Goal: Task Accomplishment & Management: Manage account settings

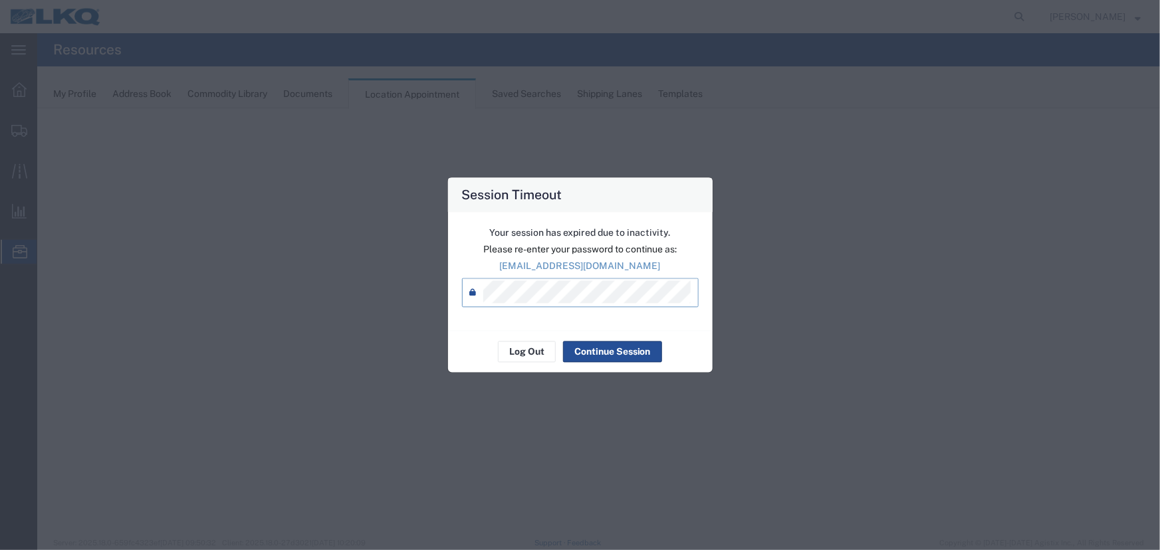
select select "27634"
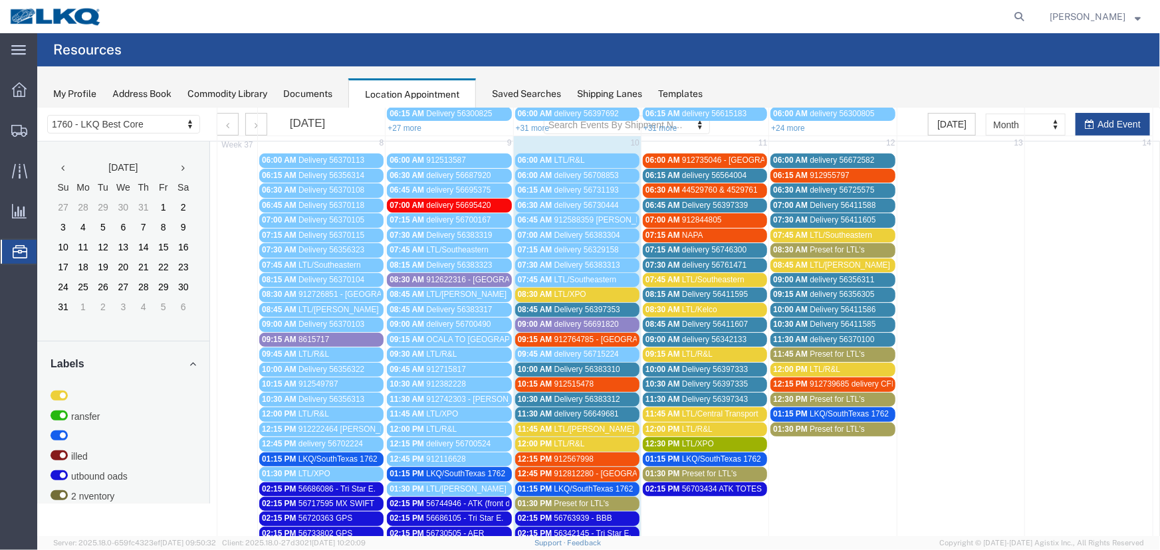
scroll to position [106, 0]
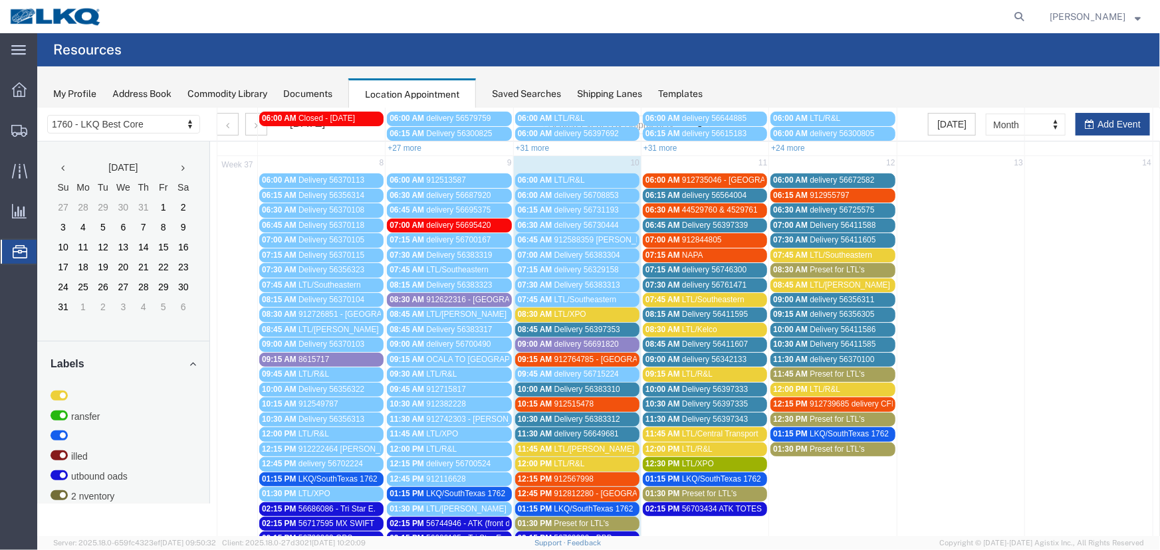
click at [695, 180] on span "912735046 - [GEOGRAPHIC_DATA], [GEOGRAPHIC_DATA] - [PERSON_NAME]" at bounding box center [825, 179] width 288 height 9
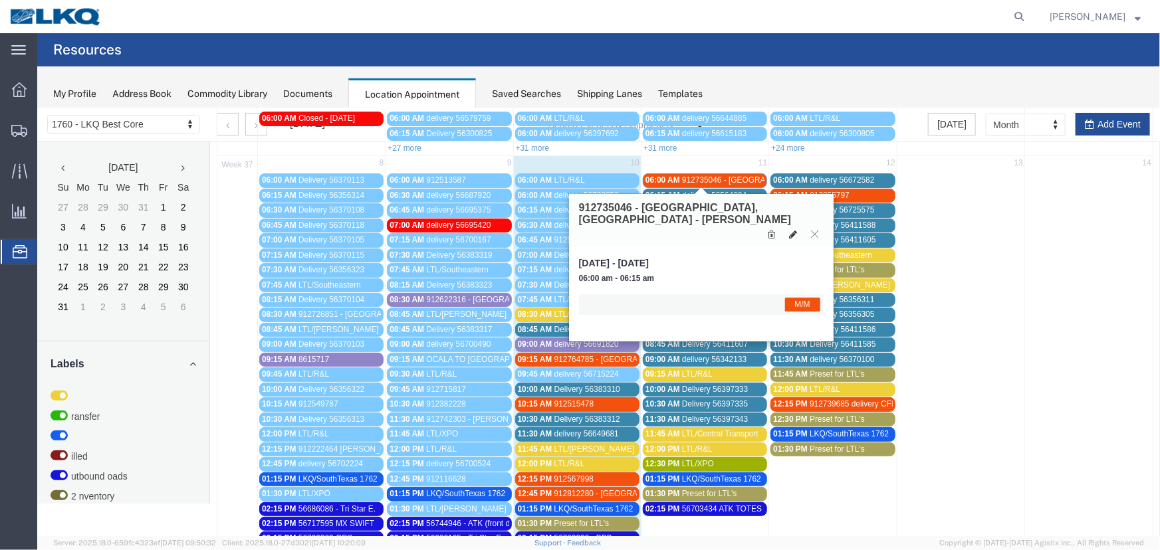
click at [789, 229] on icon at bounding box center [792, 233] width 8 height 9
select select "1"
select select "24"
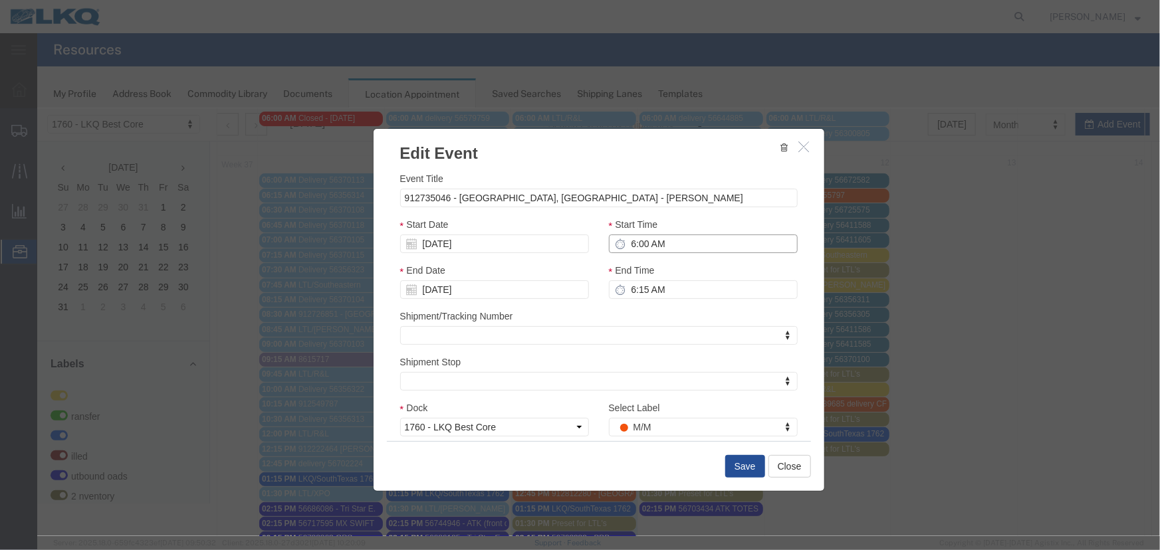
click at [663, 239] on input "6:00 AM" at bounding box center [702, 243] width 189 height 19
type input "10:15 AM"
click at [736, 468] on button "Save" at bounding box center [744, 466] width 40 height 23
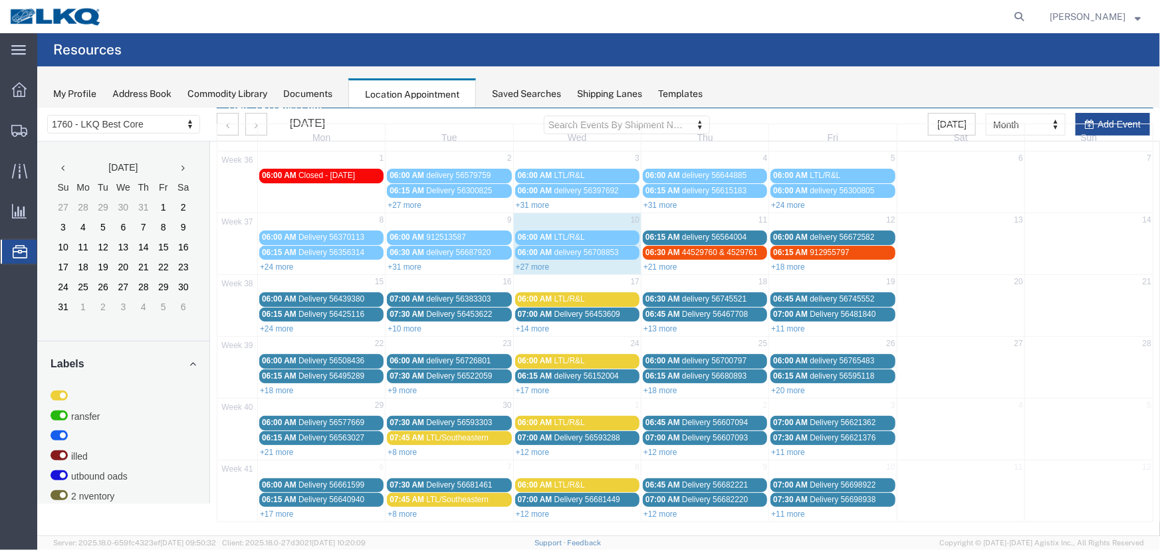
scroll to position [0, 0]
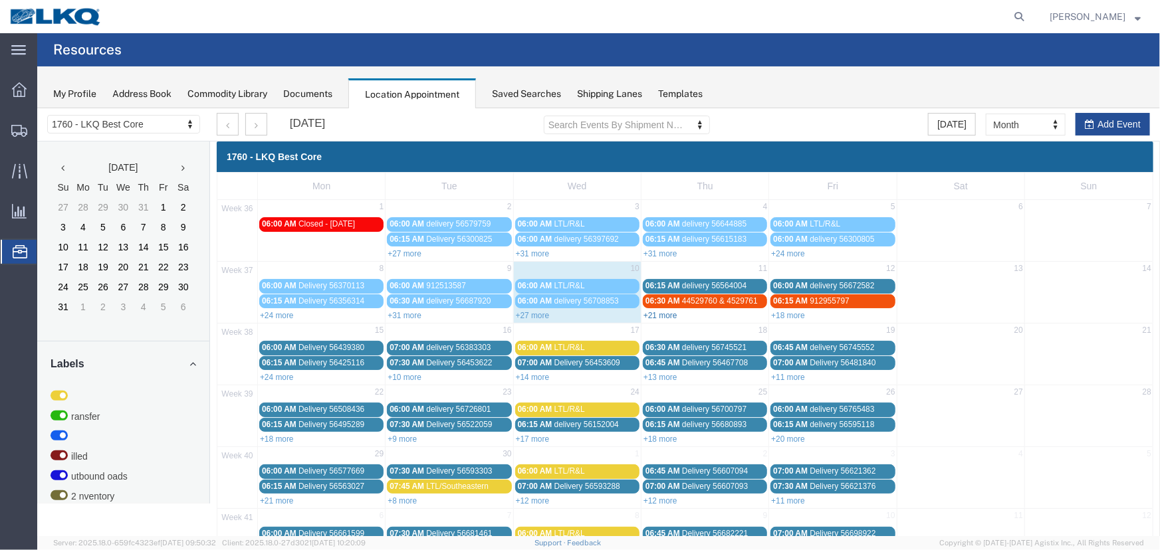
click at [651, 313] on link "+21 more" at bounding box center [660, 314] width 34 height 9
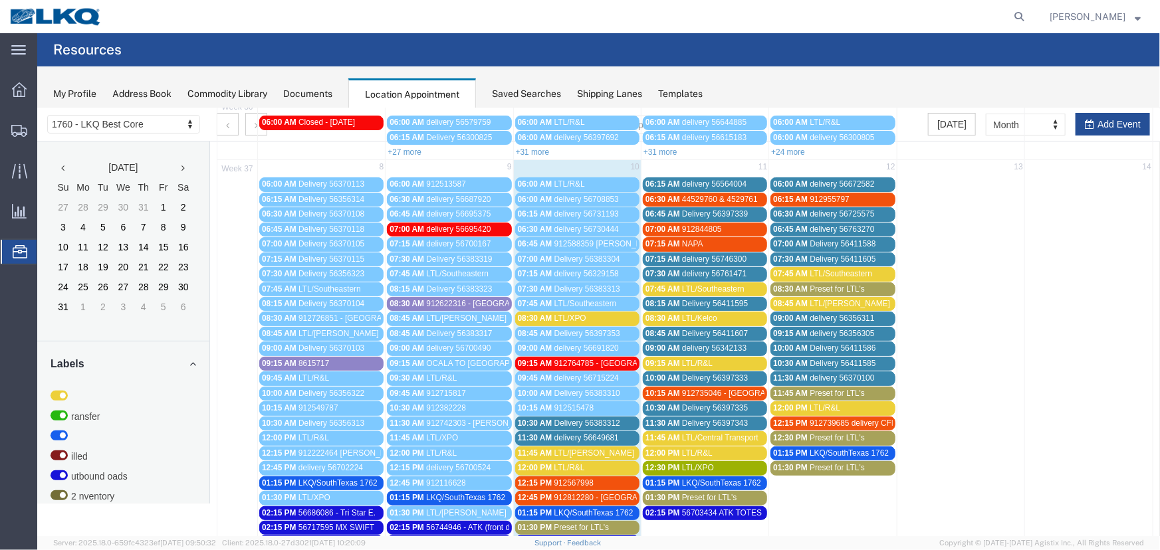
scroll to position [121, 0]
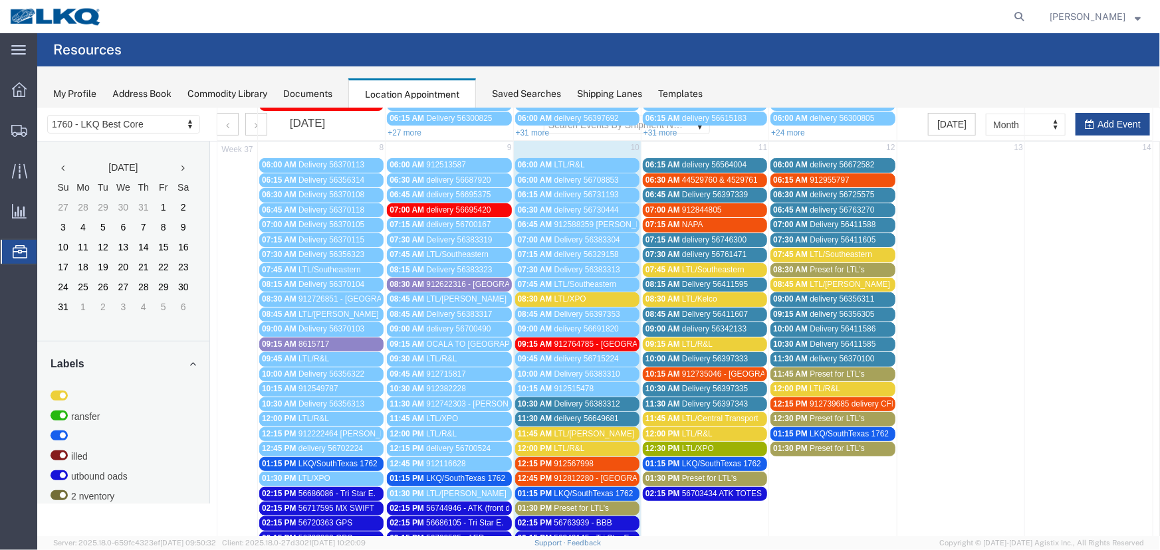
click at [713, 474] on span "Preset for LTL's" at bounding box center [708, 477] width 55 height 9
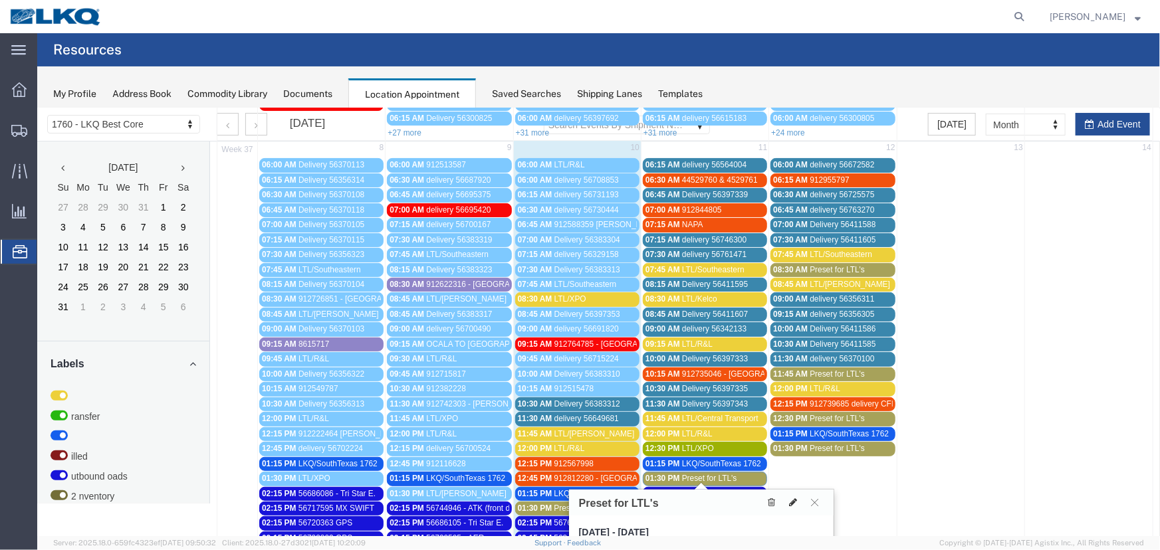
drag, startPoint x: 791, startPoint y: 500, endPoint x: 714, endPoint y: 337, distance: 180.5
click at [791, 500] on icon at bounding box center [792, 501] width 8 height 9
select select "1"
select select "420"
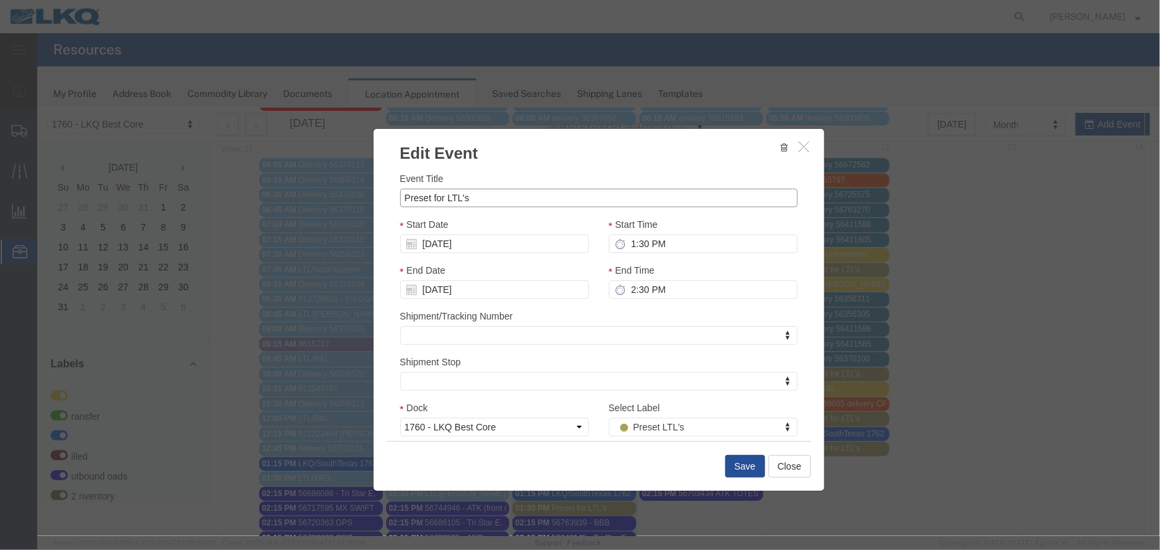
drag, startPoint x: 486, startPoint y: 191, endPoint x: 305, endPoint y: 194, distance: 180.8
click at [310, 195] on div "Edit Event Event Title Preset for LTL's Start Date 09/11/2025 Start Time 1:30 P…" at bounding box center [598, 322] width 1122 height 428
type input "LTL/Estes"
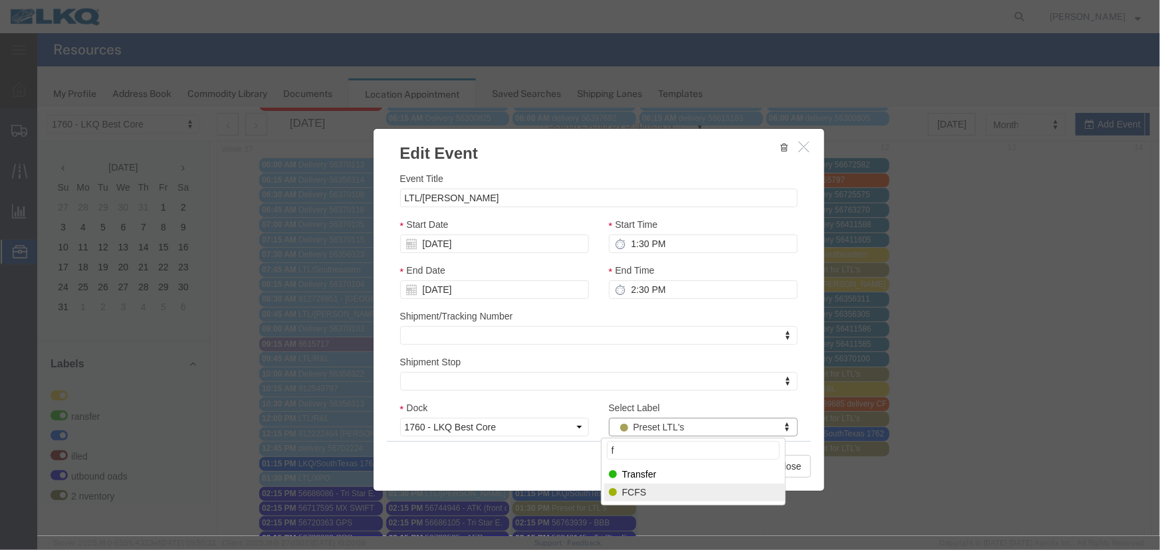
type input "f"
drag, startPoint x: 661, startPoint y: 493, endPoint x: 717, endPoint y: 490, distance: 56.6
select select "180"
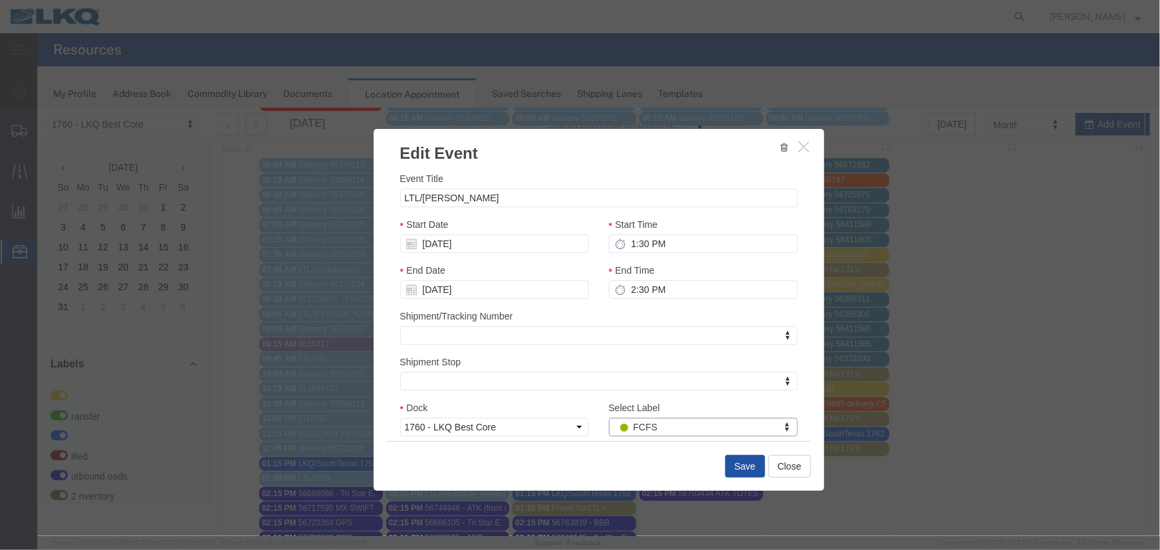
click at [737, 461] on button "Save" at bounding box center [744, 466] width 40 height 23
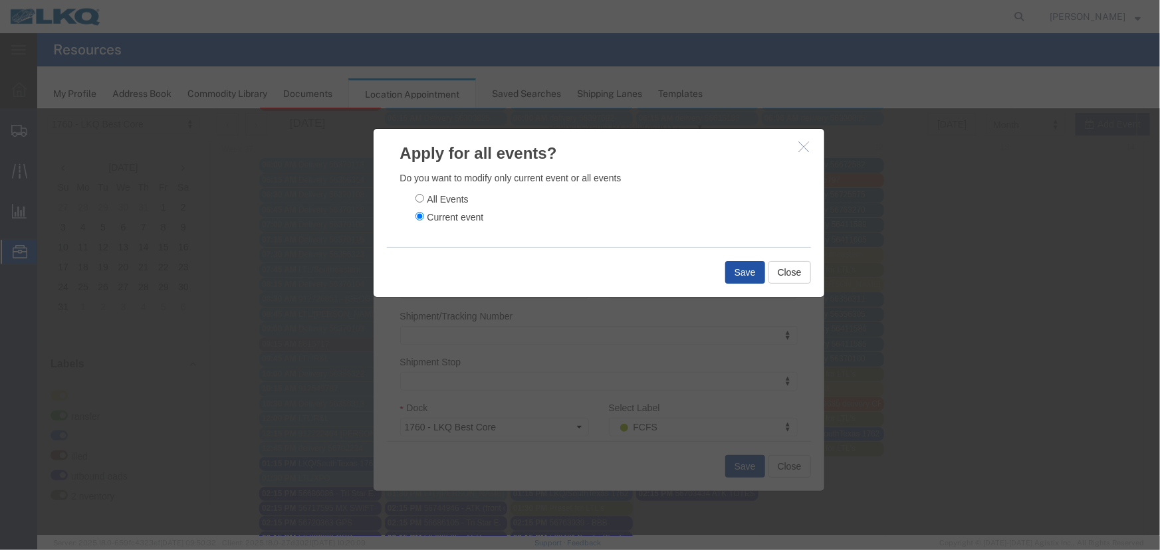
drag, startPoint x: 736, startPoint y: 277, endPoint x: 295, endPoint y: 227, distance: 443.4
click at [733, 277] on button "Save" at bounding box center [744, 272] width 40 height 23
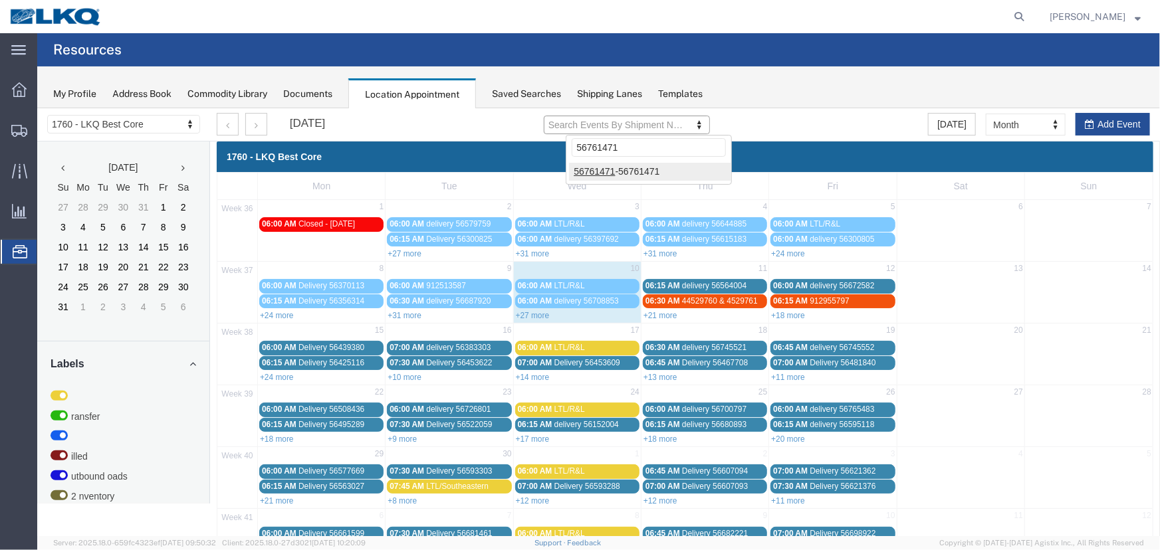
type input "56761471"
click at [605, 173] on div at bounding box center [598, 322] width 1122 height 428
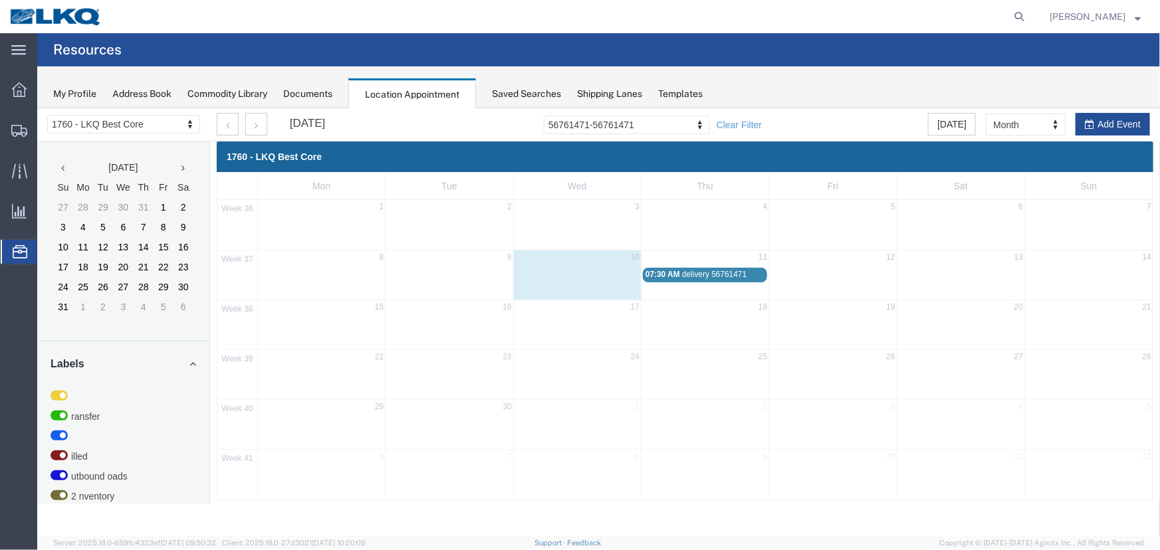
click at [708, 278] on div "07:30 AM delivery 56761471" at bounding box center [704, 274] width 119 height 10
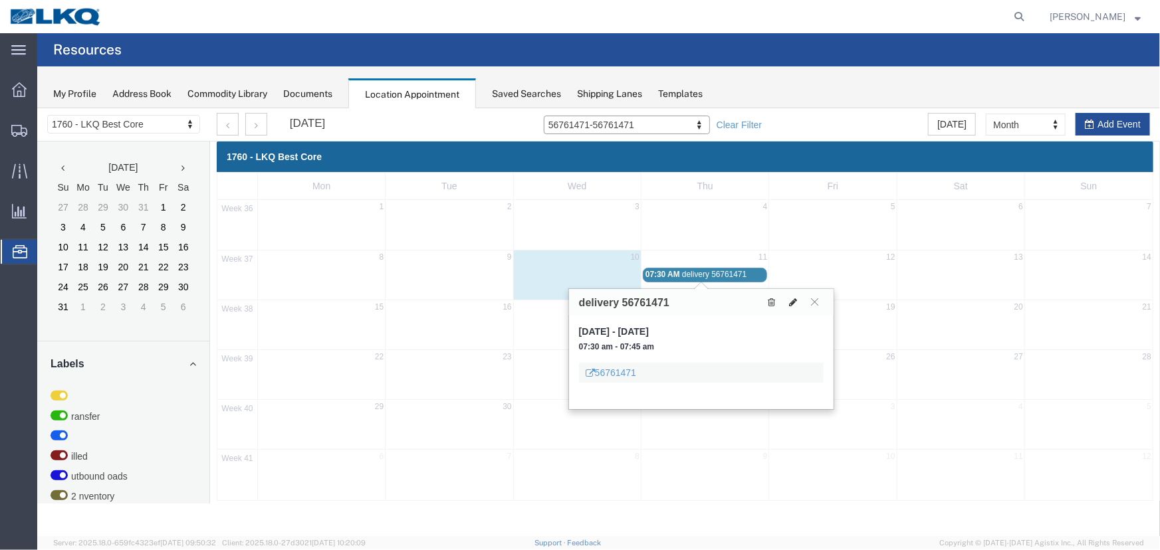
click at [794, 302] on icon at bounding box center [792, 301] width 8 height 9
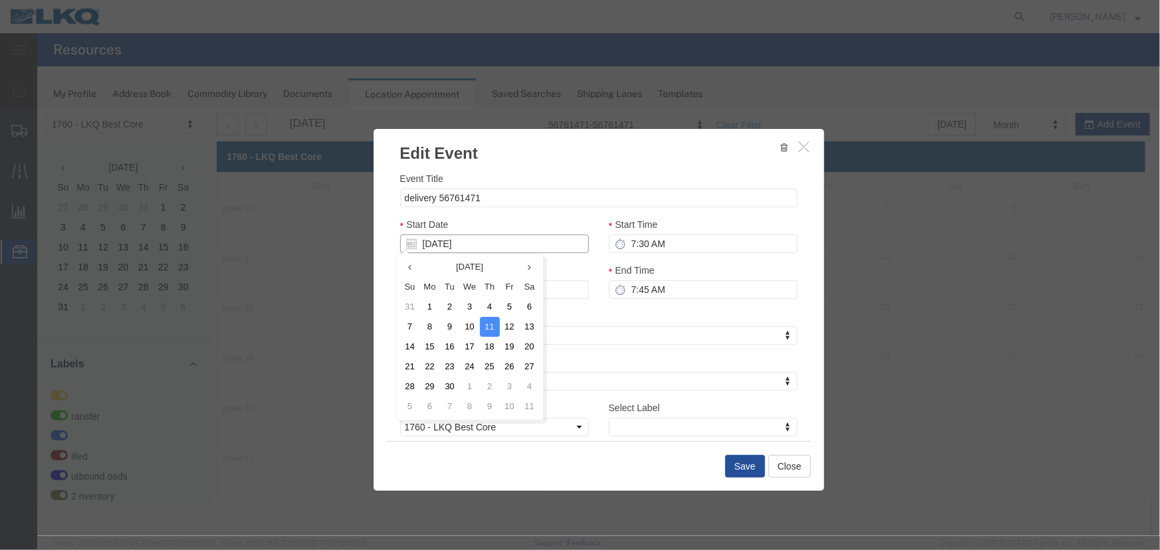
click at [504, 241] on input "[DATE]" at bounding box center [493, 243] width 189 height 19
click at [512, 320] on td "12" at bounding box center [509, 326] width 20 height 20
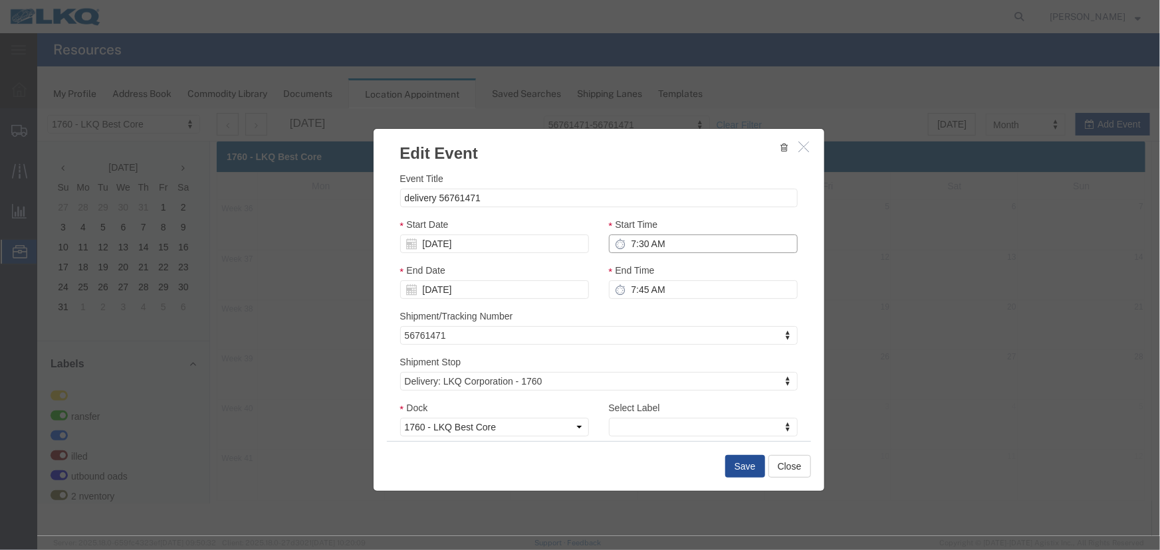
click at [631, 246] on input "7:30 AM" at bounding box center [702, 243] width 189 height 19
type input "12:30 PM"
click at [732, 460] on button "Save" at bounding box center [744, 466] width 40 height 23
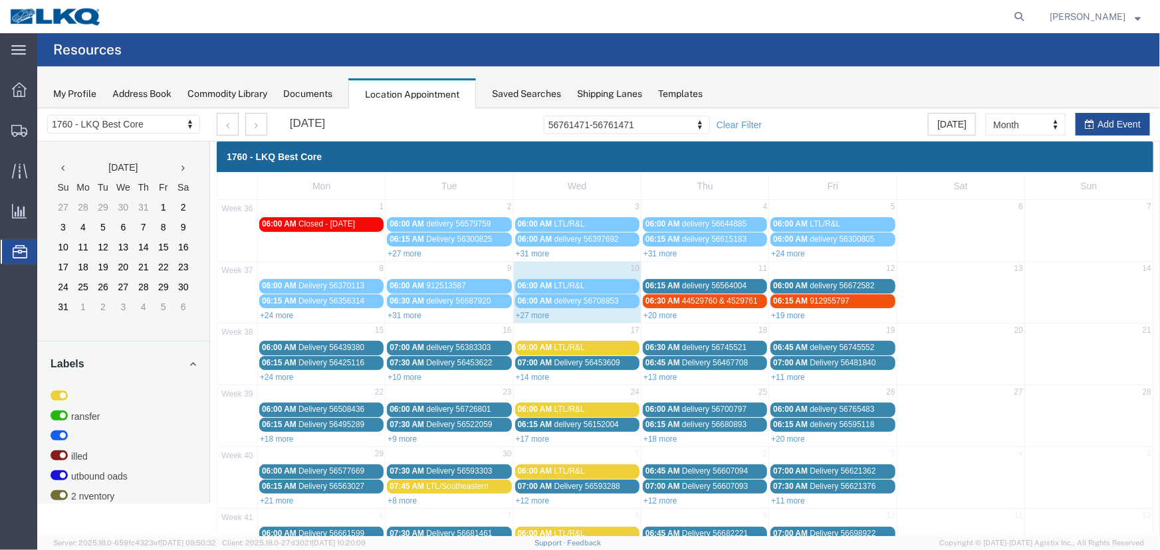
click at [786, 312] on link "+19 more" at bounding box center [787, 314] width 34 height 9
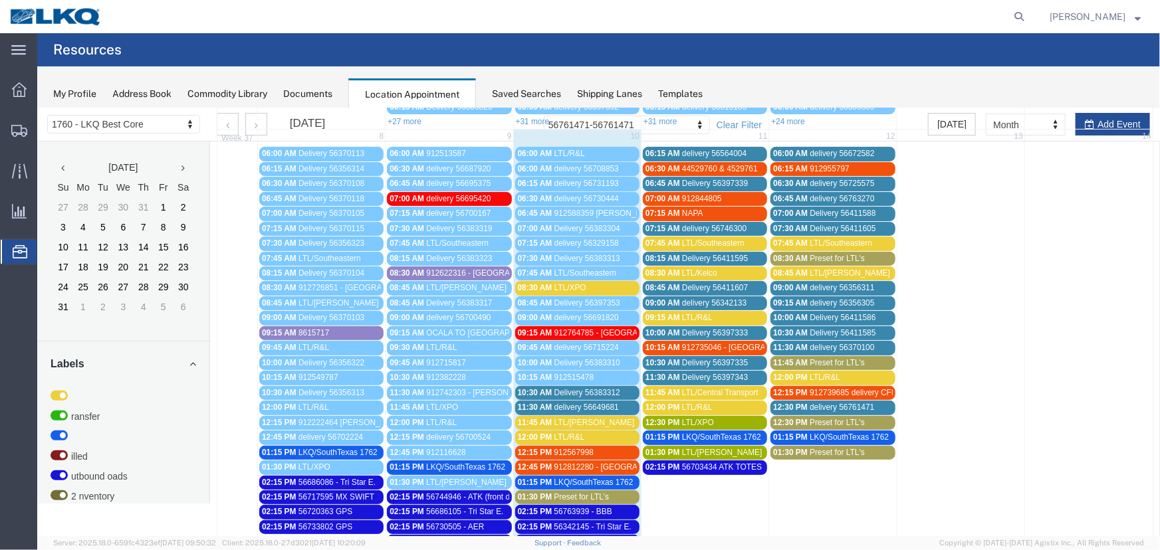
scroll to position [241, 0]
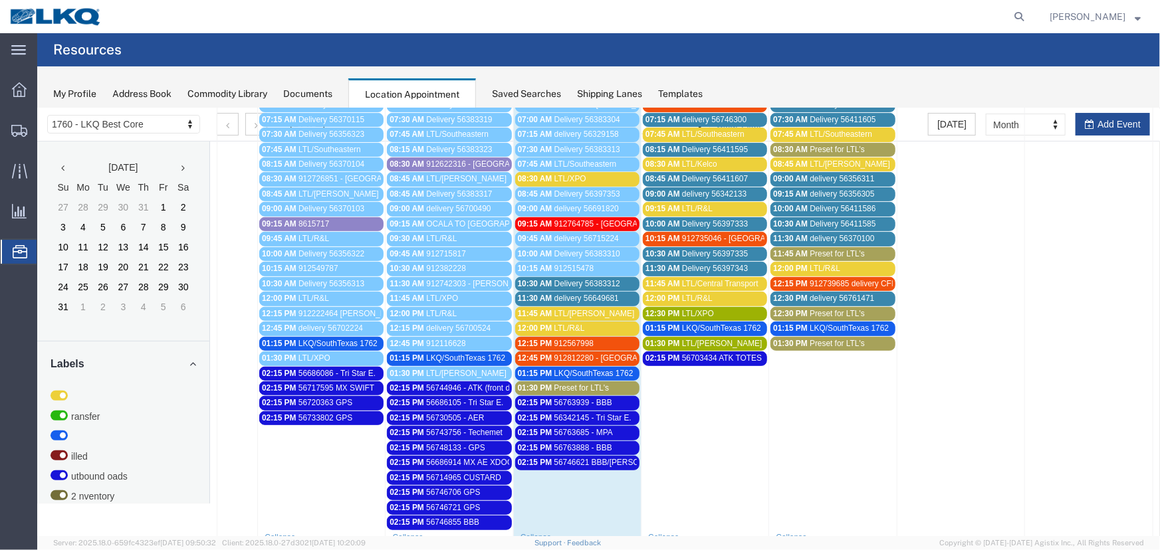
click at [816, 310] on span "Preset for LTL's" at bounding box center [836, 312] width 55 height 9
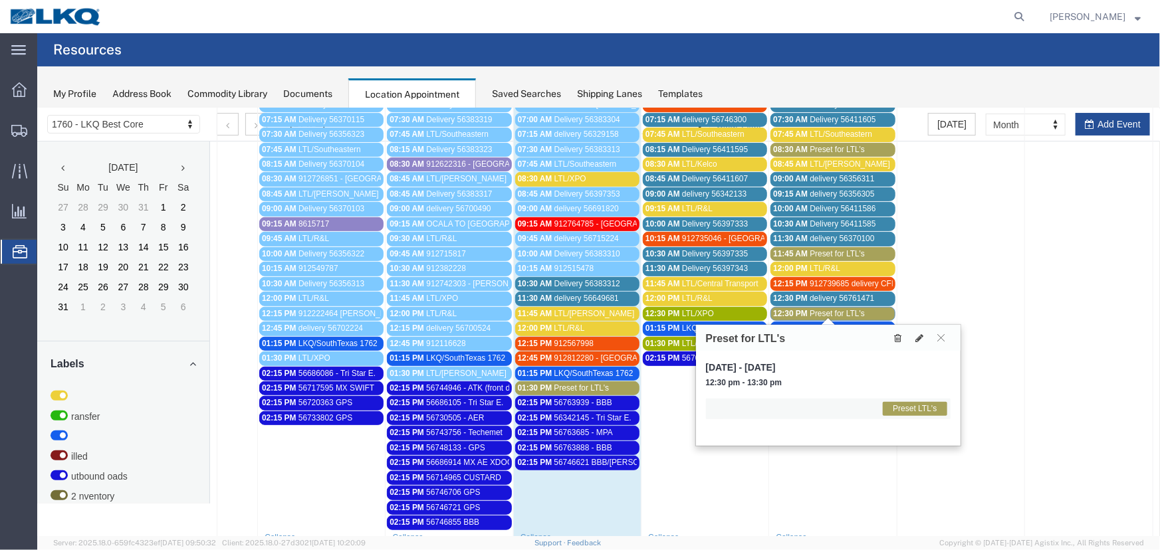
click at [896, 333] on icon at bounding box center [897, 337] width 7 height 9
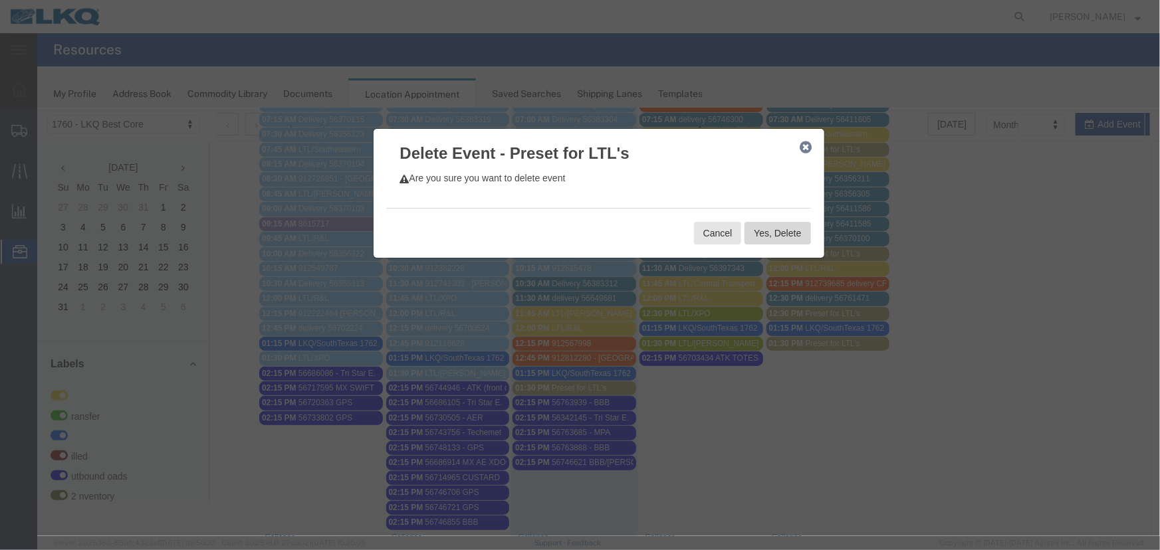
click at [797, 237] on button "Yes, Delete" at bounding box center [777, 232] width 66 height 23
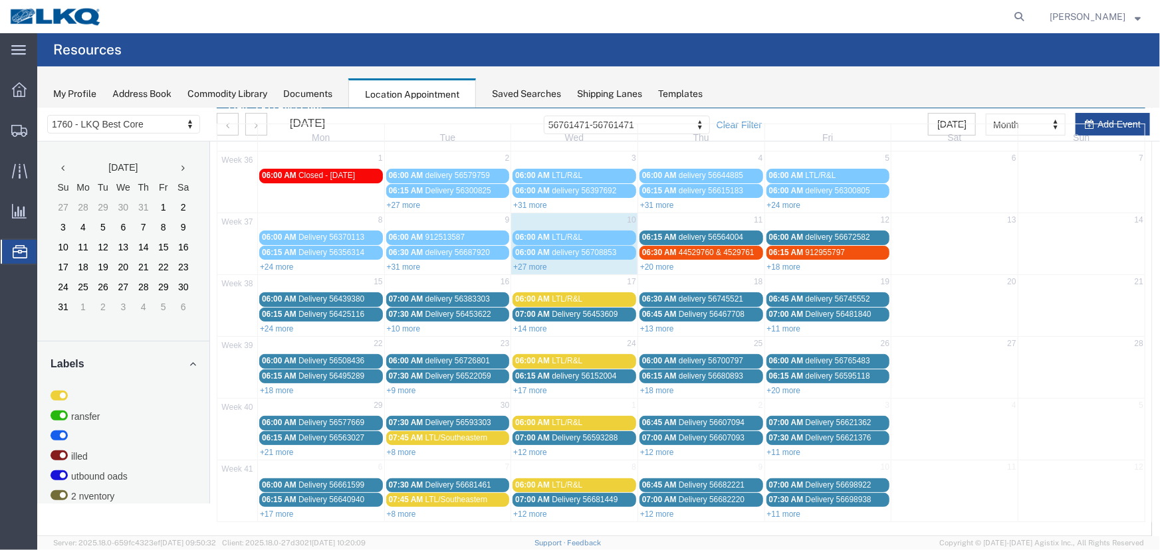
scroll to position [45, 0]
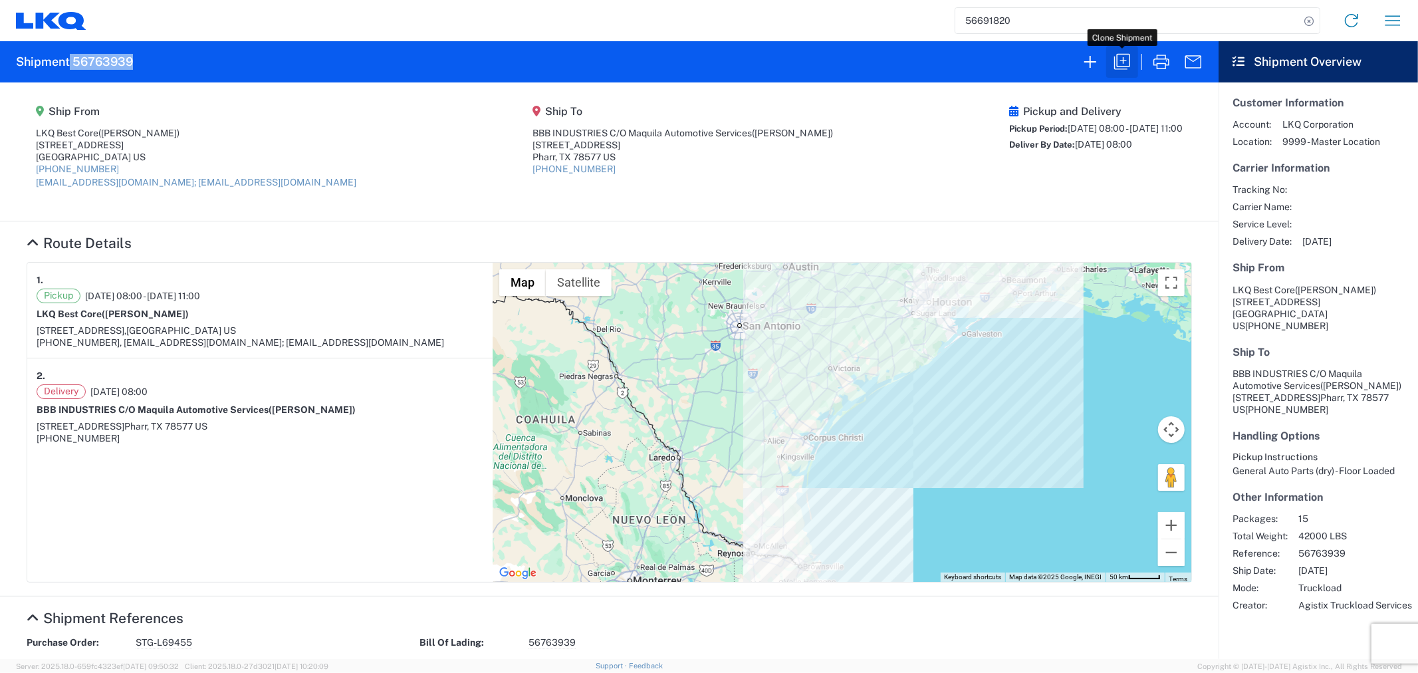
click at [1131, 63] on icon "button" at bounding box center [1121, 61] width 21 height 21
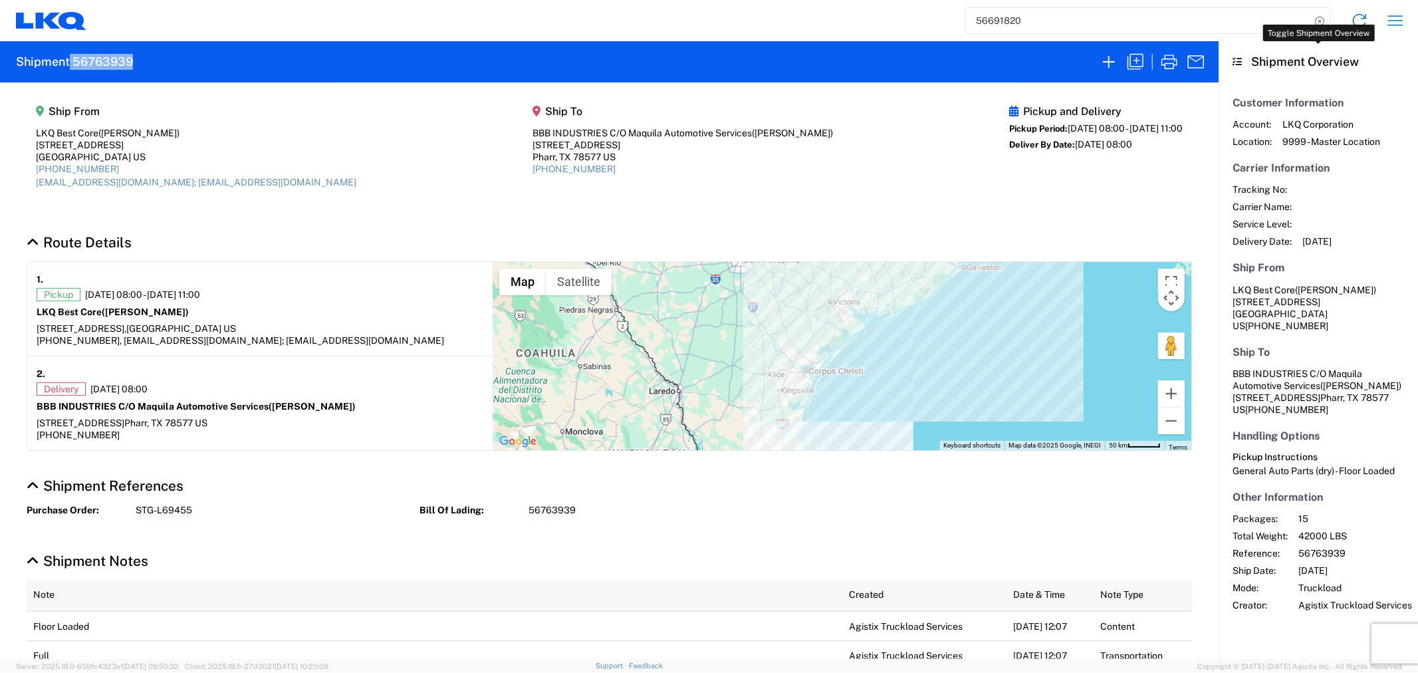
select select "STDV"
select select "FULL"
select select "US"
select select "LBS"
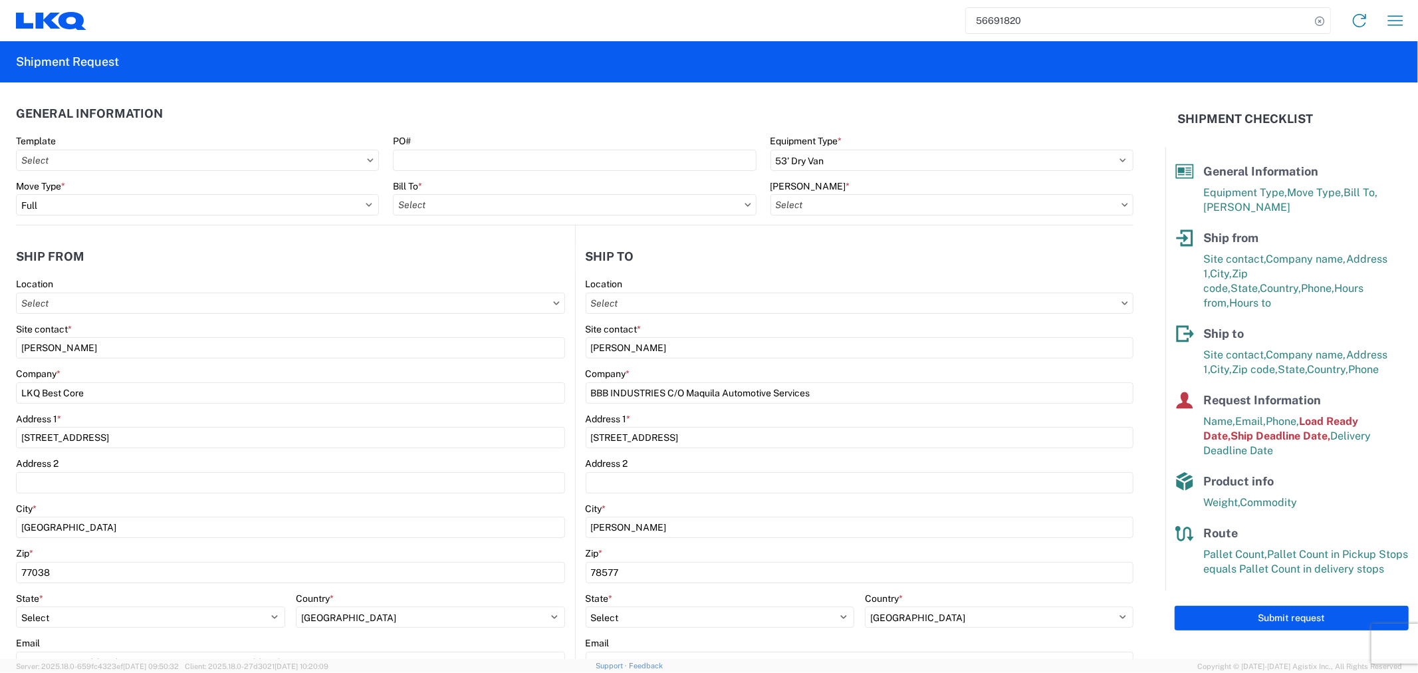
type input "1760 - LKQ Best Core"
type input "1760-6300-66000-0000 - 1760 Freight Out"
type input "1760 - LKQ Best Core"
click at [51, 21] on icon at bounding box center [47, 20] width 25 height 16
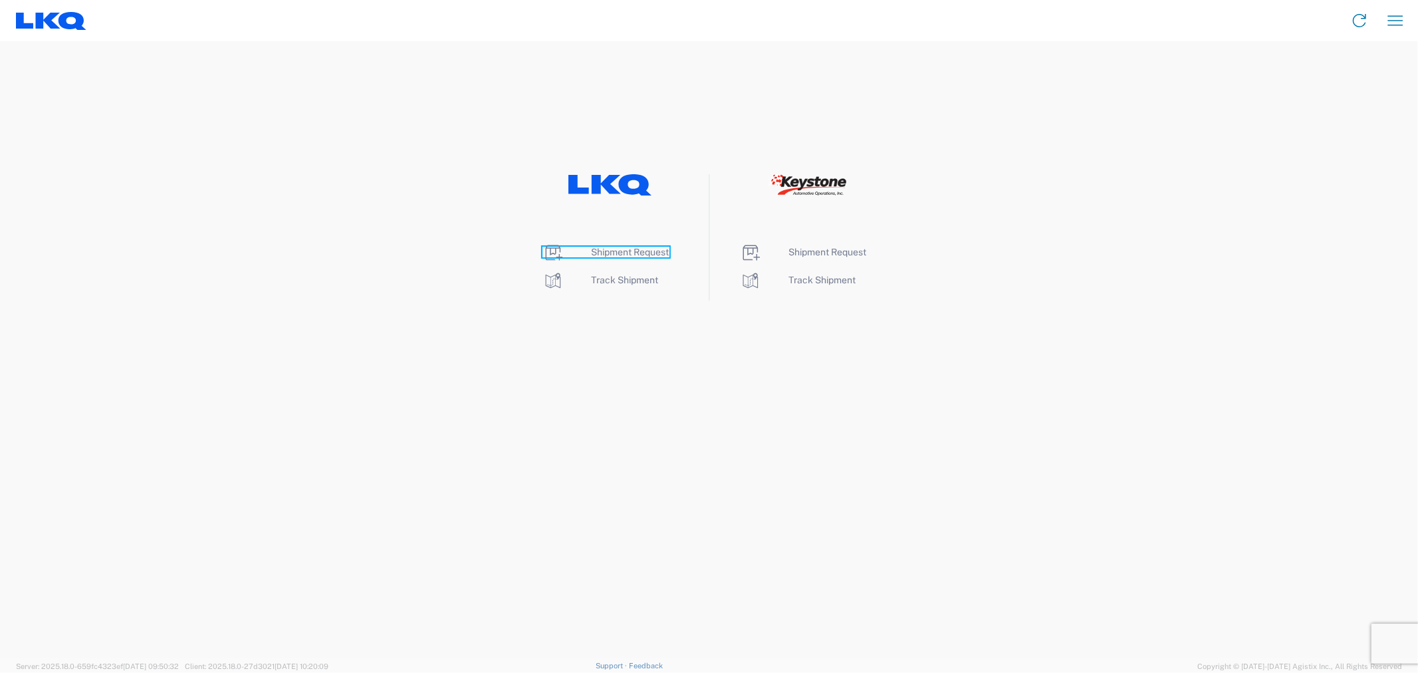
click at [635, 251] on span "Shipment Request" at bounding box center [630, 252] width 78 height 11
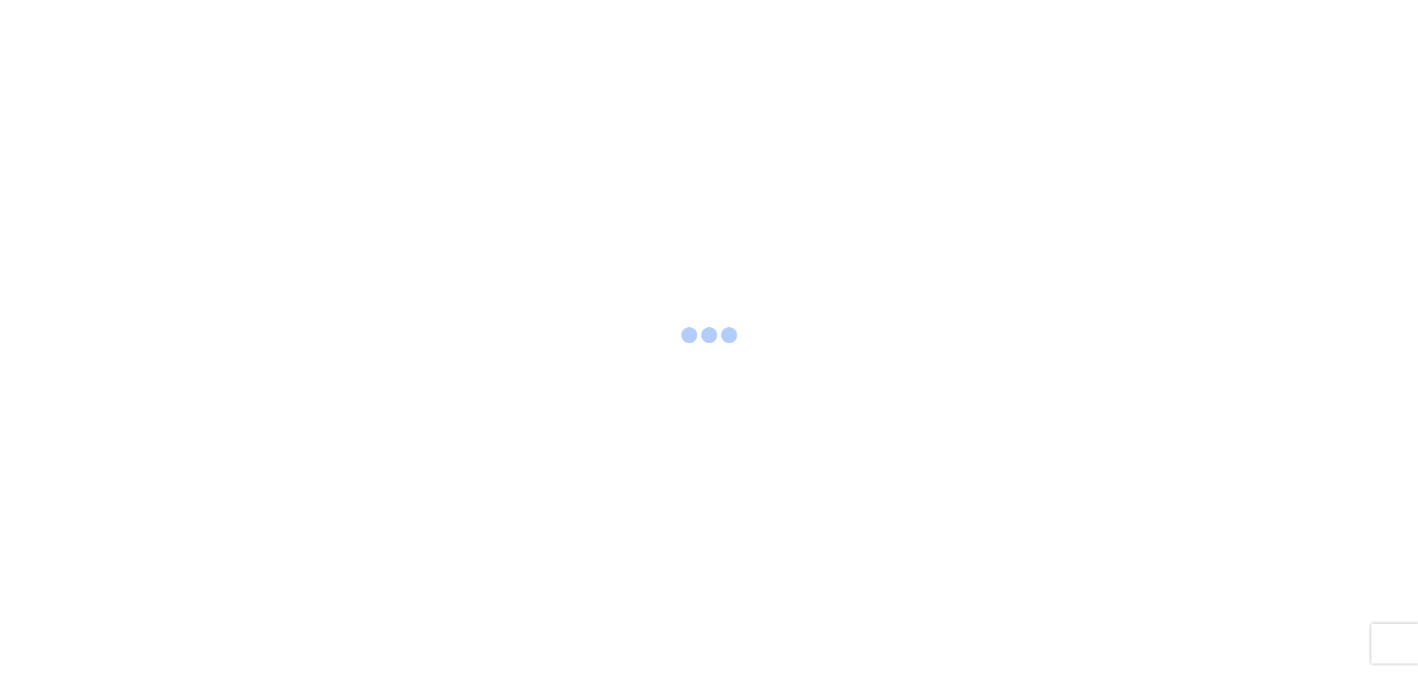
select select "FULL"
select select "LBS"
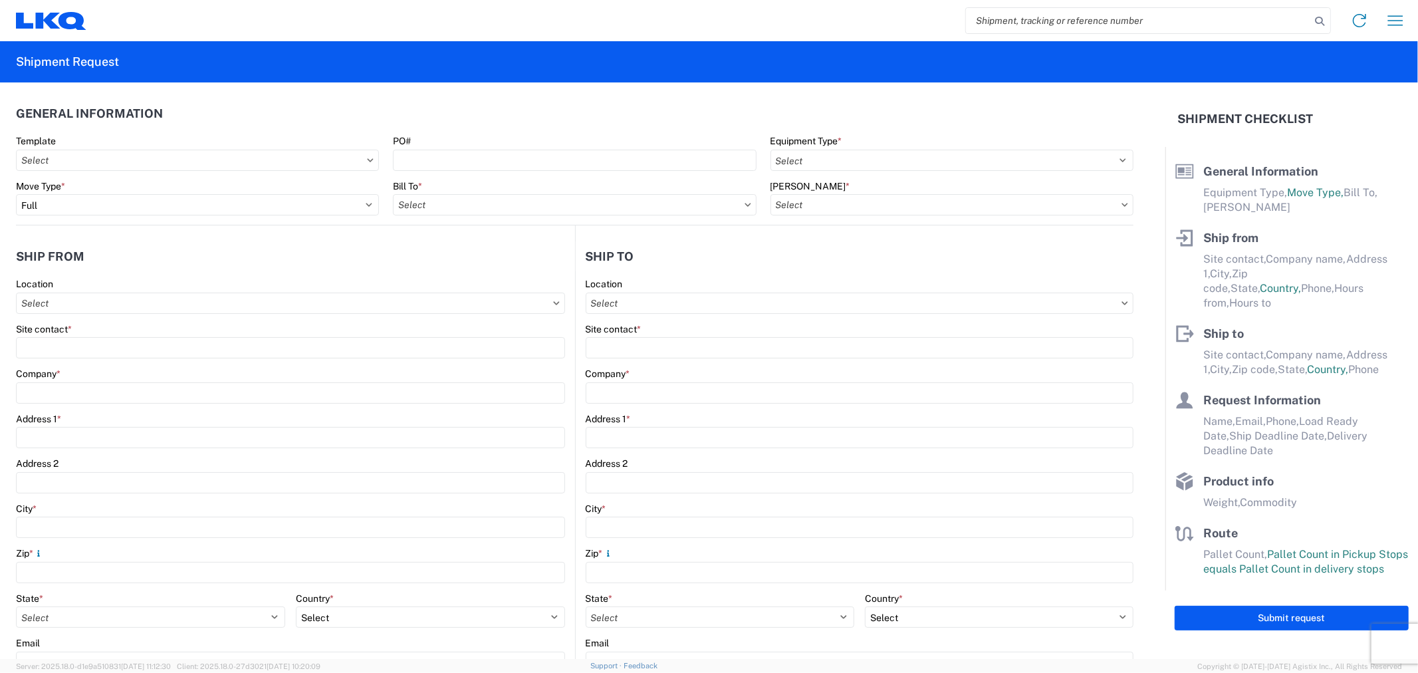
click at [494, 171] on agx-form-control-wrapper-v2 "PO#" at bounding box center [574, 157] width 377 height 45
click at [485, 161] on input "PO#" at bounding box center [574, 160] width 363 height 21
type input "TRA-L69633"
click at [470, 203] on input "Bill To *" at bounding box center [574, 204] width 363 height 21
type input "1760"
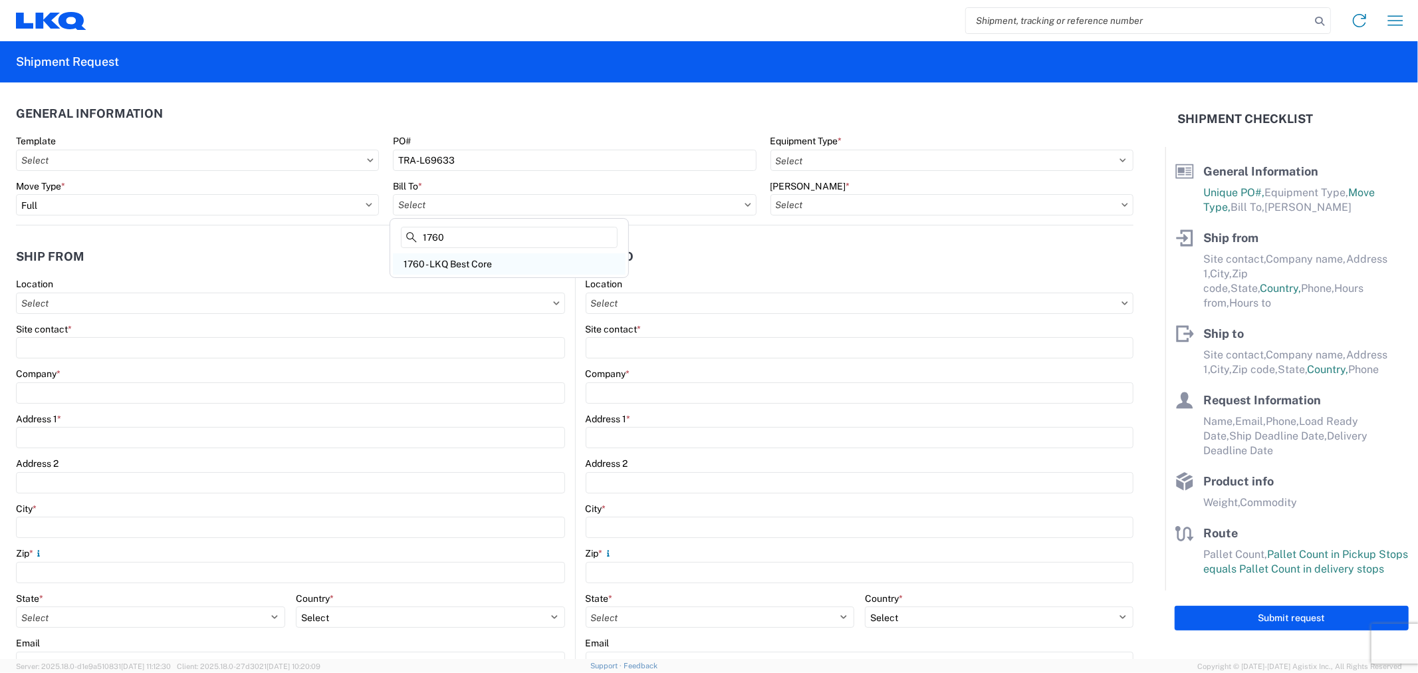
click at [439, 261] on div "1760 - LKQ Best Core" at bounding box center [509, 263] width 233 height 21
type input "1760 - LKQ Best Core"
click at [249, 294] on input "Location" at bounding box center [290, 302] width 549 height 21
click at [253, 355] on div at bounding box center [135, 335] width 239 height 39
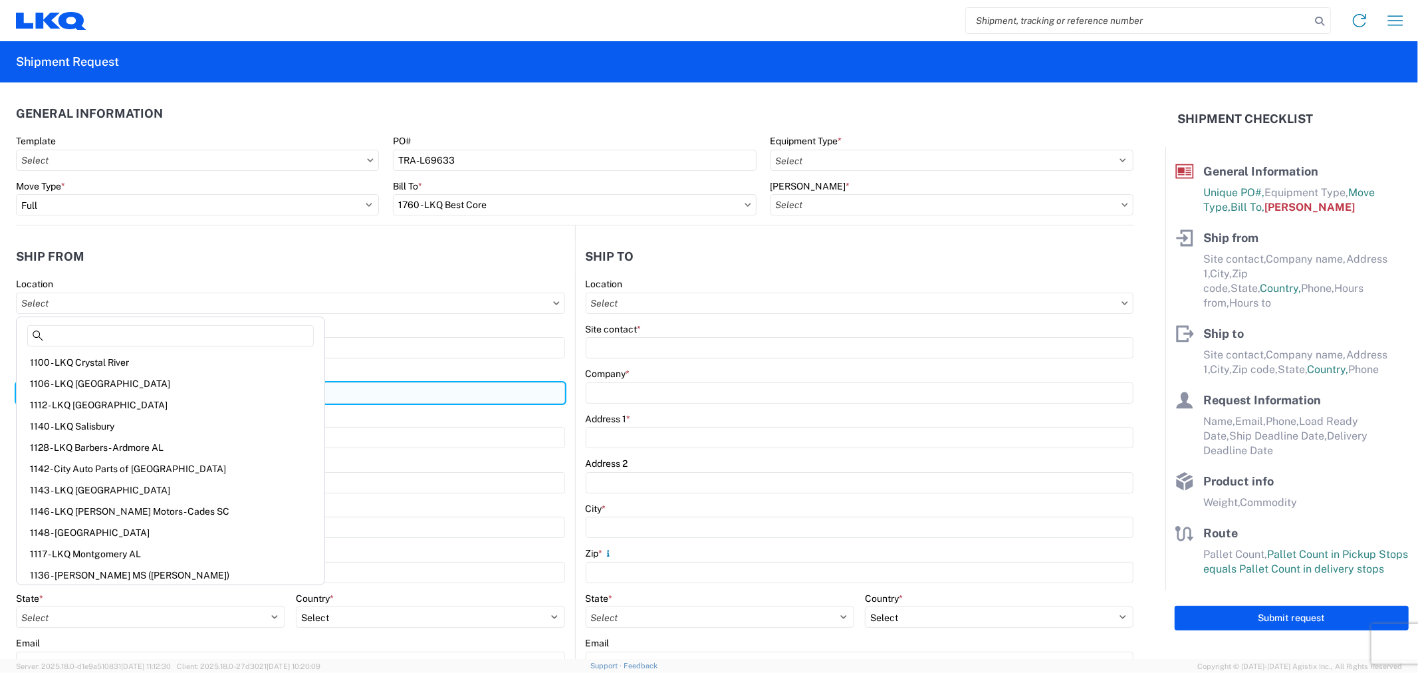
click at [375, 382] on input "Company *" at bounding box center [290, 392] width 549 height 21
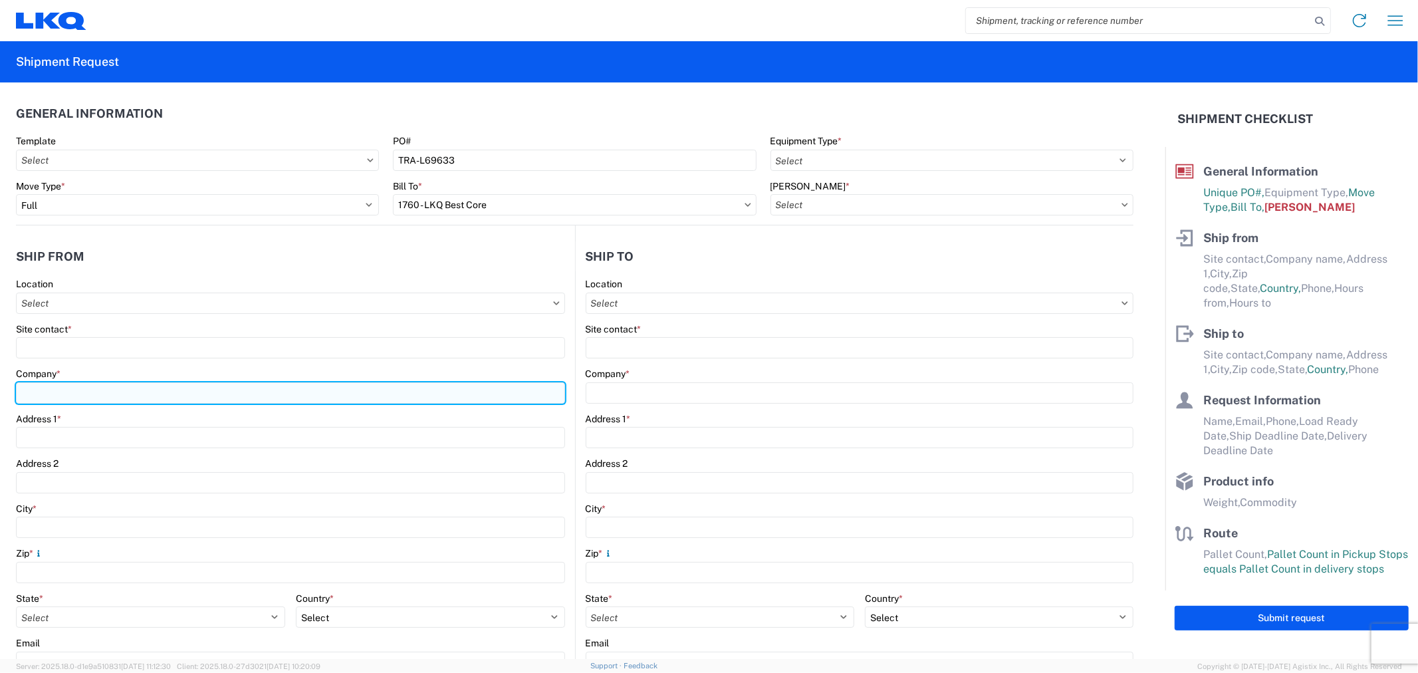
paste input "Consolidated Vehicle Converters"
type input "Consolidated Vehicle Converters"
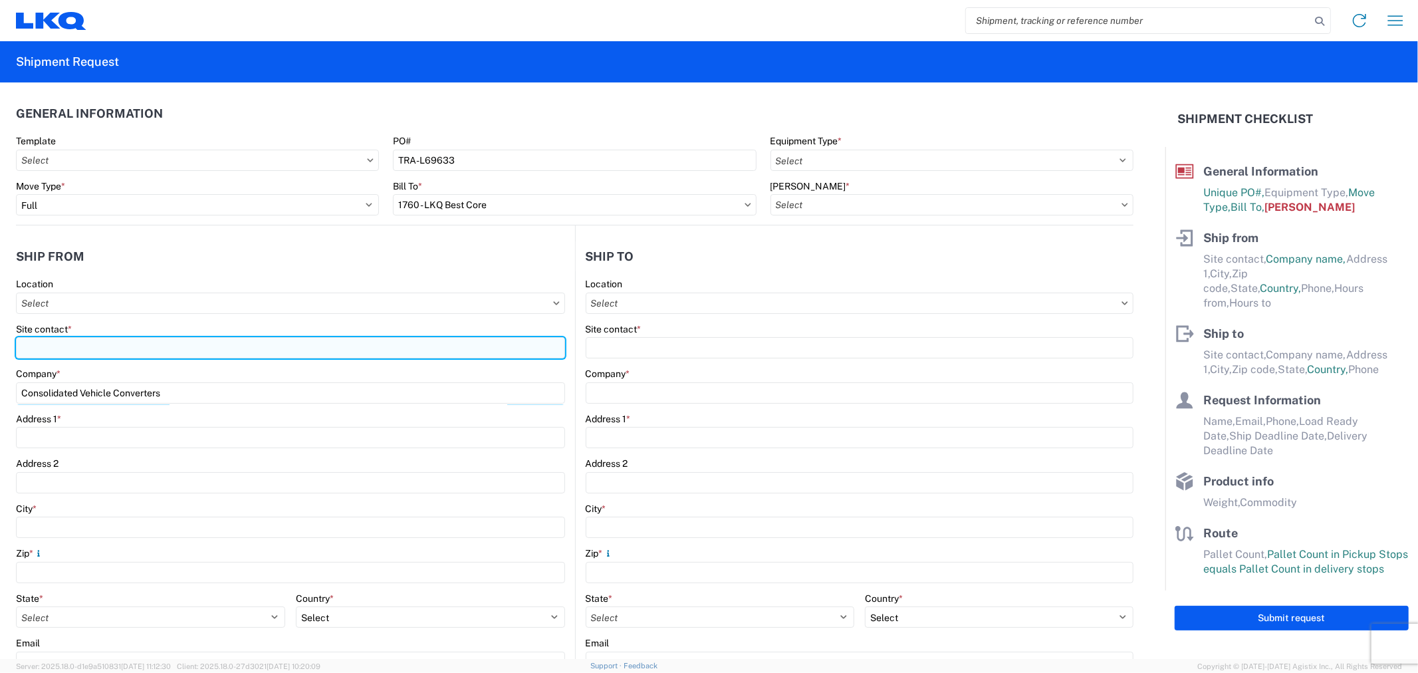
click at [120, 346] on input "Site contact *" at bounding box center [290, 347] width 549 height 21
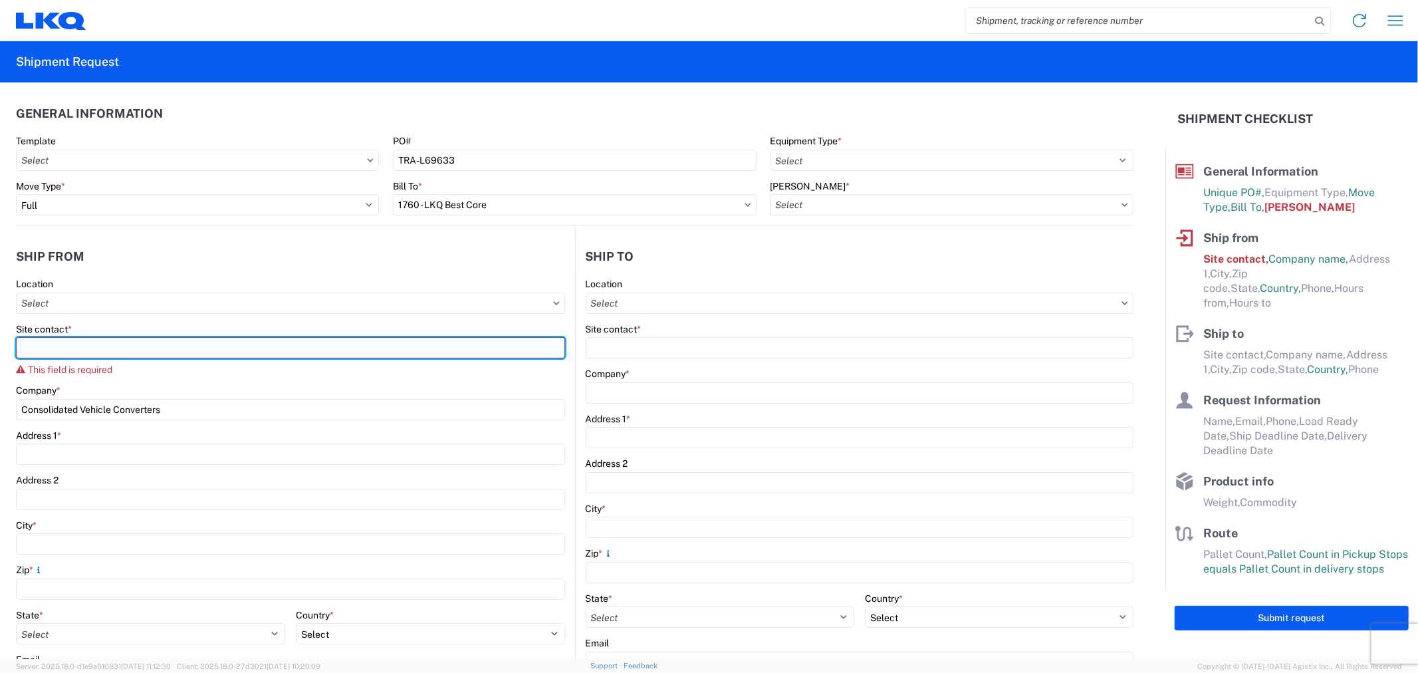
click at [73, 344] on input "Site contact *" at bounding box center [290, 347] width 549 height 21
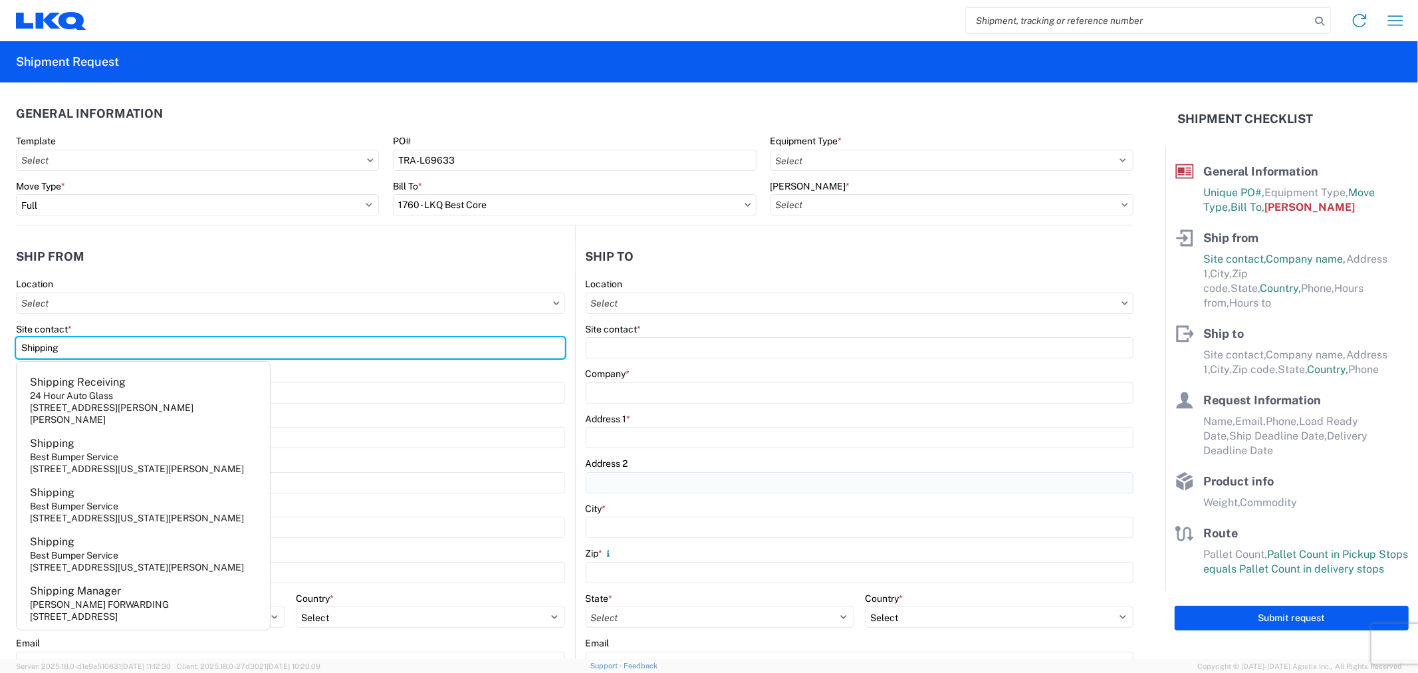
type input "Shipping"
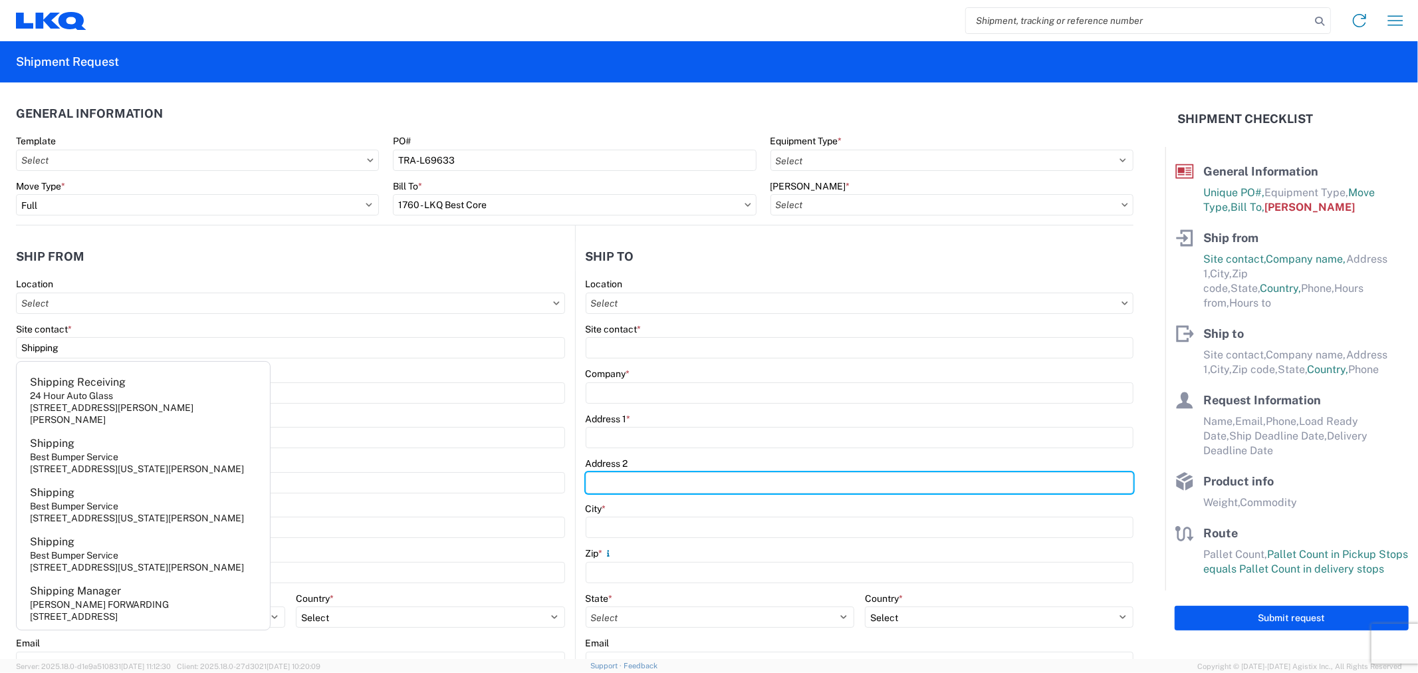
drag, startPoint x: 587, startPoint y: 489, endPoint x: 565, endPoint y: 485, distance: 22.9
click at [587, 489] on input "Address 2" at bounding box center [859, 482] width 548 height 21
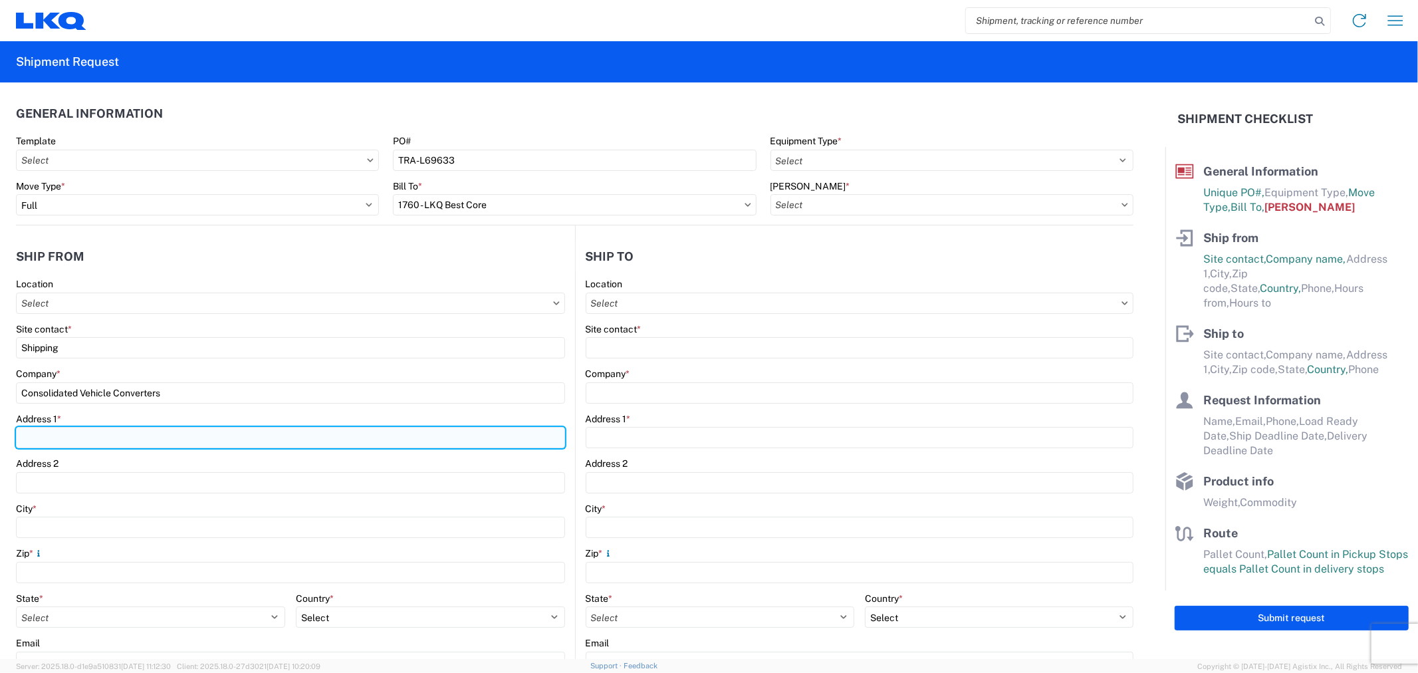
click at [108, 439] on input "Address 1 *" at bounding box center [290, 437] width 549 height 21
type input "4991 HEMPSTEAD STATION DR"
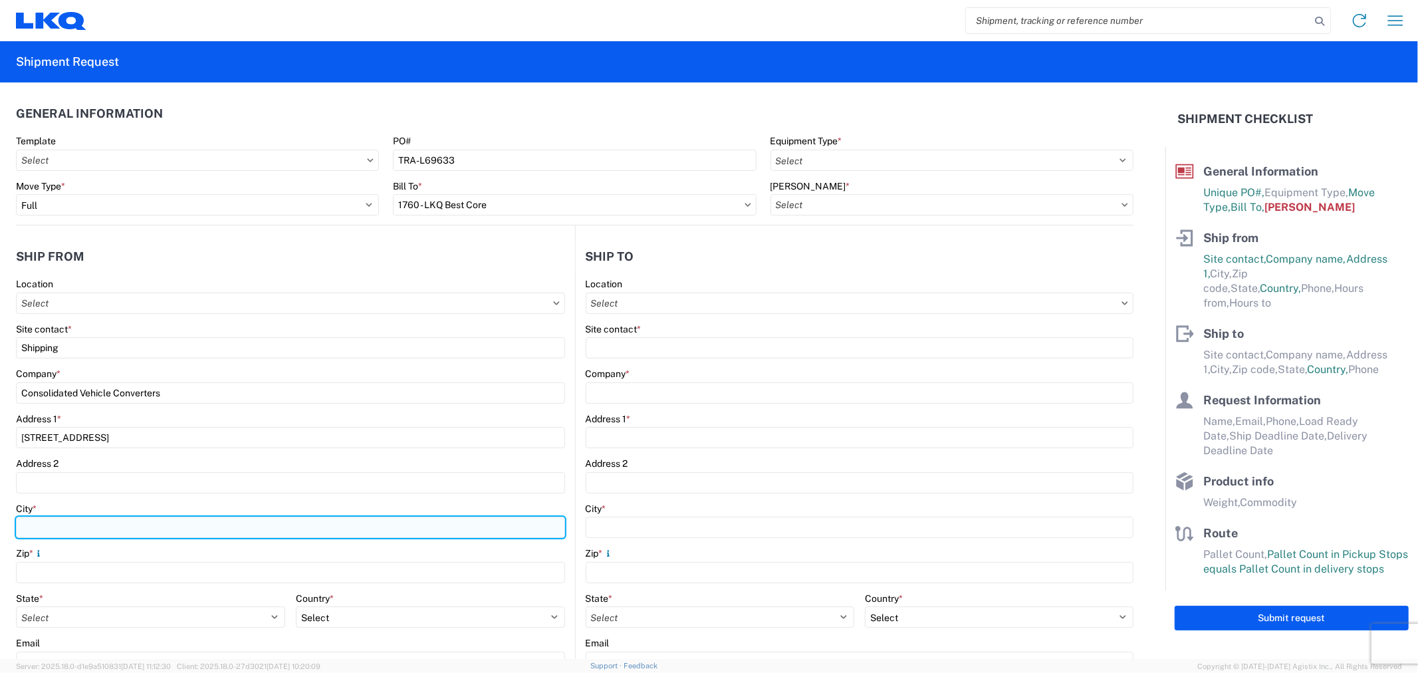
click at [91, 529] on input "City *" at bounding box center [290, 526] width 549 height 21
click at [80, 532] on input "City *" at bounding box center [290, 526] width 549 height 21
paste input "KETTERING"
type input "KETTERING"
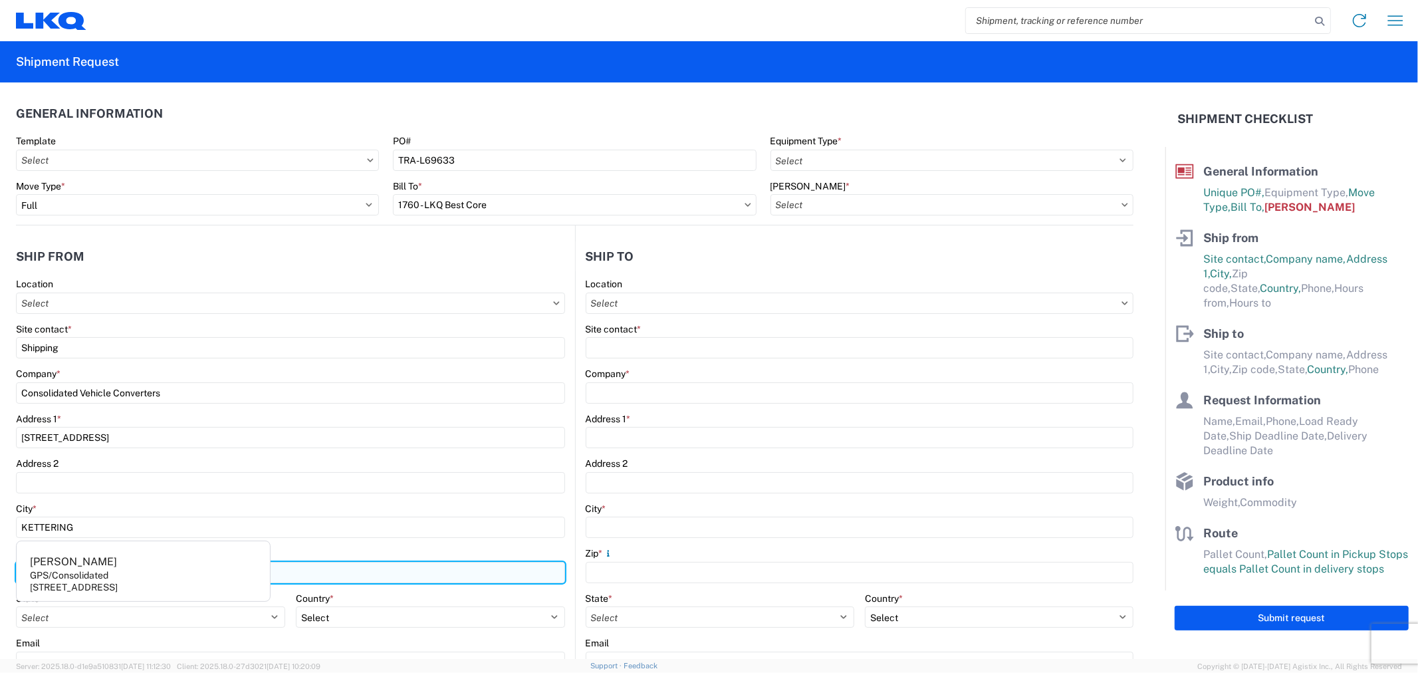
click at [368, 566] on input "Zip *" at bounding box center [290, 572] width 549 height 21
type input "45429"
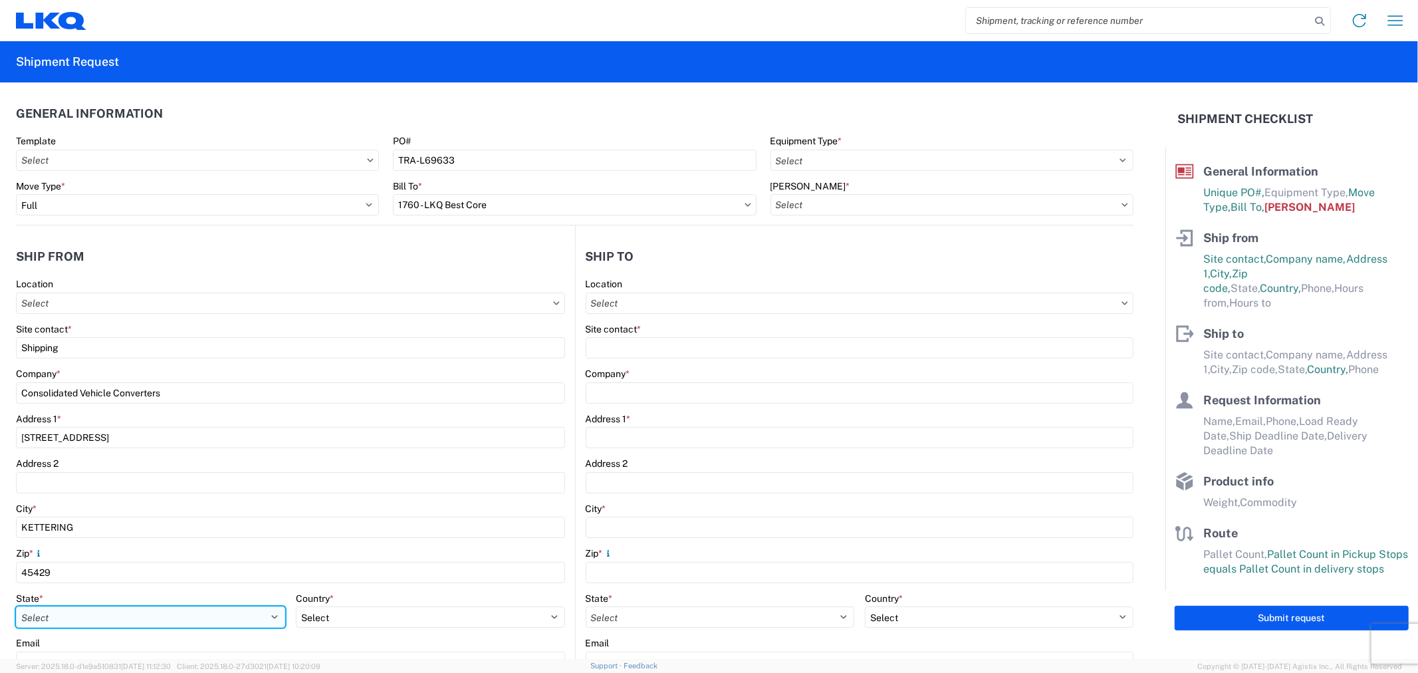
click at [206, 612] on select "Select Alabama Alaska Arizona Arkansas Armed Forces Americas Armed Forces Europ…" at bounding box center [150, 616] width 269 height 21
select select "OH"
click at [16, 606] on select "Select Alabama Alaska Arizona Arkansas Armed Forces Americas Armed Forces Europ…" at bounding box center [150, 616] width 269 height 21
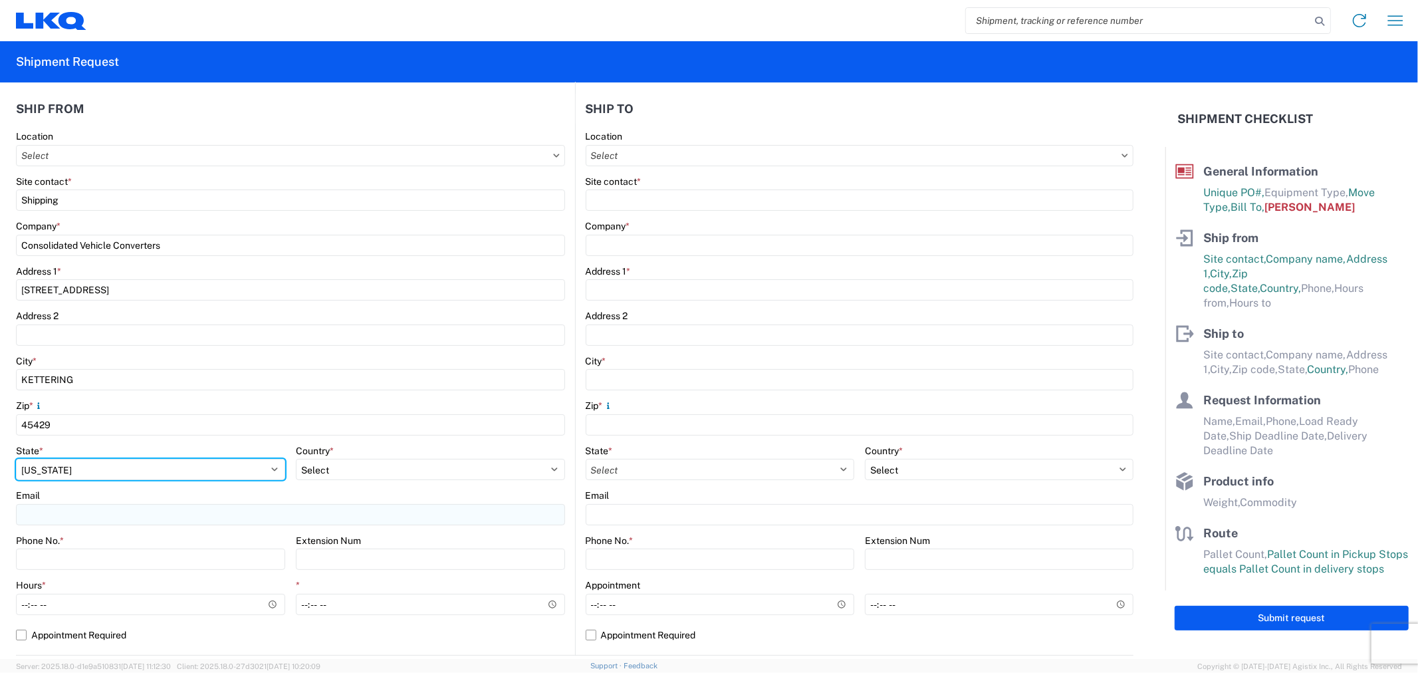
scroll to position [221, 0]
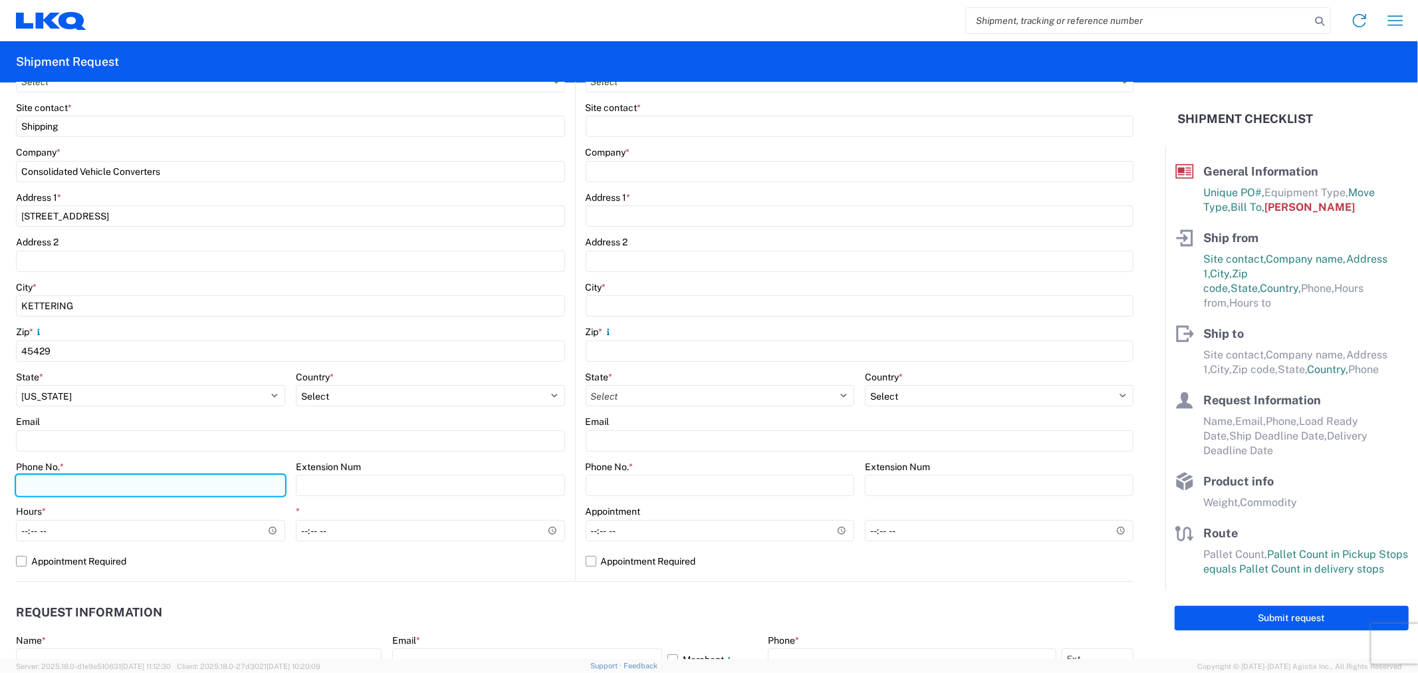
click at [80, 490] on input "Phone No. *" at bounding box center [150, 485] width 269 height 21
type input "937-952-1470"
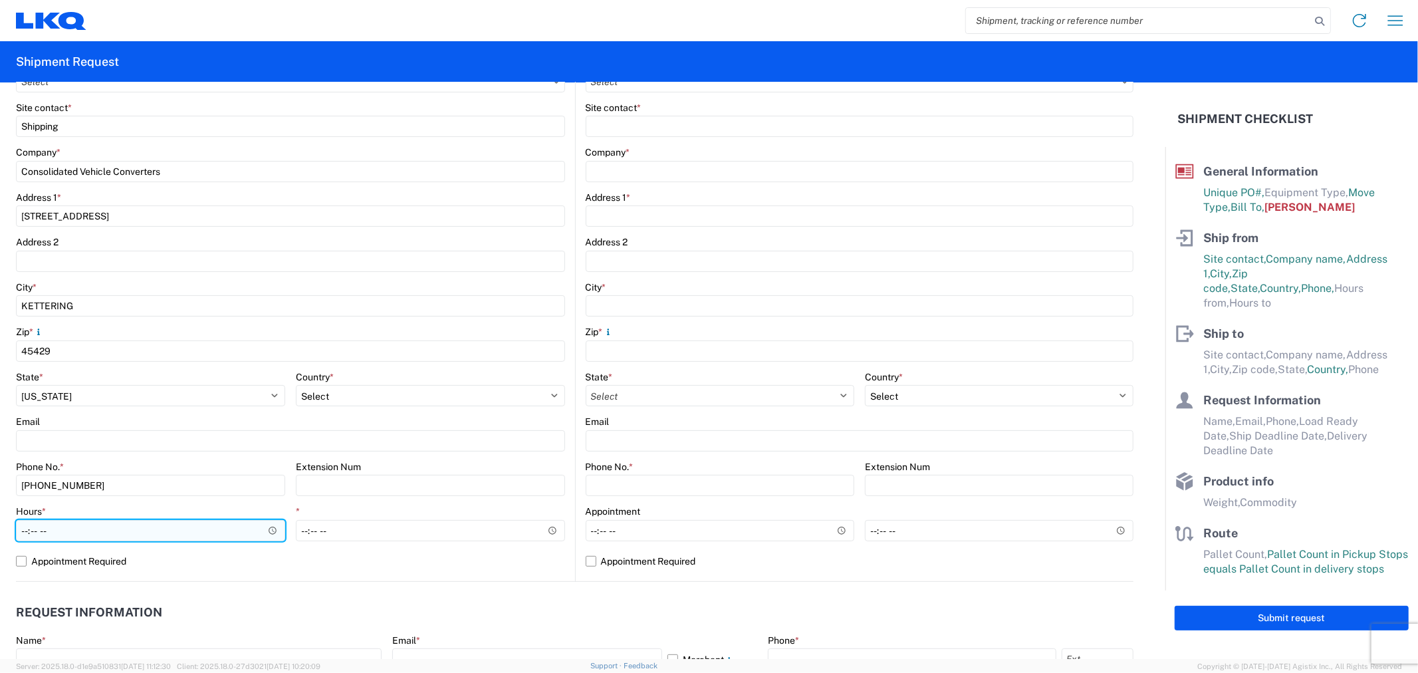
click at [179, 539] on input "Hours *" at bounding box center [150, 530] width 269 height 21
type input "08:00"
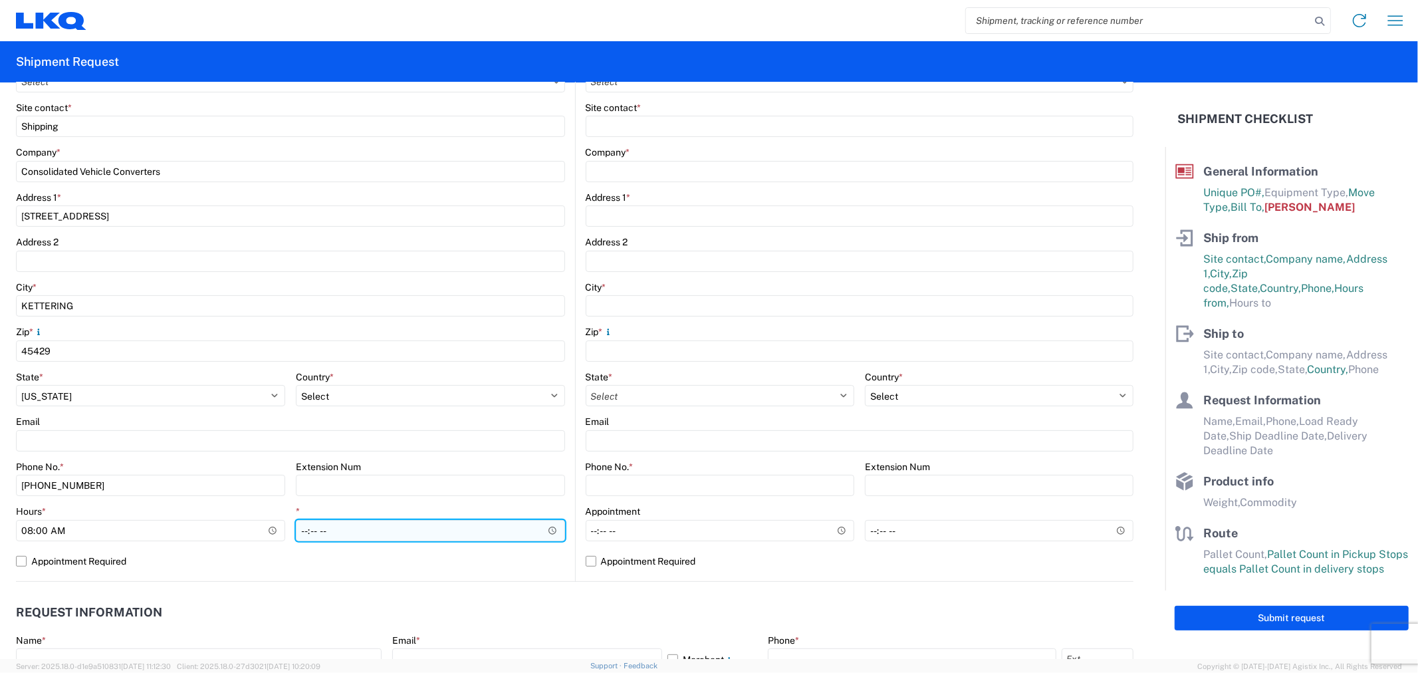
click at [314, 532] on input "*" at bounding box center [430, 530] width 269 height 21
type input "14:00"
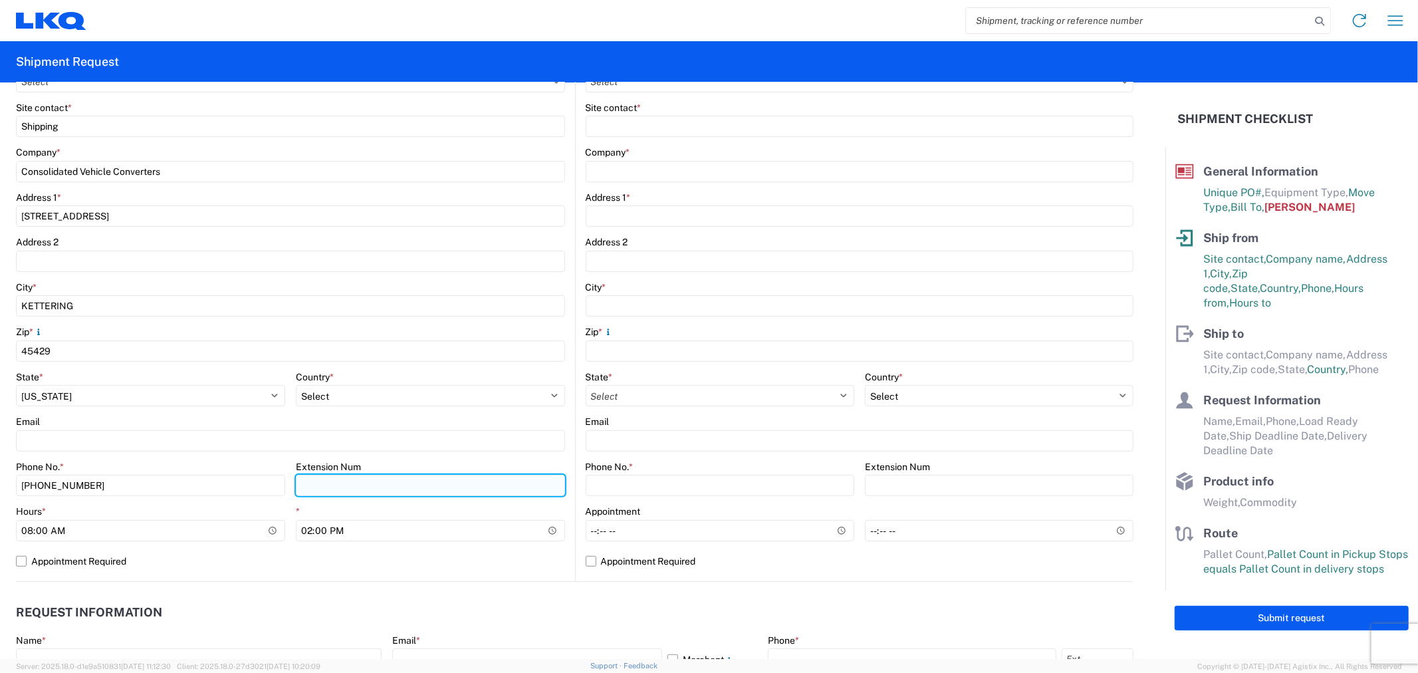
click at [373, 485] on input "Extension Num" at bounding box center [430, 485] width 269 height 21
click at [408, 420] on div "Email" at bounding box center [290, 421] width 549 height 12
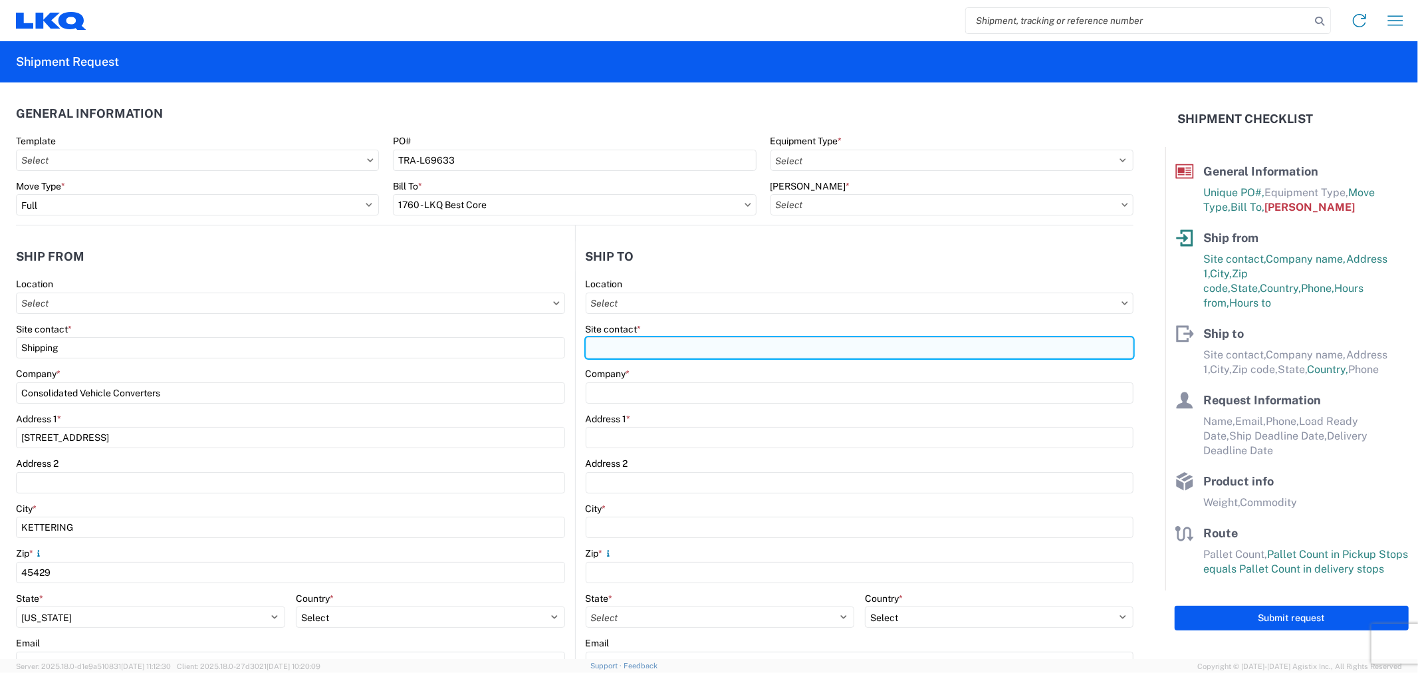
click at [640, 340] on input "Site contact *" at bounding box center [859, 347] width 548 height 21
click at [638, 344] on input "Site contact *" at bounding box center [859, 347] width 548 height 21
paste input "Shana Maynard"
type input "Shana Maynard"
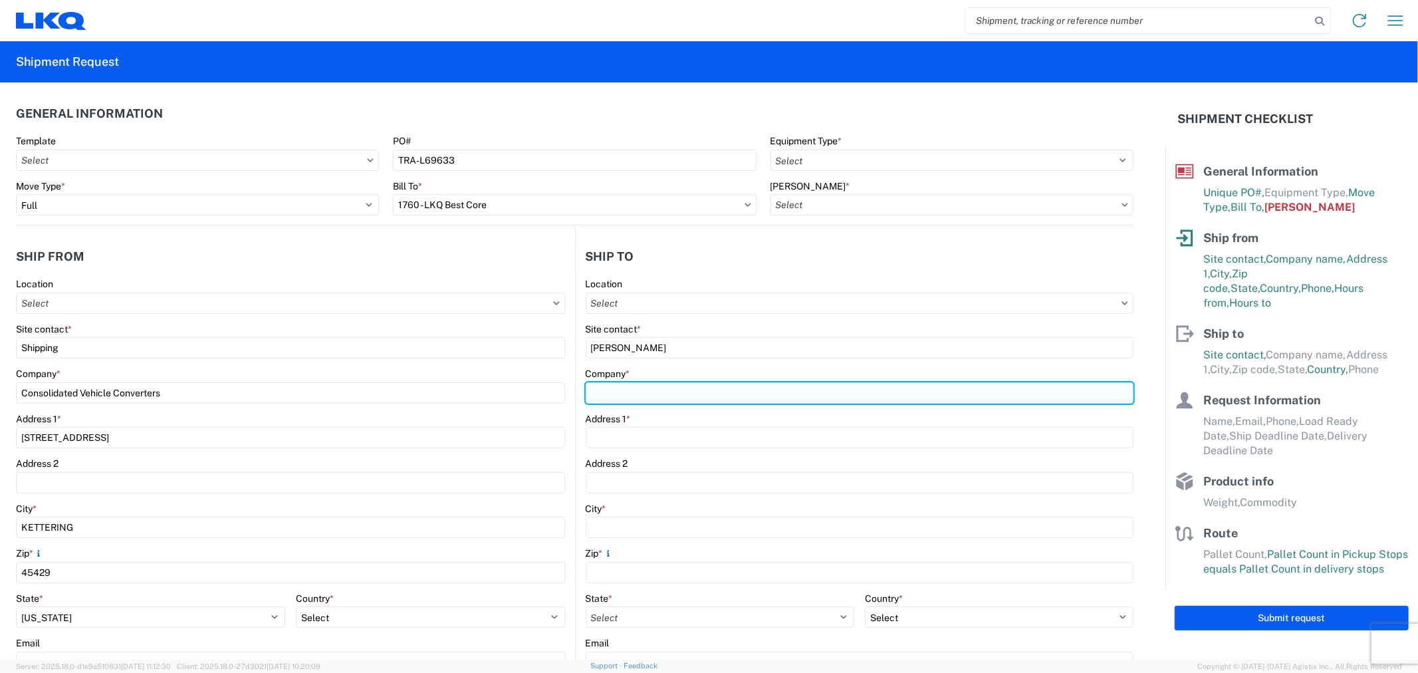
click at [623, 389] on input "Company *" at bounding box center [859, 392] width 548 height 21
click at [619, 389] on input "Company *" at bounding box center [859, 392] width 548 height 21
paste input "TC remanufacturing"
type input "TC remanufacturing"
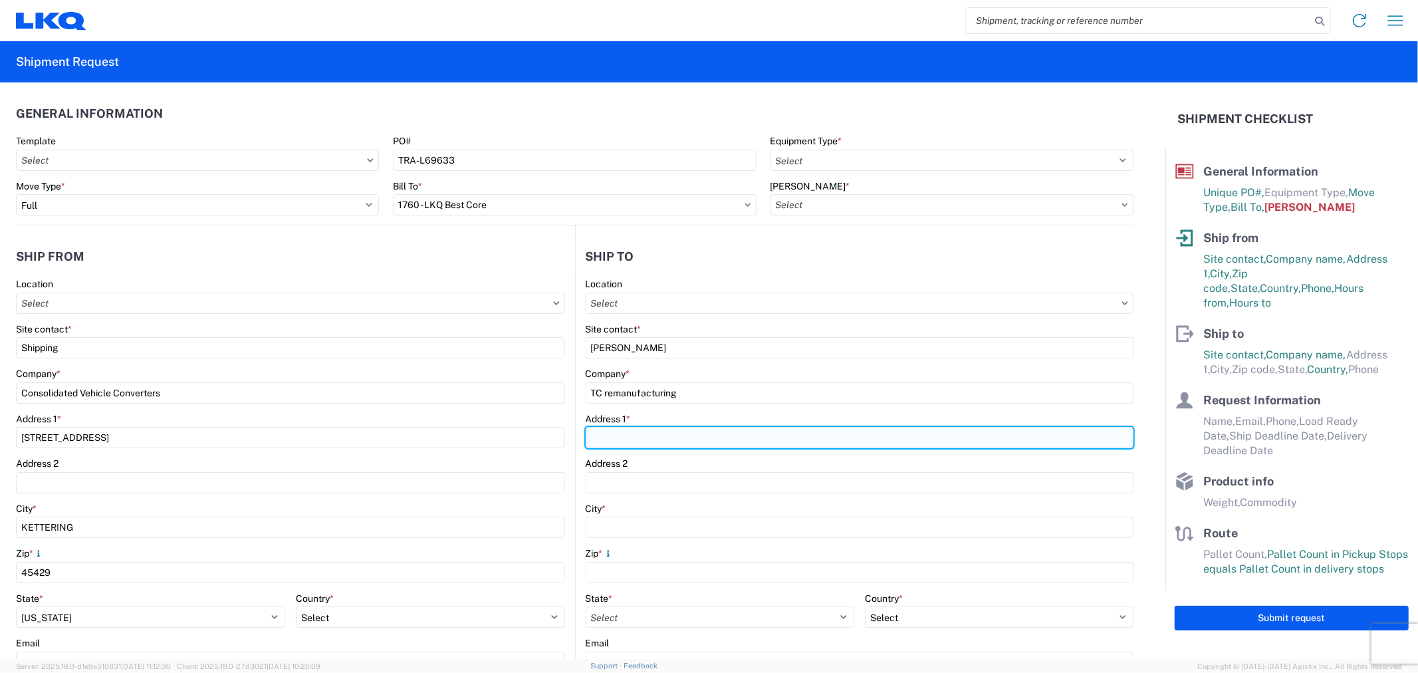
click at [648, 440] on input "Address 1 *" at bounding box center [859, 437] width 548 height 21
click at [612, 443] on input "Address 1 *" at bounding box center [859, 437] width 548 height 21
paste input "1420 N Grundy Quarles Hwy"
type input "1420 N Grundy Quarles Hwy"
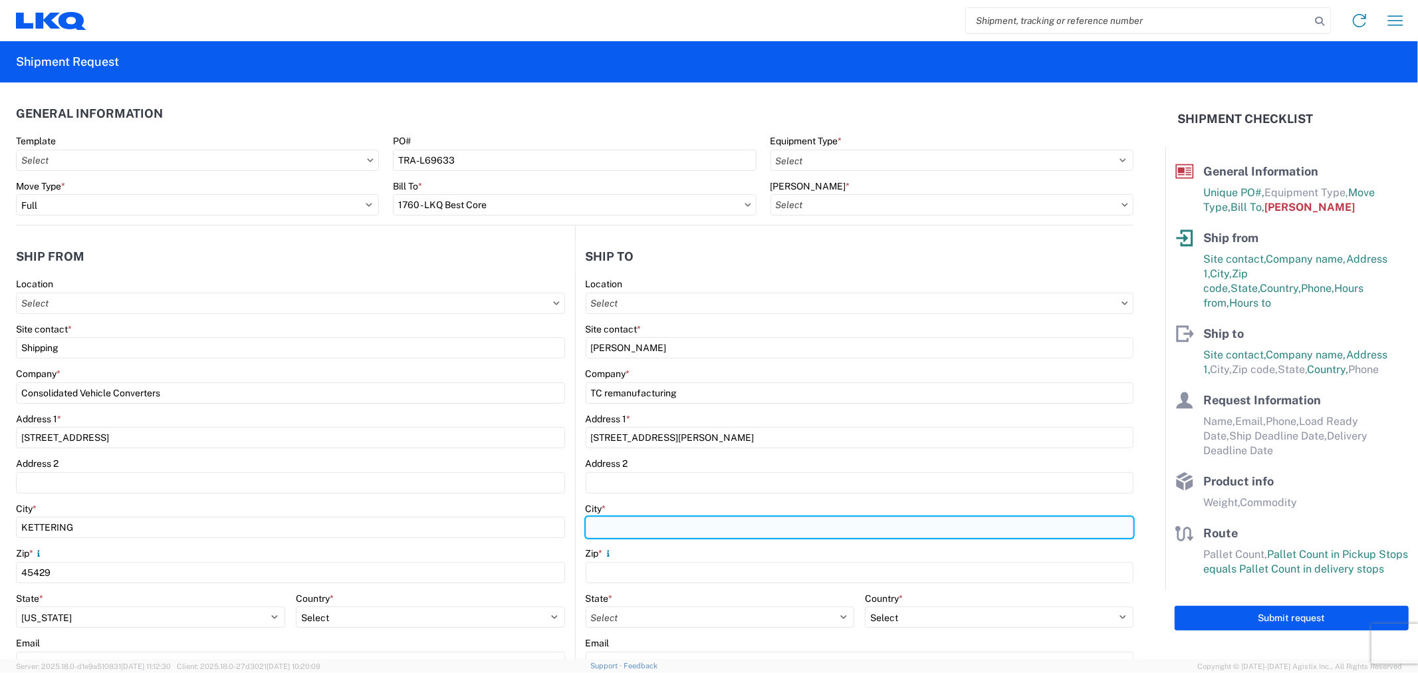
click at [633, 523] on input "City *" at bounding box center [859, 526] width 548 height 21
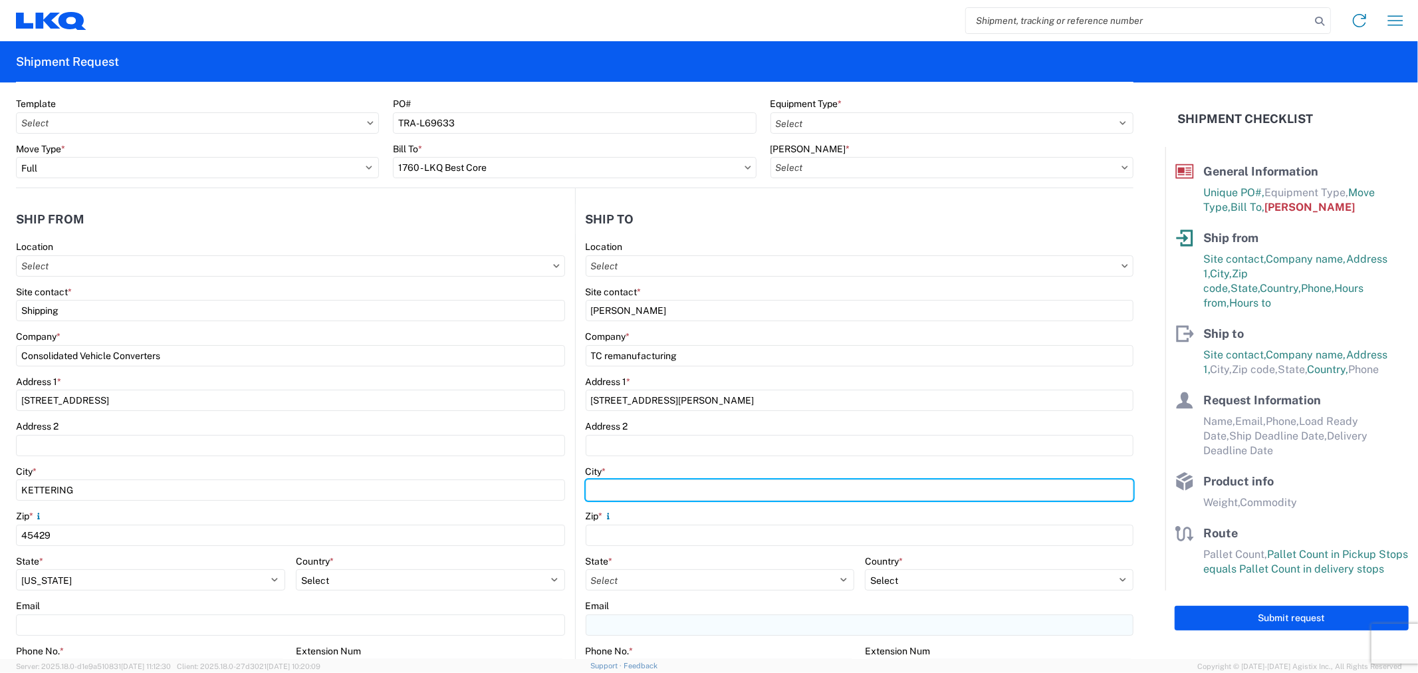
scroll to position [74, 0]
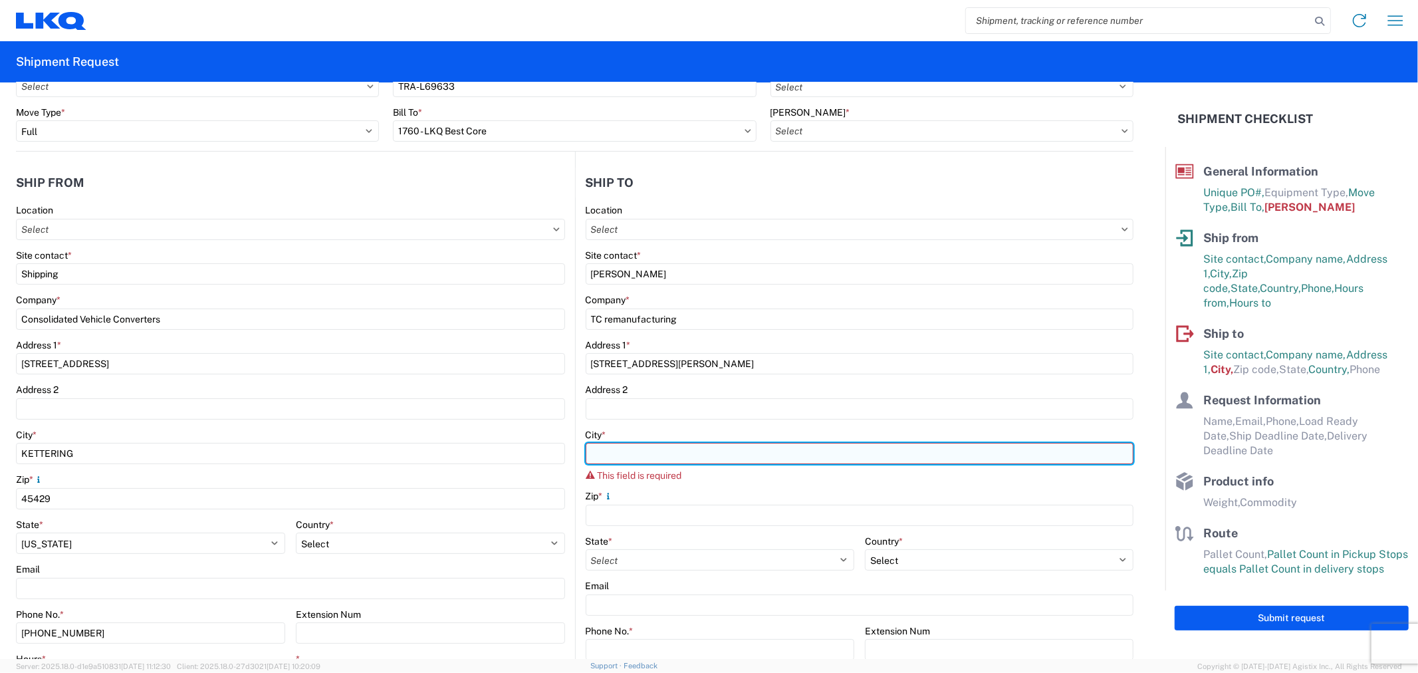
click at [659, 455] on input "City *" at bounding box center [859, 453] width 548 height 21
paste input "GAINESBORO"
type input "GAINESBORO"
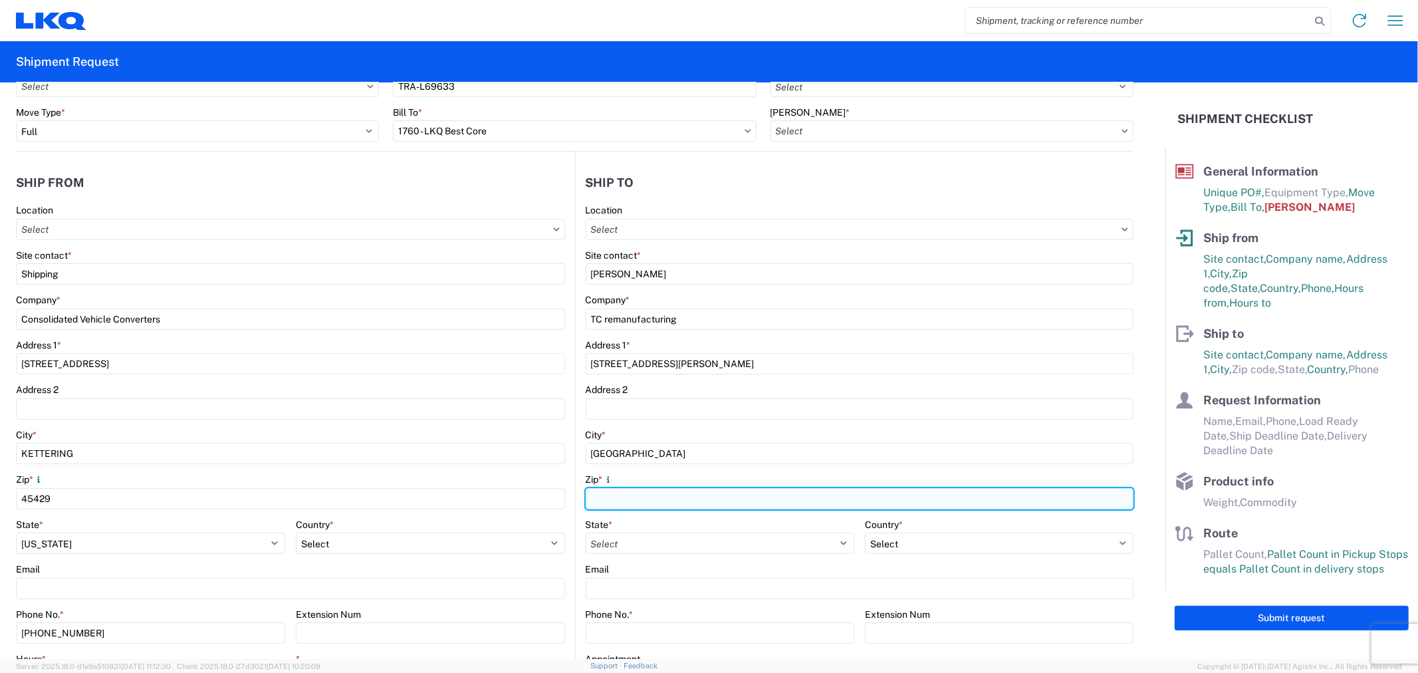
click at [633, 495] on input "Zip *" at bounding box center [859, 498] width 548 height 21
type input "38562"
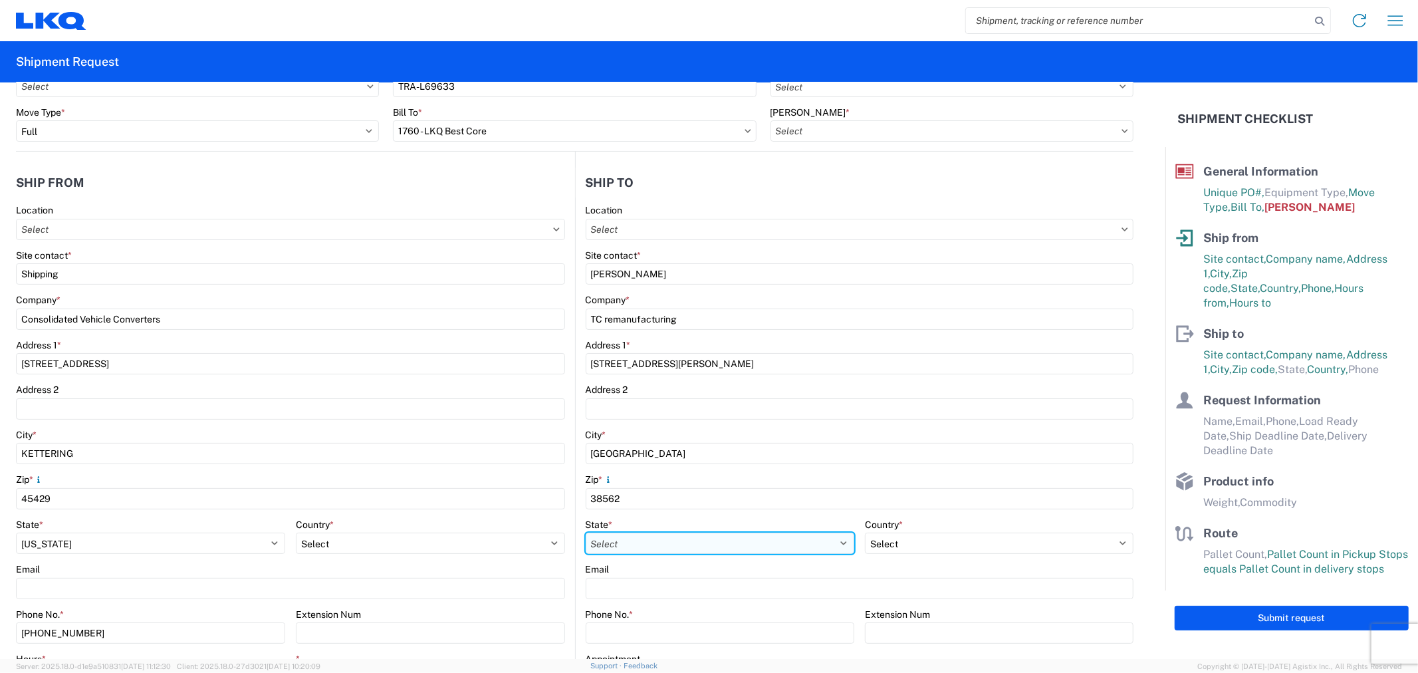
click at [618, 542] on select "Select Alabama Alaska Arizona Arkansas Armed Forces Americas Armed Forces Europ…" at bounding box center [719, 542] width 268 height 21
select select "TN"
click at [585, 532] on select "Select Alabama Alaska Arizona Arkansas Armed Forces Americas Armed Forces Europ…" at bounding box center [719, 542] width 268 height 21
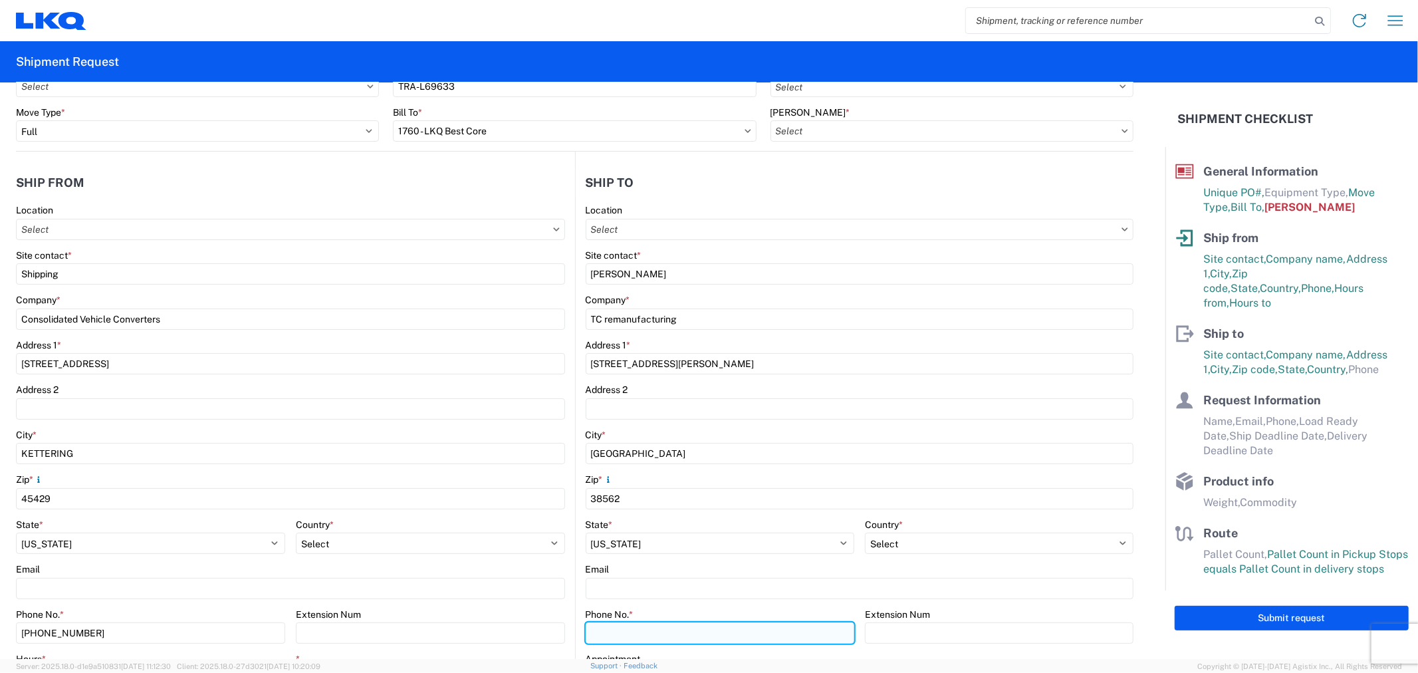
click at [621, 625] on input "Phone No. *" at bounding box center [719, 632] width 268 height 21
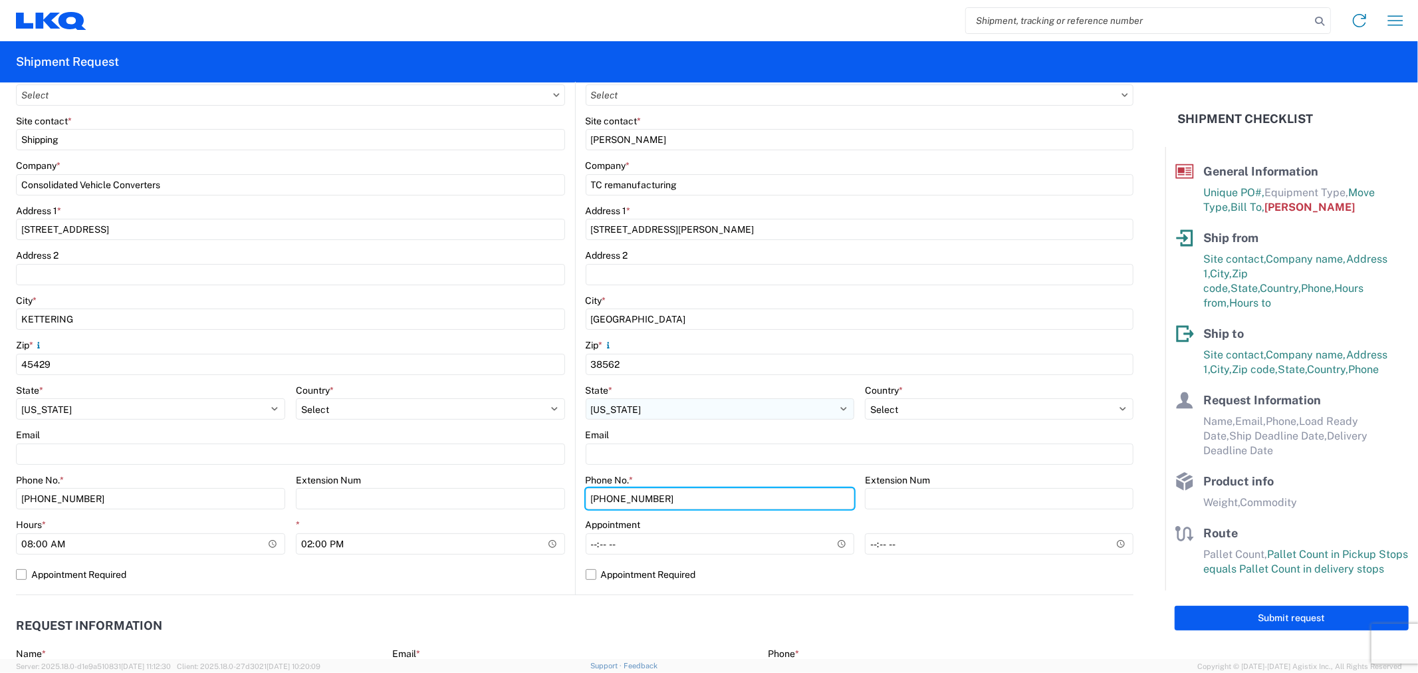
scroll to position [295, 0]
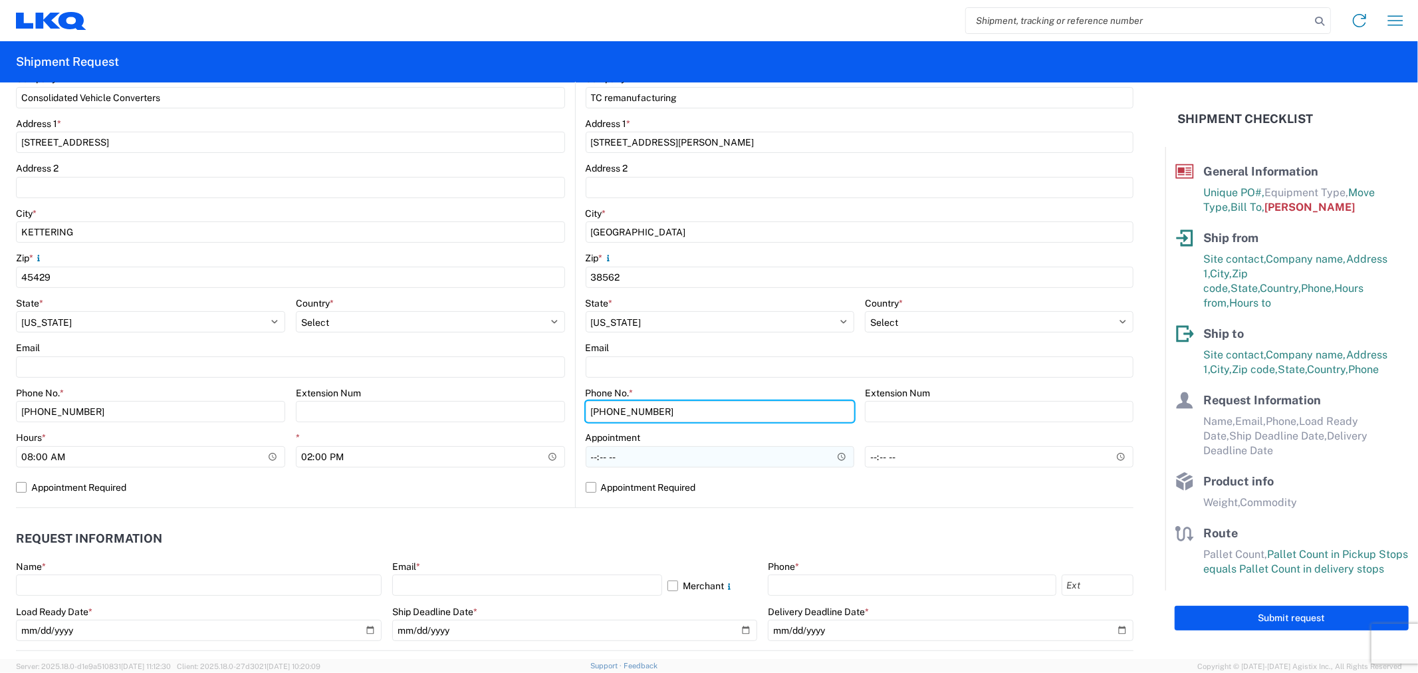
type input "931-267-8129"
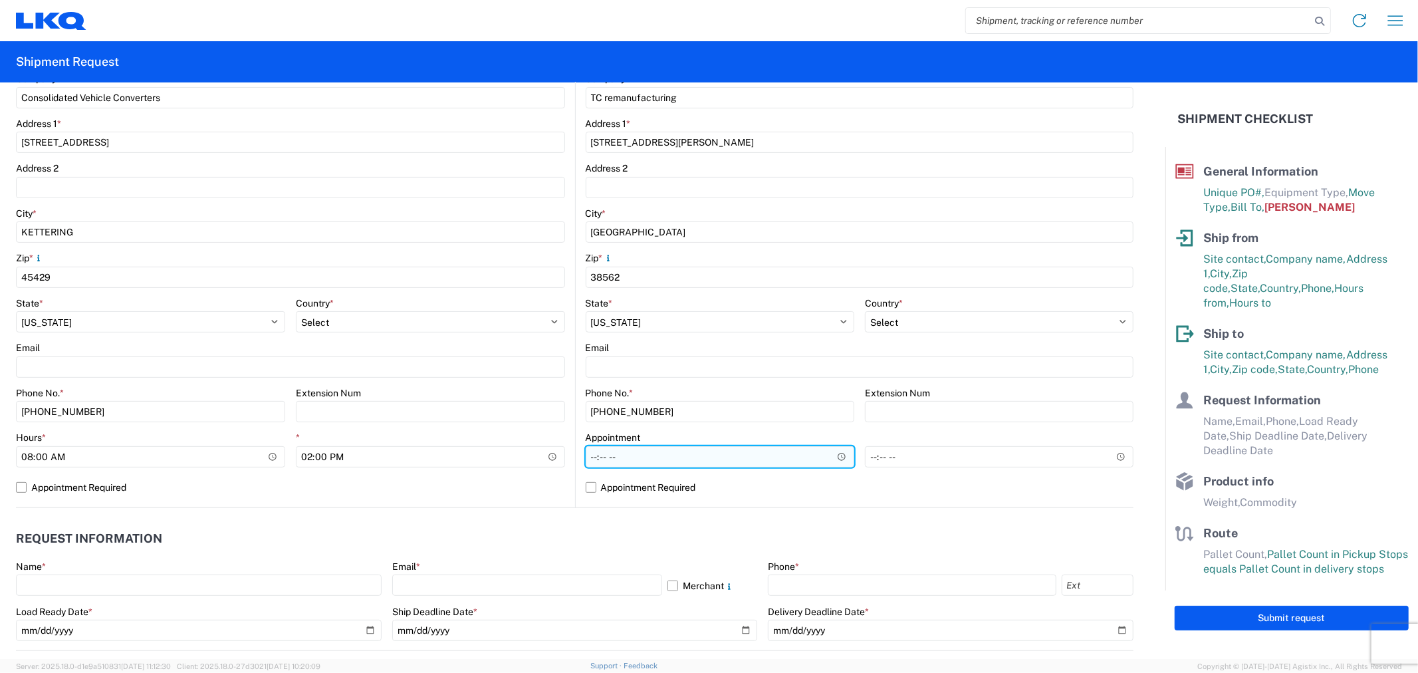
click at [621, 461] on input "Hours *" at bounding box center [719, 456] width 268 height 21
type input "08:00"
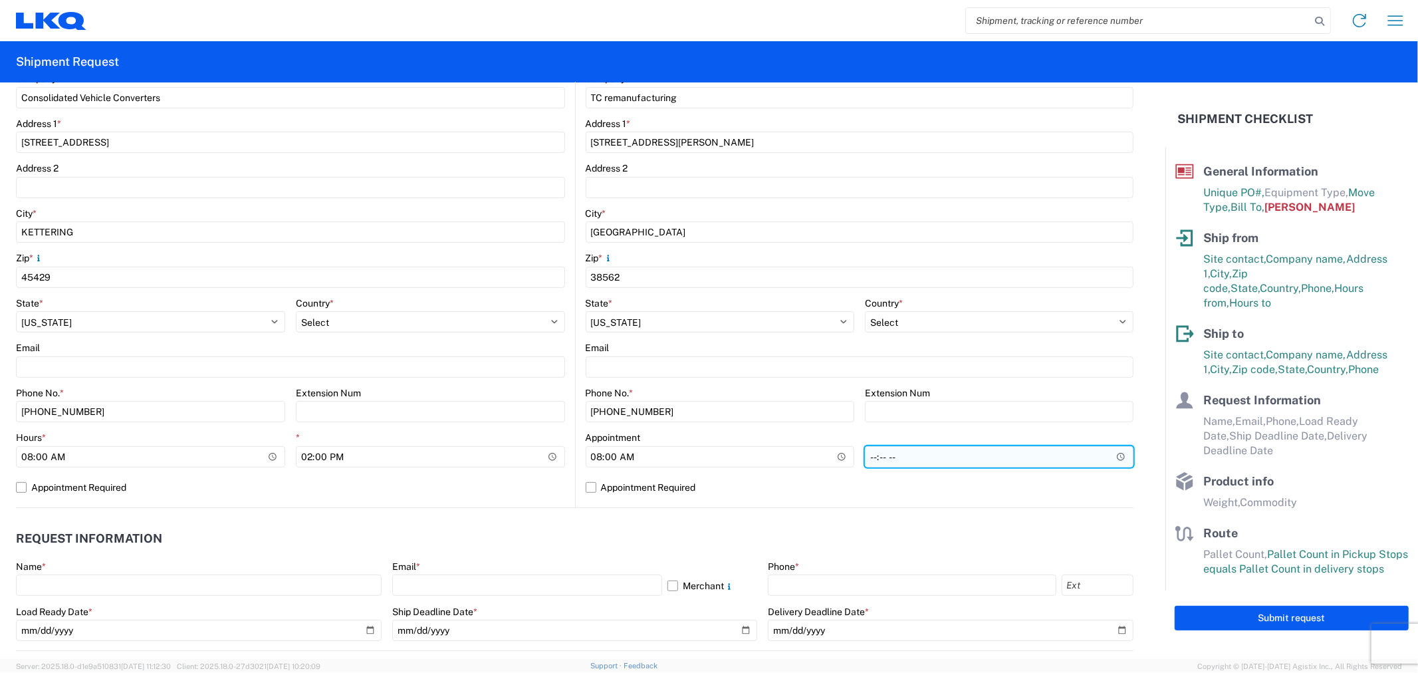
click at [934, 459] on input "*" at bounding box center [999, 456] width 268 height 21
type input "14:00"
click at [916, 499] on div "Location Site contact * Shana Maynard Company * TC remanufacturing Address 1 * …" at bounding box center [859, 245] width 548 height 524
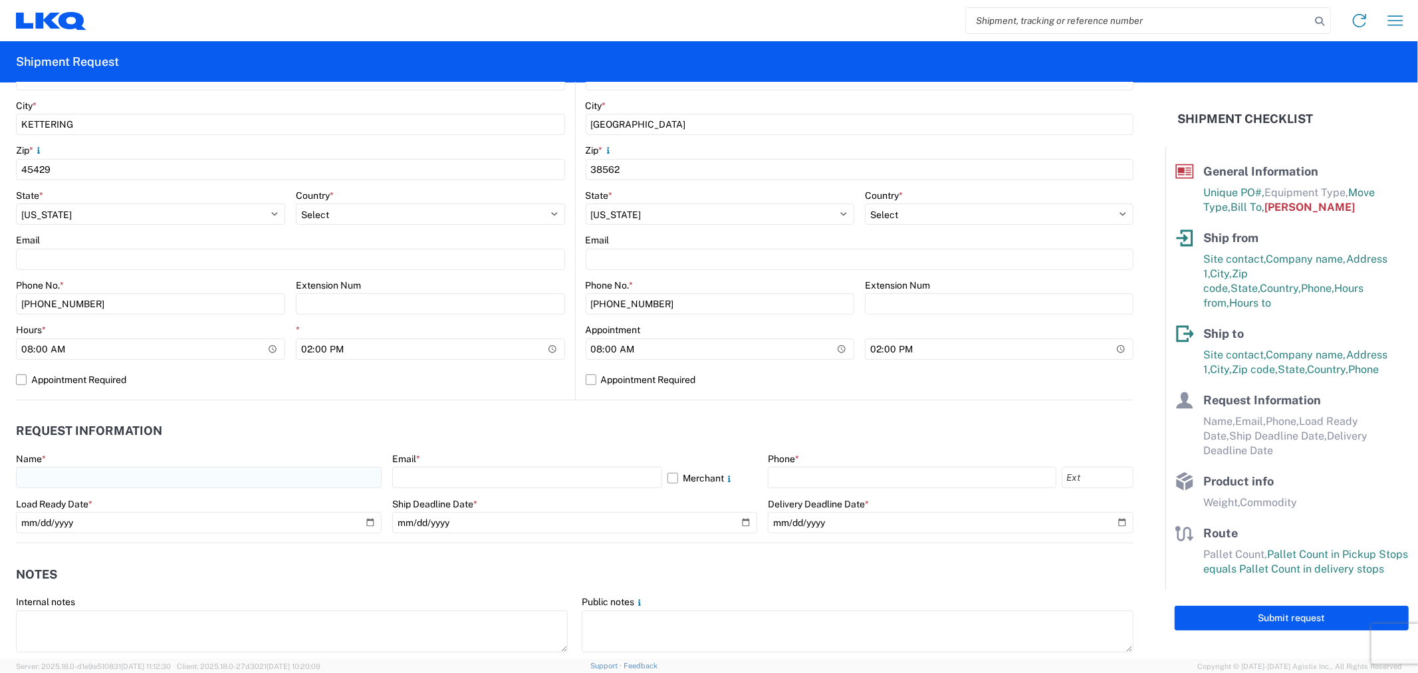
scroll to position [516, 0]
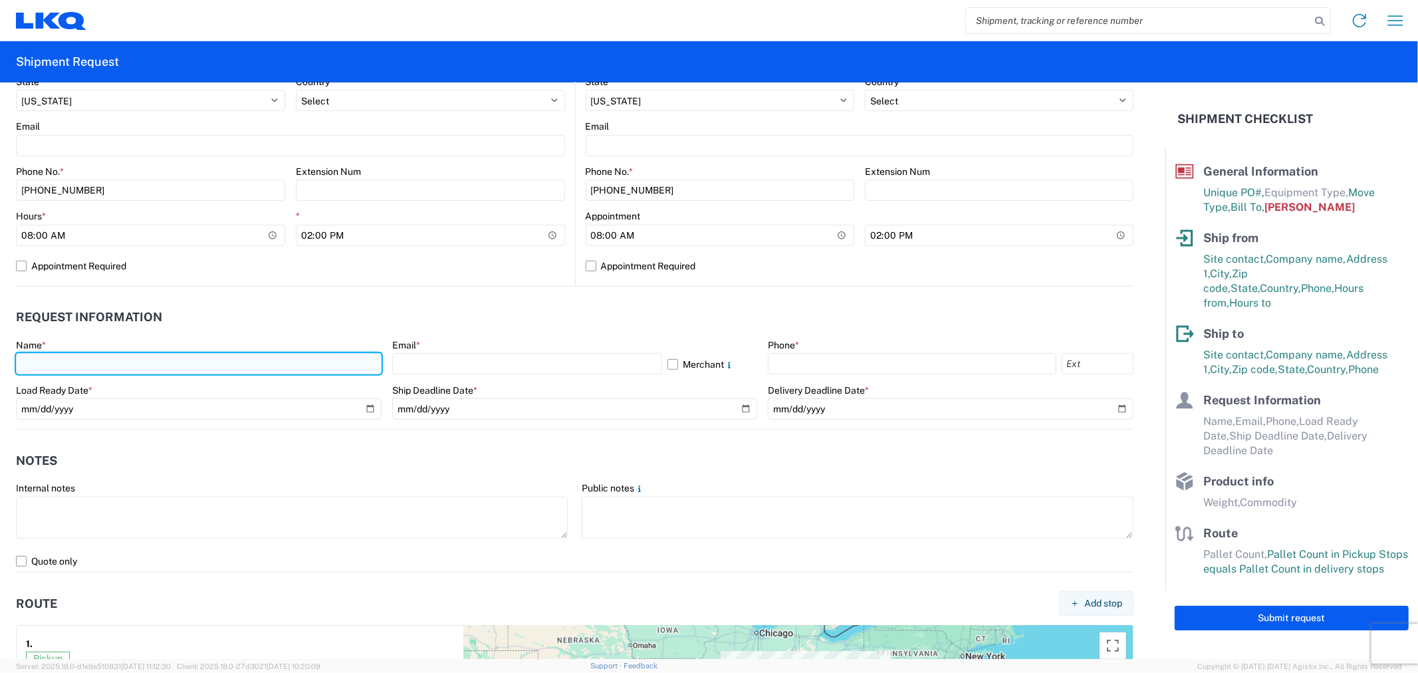
click at [82, 362] on input "text" at bounding box center [199, 363] width 366 height 21
type input "[PERSON_NAME]"
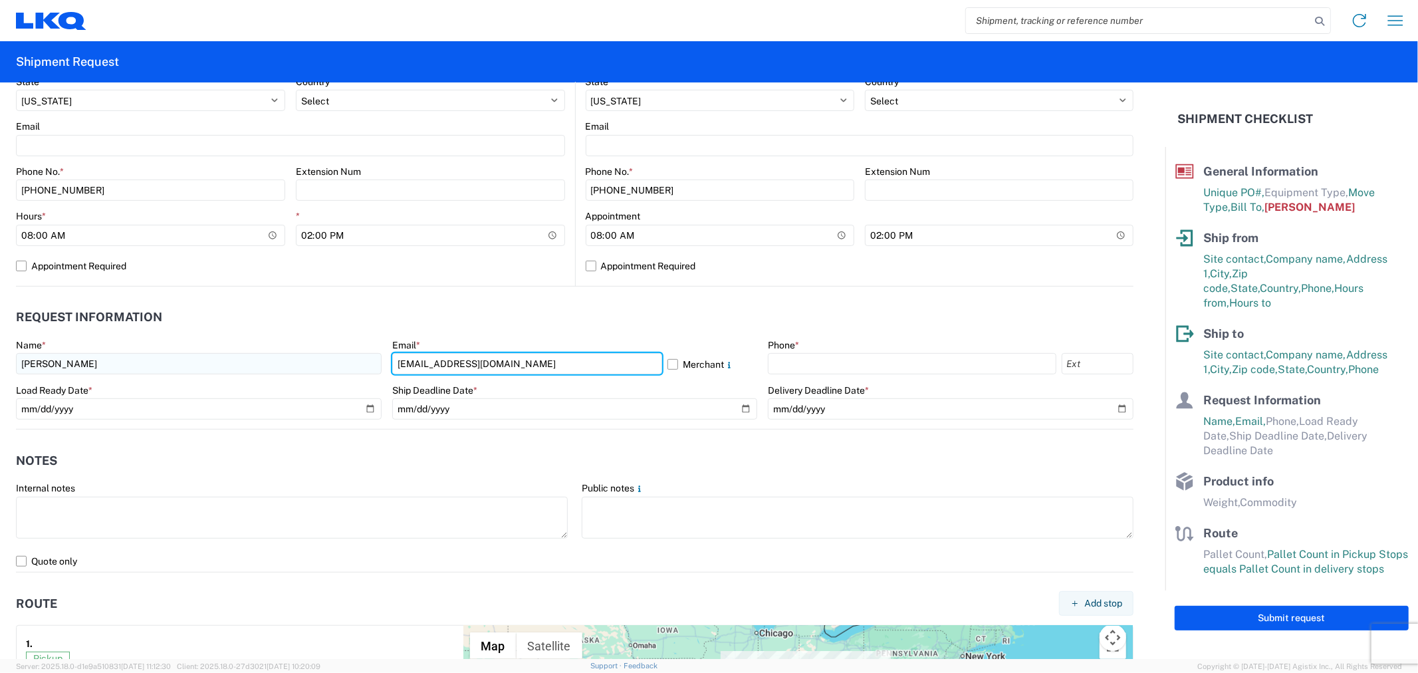
drag, startPoint x: 507, startPoint y: 366, endPoint x: 342, endPoint y: 366, distance: 164.8
click at [342, 366] on div "Name * Alfredo Canales Email * oxdavila@lkqcorp.com Merchant Phone * Load Ready…" at bounding box center [574, 384] width 1117 height 90
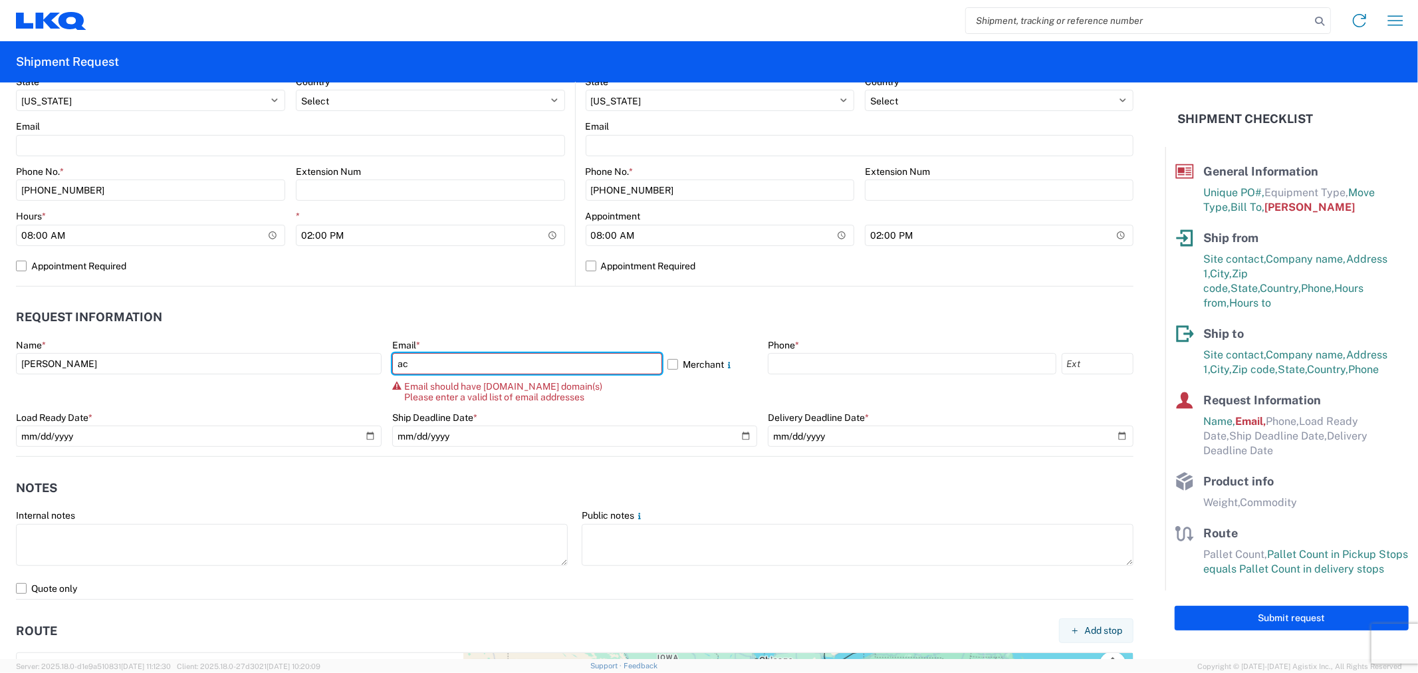
type input "[EMAIL_ADDRESS][DOMAIN_NAME]"
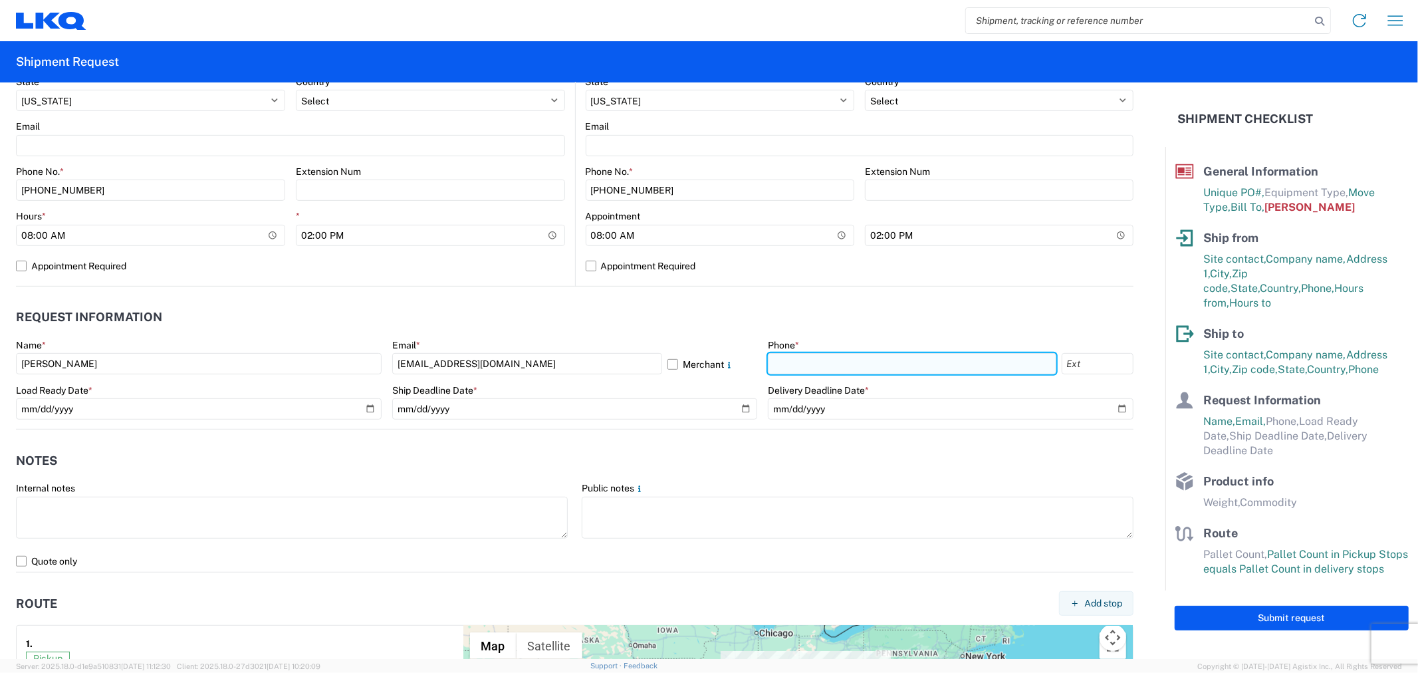
click at [801, 366] on input "text" at bounding box center [912, 363] width 288 height 21
type input "[PHONE_NUMBER]"
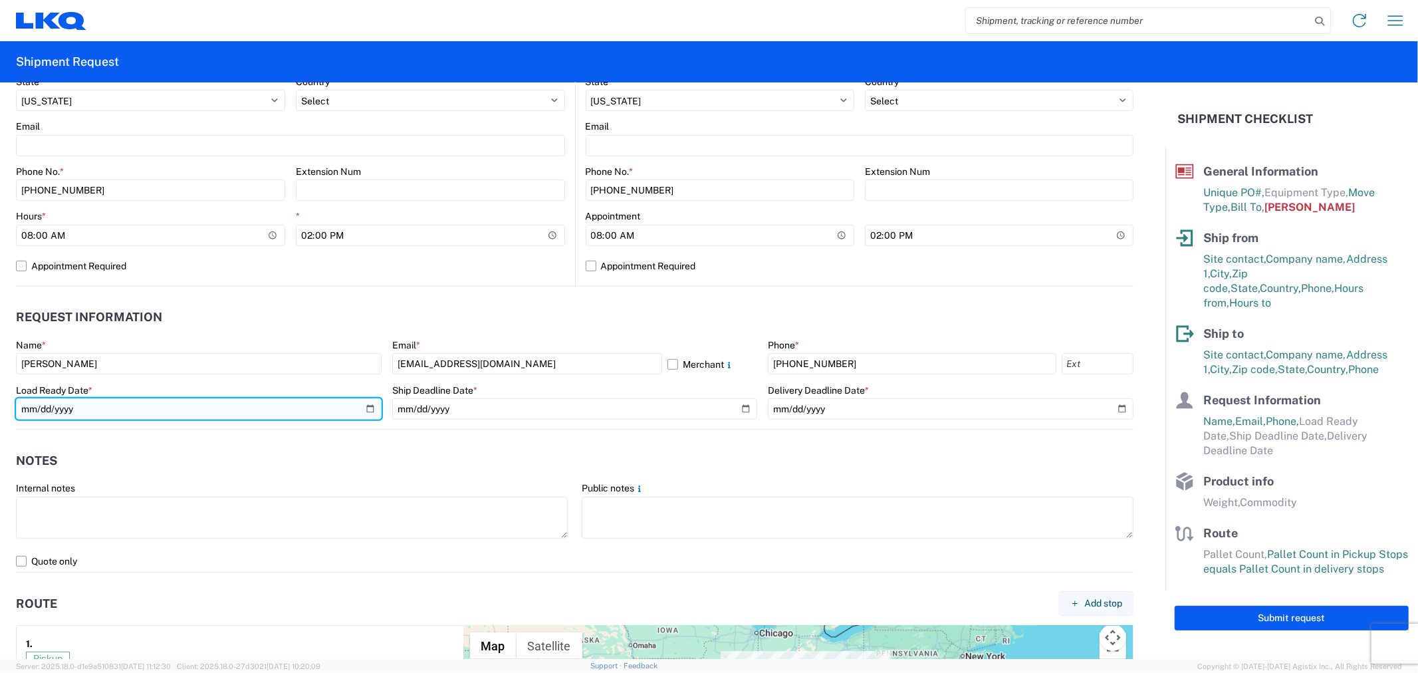
drag, startPoint x: 363, startPoint y: 404, endPoint x: 374, endPoint y: 410, distance: 12.8
click at [364, 405] on input "date" at bounding box center [199, 408] width 366 height 21
type input "[DATE]"
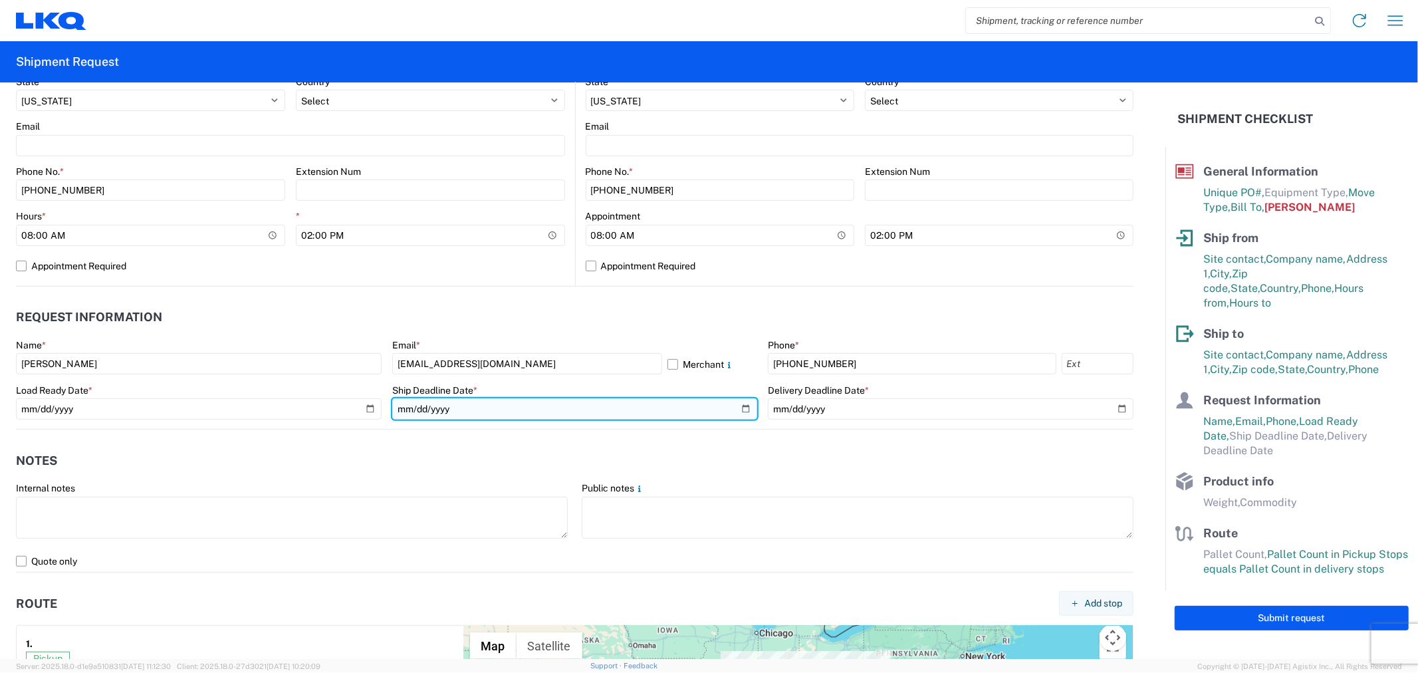
click at [734, 409] on input "date" at bounding box center [575, 408] width 366 height 21
type input "[DATE]"
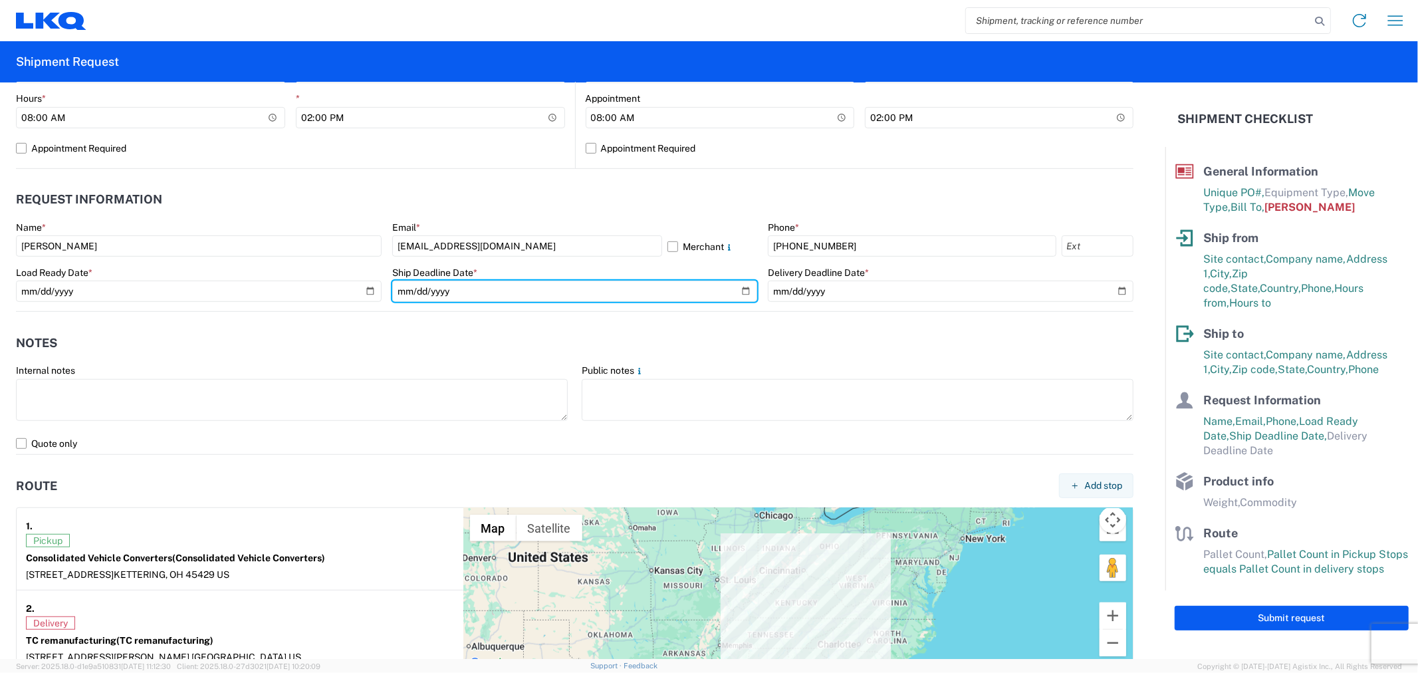
scroll to position [590, 0]
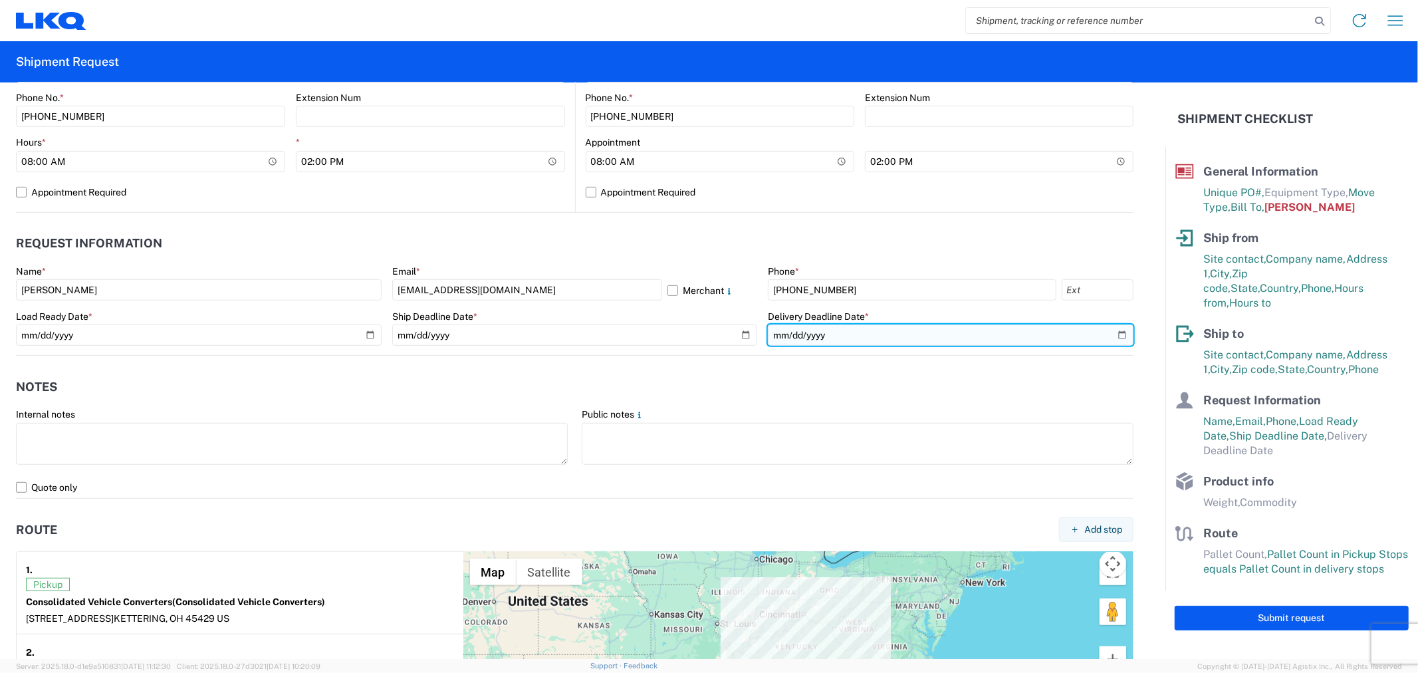
click at [1111, 332] on input "date" at bounding box center [951, 334] width 366 height 21
type input "[DATE]"
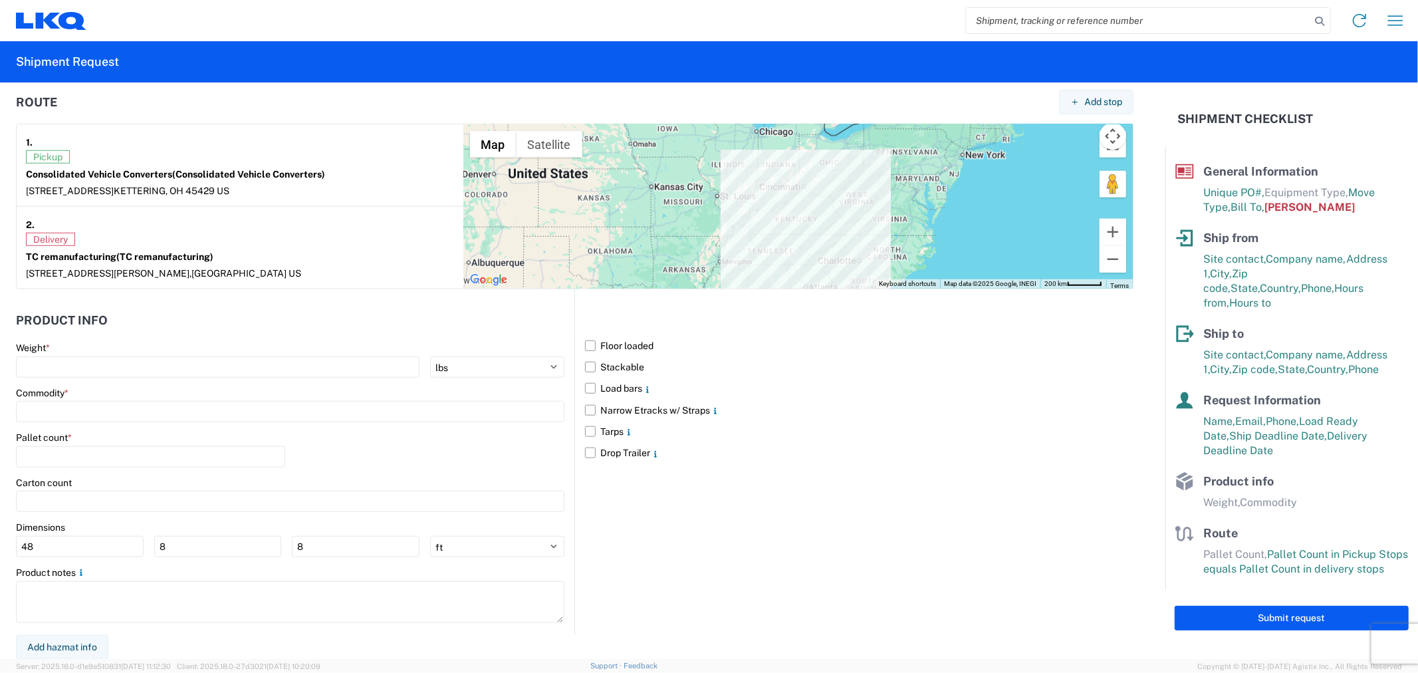
scroll to position [1018, 0]
click at [57, 370] on input "number" at bounding box center [217, 366] width 403 height 21
type input "23900"
click at [193, 548] on input "8" at bounding box center [218, 545] width 128 height 21
type input "40"
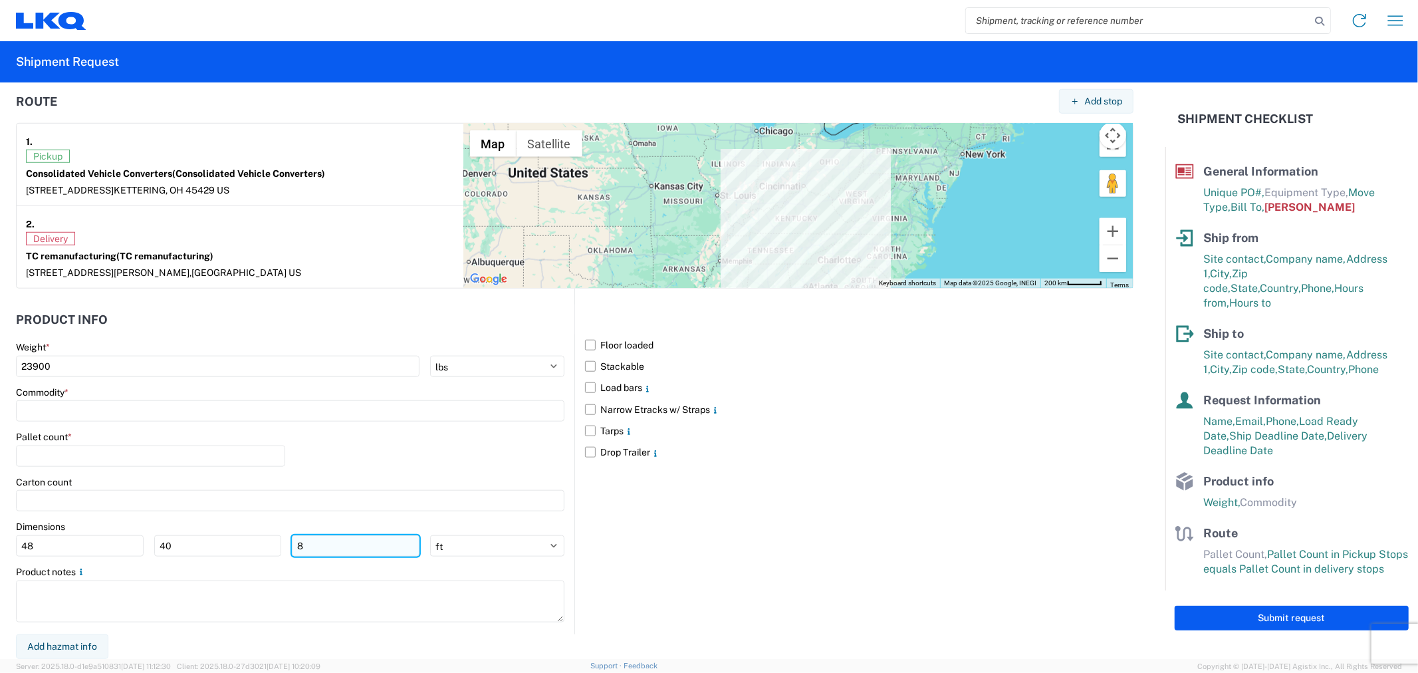
click at [344, 546] on input "8" at bounding box center [356, 545] width 128 height 21
type input "38"
click at [616, 348] on label "Floor loaded" at bounding box center [859, 344] width 548 height 21
click at [0, 0] on input "Floor loaded" at bounding box center [0, 0] width 0 height 0
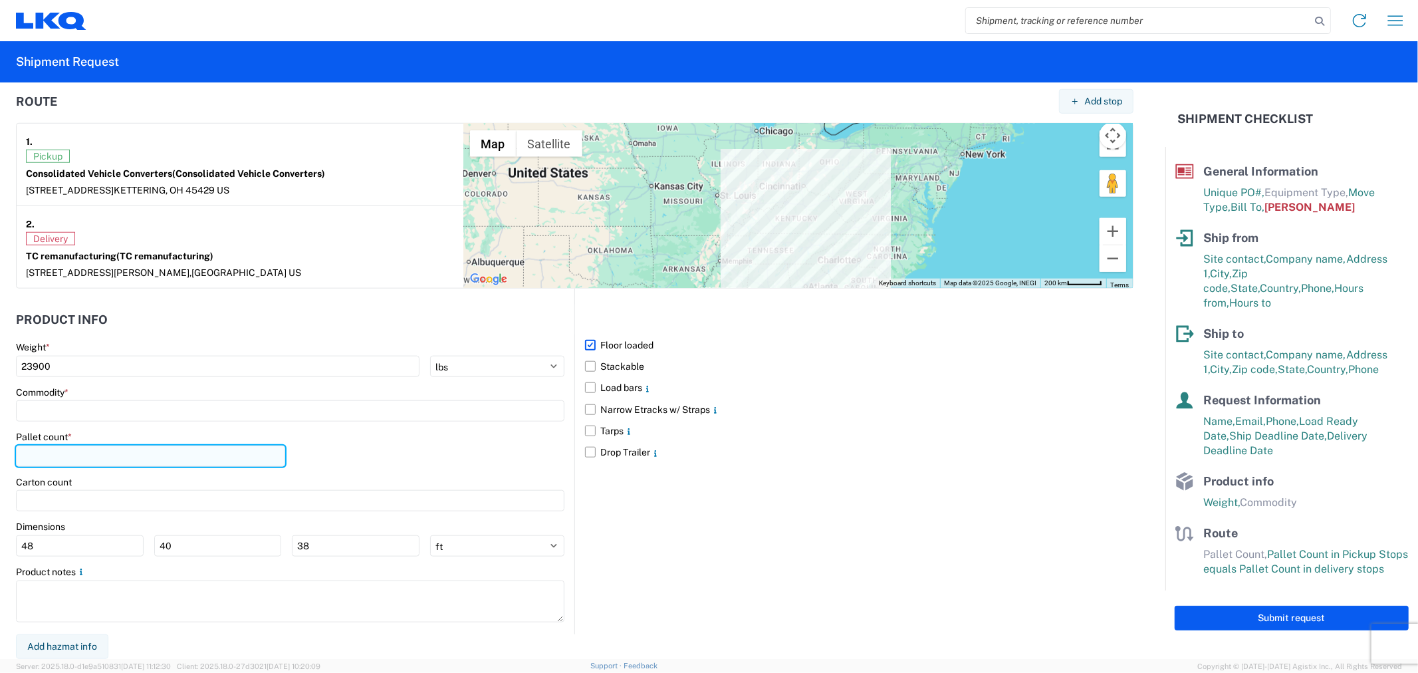
click at [84, 457] on input "number" at bounding box center [150, 455] width 269 height 21
type input "10"
click at [37, 415] on input at bounding box center [290, 410] width 548 height 21
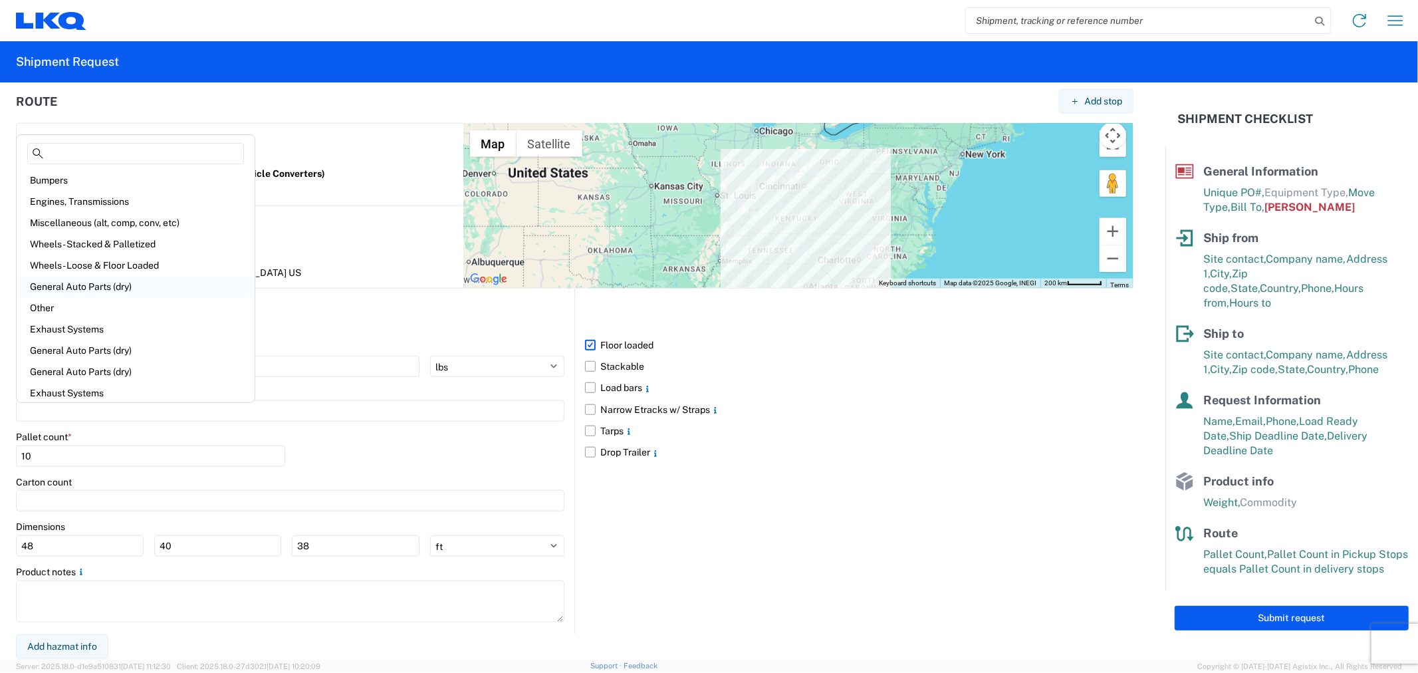
click at [76, 286] on div "General Auto Parts (dry)" at bounding box center [135, 286] width 233 height 21
type input "General Auto Parts (dry)"
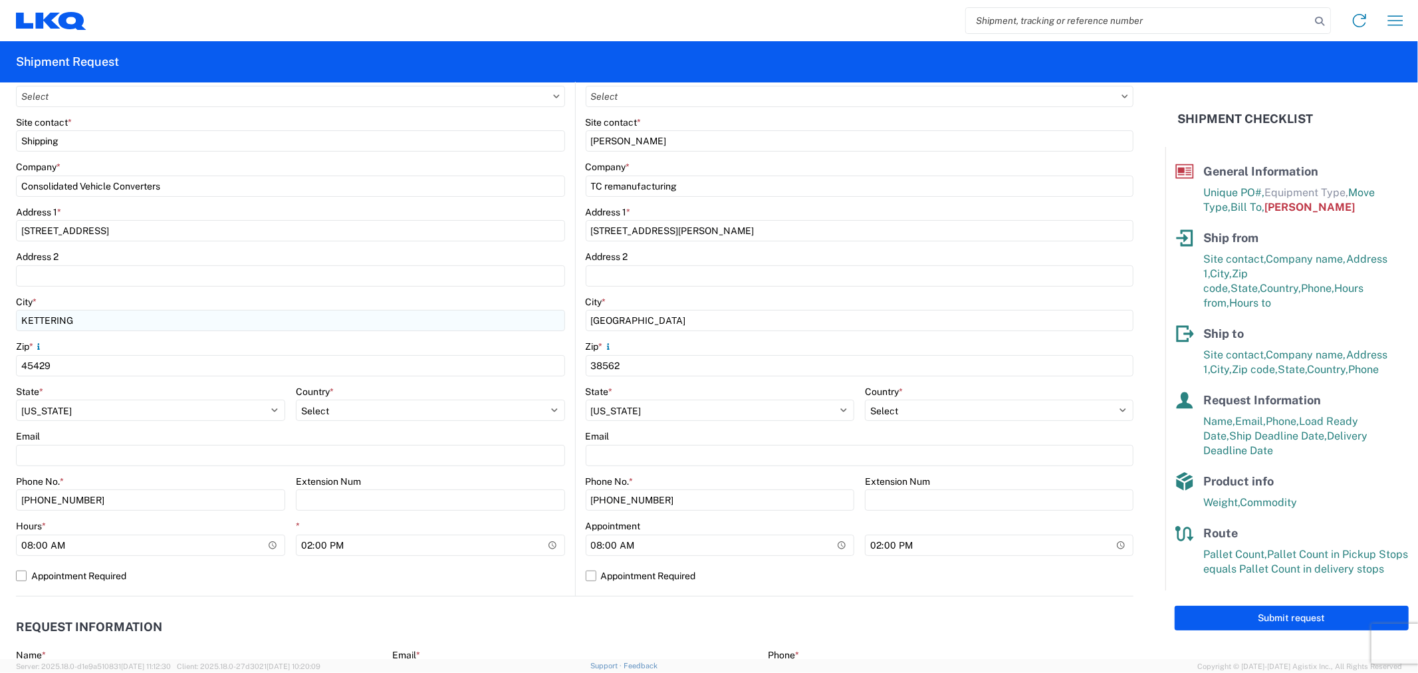
scroll to position [206, 0]
click at [254, 432] on div "Email" at bounding box center [290, 437] width 549 height 12
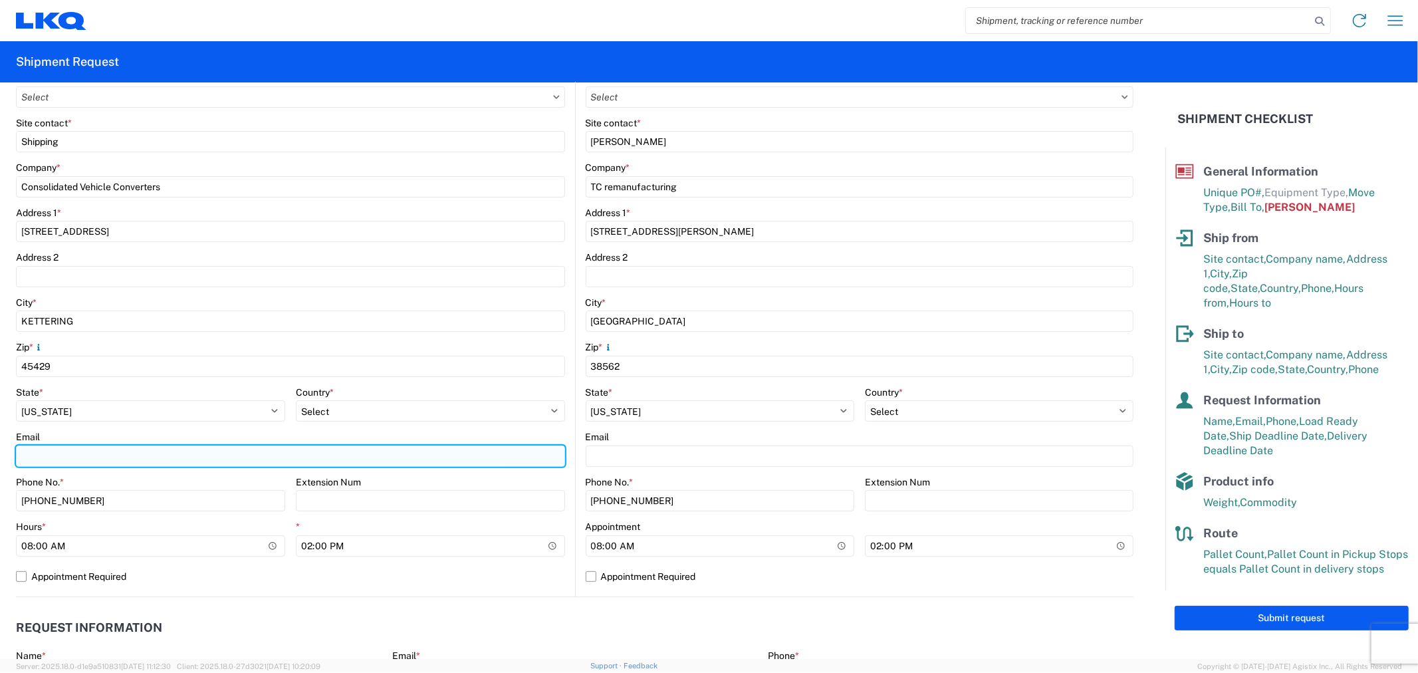
click at [235, 453] on input "Email" at bounding box center [290, 455] width 549 height 21
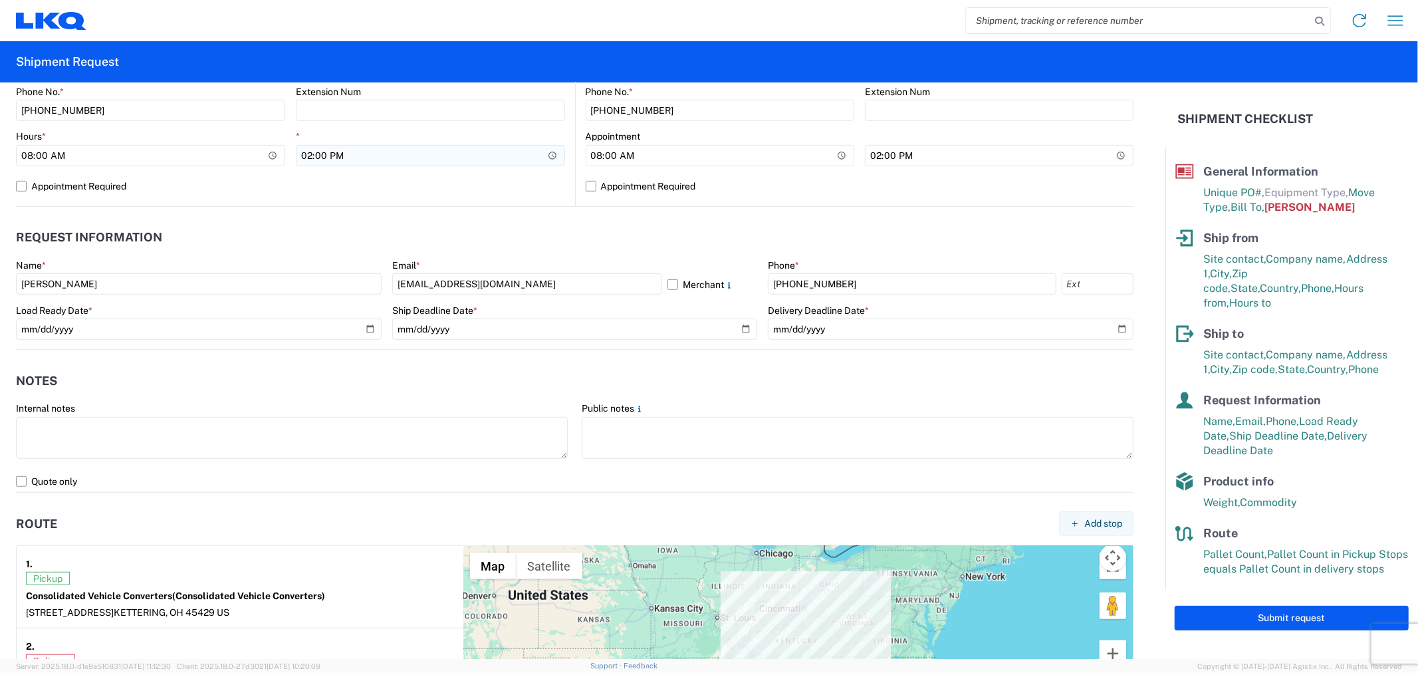
scroll to position [516, 0]
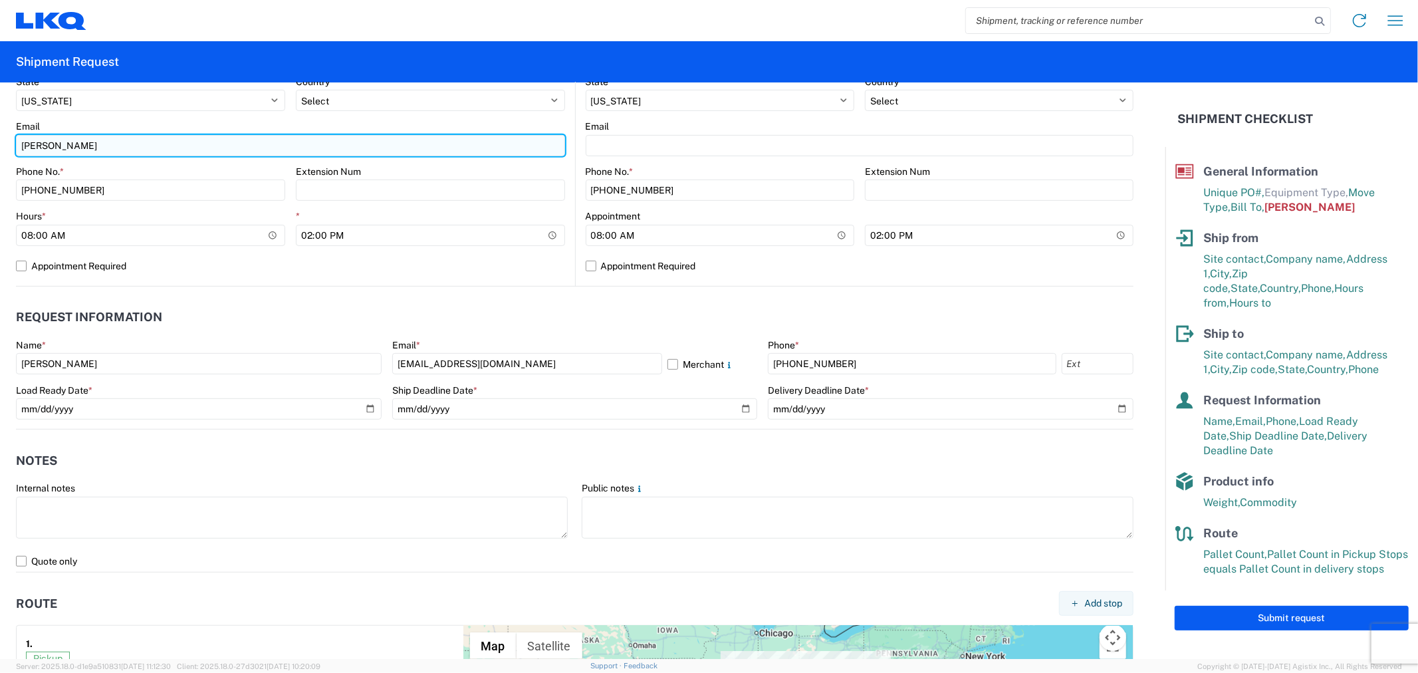
click at [189, 147] on input "Rolando Solis" at bounding box center [290, 145] width 549 height 21
type input "R"
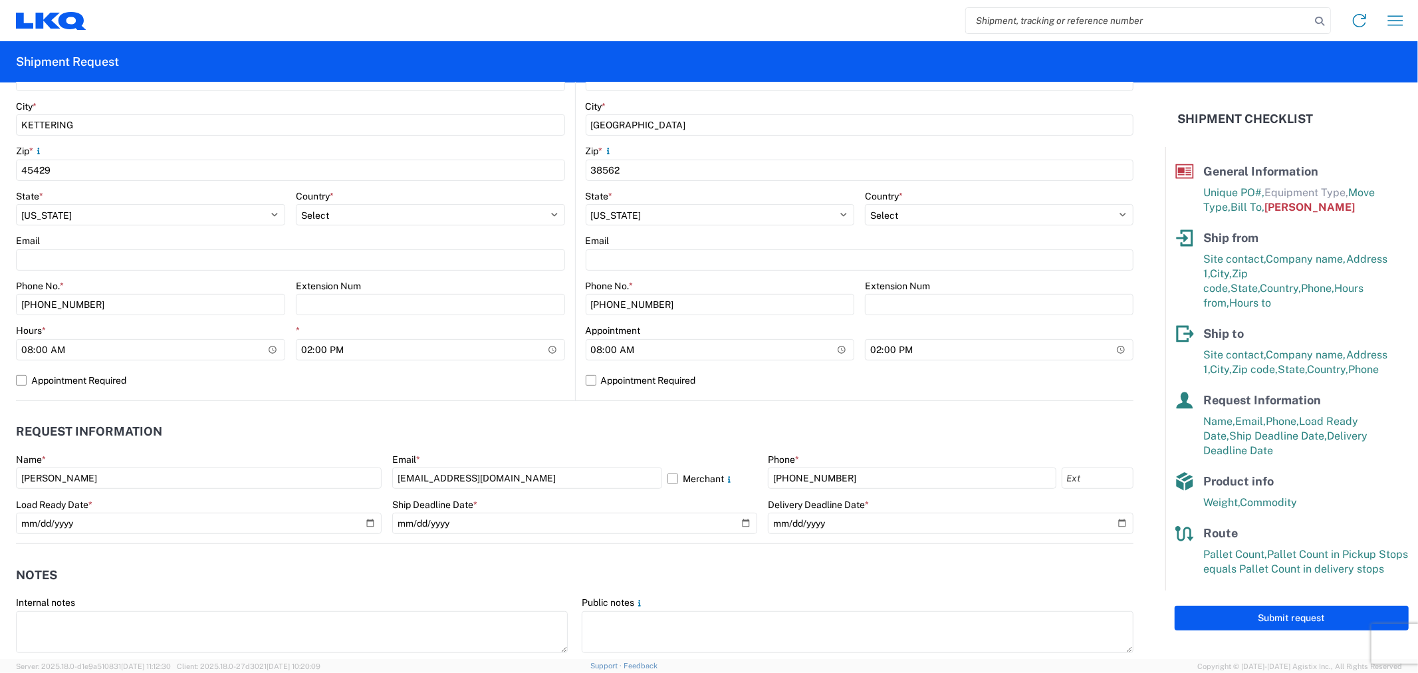
scroll to position [369, 0]
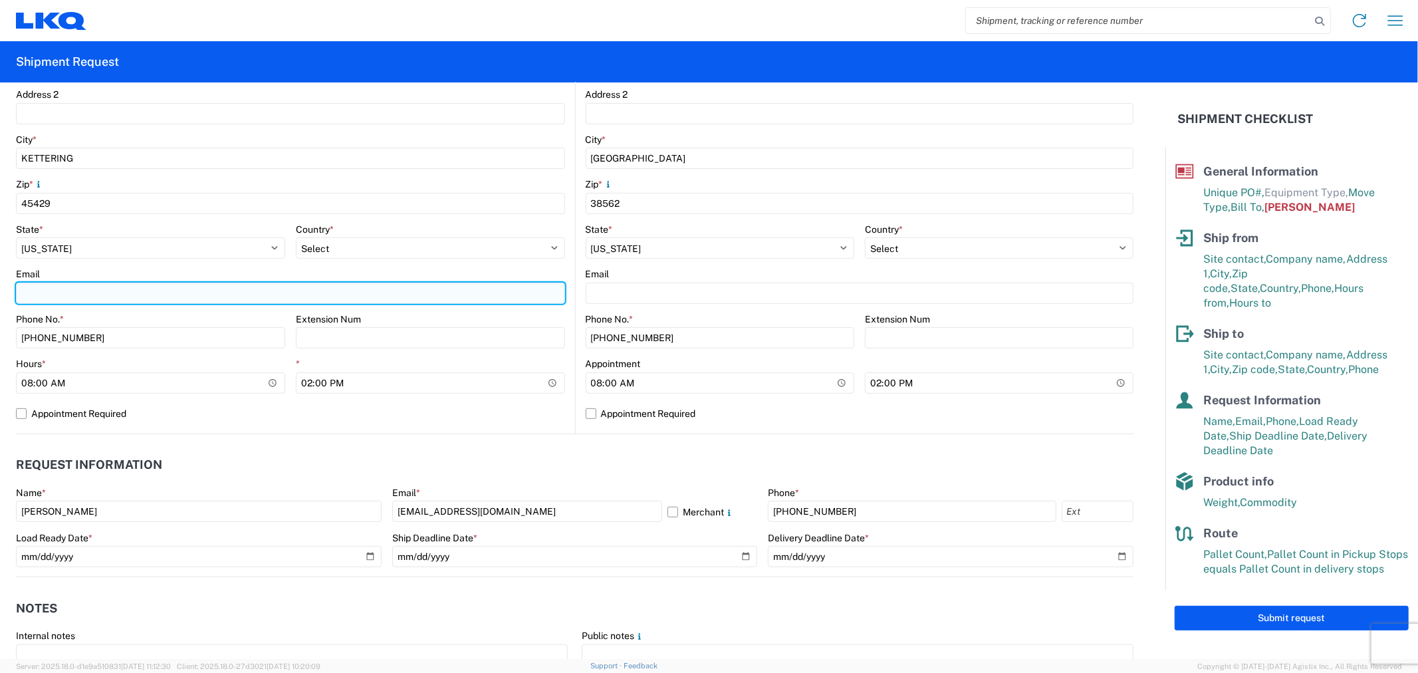
click at [124, 299] on input "Email" at bounding box center [290, 292] width 549 height 21
paste input "roxsolis@LKQCORP.com"
type input "roxsolis@LKQCORP.com; acgarcia@lkqcorp.com"
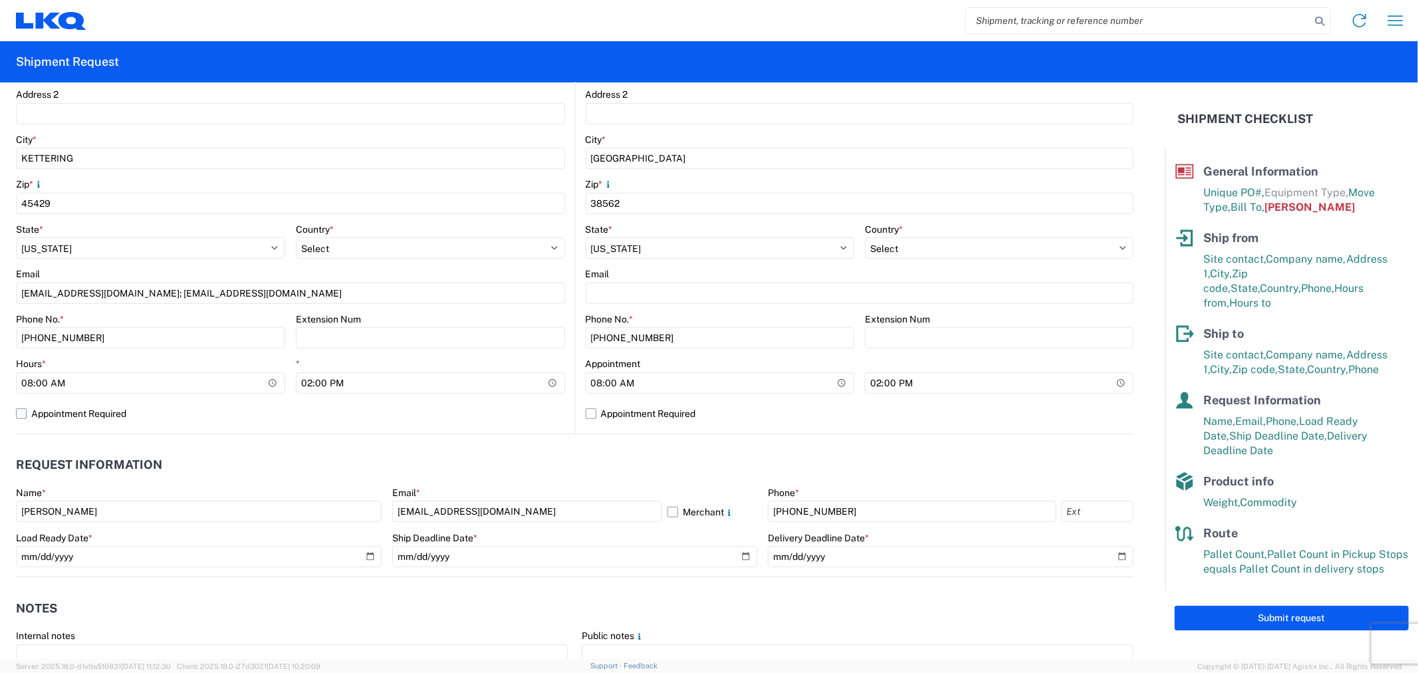
click at [342, 422] on label "Appointment Required" at bounding box center [290, 413] width 549 height 21
click at [0, 0] on input "Appointment Required" at bounding box center [0, 0] width 0 height 0
select select "US"
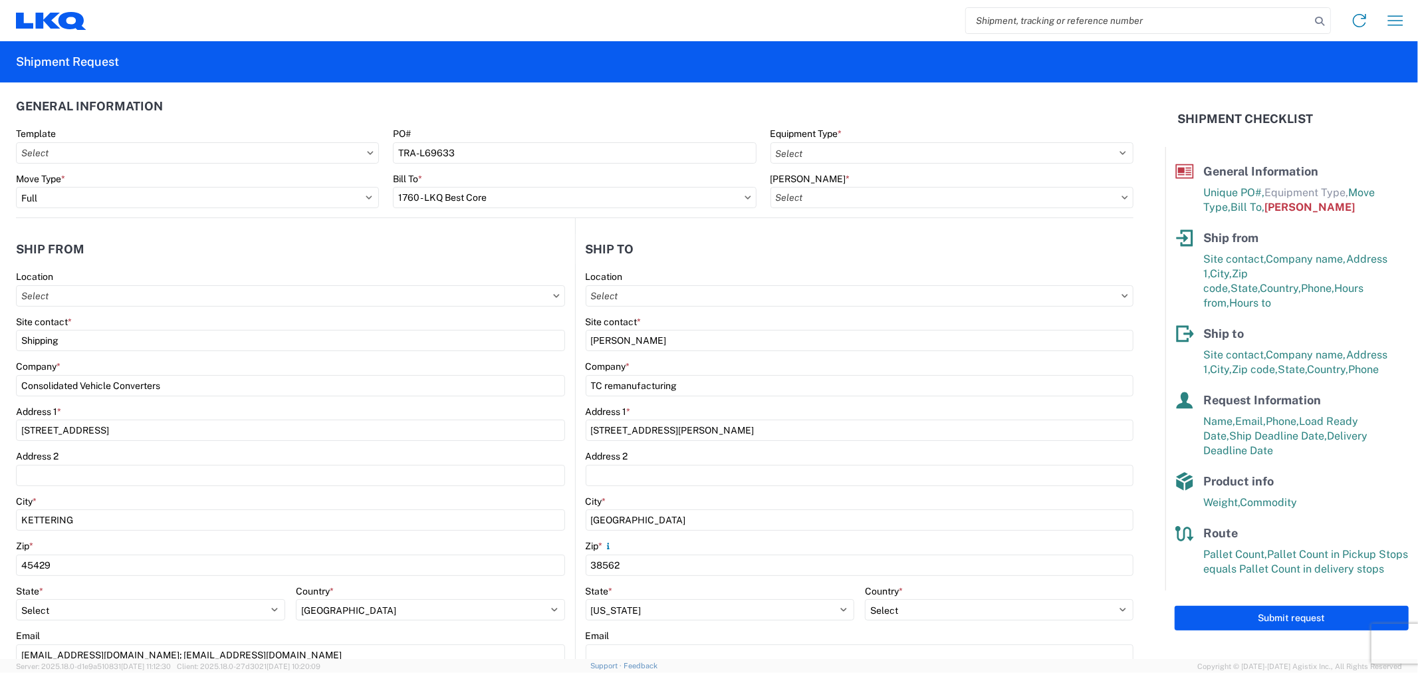
scroll to position [0, 0]
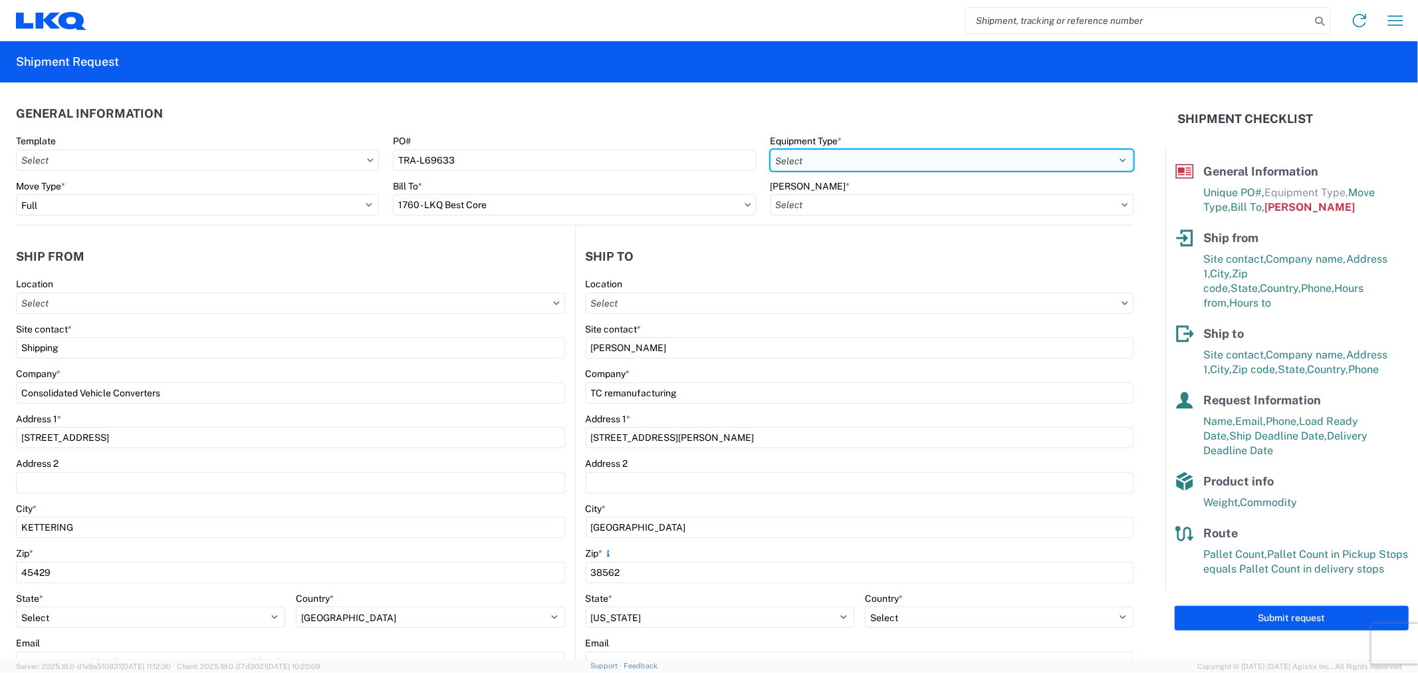
click at [805, 161] on select "Select 53’ Dry Van Flatbed Dropdeck (van) Lowboy (flatbed) Rail" at bounding box center [951, 160] width 363 height 21
select select "STDV"
click at [770, 150] on select "Select 53’ Dry Van Flatbed Dropdeck (van) Lowboy (flatbed) Rail" at bounding box center [951, 160] width 363 height 21
click at [822, 203] on input "Bill Code *" at bounding box center [951, 204] width 363 height 21
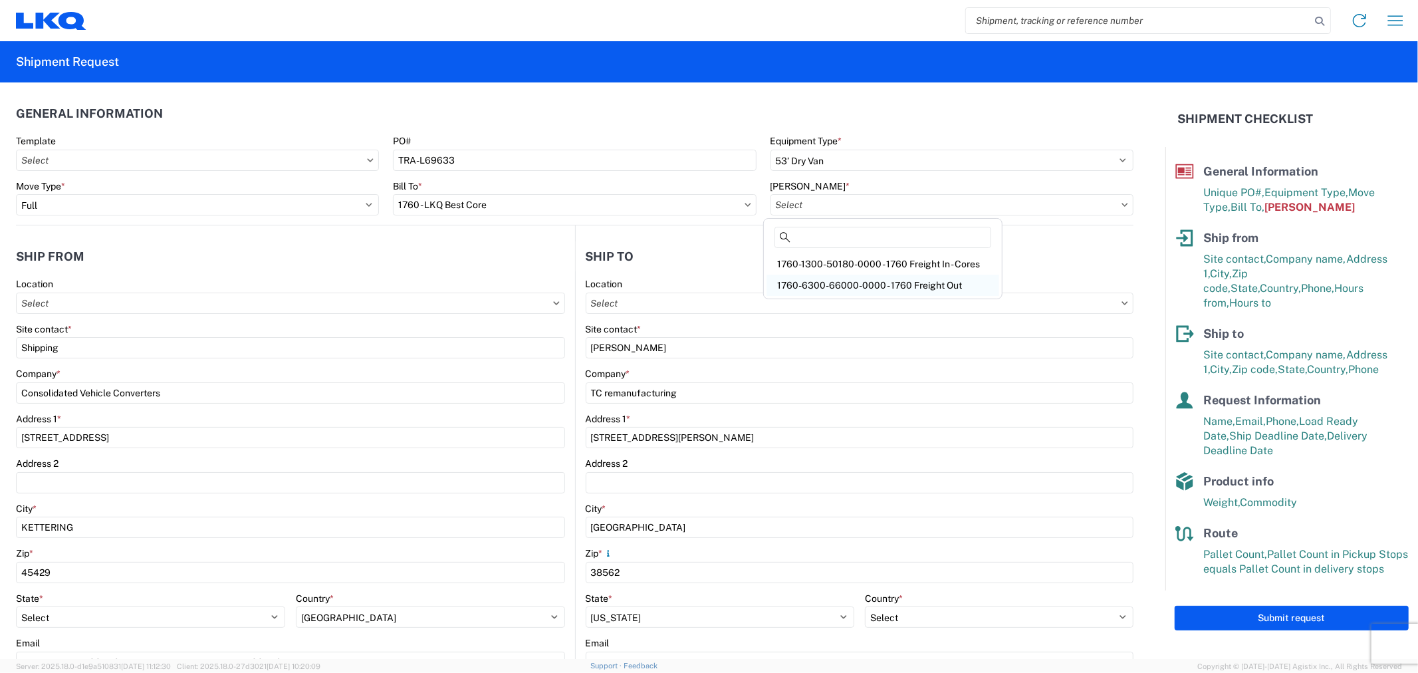
click at [859, 278] on div "1760-6300-66000-0000 - 1760 Freight Out" at bounding box center [882, 284] width 233 height 21
type input "1760-6300-66000-0000 - 1760 Freight Out"
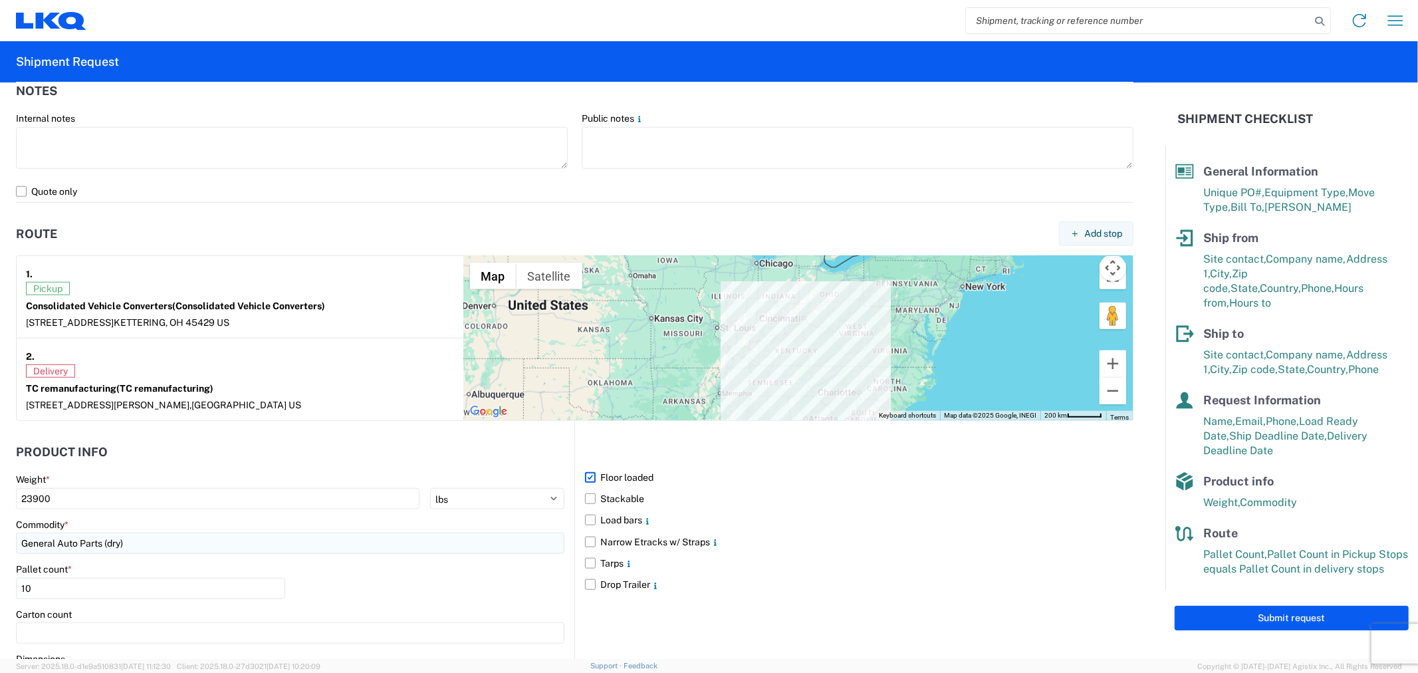
scroll to position [1018, 0]
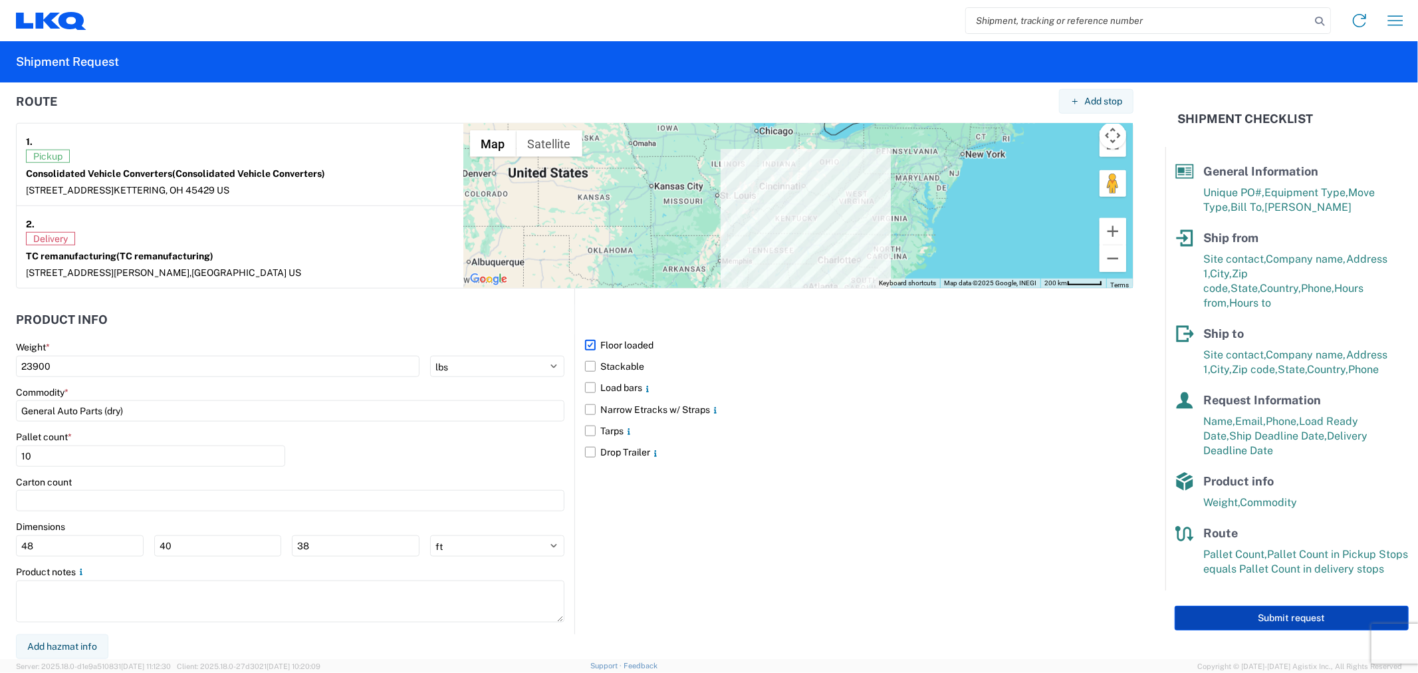
click at [1305, 607] on button "Submit request" at bounding box center [1291, 617] width 234 height 25
select select "TN"
select select "US"
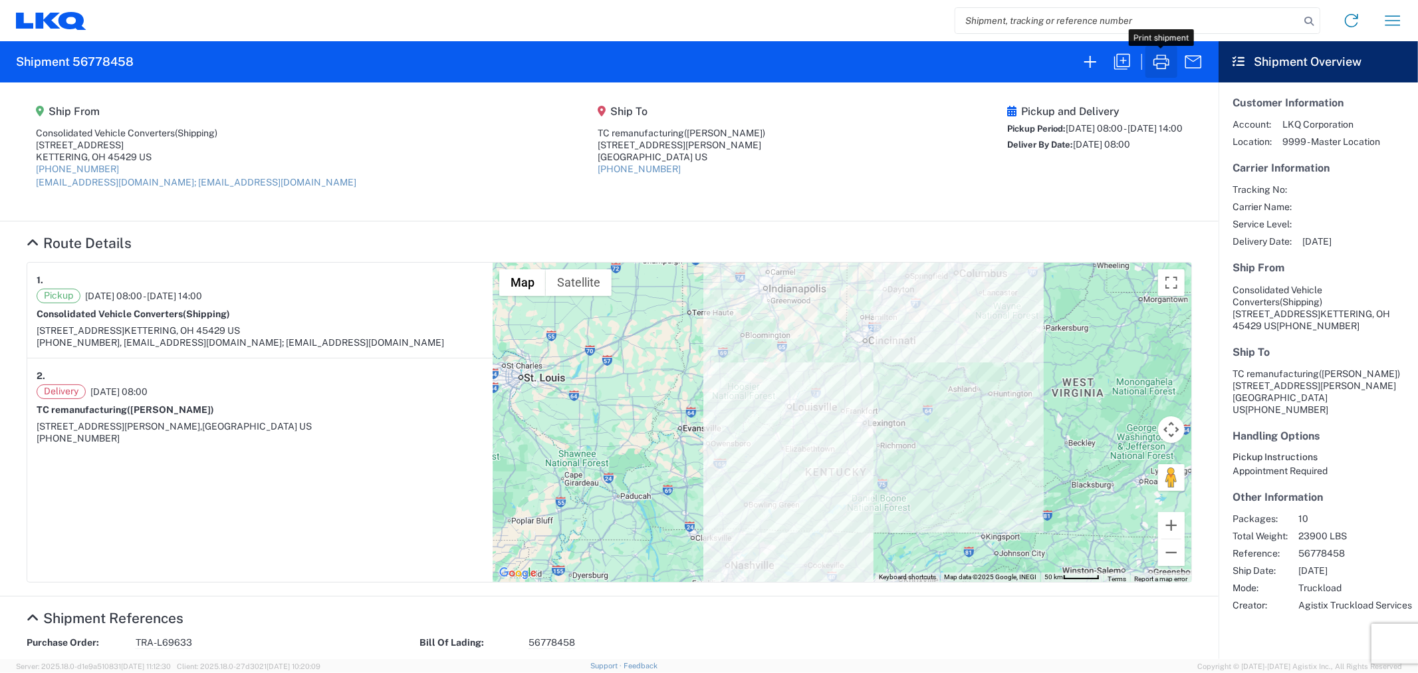
click at [1165, 60] on icon "button" at bounding box center [1160, 61] width 21 height 21
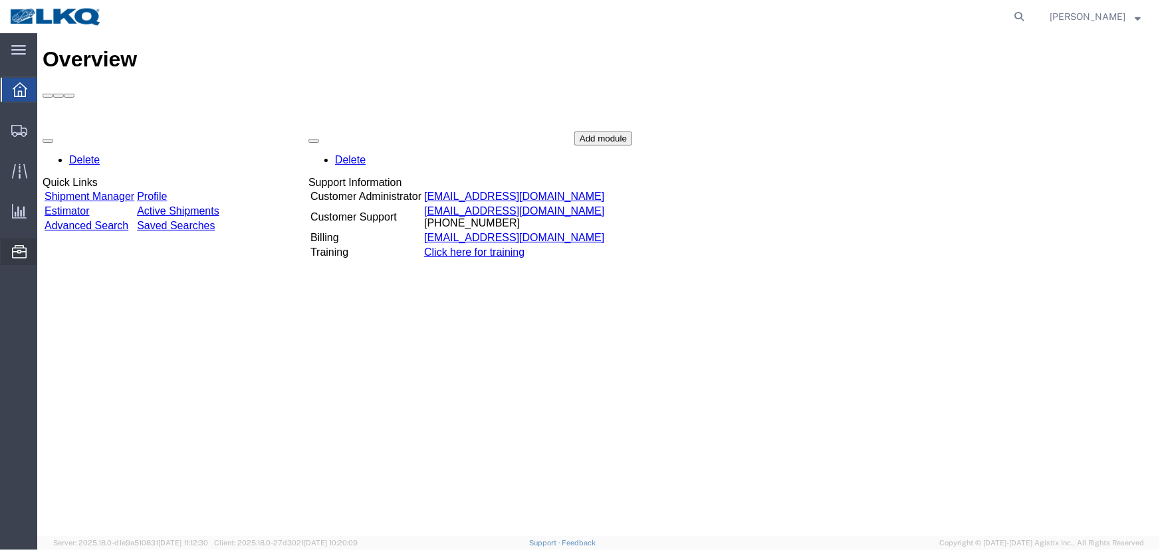
click at [0, 0] on span "Location Appointment" at bounding box center [0, 0] width 0 height 0
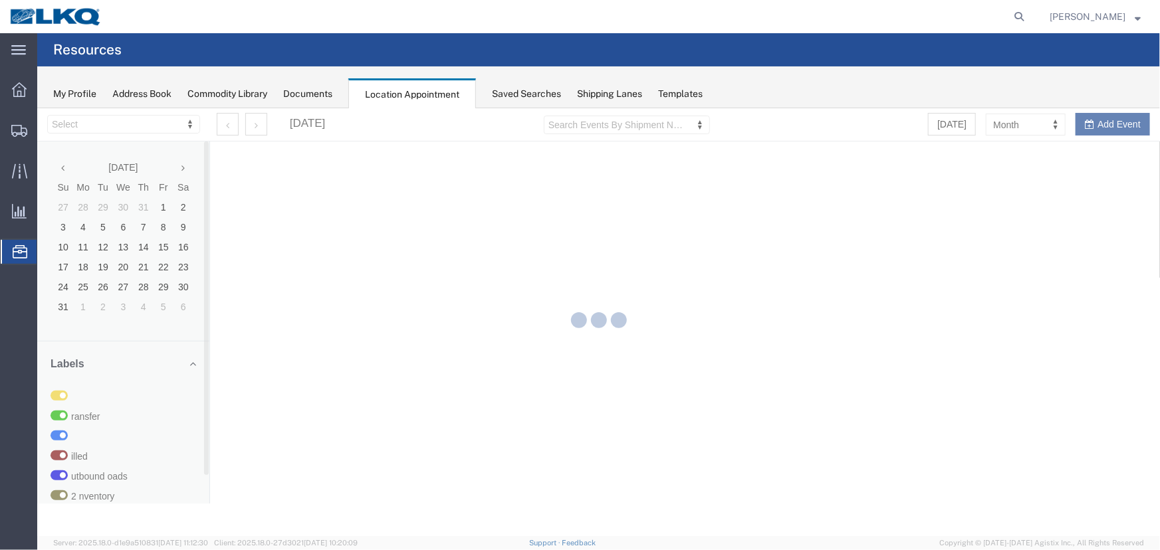
select select "27634"
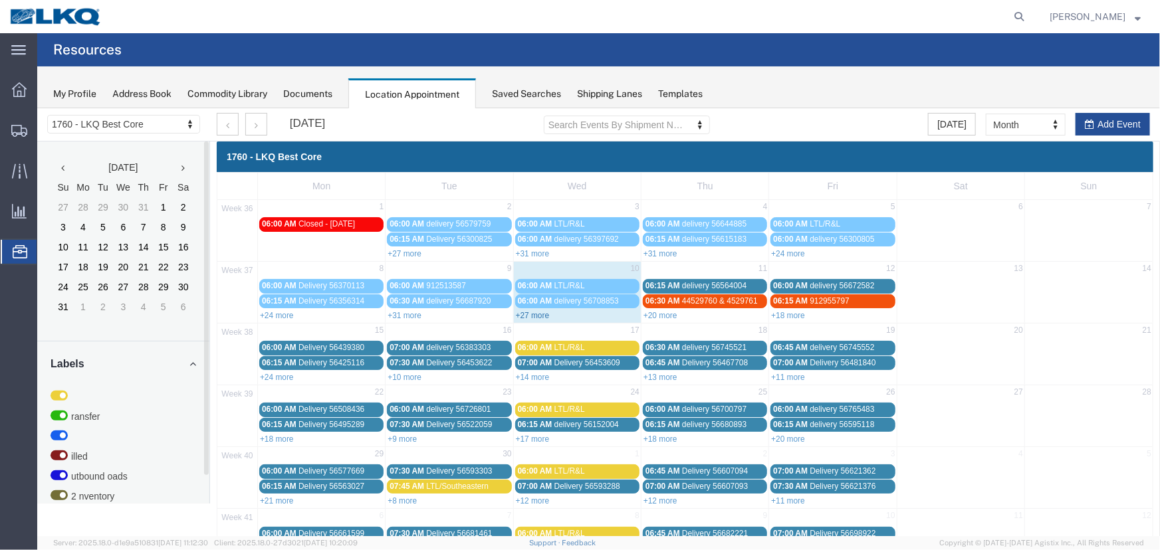
click at [541, 318] on link "+27 more" at bounding box center [532, 314] width 34 height 9
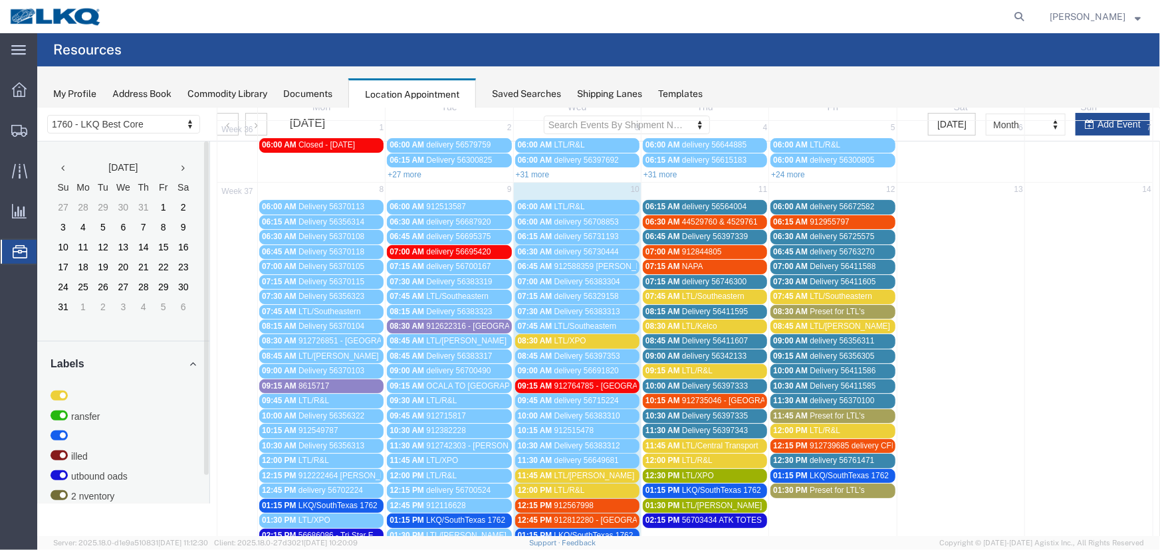
scroll to position [120, 0]
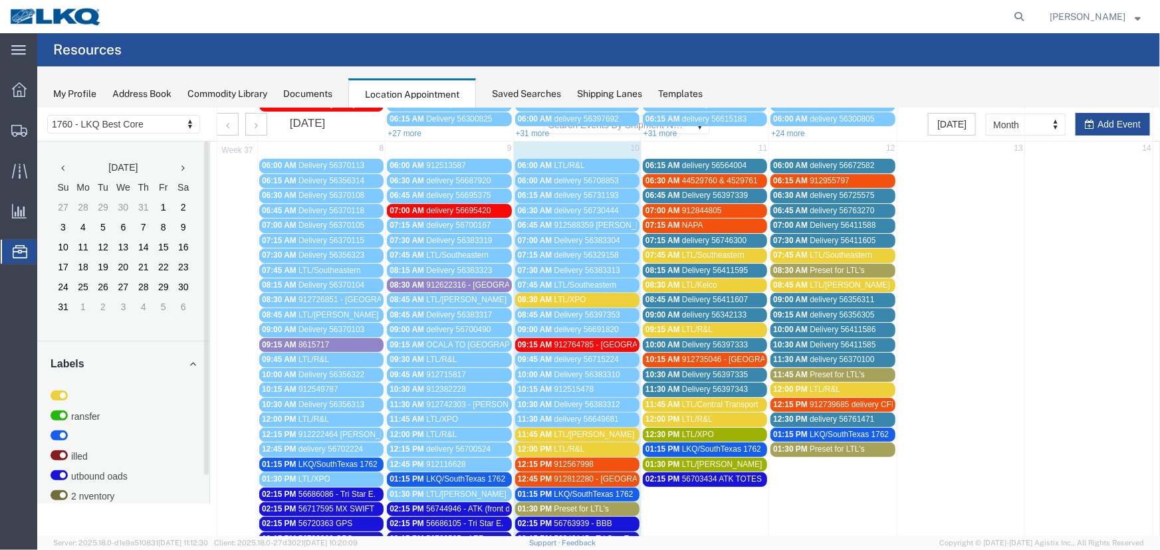
click at [591, 504] on span "Preset for LTL's" at bounding box center [581, 508] width 55 height 9
click at [644, 530] on icon at bounding box center [643, 532] width 7 height 9
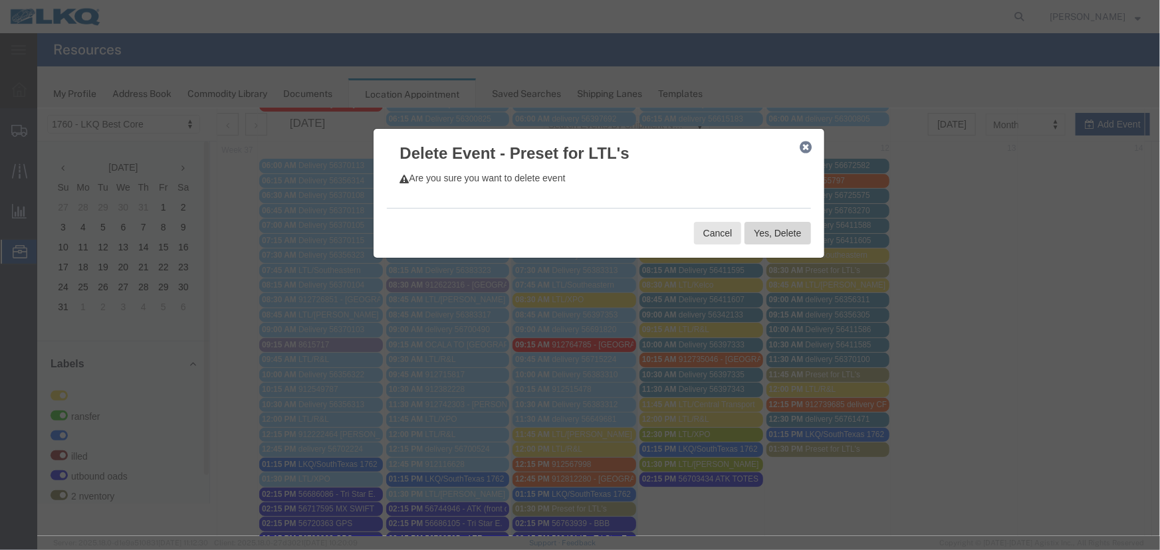
click at [757, 235] on button "Yes, Delete" at bounding box center [777, 232] width 66 height 23
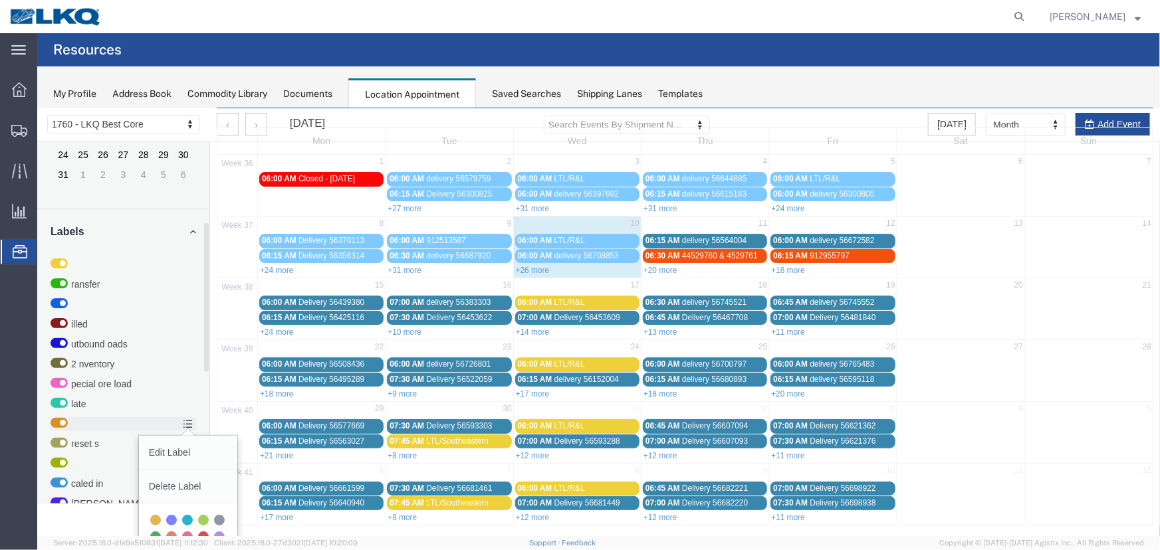
scroll to position [199, 0]
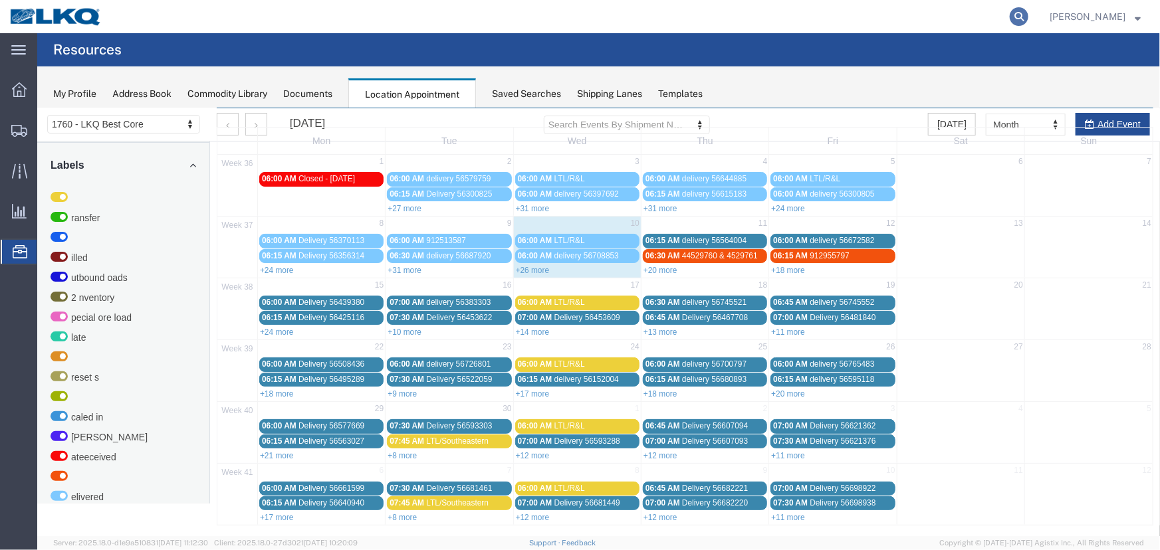
click at [1028, 15] on icon at bounding box center [1018, 16] width 19 height 19
click at [774, 20] on input "search" at bounding box center [807, 17] width 404 height 32
paste input "Sorry, but I can't sign for this because nothing appears in my system and I can…"
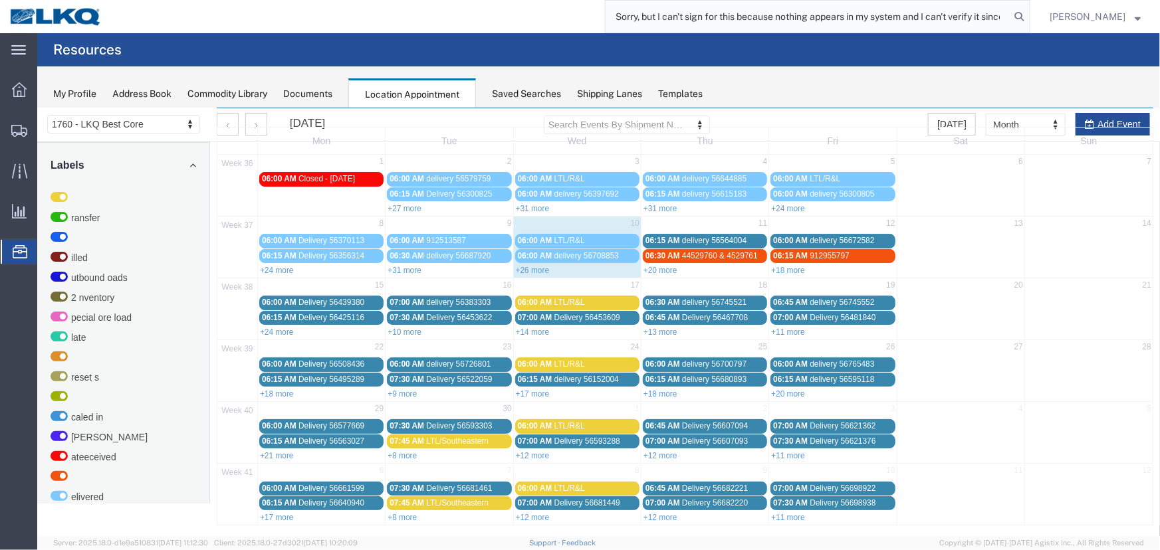
scroll to position [0, 94]
type input "Sorry, but I can't sign for this because nothing appears in my system and I can…"
click at [699, 13] on input "search" at bounding box center [807, 17] width 404 height 32
paste input "56763685"
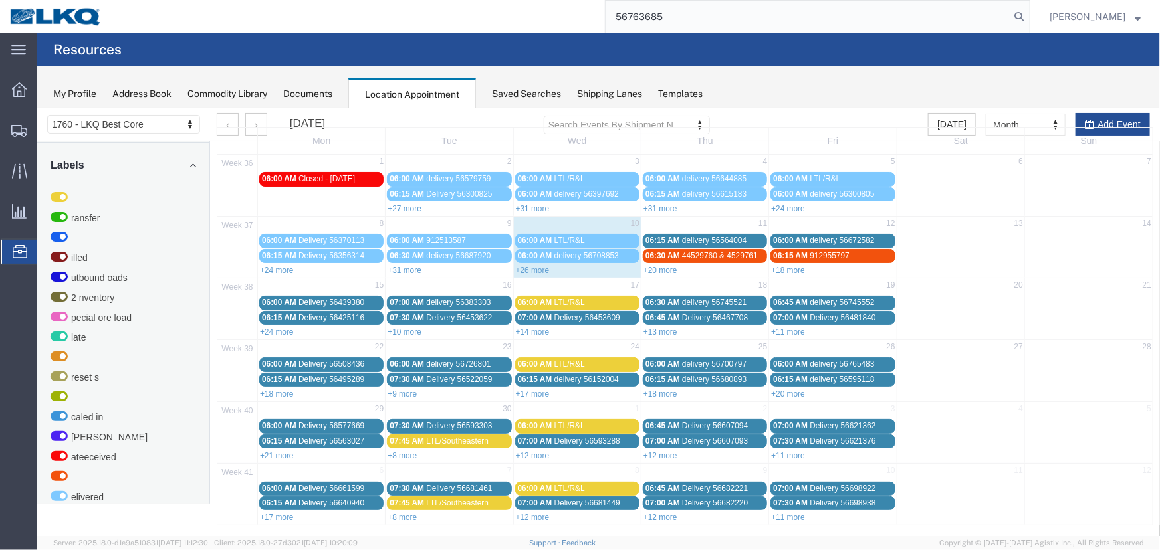
type input "56763685"
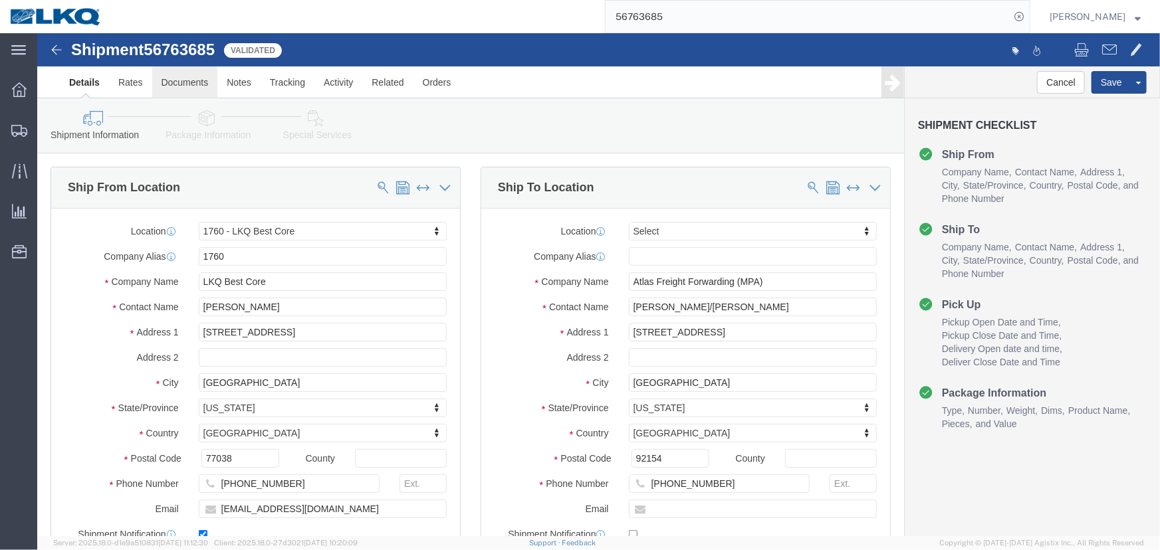
select select "27634"
select select
click link "Rates"
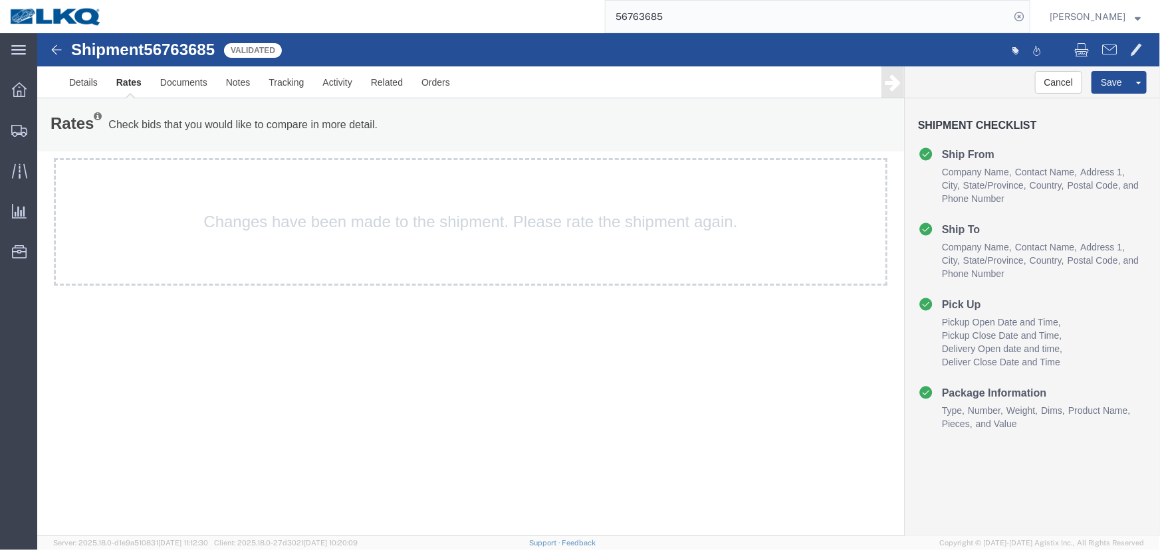
click at [699, 21] on input "56763685" at bounding box center [807, 17] width 404 height 32
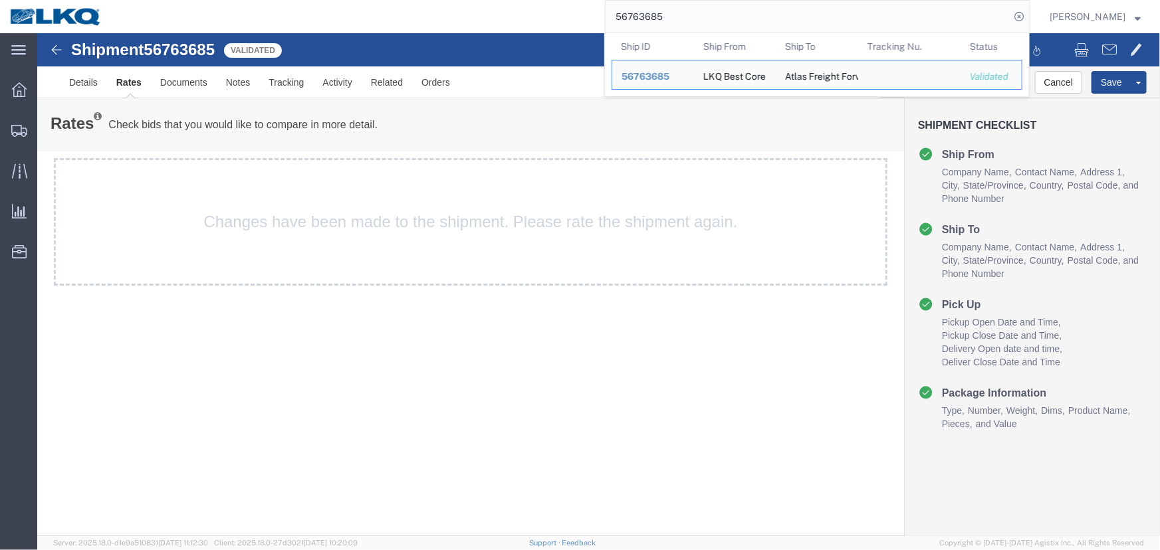
drag, startPoint x: 694, startPoint y: 19, endPoint x: 626, endPoint y: 21, distance: 68.5
click at [626, 21] on input "56763685" at bounding box center [807, 17] width 404 height 32
click at [709, 23] on input "56763685" at bounding box center [807, 17] width 404 height 32
drag, startPoint x: 709, startPoint y: 20, endPoint x: 582, endPoint y: 17, distance: 127.6
click at [582, 17] on div "56763685 Ship ID Ship From Ship To Tracking Nu. Status Ship ID 56763685 Ship Fr…" at bounding box center [571, 16] width 918 height 33
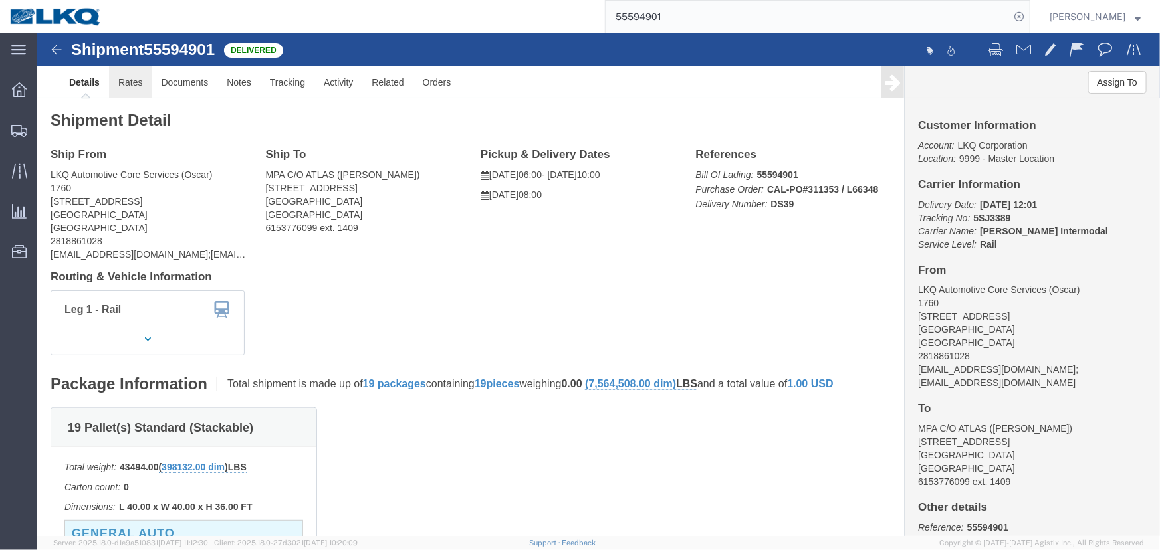
click link "Rates"
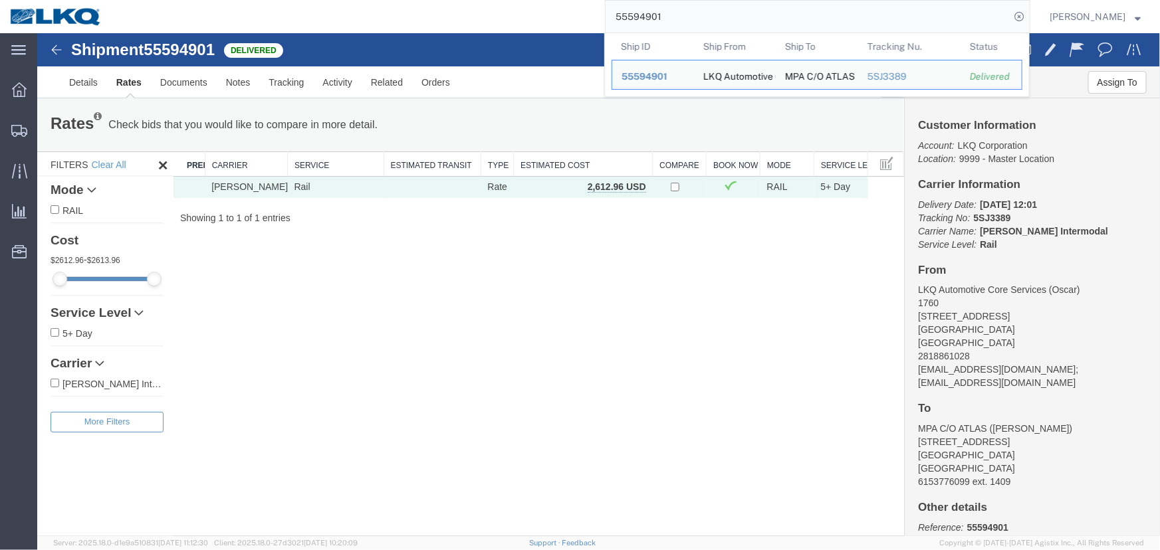
drag, startPoint x: 752, startPoint y: 11, endPoint x: 490, endPoint y: 14, distance: 261.9
click at [490, 14] on div "55594901 Ship ID Ship From Ship To Tracking Nu. Status Ship ID 55594901 Ship Fr…" at bounding box center [571, 16] width 918 height 33
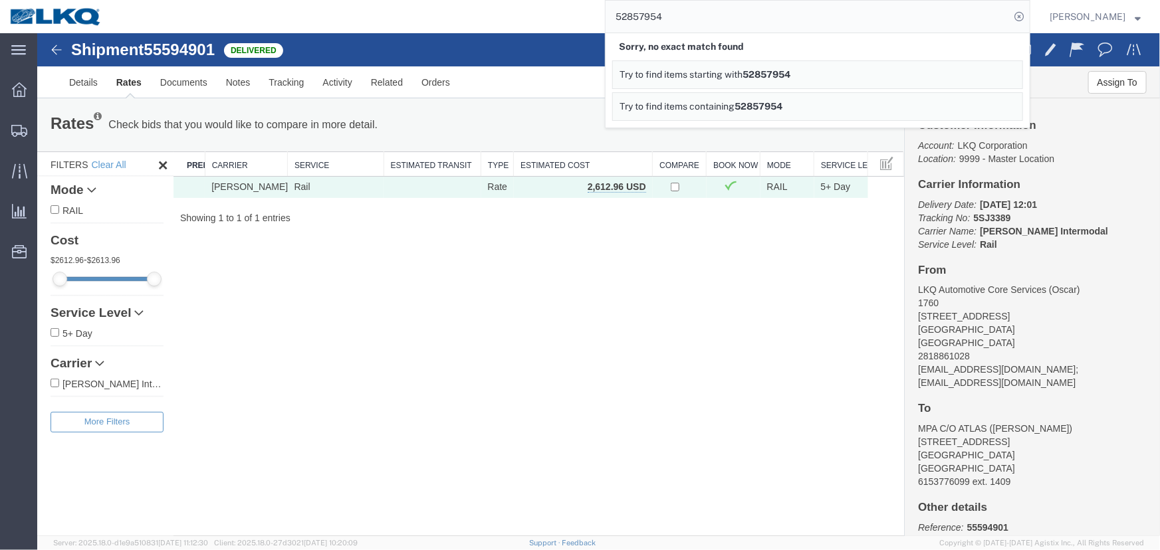
click at [672, 321] on div "Shipment 55594901 1 of 1 Delivered Details Rates Documents Notes Tracking Activ…" at bounding box center [598, 284] width 1122 height 503
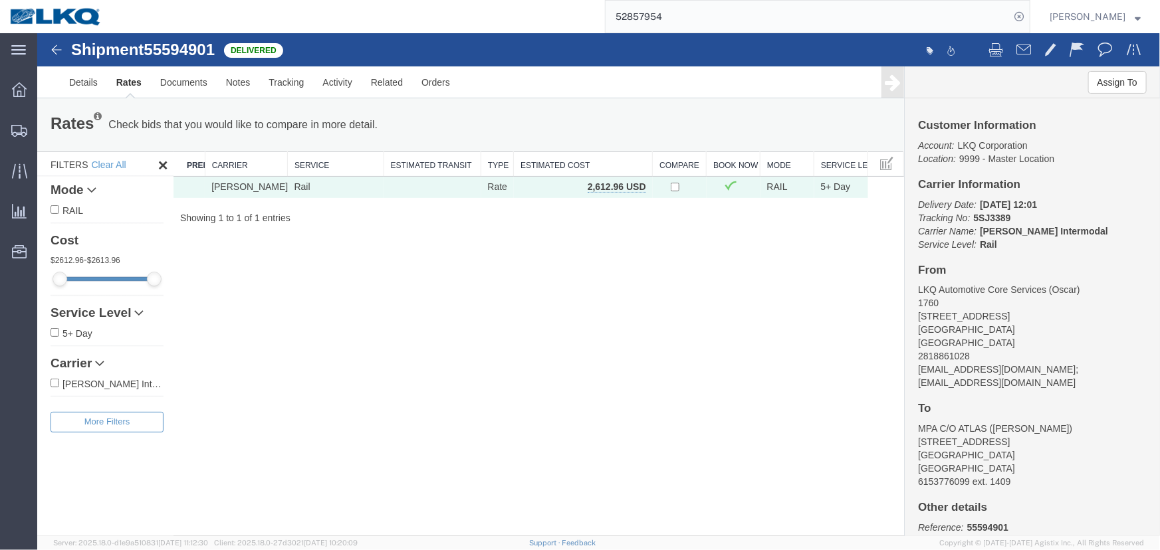
drag, startPoint x: 724, startPoint y: 23, endPoint x: 630, endPoint y: 23, distance: 93.7
click at [631, 23] on input "52857954" at bounding box center [807, 17] width 404 height 32
type input "52857954"
click at [704, 21] on input "52857954" at bounding box center [807, 17] width 404 height 32
click at [997, 17] on input "52857954" at bounding box center [807, 17] width 404 height 32
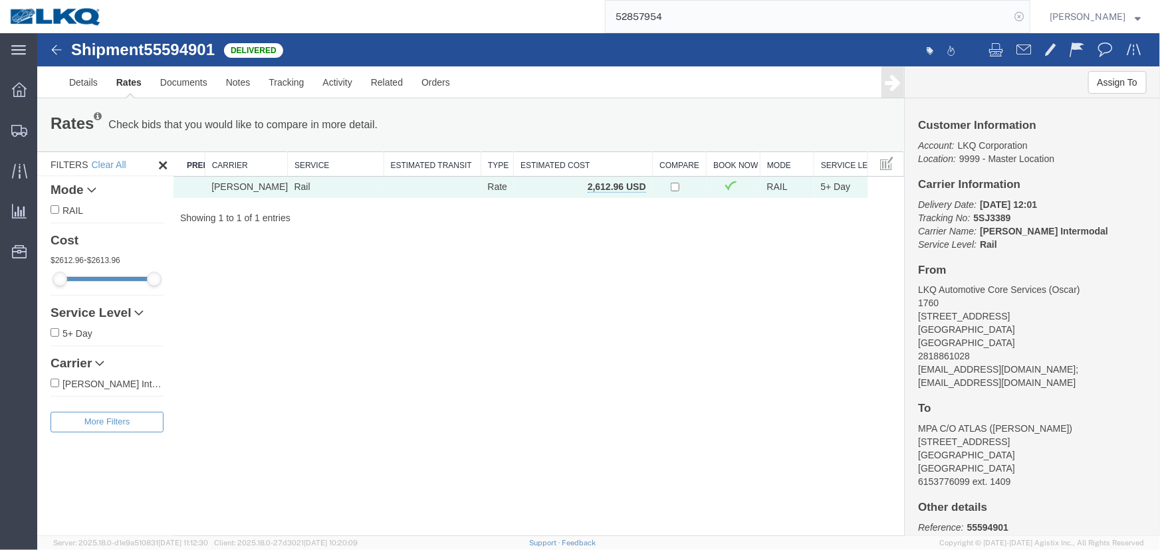
click at [1028, 19] on icon at bounding box center [1018, 16] width 19 height 19
click at [1028, 16] on icon at bounding box center [1018, 16] width 19 height 19
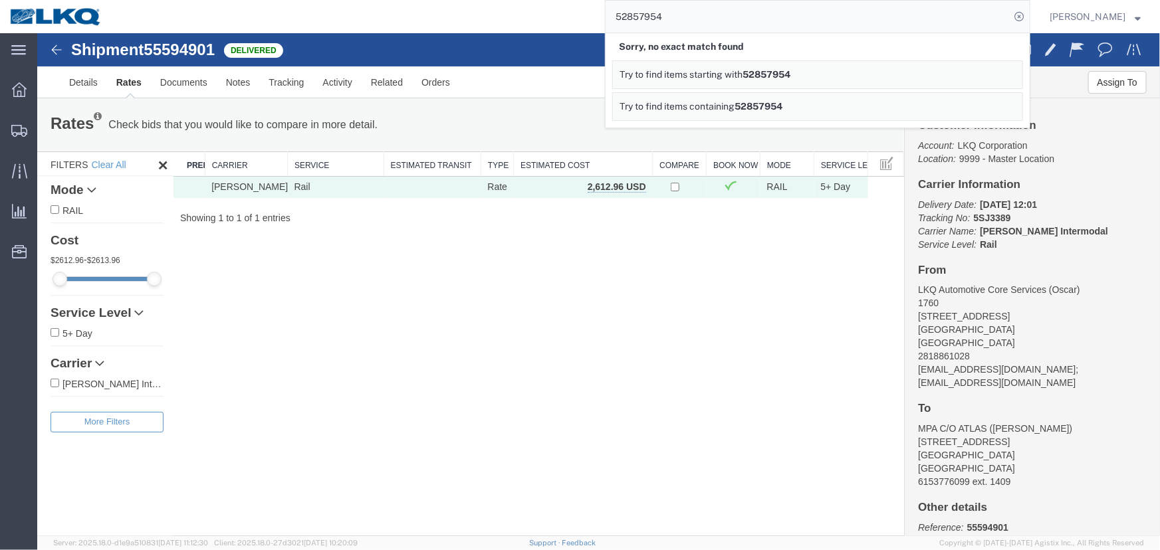
drag, startPoint x: 704, startPoint y: 13, endPoint x: 584, endPoint y: 11, distance: 119.6
click at [584, 11] on div "52857954 Sorry, no exact match found Try to find items starting with 52857954 T…" at bounding box center [571, 16] width 918 height 33
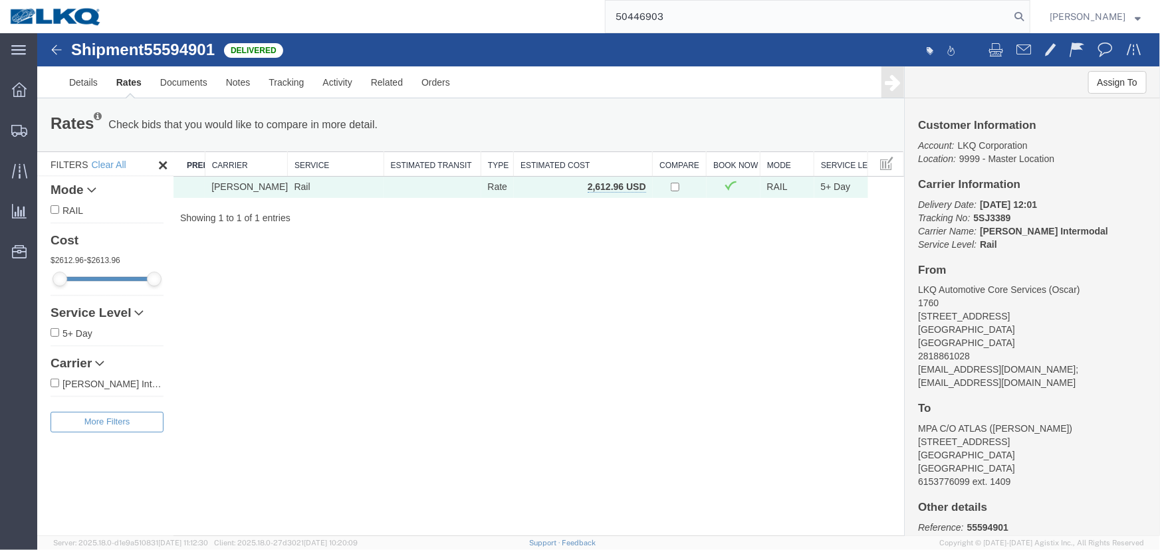
type input "50446903"
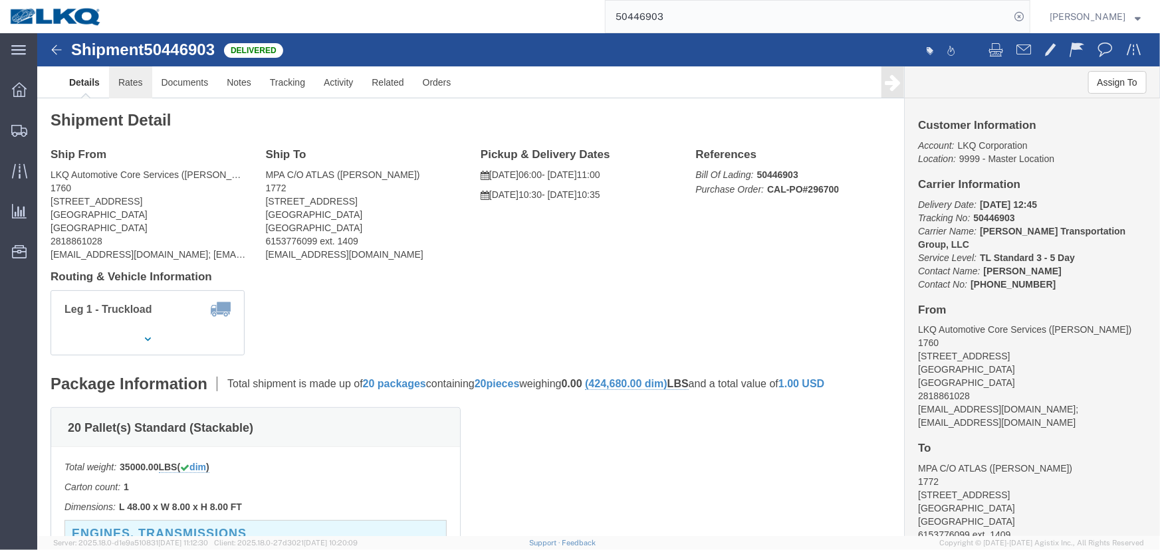
click link "Rates"
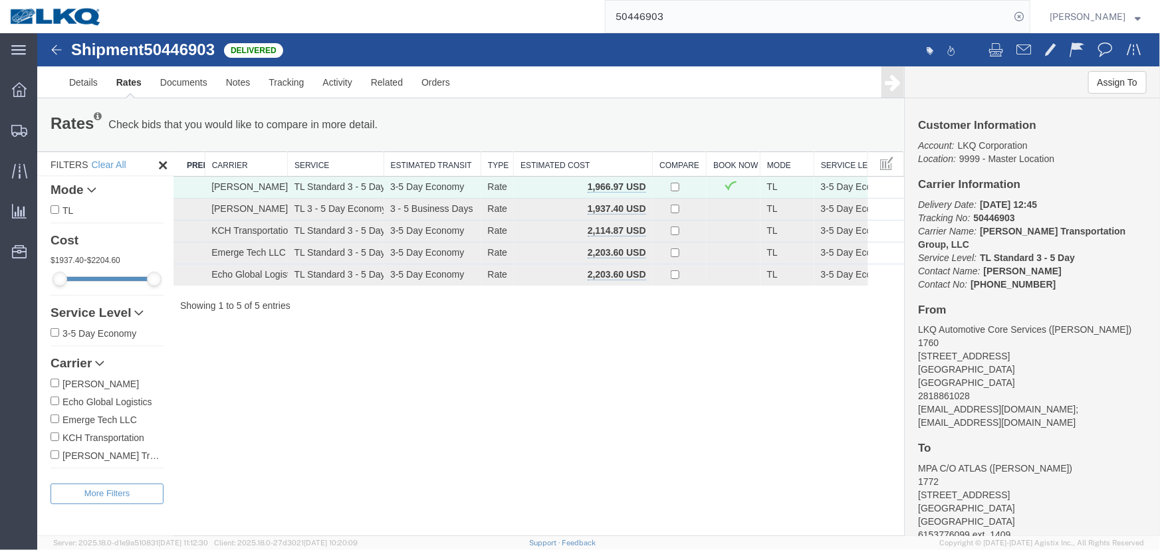
scroll to position [138, 0]
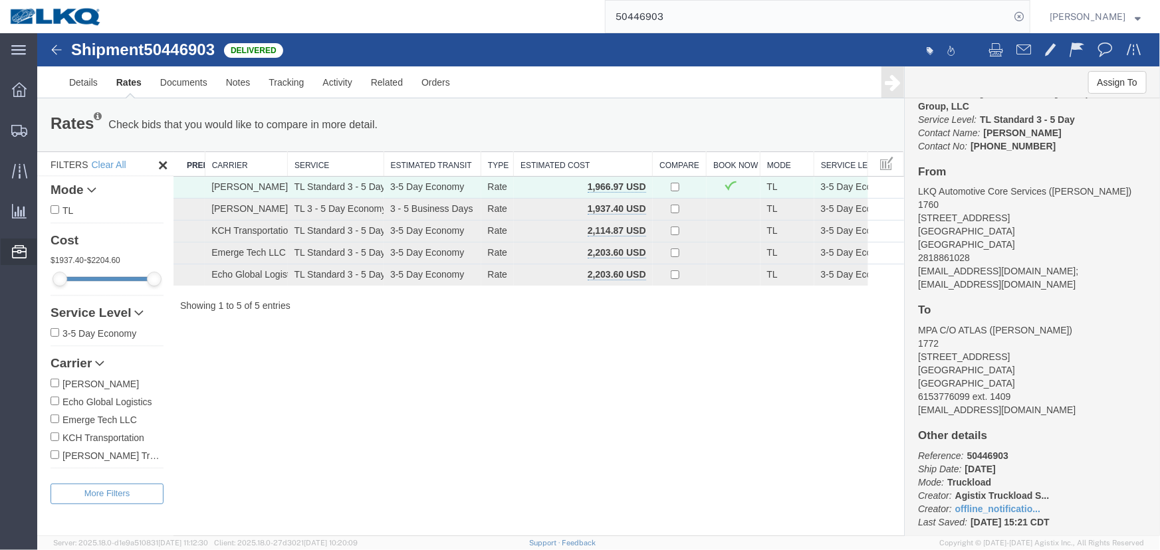
click at [0, 0] on span "Location Appointment" at bounding box center [0, 0] width 0 height 0
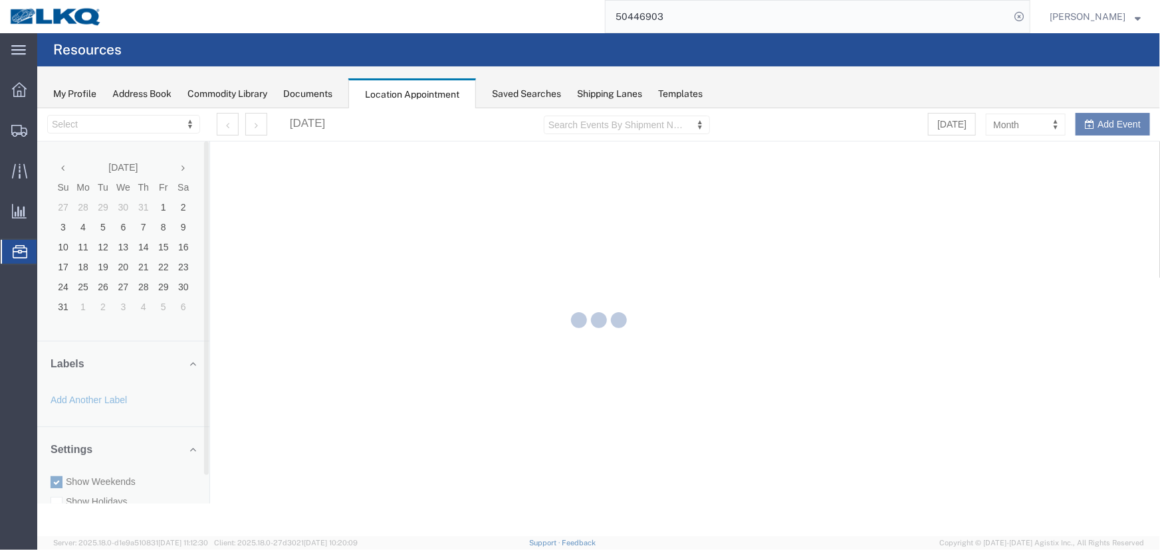
select select "27634"
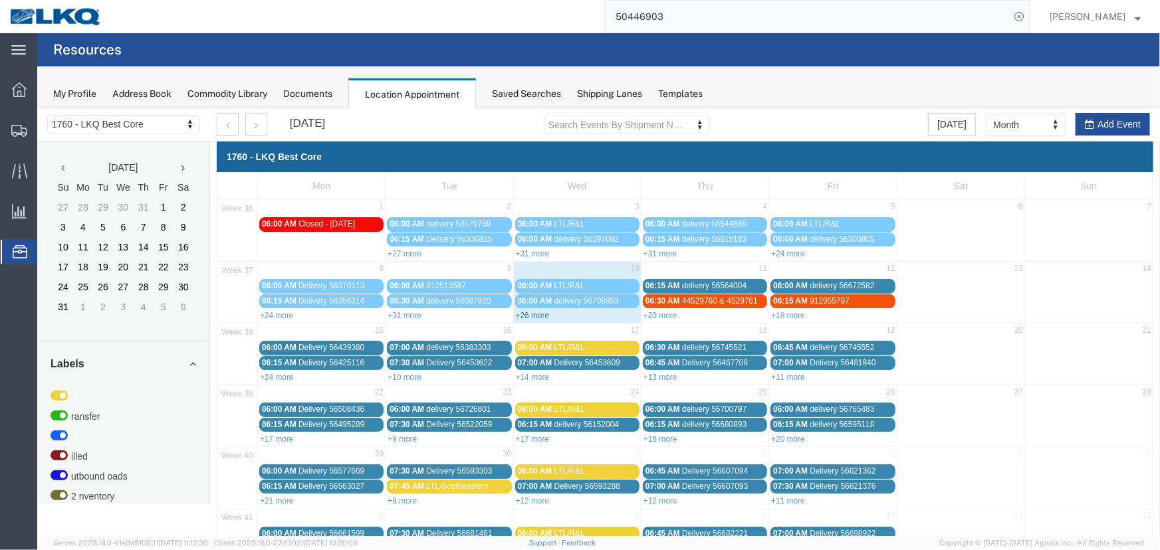
click at [522, 313] on link "+26 more" at bounding box center [532, 314] width 34 height 9
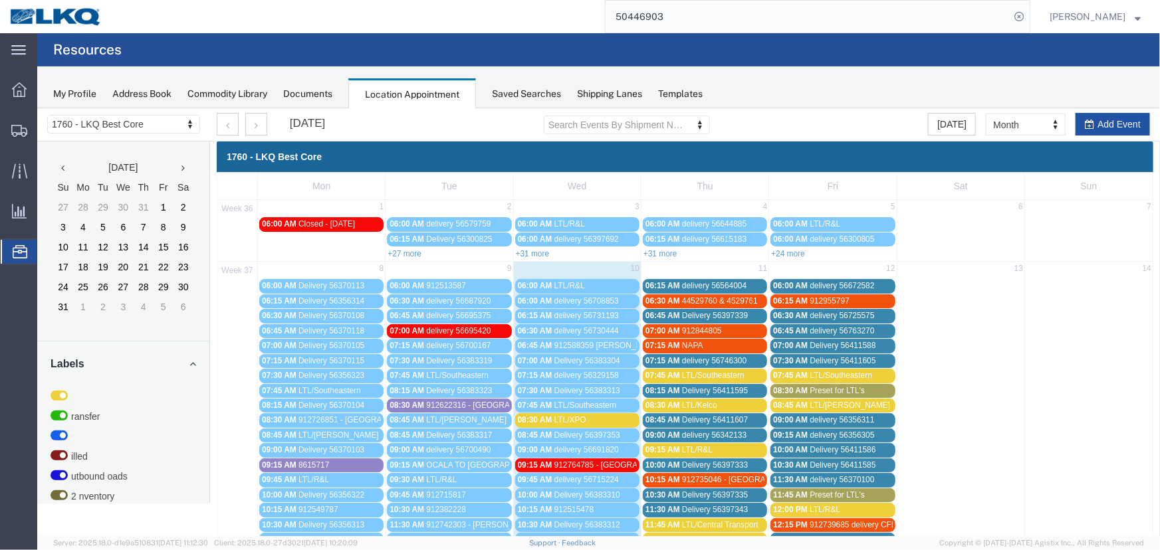
click at [1097, 126] on button "Add Event" at bounding box center [1112, 123] width 74 height 23
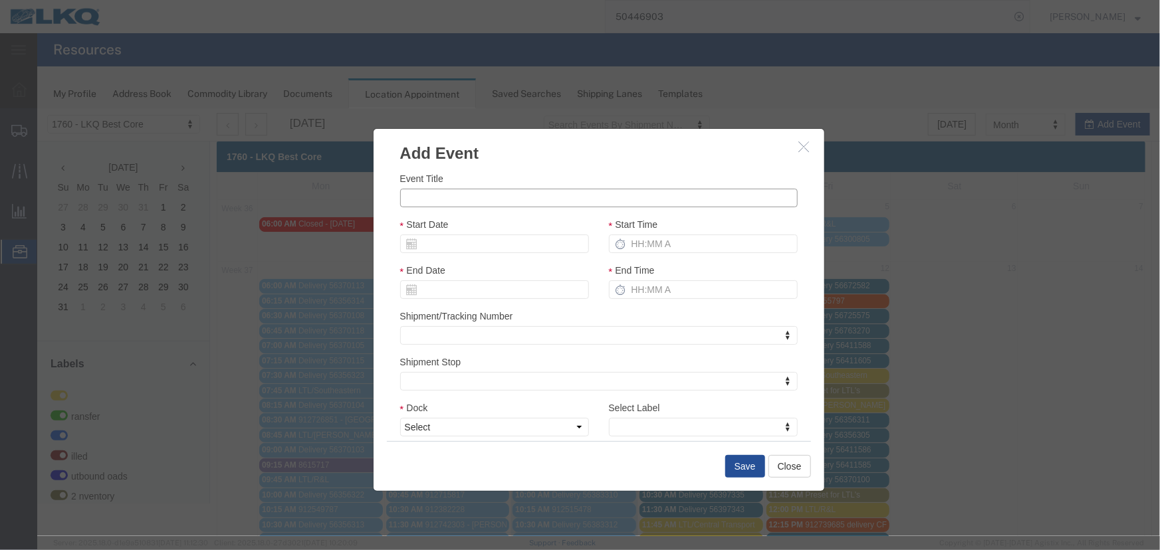
click at [580, 204] on input "Event Title" at bounding box center [597, 197] width 397 height 19
type input "Gershow Recycling"
click at [451, 241] on input "Start Date" at bounding box center [493, 243] width 189 height 19
click at [515, 334] on td "12" at bounding box center [509, 326] width 20 height 20
click at [683, 244] on input "Start Time" at bounding box center [702, 243] width 189 height 19
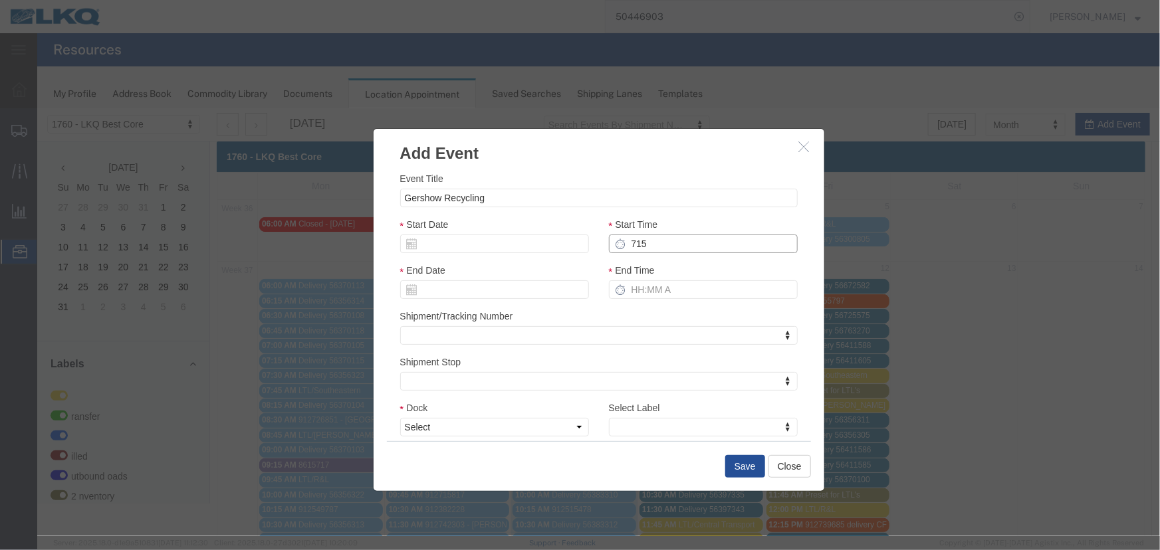
type input "715"
click at [453, 433] on select "Select 1760 - LKQ Best Core 1760 - Outbound Loads" at bounding box center [493, 426] width 189 height 19
select select "1"
click at [399, 417] on select "Select 1760 - LKQ Best Core 1760 - Outbound Loads" at bounding box center [493, 426] width 189 height 19
click at [732, 463] on button "Save" at bounding box center [744, 466] width 40 height 23
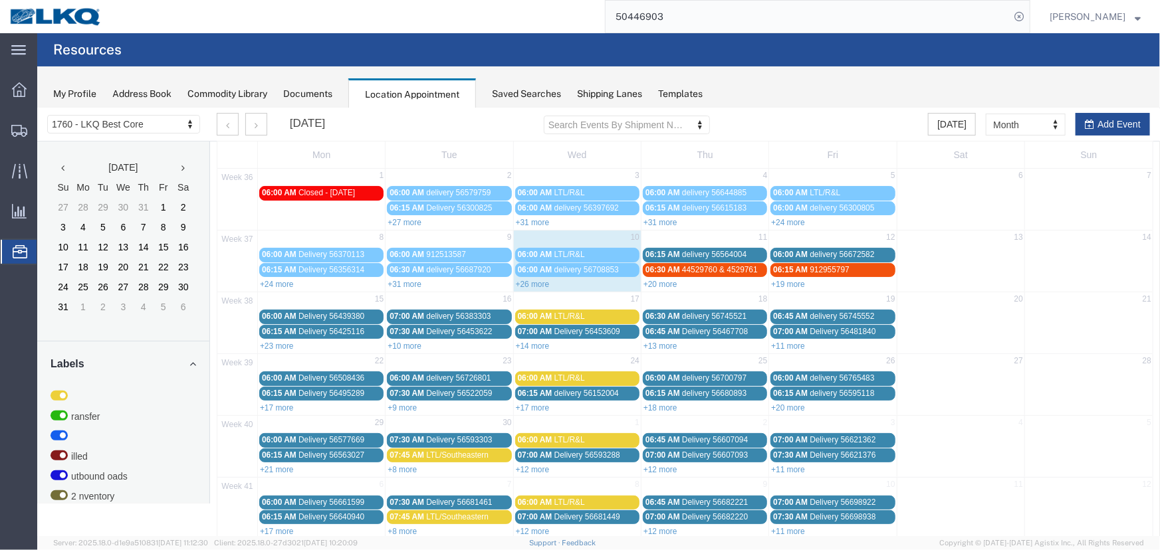
scroll to position [45, 0]
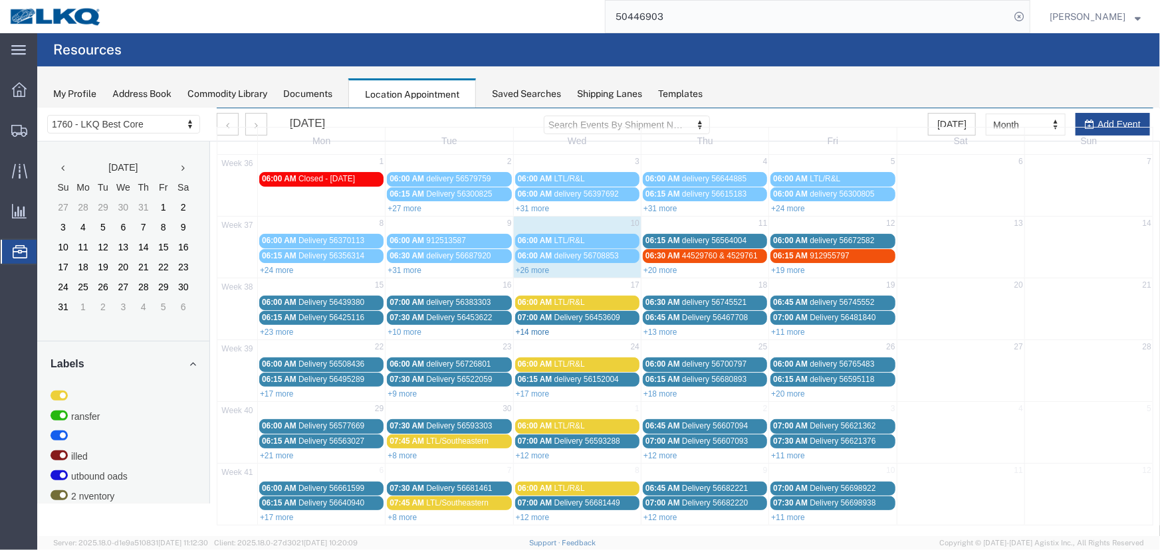
click at [534, 331] on link "+14 more" at bounding box center [532, 331] width 34 height 9
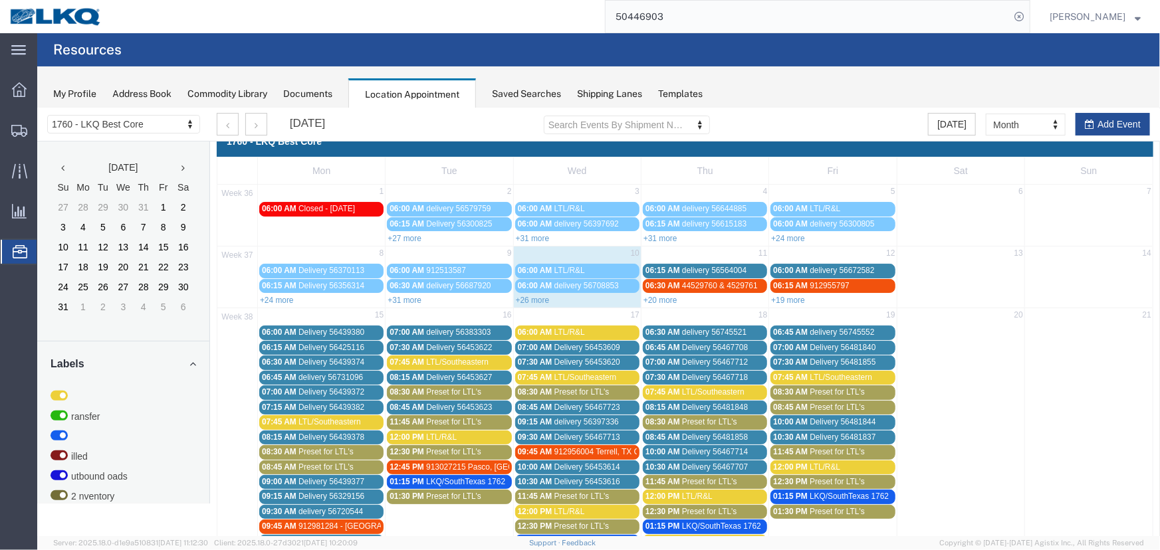
scroll to position [0, 0]
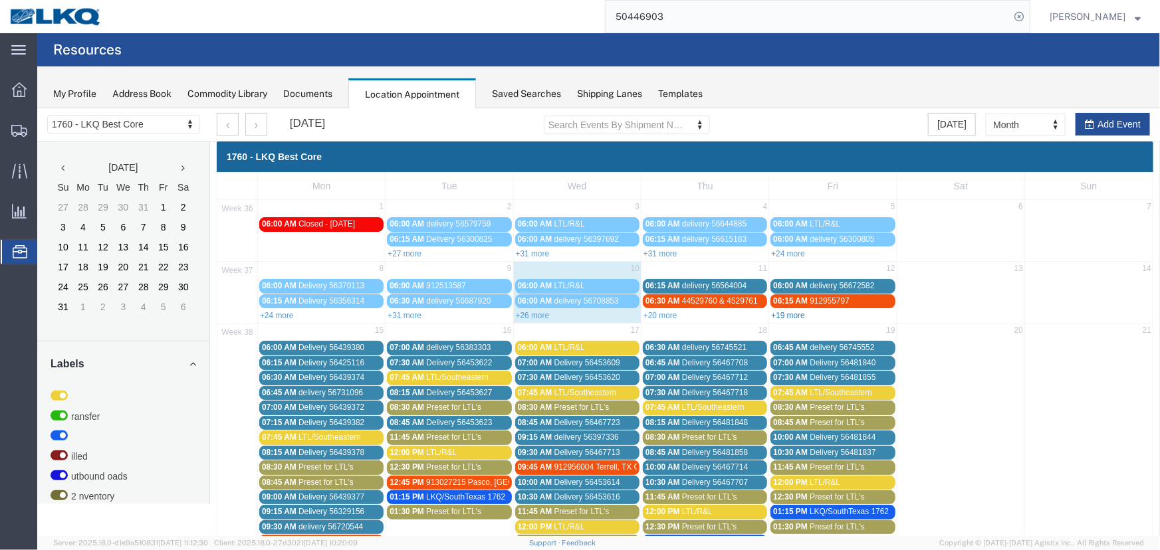
click at [786, 312] on link "+19 more" at bounding box center [787, 314] width 34 height 9
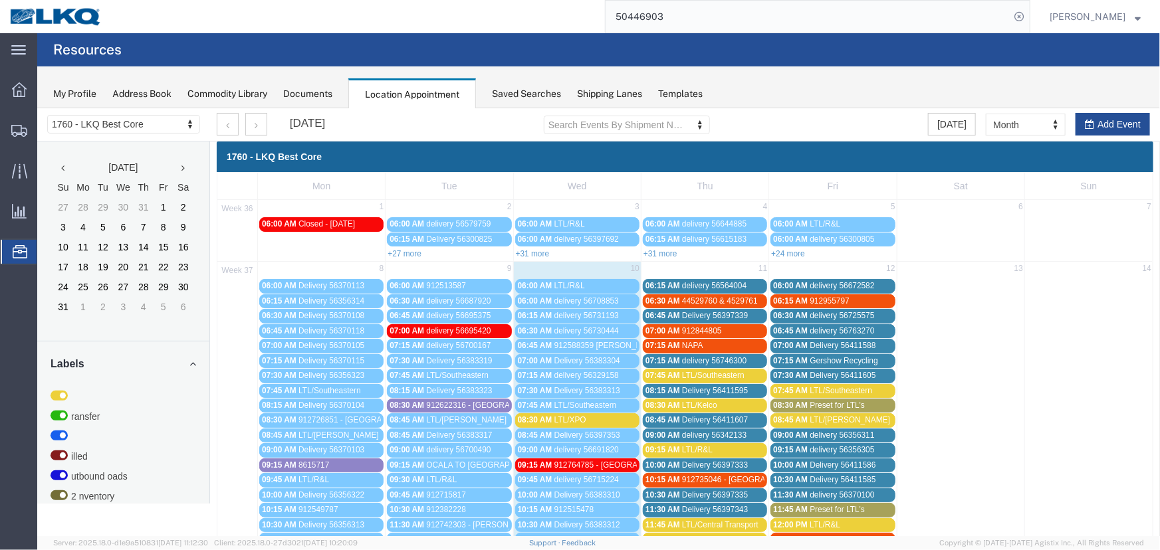
click at [824, 356] on span "Gershow Recycling" at bounding box center [843, 360] width 68 height 9
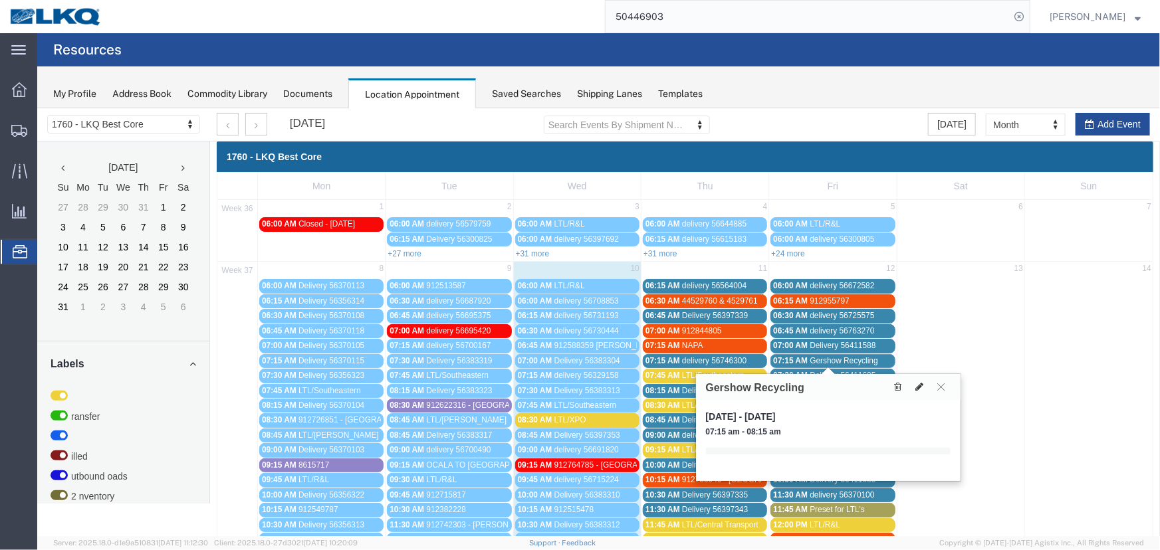
drag, startPoint x: 914, startPoint y: 385, endPoint x: 897, endPoint y: 371, distance: 21.8
click at [914, 385] on button at bounding box center [919, 386] width 19 height 14
select select "1"
select select
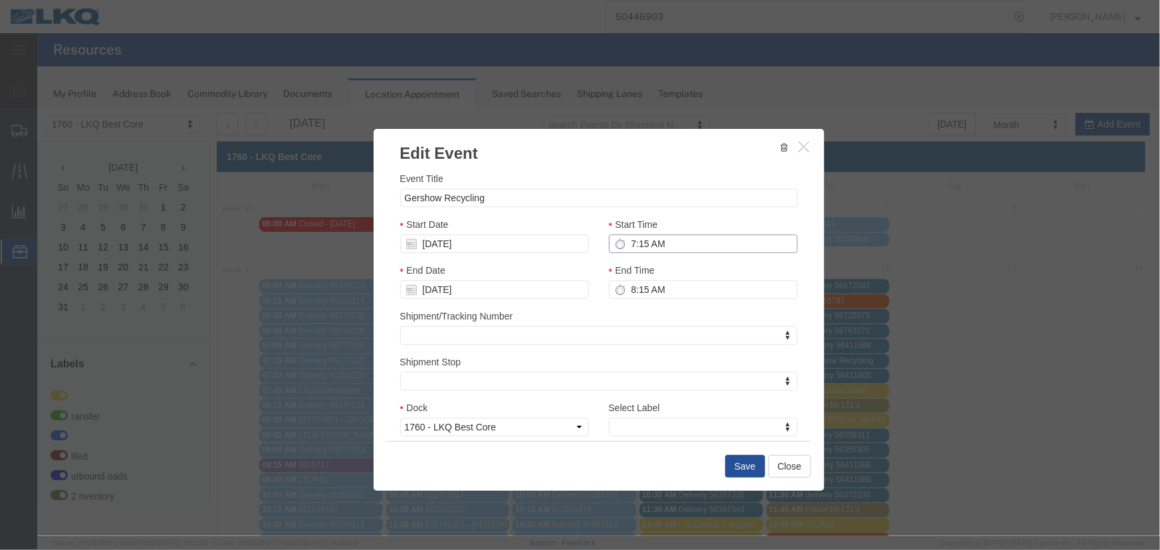
click at [652, 244] on input "7:15 AM" at bounding box center [702, 243] width 189 height 19
type input "6:15 AM"
click at [532, 247] on input "[DATE]" at bounding box center [493, 243] width 189 height 19
click at [475, 344] on td "17" at bounding box center [469, 346] width 20 height 20
drag, startPoint x: 739, startPoint y: 466, endPoint x: 633, endPoint y: 425, distance: 113.4
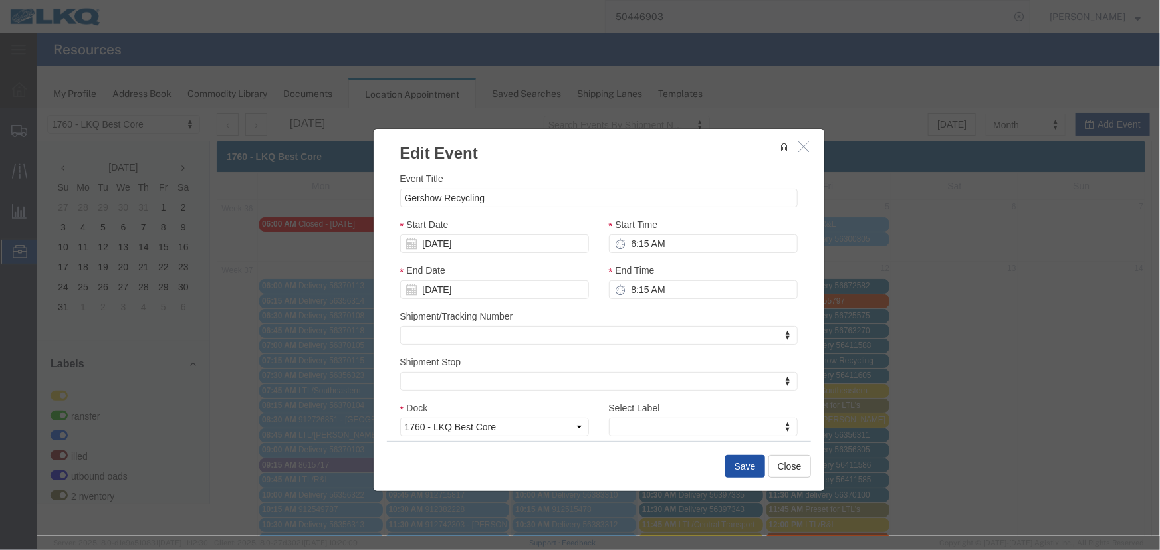
click at [738, 466] on button "Save" at bounding box center [744, 466] width 40 height 23
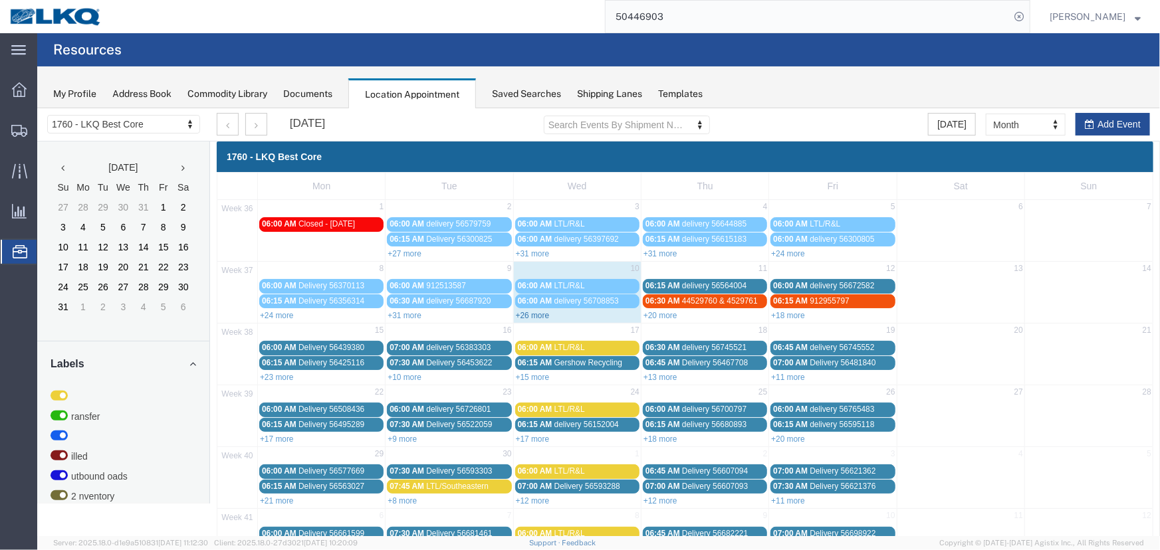
click at [529, 313] on link "+26 more" at bounding box center [532, 314] width 34 height 9
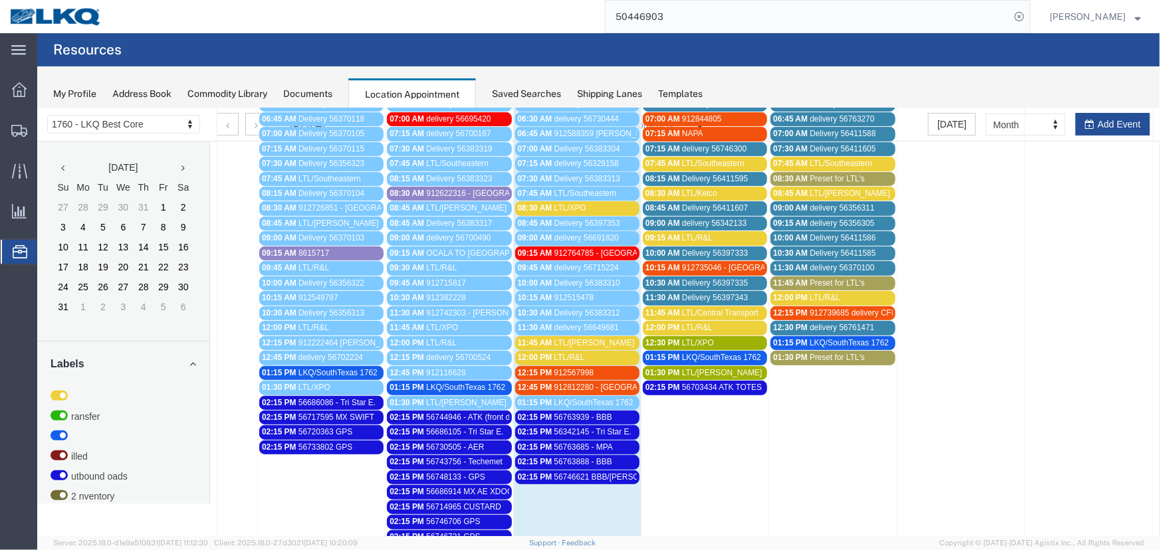
scroll to position [241, 0]
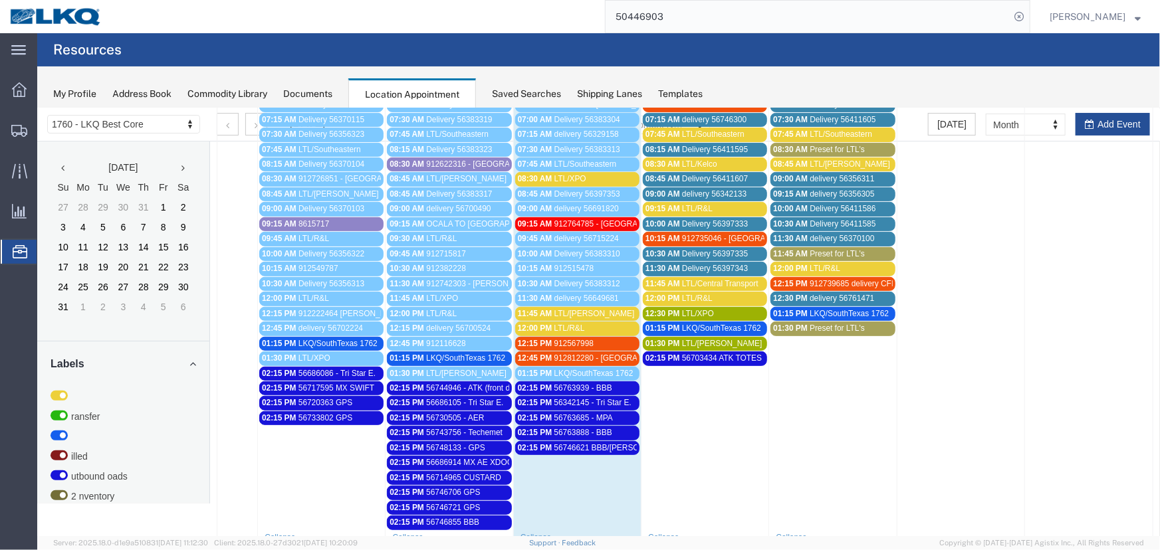
click at [717, 353] on span "56703434 ATK TOTES" at bounding box center [721, 357] width 80 height 9
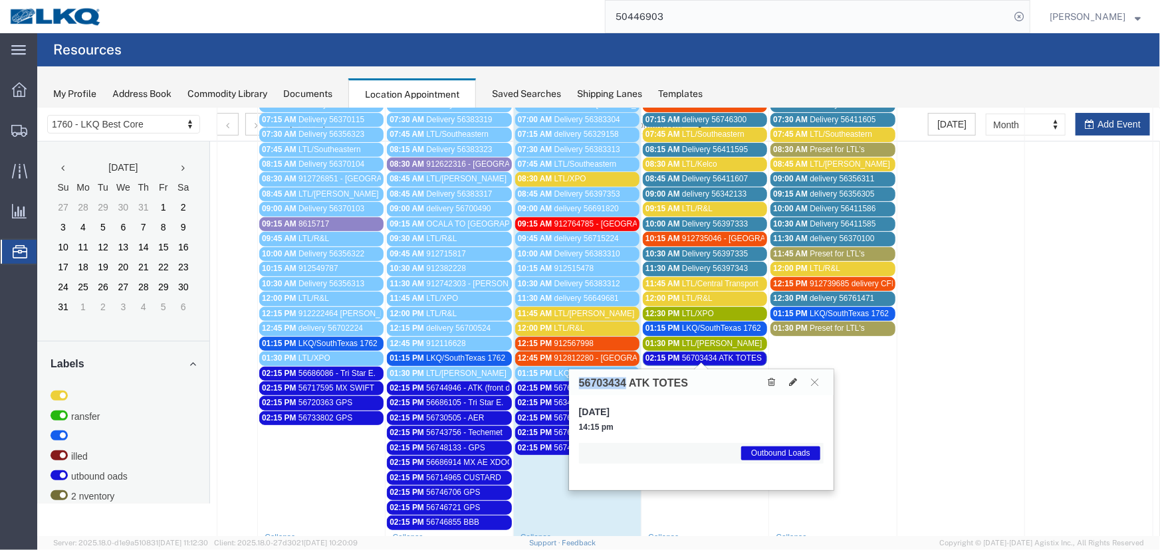
drag, startPoint x: 625, startPoint y: 383, endPoint x: 576, endPoint y: 383, distance: 49.8
click at [576, 383] on div "56703434 ATK TOTES" at bounding box center [700, 382] width 265 height 26
copy h3 "56703434"
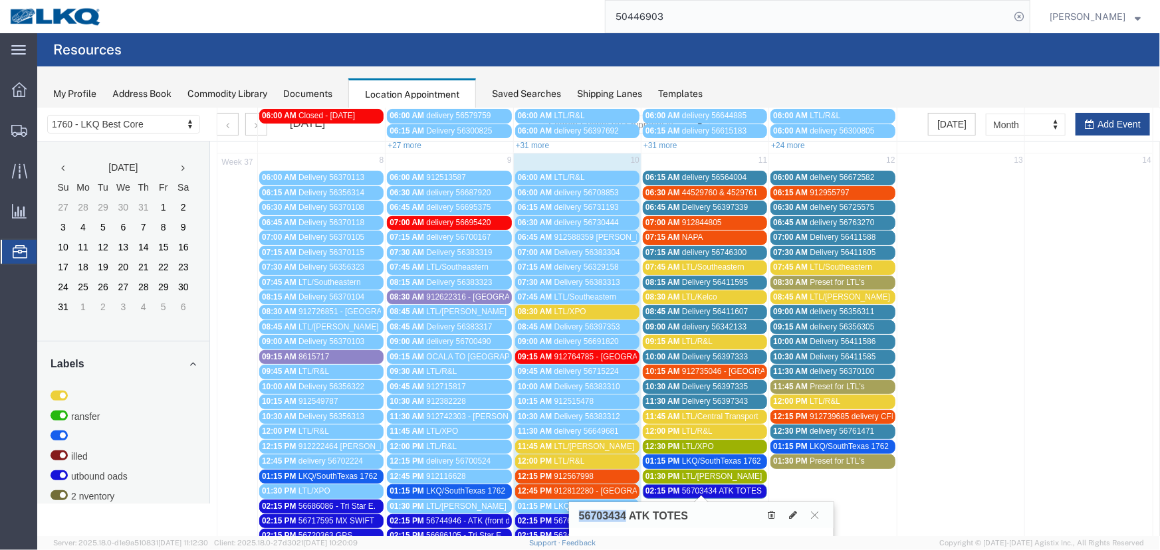
scroll to position [0, 0]
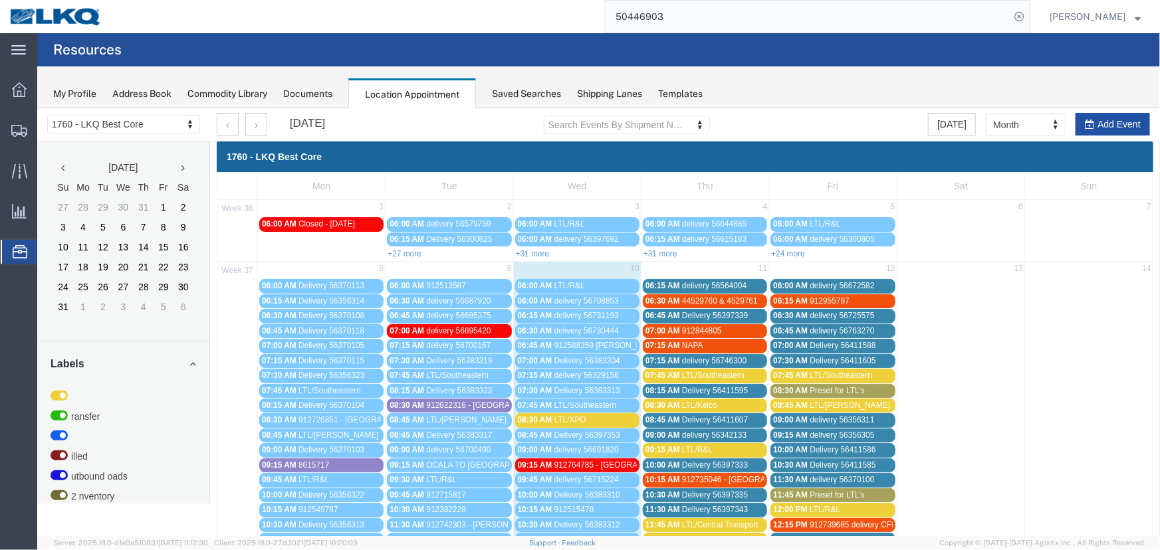
click at [1088, 118] on button "Add Event" at bounding box center [1112, 123] width 74 height 23
select select
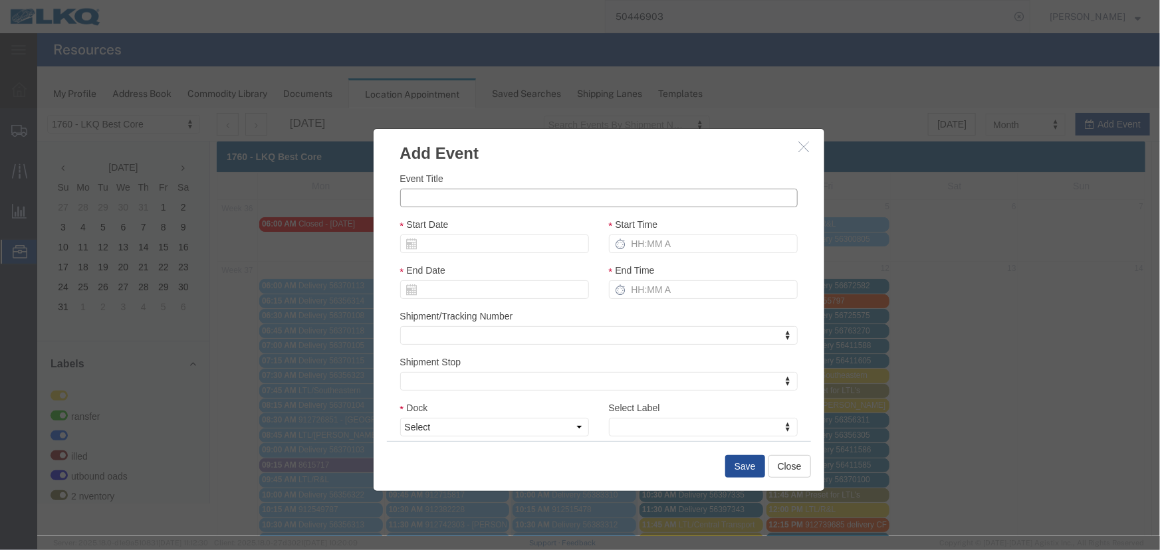
click at [491, 197] on input "Event Title" at bounding box center [597, 197] width 397 height 19
paste input "56780822"
type input "56780822 - ATK (front Dock) HEADS AND WAR-NEW engines"
click at [477, 247] on input "Start Date" at bounding box center [493, 243] width 189 height 19
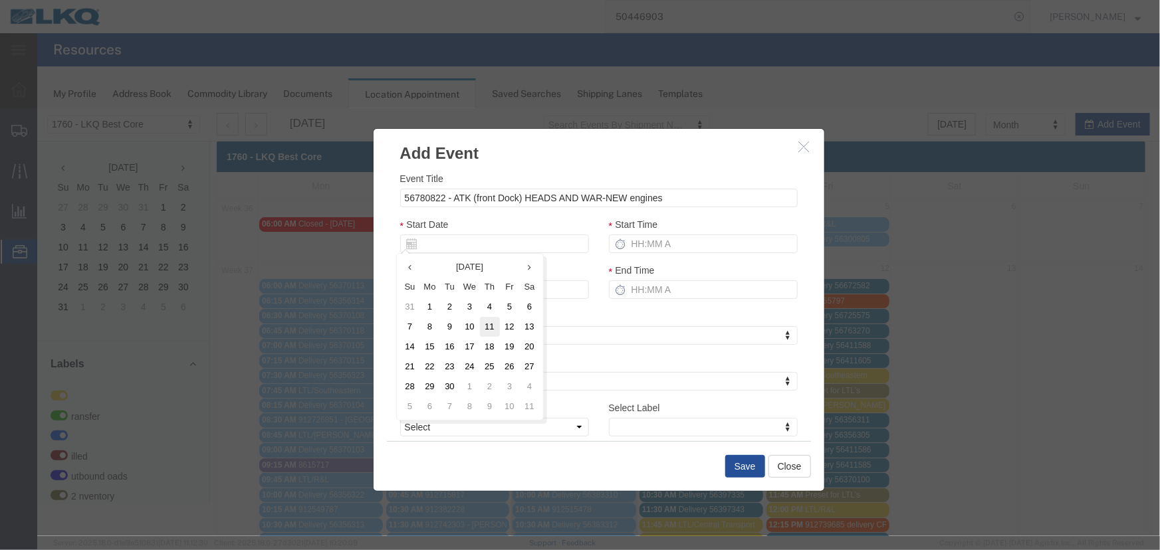
click at [492, 331] on td "11" at bounding box center [489, 326] width 20 height 20
click at [628, 250] on input "Start Time" at bounding box center [702, 243] width 189 height 19
type input "215p"
click at [528, 429] on select "Select 1760 - LKQ Best Core 1760 - Outbound Loads" at bounding box center [493, 426] width 189 height 19
select select "1"
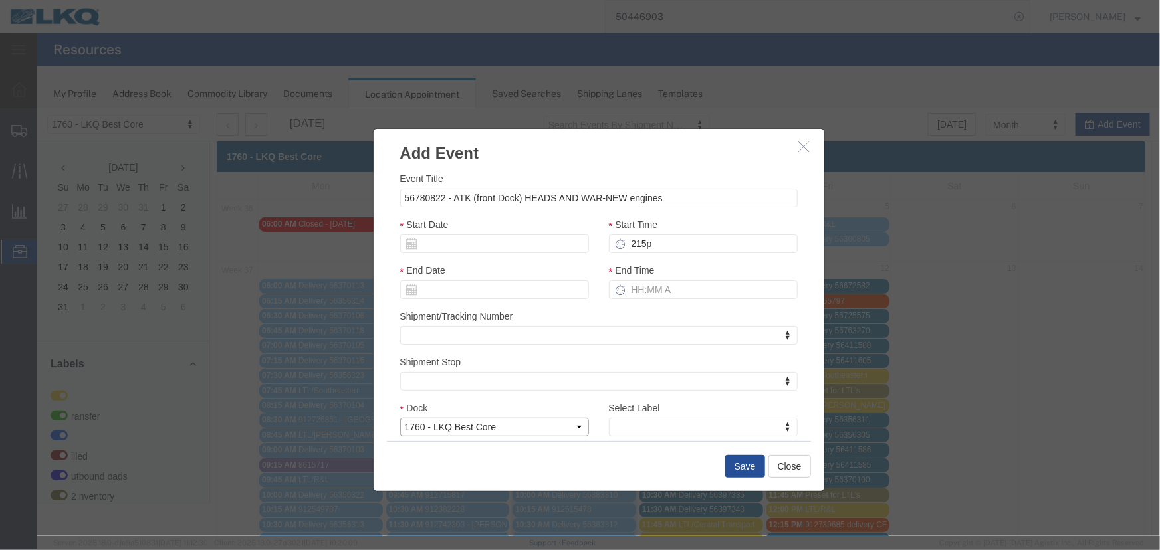
click at [399, 417] on select "Select 1760 - LKQ Best Core 1760 - Outbound Loads" at bounding box center [493, 426] width 189 height 19
click at [661, 438] on div "Select Label Select Label Select Label LTL Transfer LKQ Billed Outbound Loads Y…" at bounding box center [702, 423] width 209 height 46
click at [673, 436] on div "Select Label Select Label Select Label LTL Transfer LKQ Billed Outbound Loads Y…" at bounding box center [702, 423] width 209 height 46
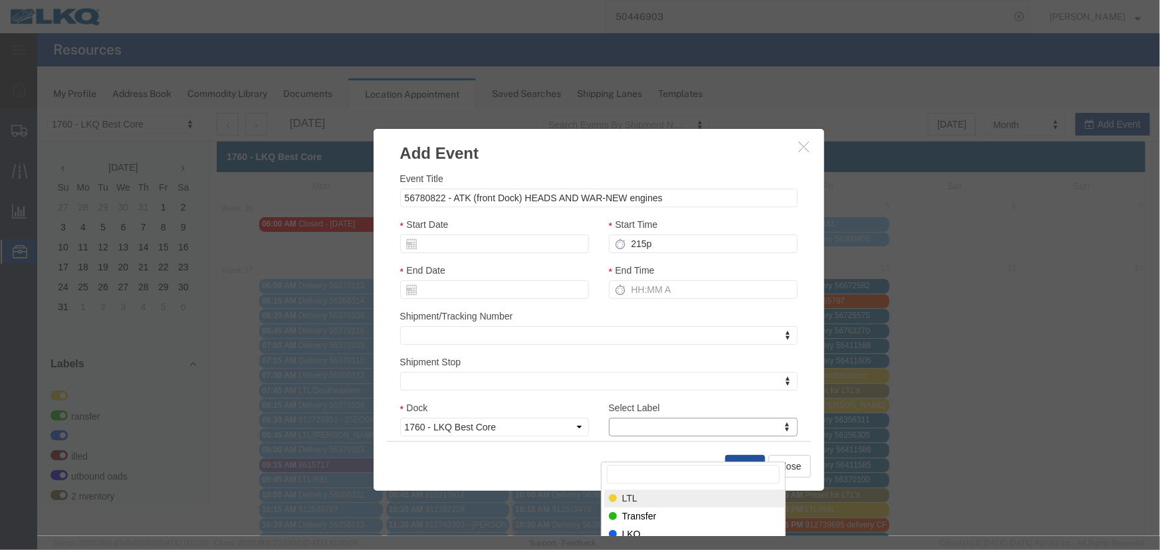
scroll to position [60, 0]
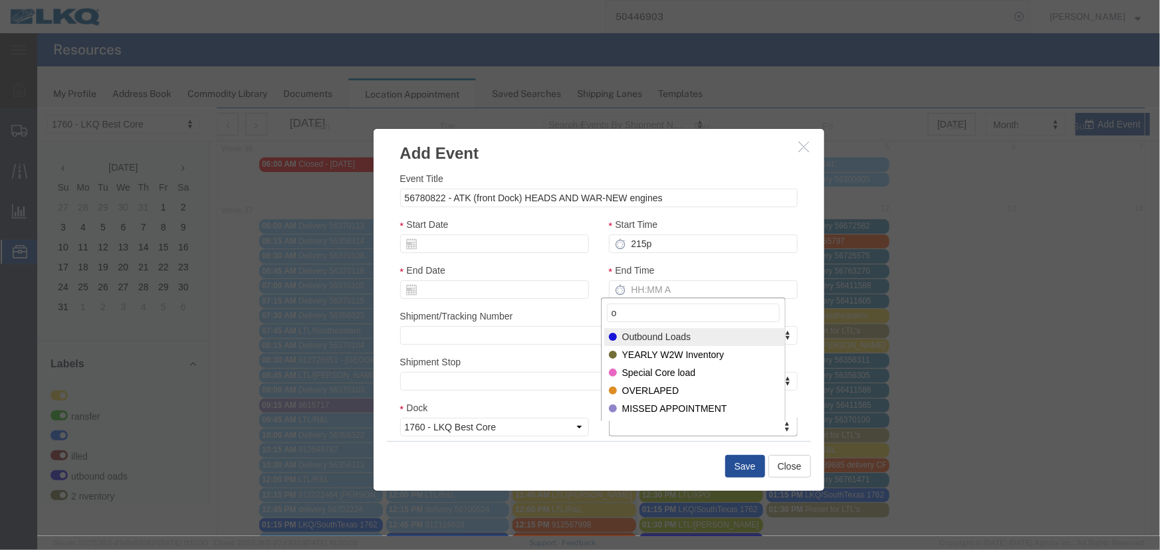
type input "o"
select select "80"
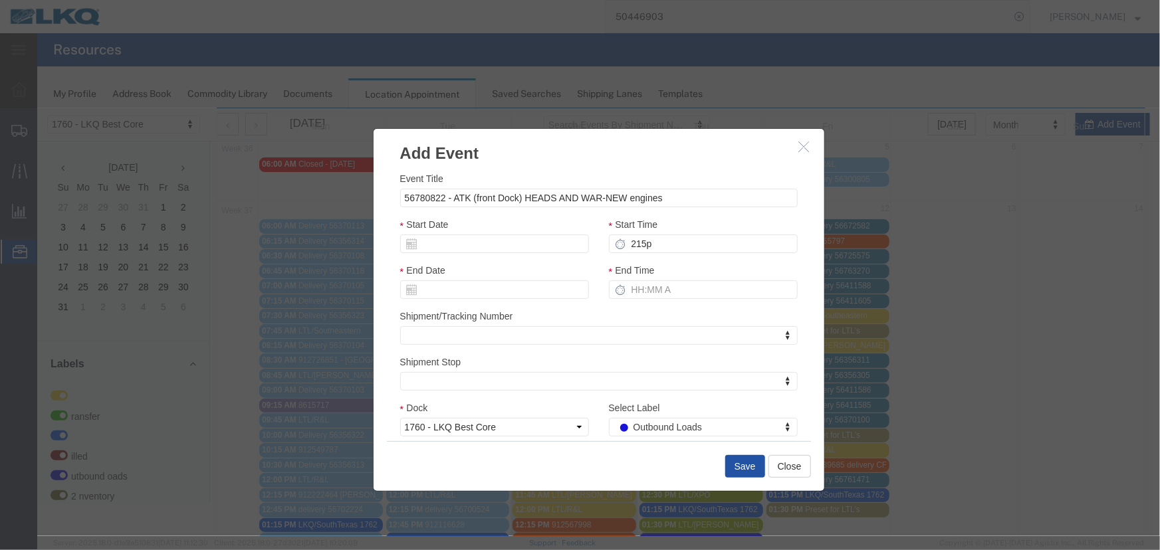
click at [727, 463] on button "Save" at bounding box center [744, 466] width 40 height 23
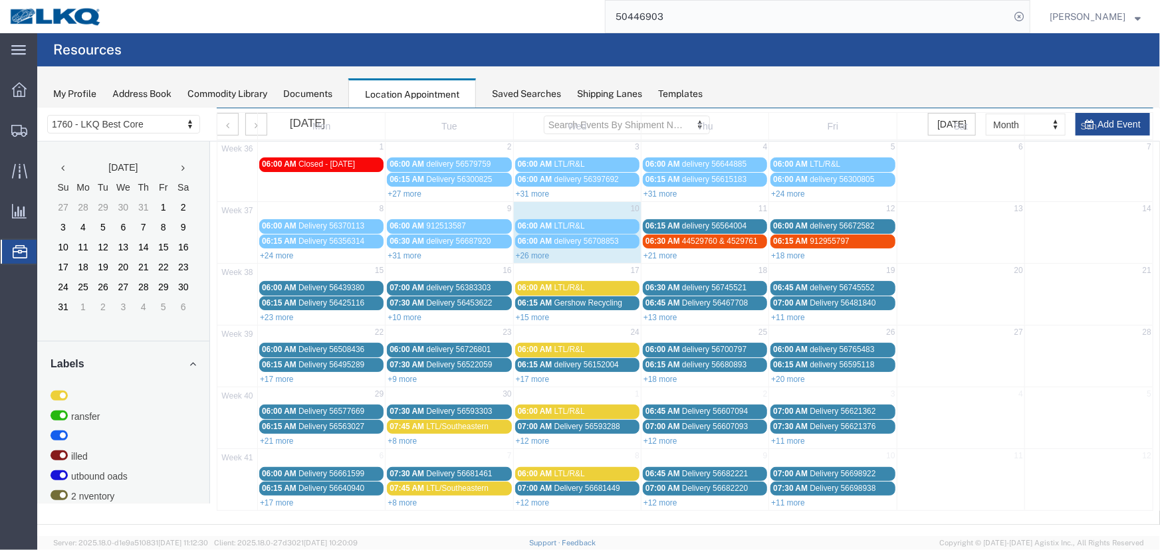
drag, startPoint x: 657, startPoint y: 252, endPoint x: 669, endPoint y: 256, distance: 12.6
click at [657, 252] on link "+21 more" at bounding box center [660, 255] width 34 height 9
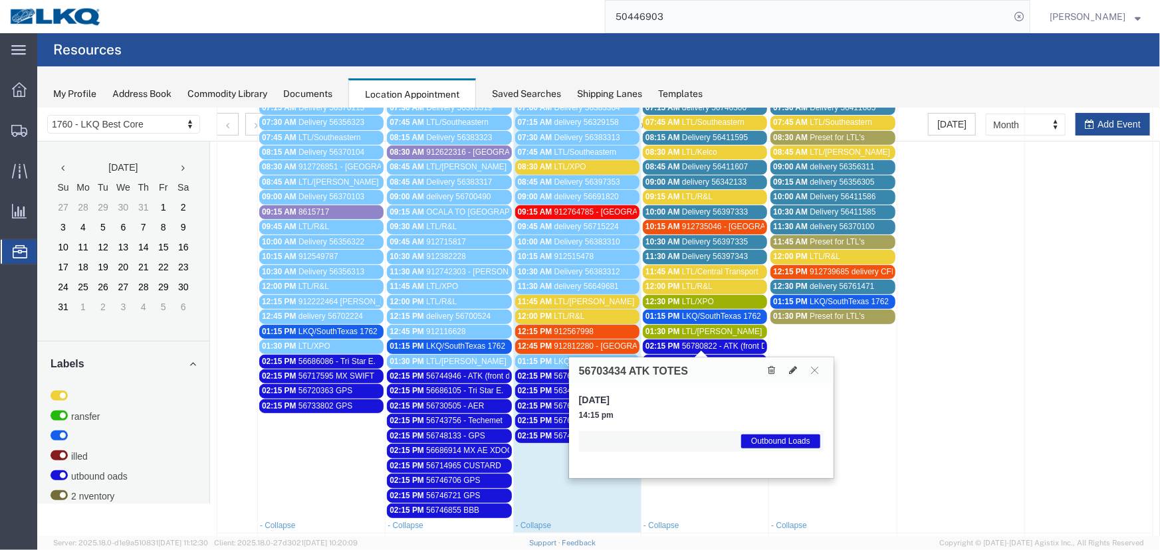
scroll to position [302, 0]
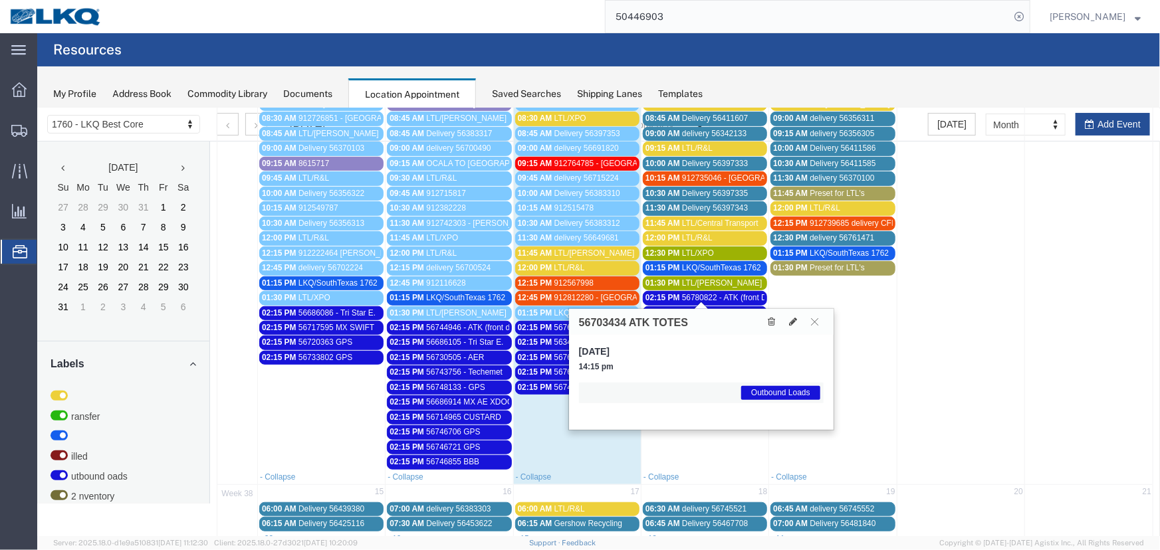
click at [706, 292] on span "56780822 - ATK (front Dock) HEADS AND WAR-NEW engines" at bounding box center [790, 296] width 219 height 9
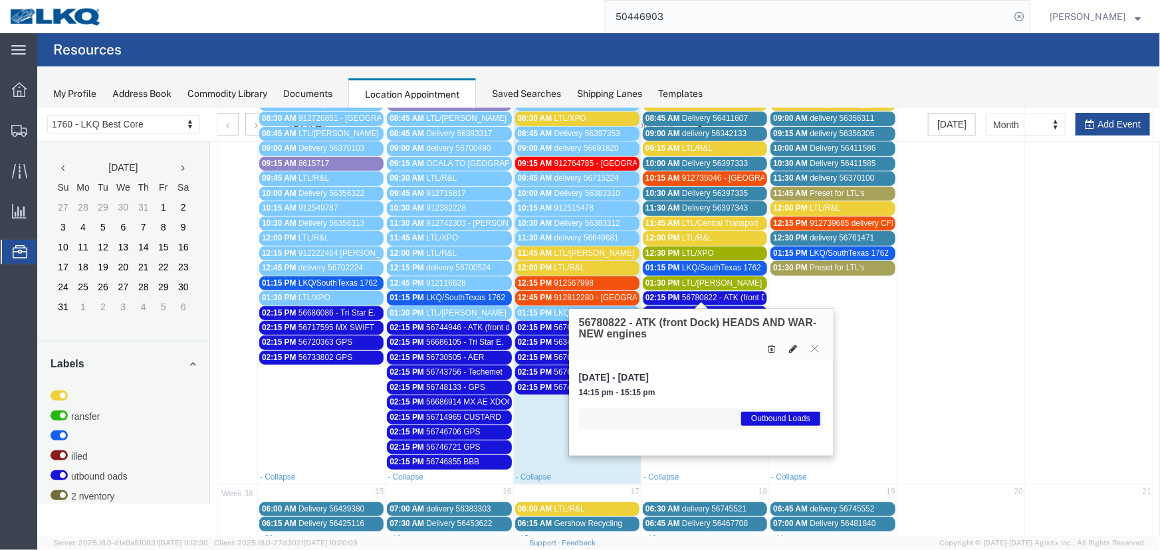
click at [794, 346] on icon at bounding box center [792, 348] width 8 height 9
select select "1"
select select "80"
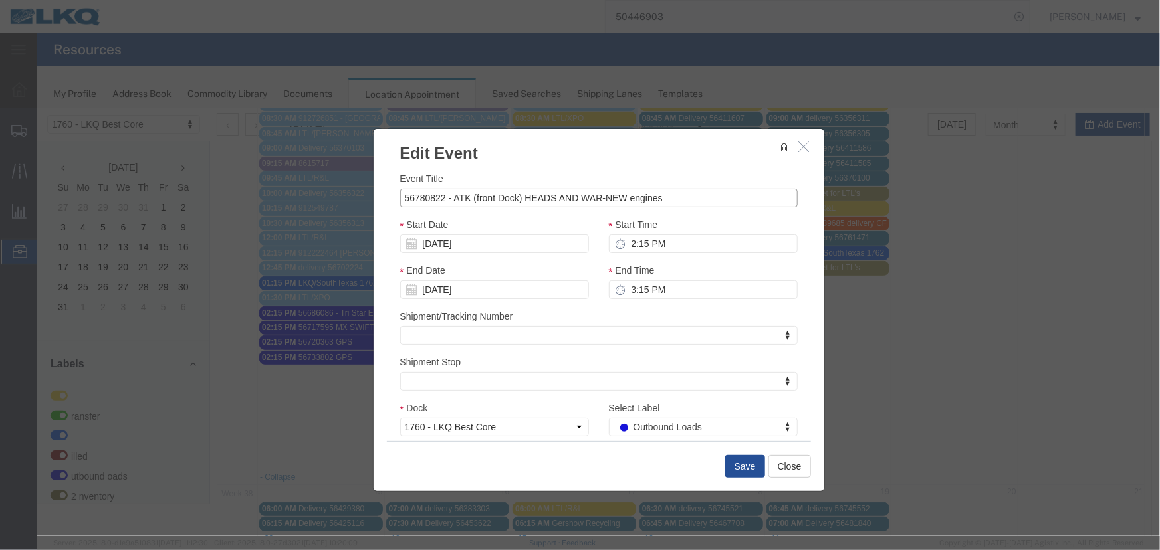
drag, startPoint x: 660, startPoint y: 197, endPoint x: 470, endPoint y: 200, distance: 190.1
click at [470, 200] on input "56780822 - ATK (front Dock) HEADS AND WAR-NEW engines" at bounding box center [597, 197] width 397 height 19
type input "56780822 - ATK Heads for Steven"
click at [737, 464] on button "Save" at bounding box center [744, 466] width 40 height 23
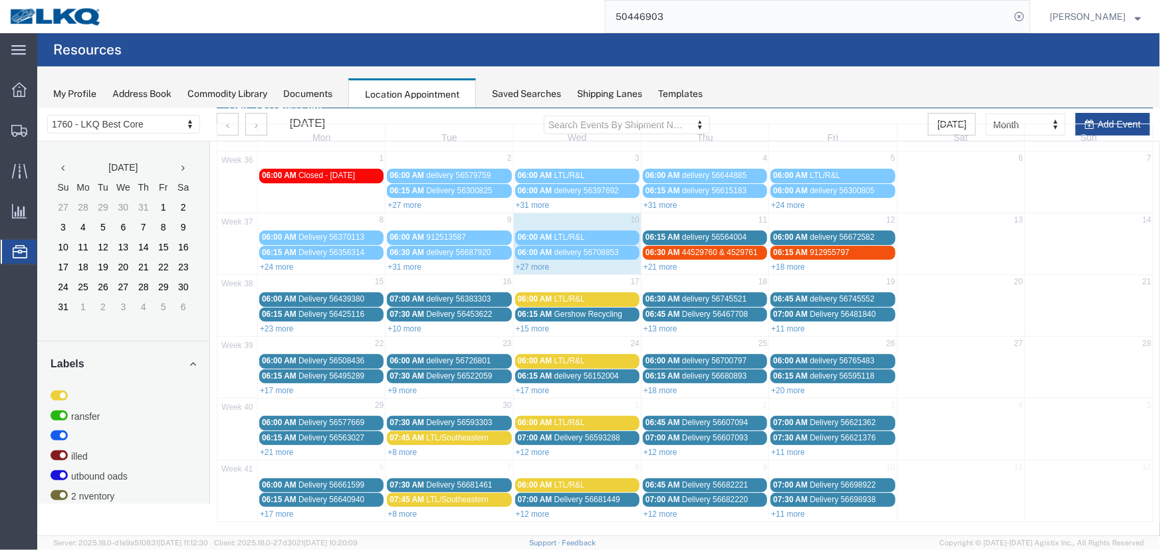
scroll to position [0, 0]
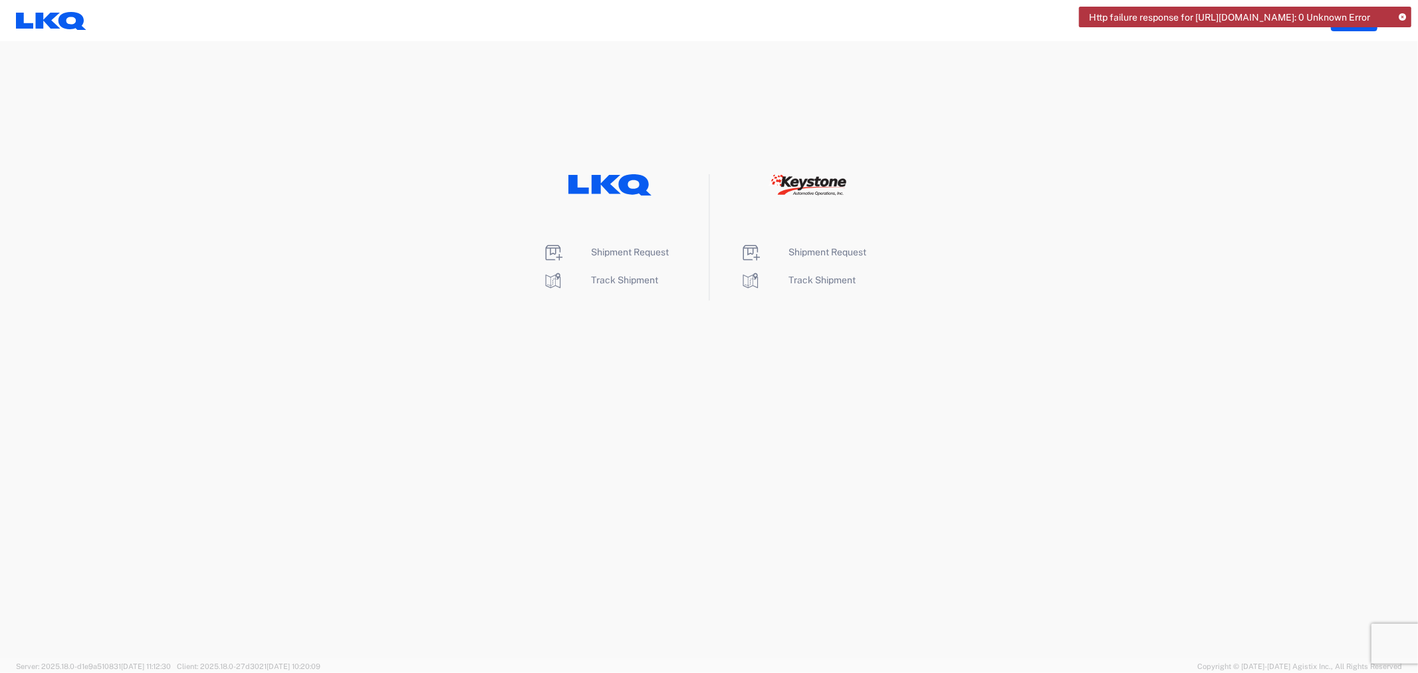
click at [1404, 17] on icon at bounding box center [1401, 17] width 7 height 7
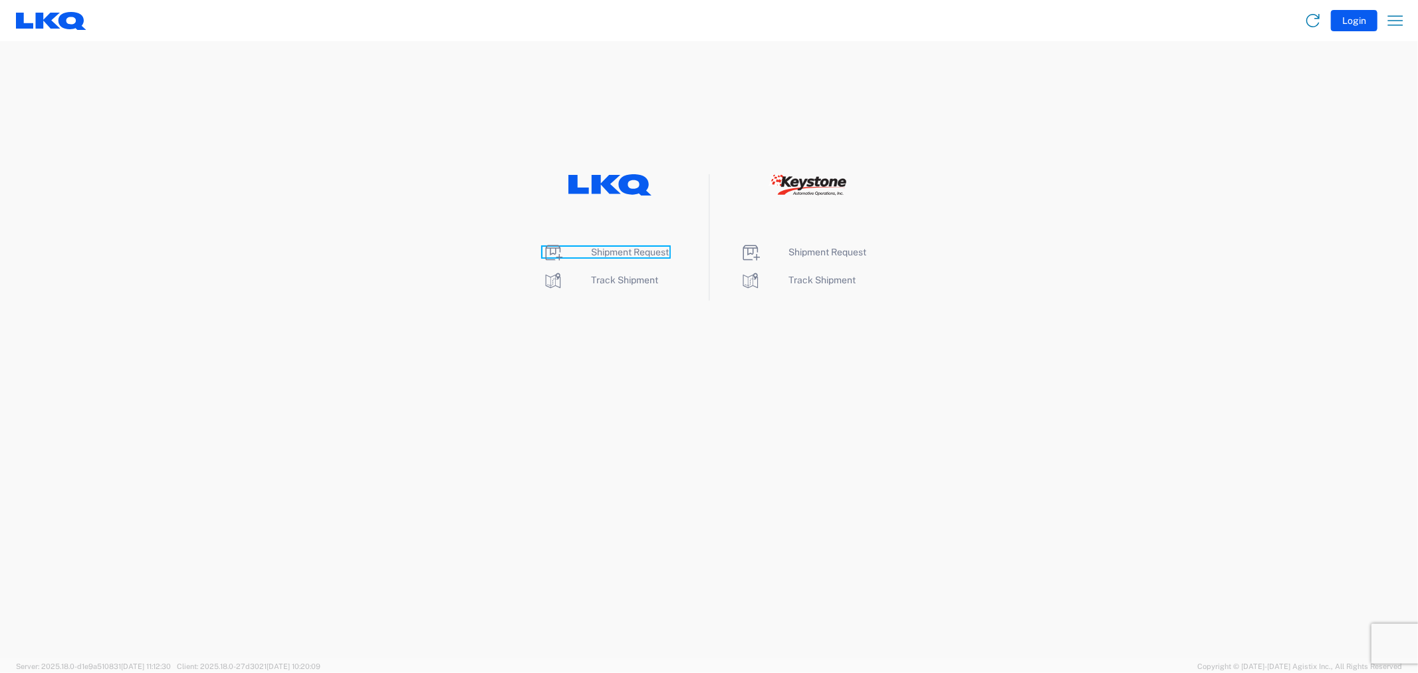
click at [605, 250] on span "Shipment Request" at bounding box center [630, 252] width 78 height 11
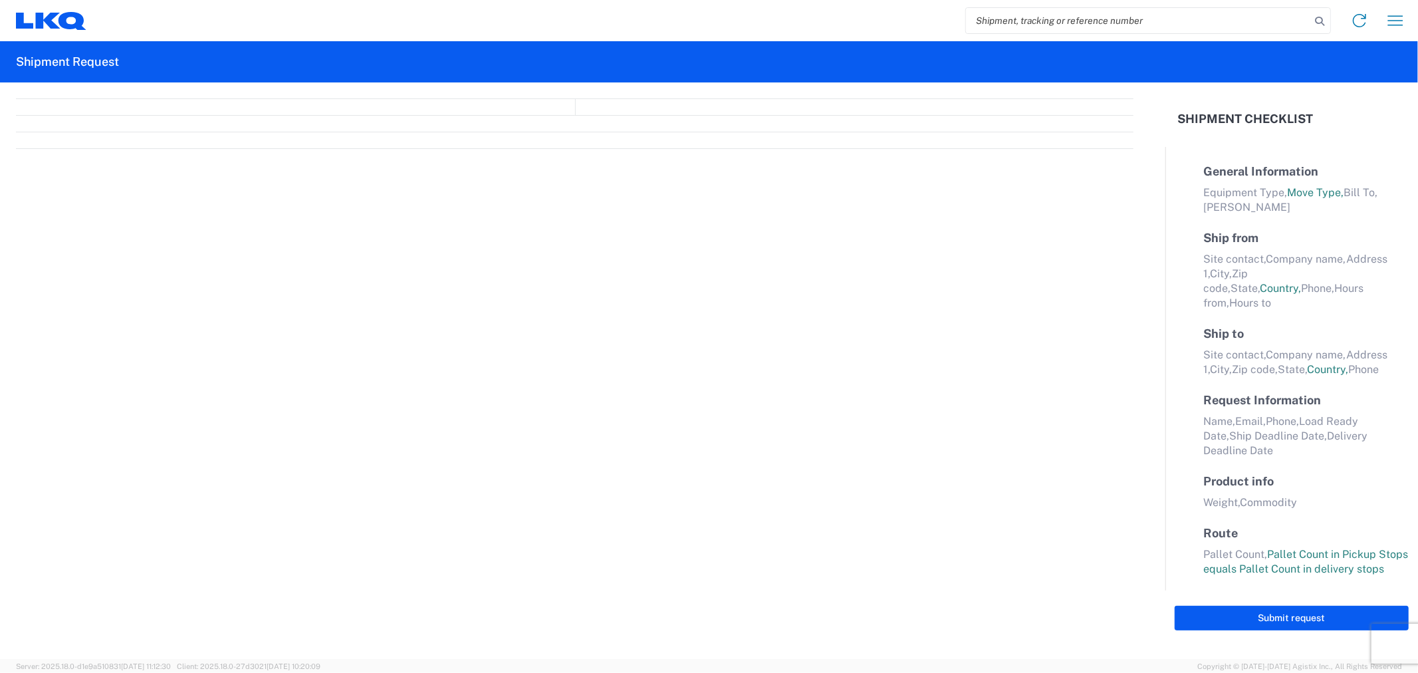
select select "FULL"
select select "LBS"
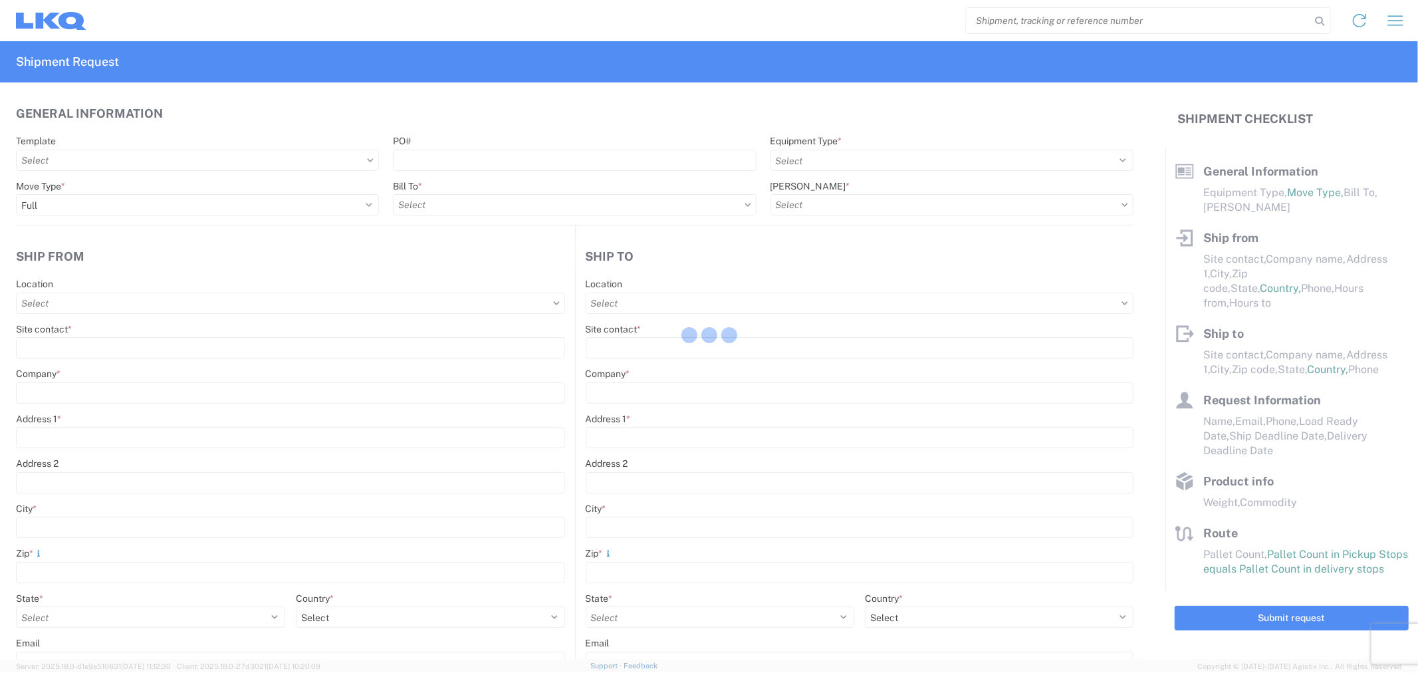
click at [1001, 27] on div at bounding box center [709, 336] width 1418 height 673
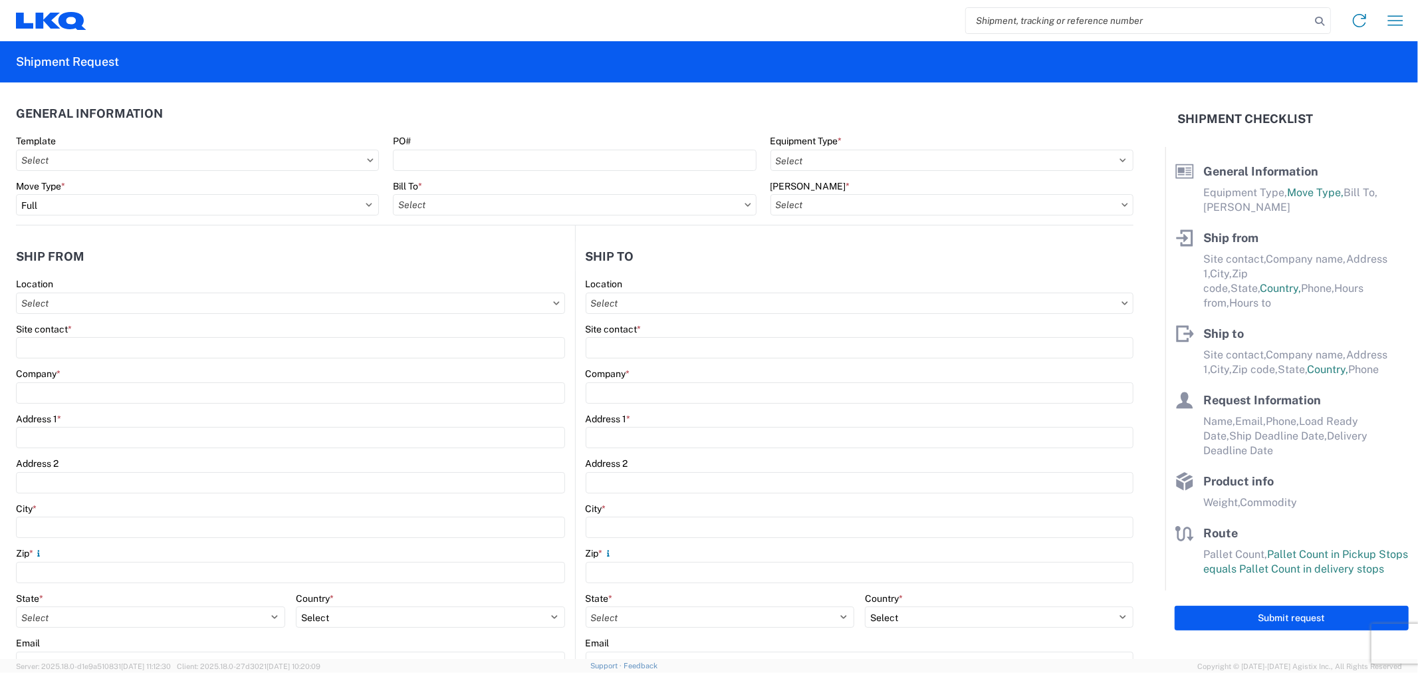
click at [1000, 27] on input "search" at bounding box center [1138, 20] width 344 height 25
type input "56763685"
click at [502, 158] on input "PO#" at bounding box center [574, 160] width 363 height 21
click at [1067, 29] on input "56763685" at bounding box center [1138, 20] width 344 height 25
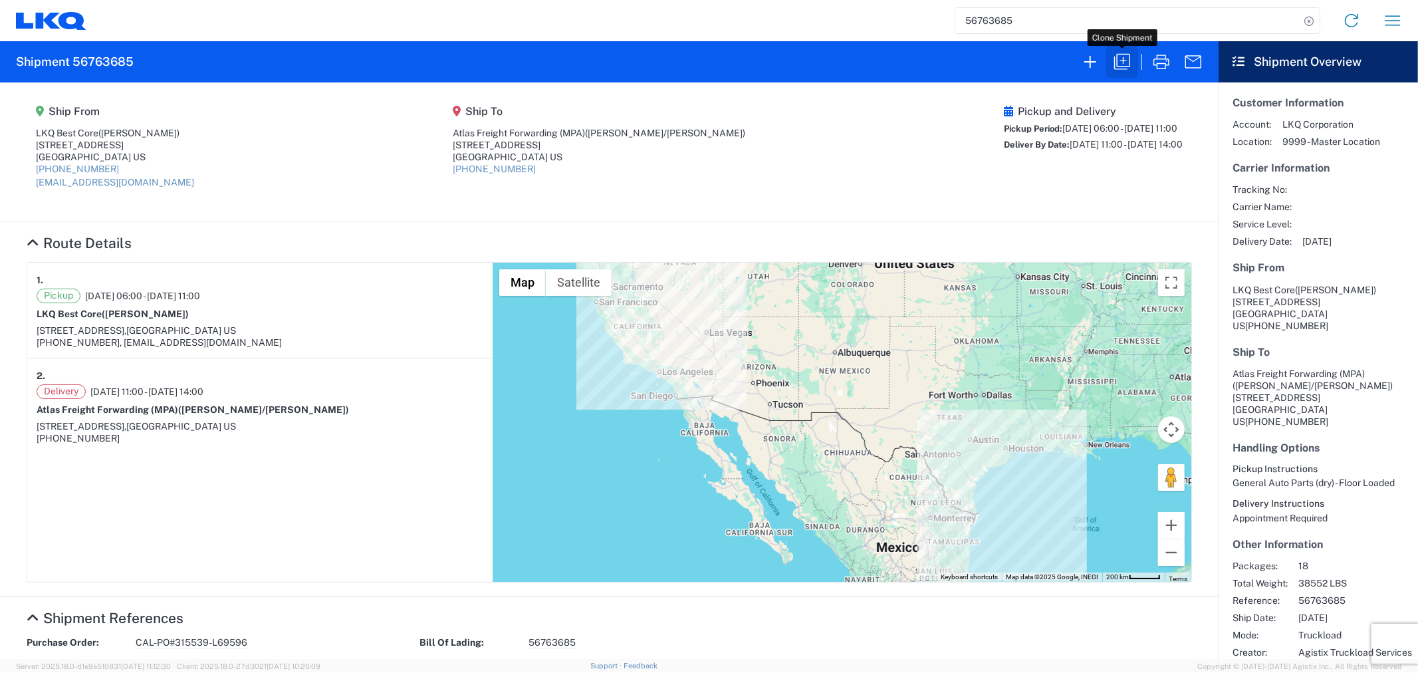
click at [1124, 64] on icon "button" at bounding box center [1121, 61] width 21 height 21
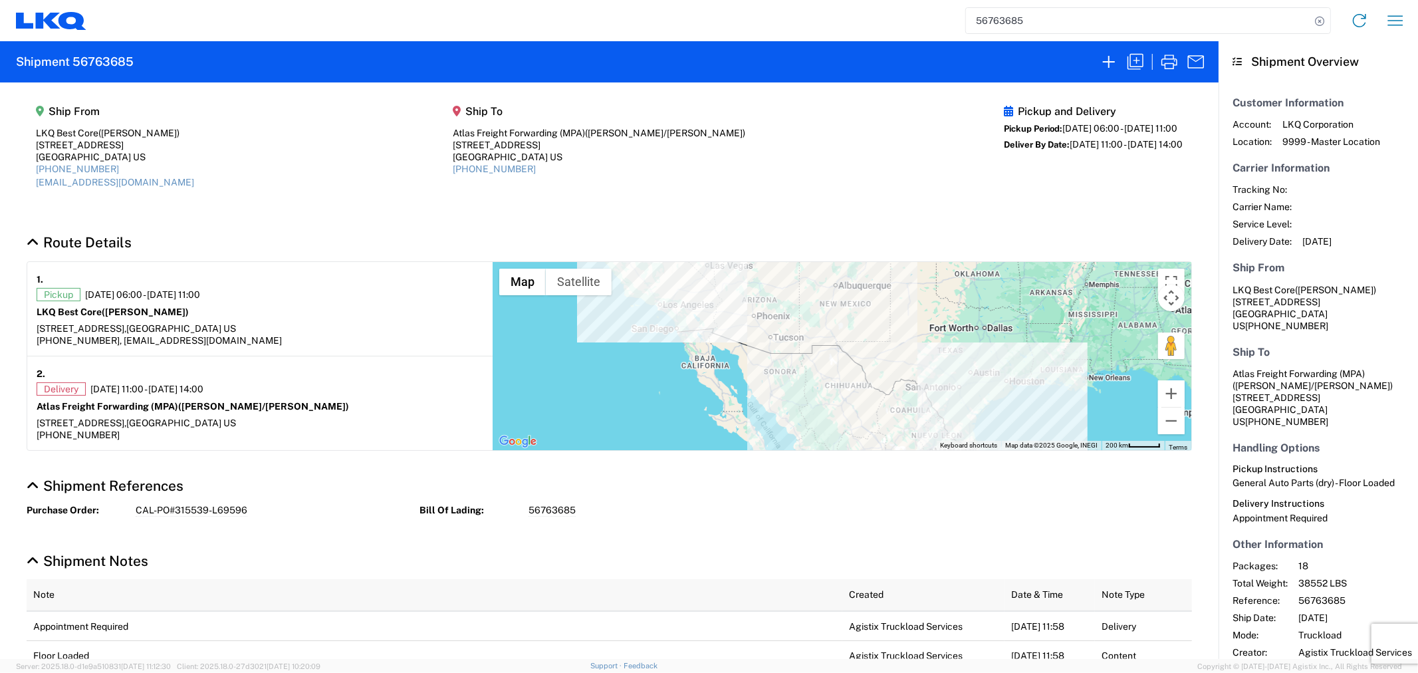
select select "FULL"
select select "US"
select select "LBS"
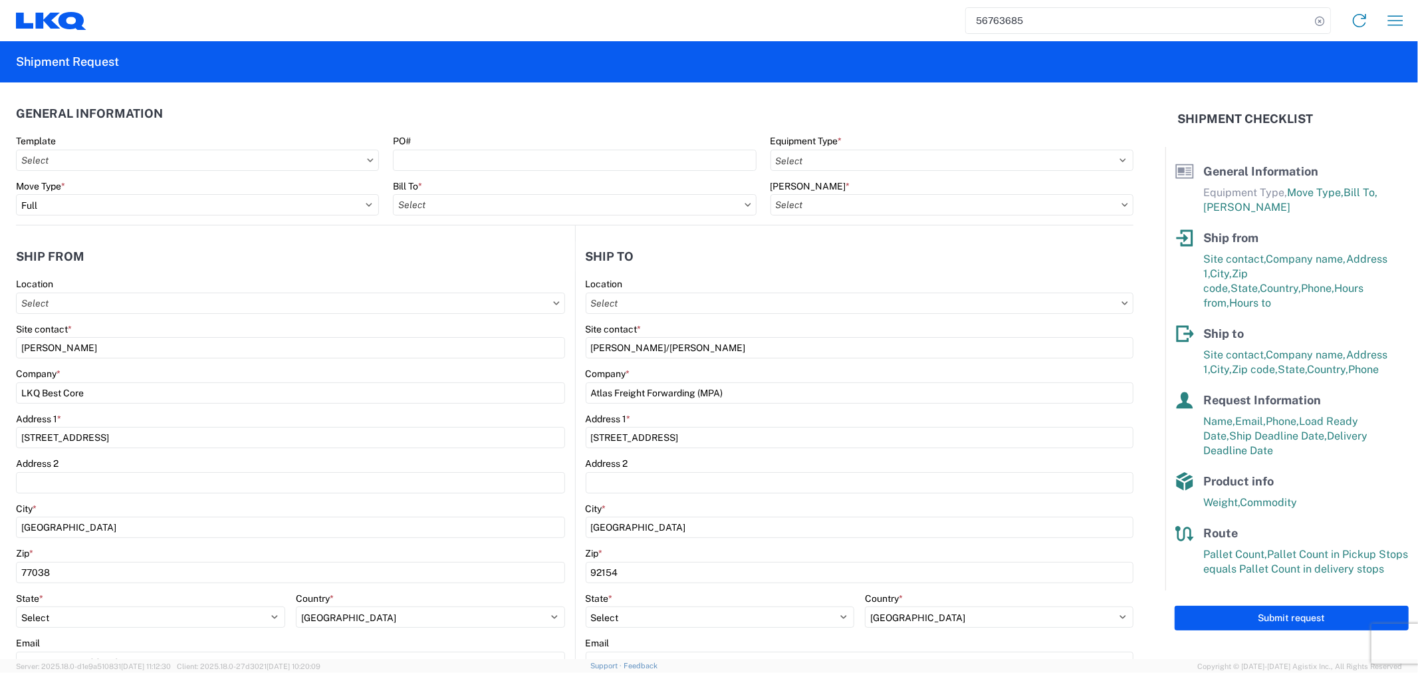
type input "1760 - LKQ Best Core"
type input "1760-6300-66000-0000 - 1760 Freight Out"
type input "1760 - LKQ Best Core"
click at [508, 176] on agx-form-control-wrapper-v2 "PO#" at bounding box center [574, 157] width 377 height 45
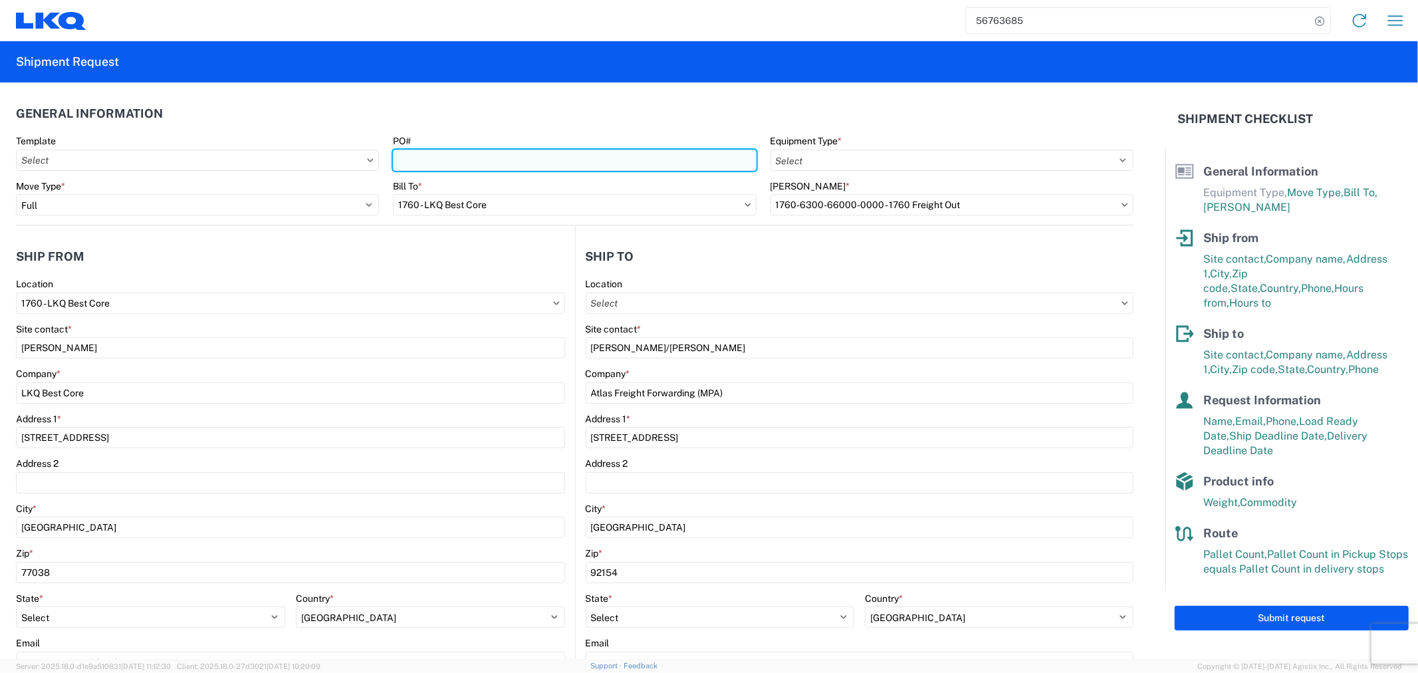
click at [514, 161] on input "PO#" at bounding box center [574, 160] width 363 height 21
click at [479, 167] on input "PO#" at bounding box center [574, 160] width 363 height 21
paste input "CAL-PO#315538-"
type input "CAL-PO#315538"
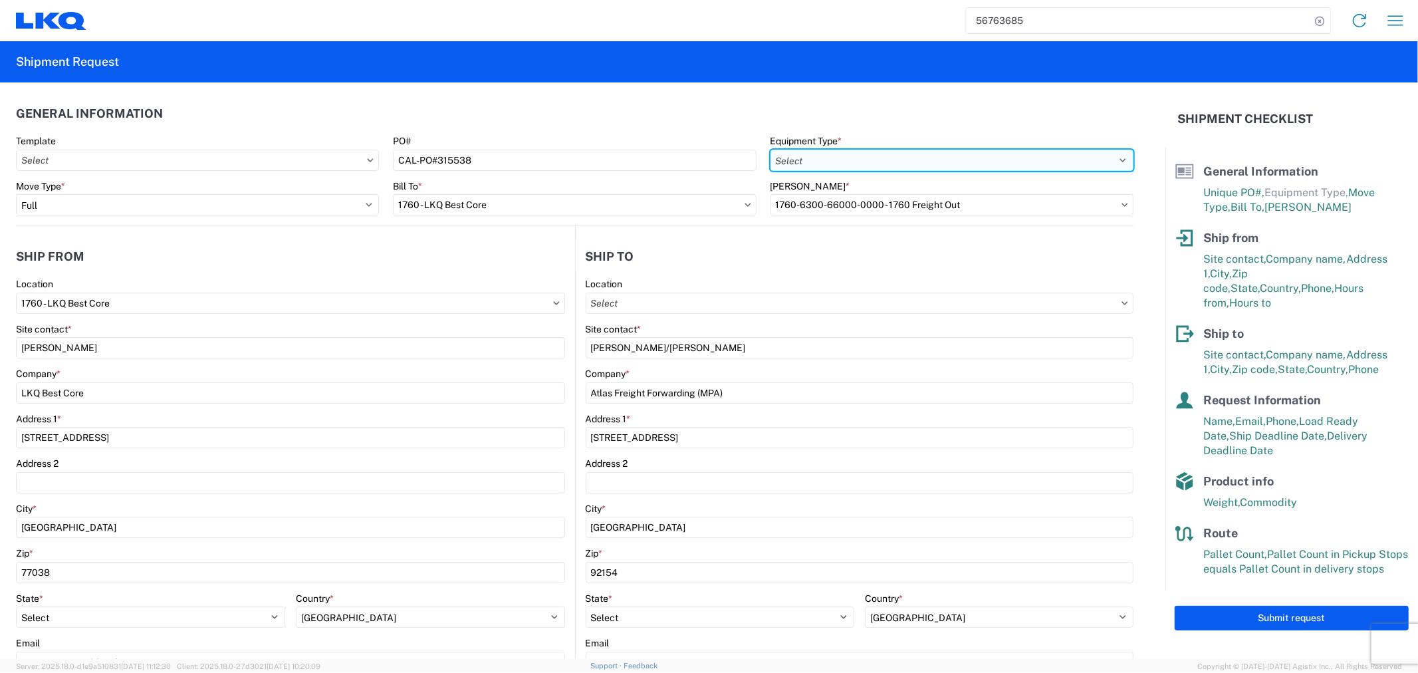
click at [801, 156] on select "Select 53’ Dry Van Flatbed Dropdeck (van) Lowboy (flatbed) Rail" at bounding box center [951, 160] width 363 height 21
select select "BCAR"
click at [770, 150] on select "Select 53’ Dry Van Flatbed Dropdeck (van) Lowboy (flatbed) Rail" at bounding box center [951, 160] width 363 height 21
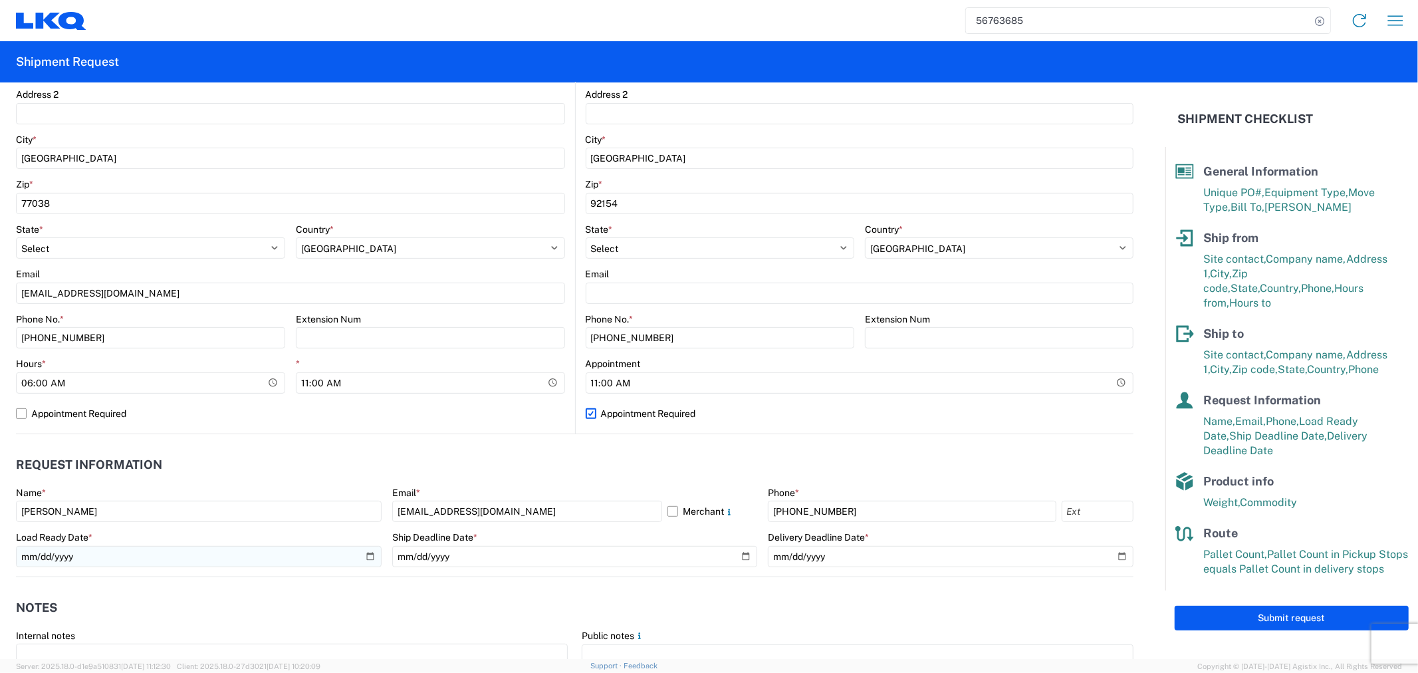
scroll to position [443, 0]
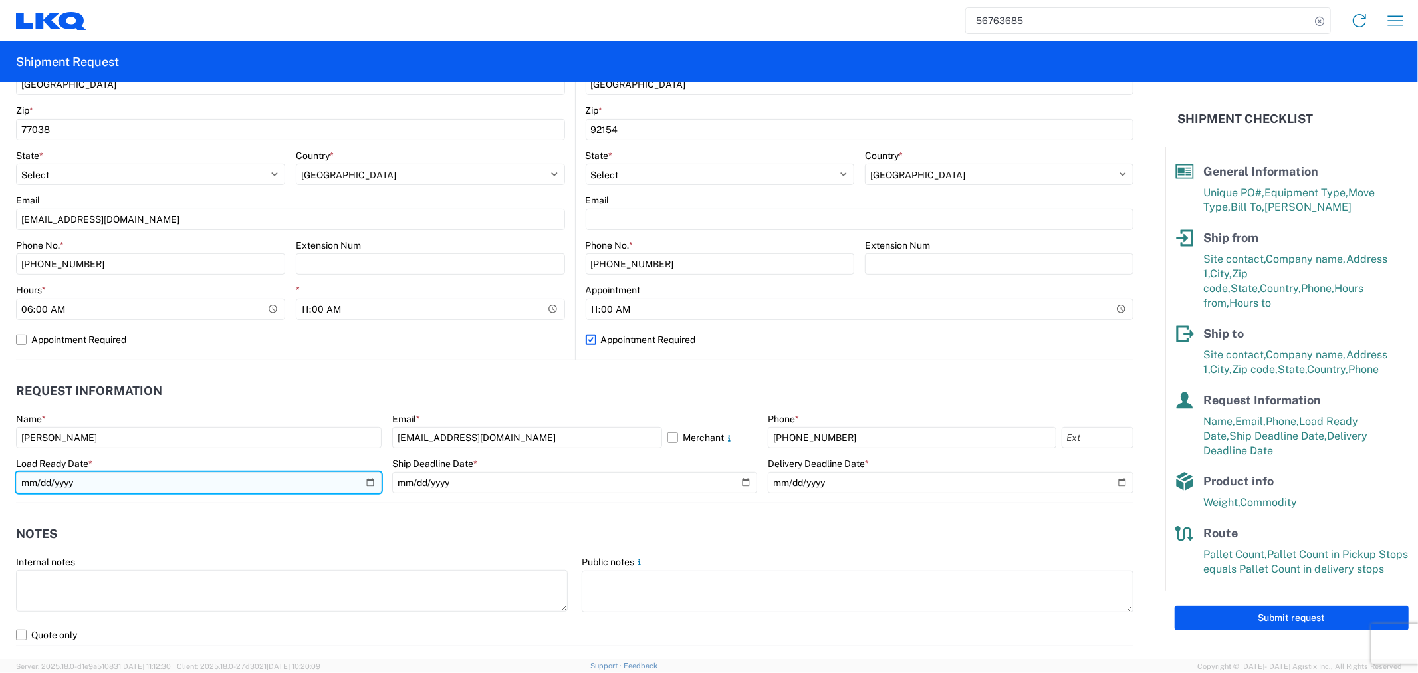
click at [367, 483] on input "[DATE]" at bounding box center [199, 482] width 366 height 21
type input "[DATE]"
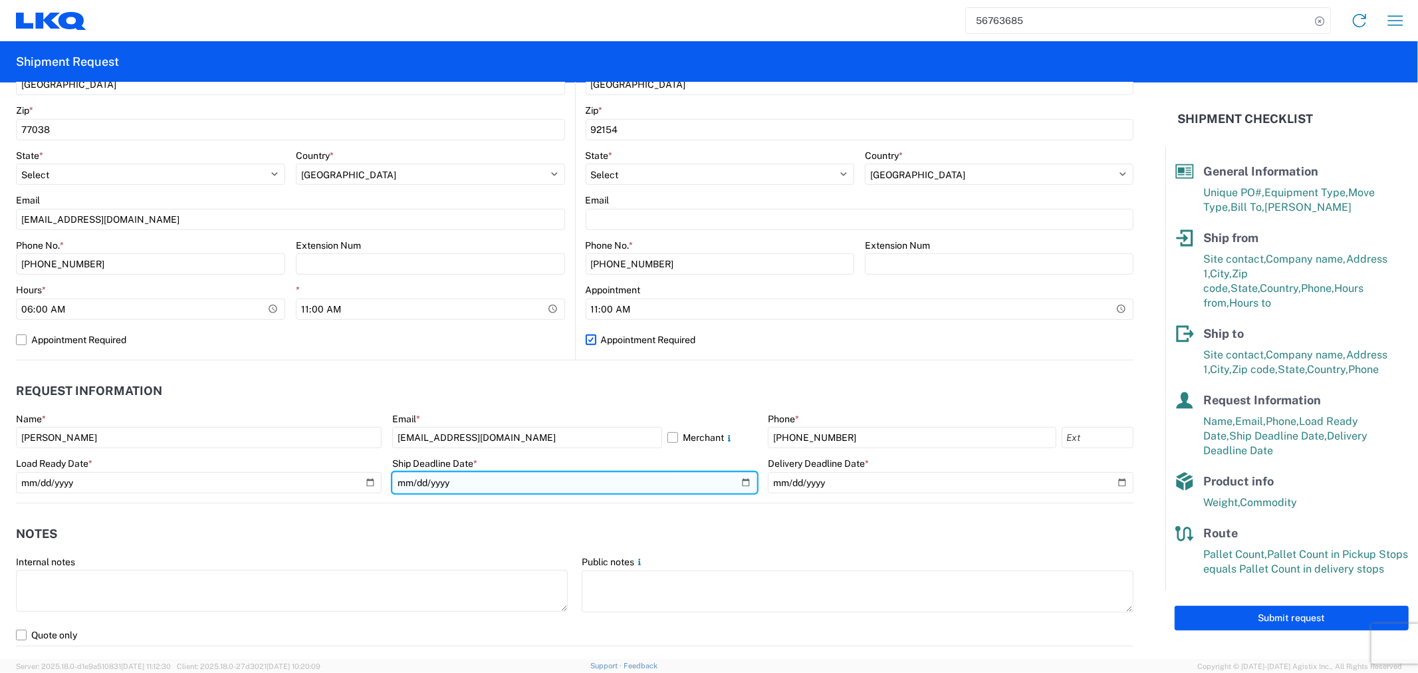
click at [739, 482] on input "[DATE]" at bounding box center [575, 482] width 366 height 21
type input "[DATE]"
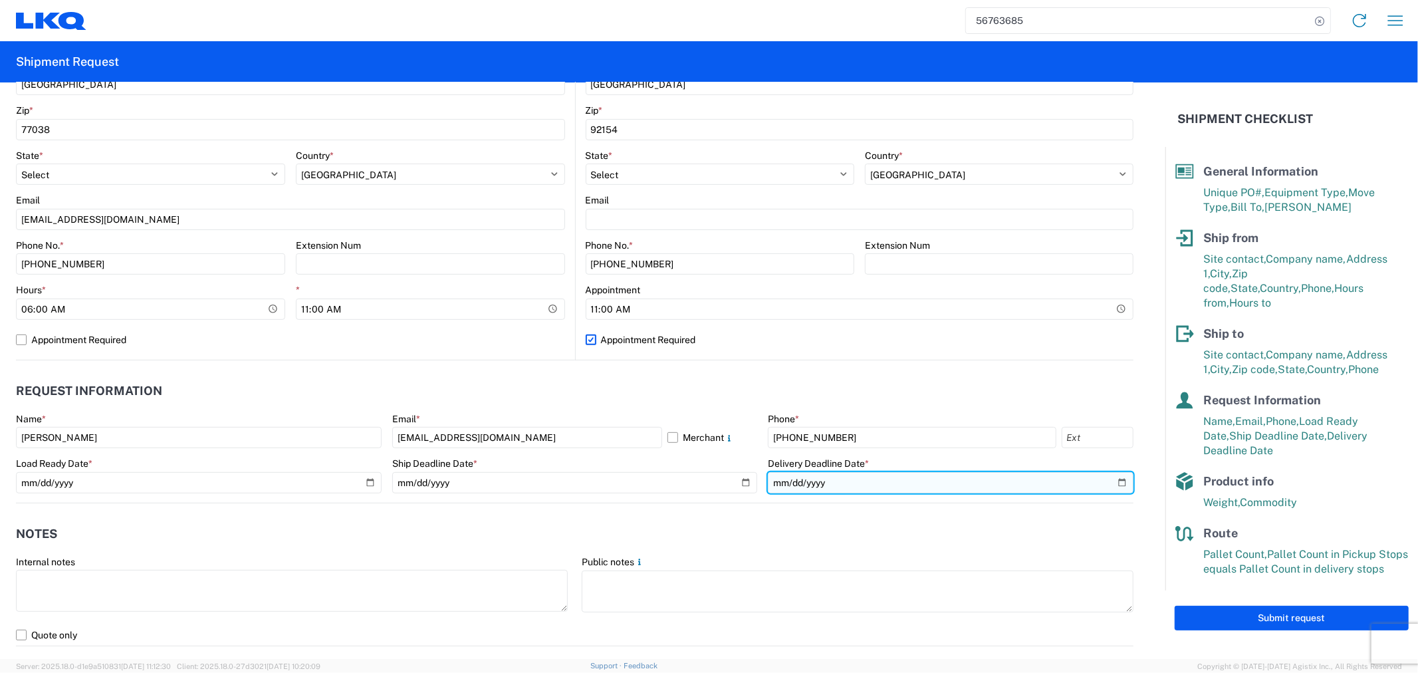
click at [1107, 481] on input "[DATE]" at bounding box center [951, 482] width 366 height 21
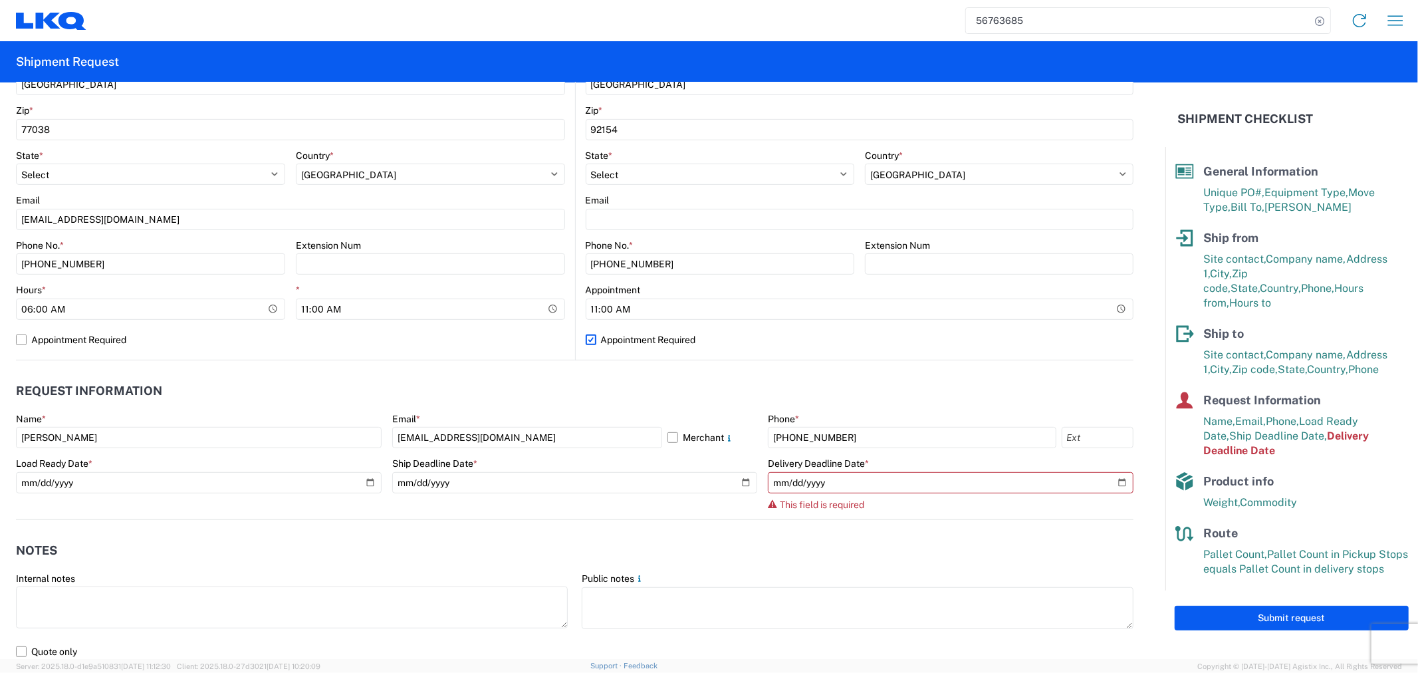
click at [734, 528] on agx-notes "Notes Internal notes Public notes Quote only" at bounding box center [574, 591] width 1117 height 143
click at [1108, 478] on input "date" at bounding box center [951, 482] width 366 height 21
type input "[DATE]"
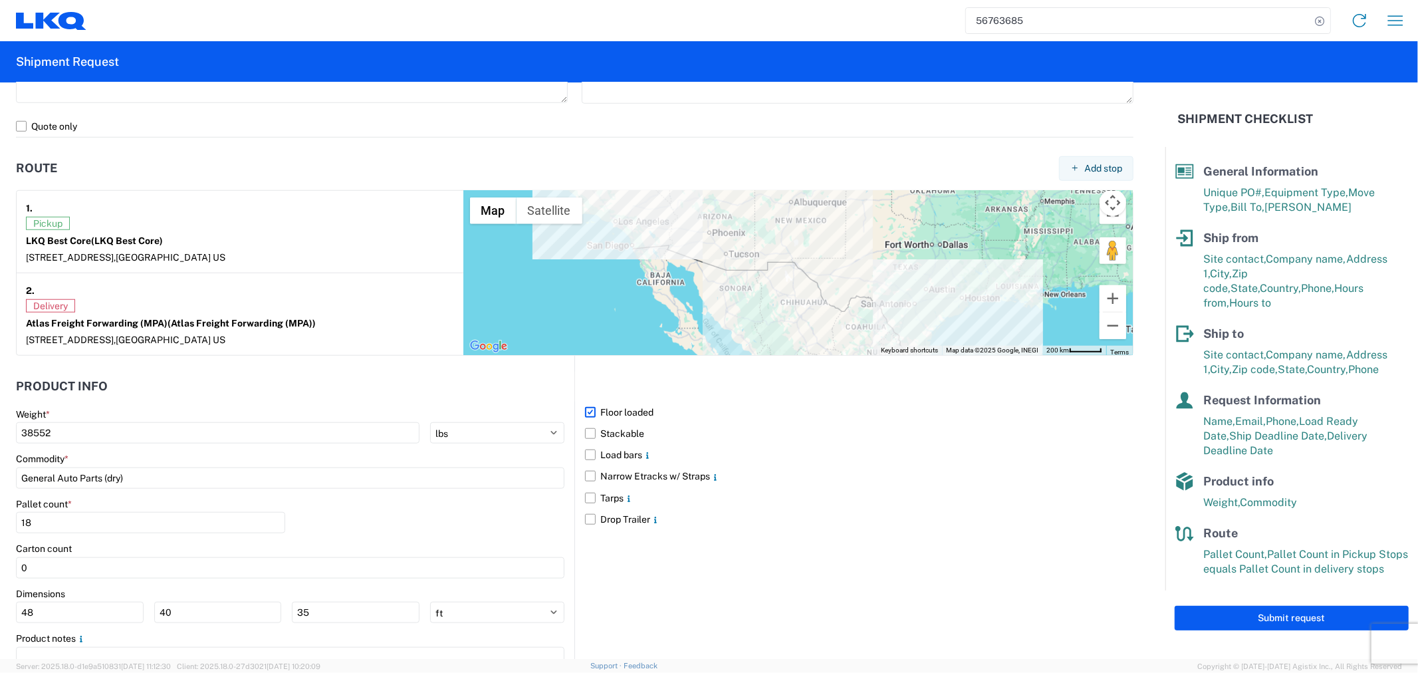
scroll to position [960, 0]
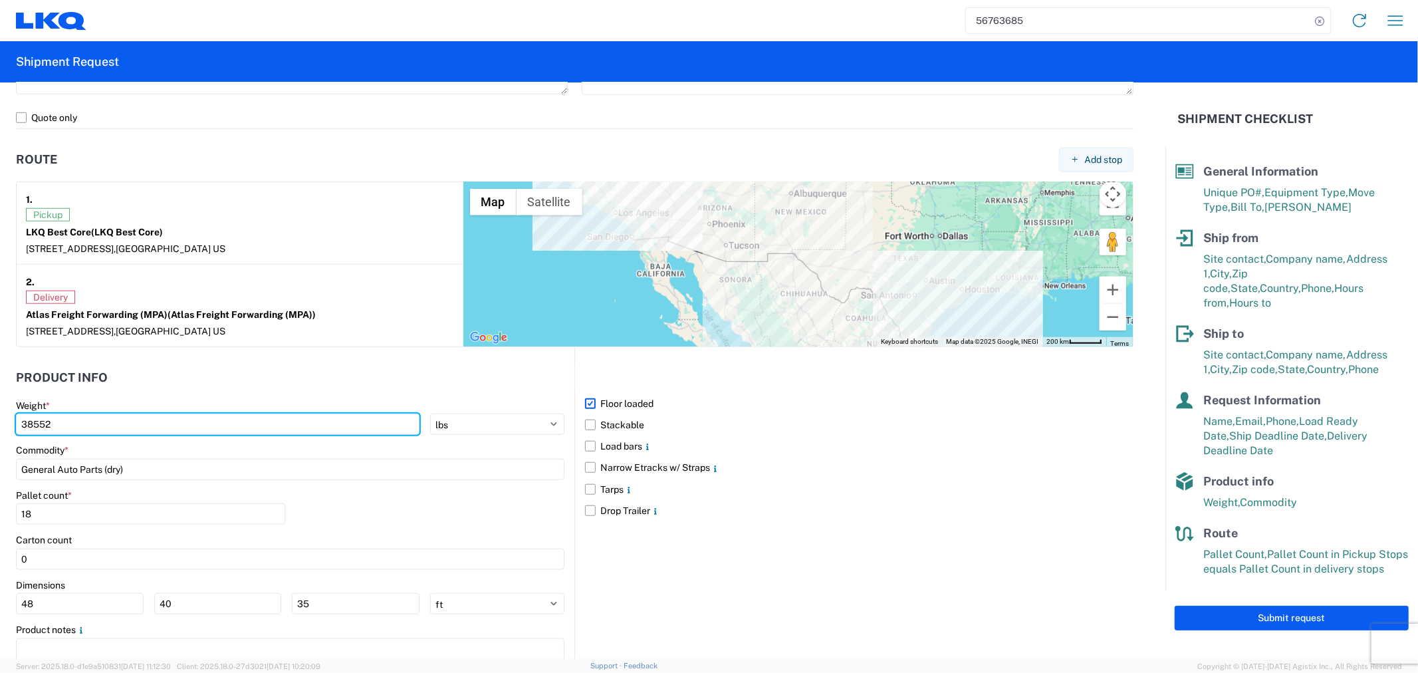
drag, startPoint x: 104, startPoint y: 420, endPoint x: -83, endPoint y: 424, distance: 186.8
click at [0, 424] on html "56763685 Home Shipment request Shipment tracking Shipment Request General Infor…" at bounding box center [709, 336] width 1418 height 673
type input "32754"
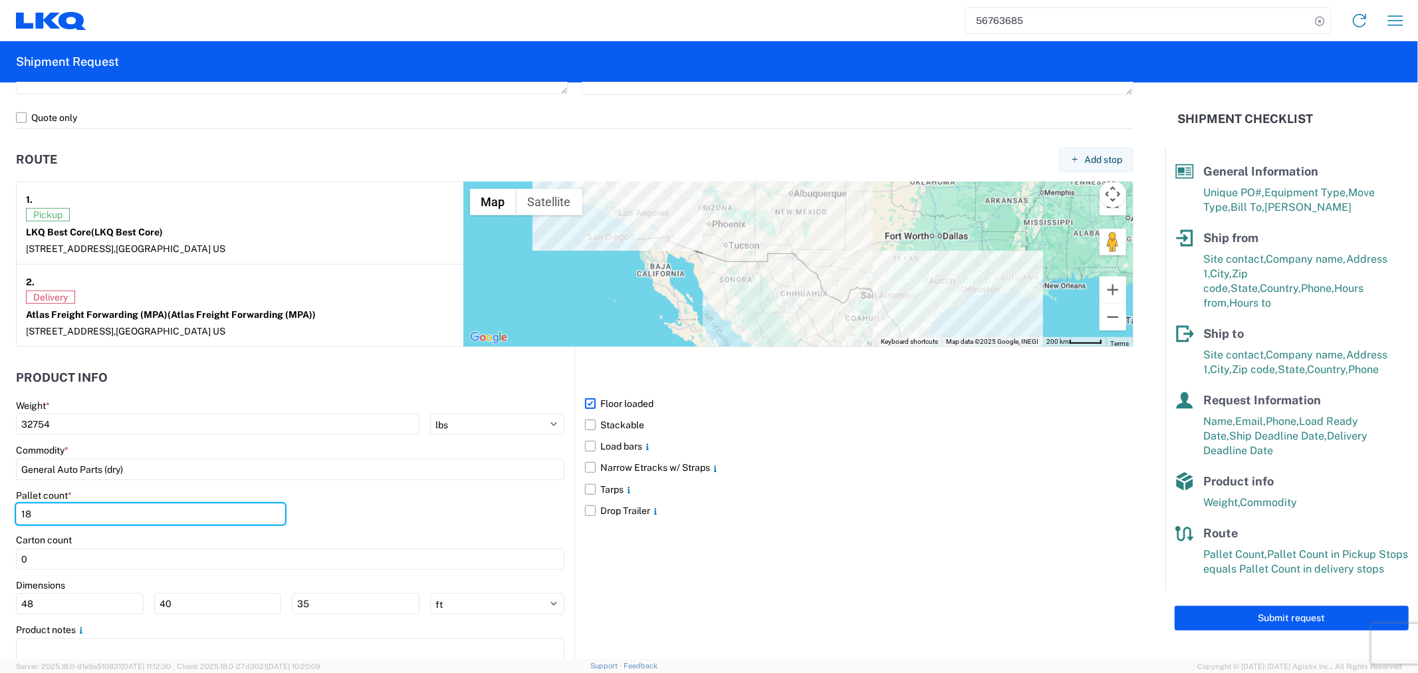
drag, startPoint x: 103, startPoint y: 512, endPoint x: -6, endPoint y: 516, distance: 109.1
click at [0, 516] on html "56763685 Home Shipment request Shipment tracking Shipment Request General Infor…" at bounding box center [709, 336] width 1418 height 673
type input "13"
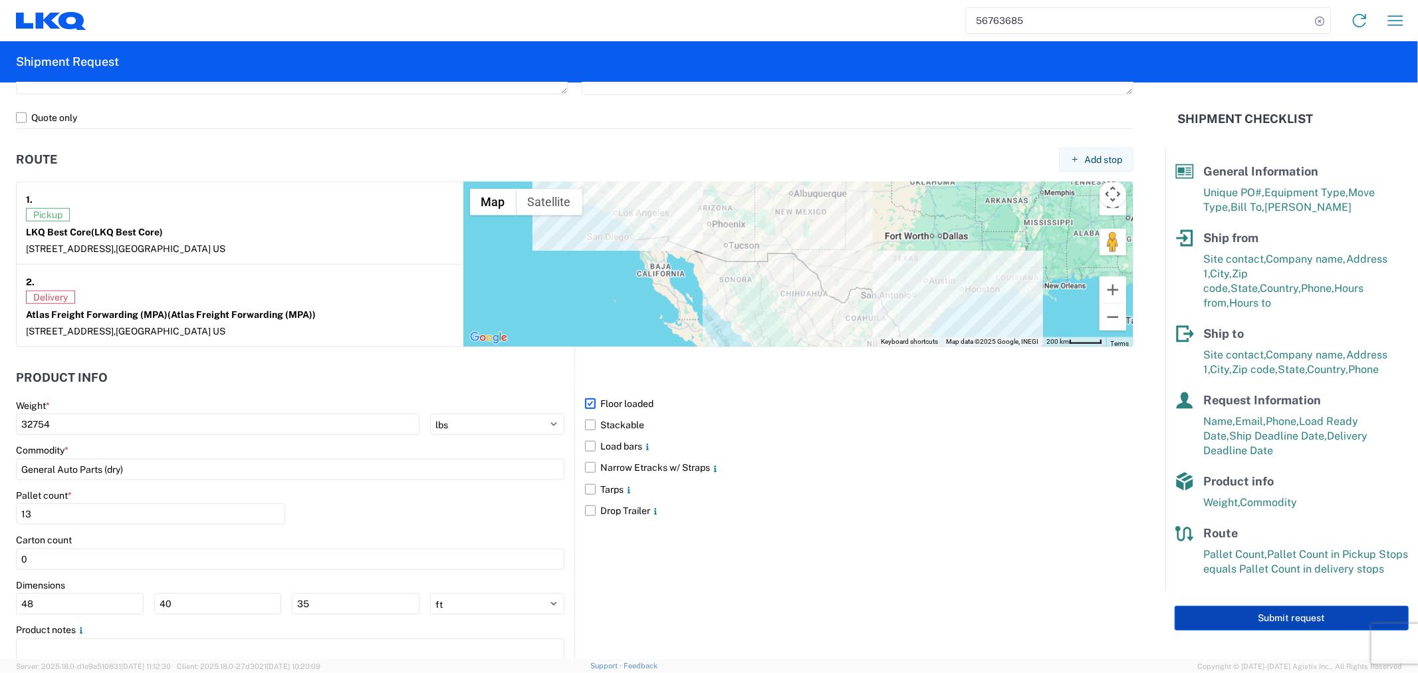
click at [1251, 605] on button "Submit request" at bounding box center [1291, 617] width 234 height 25
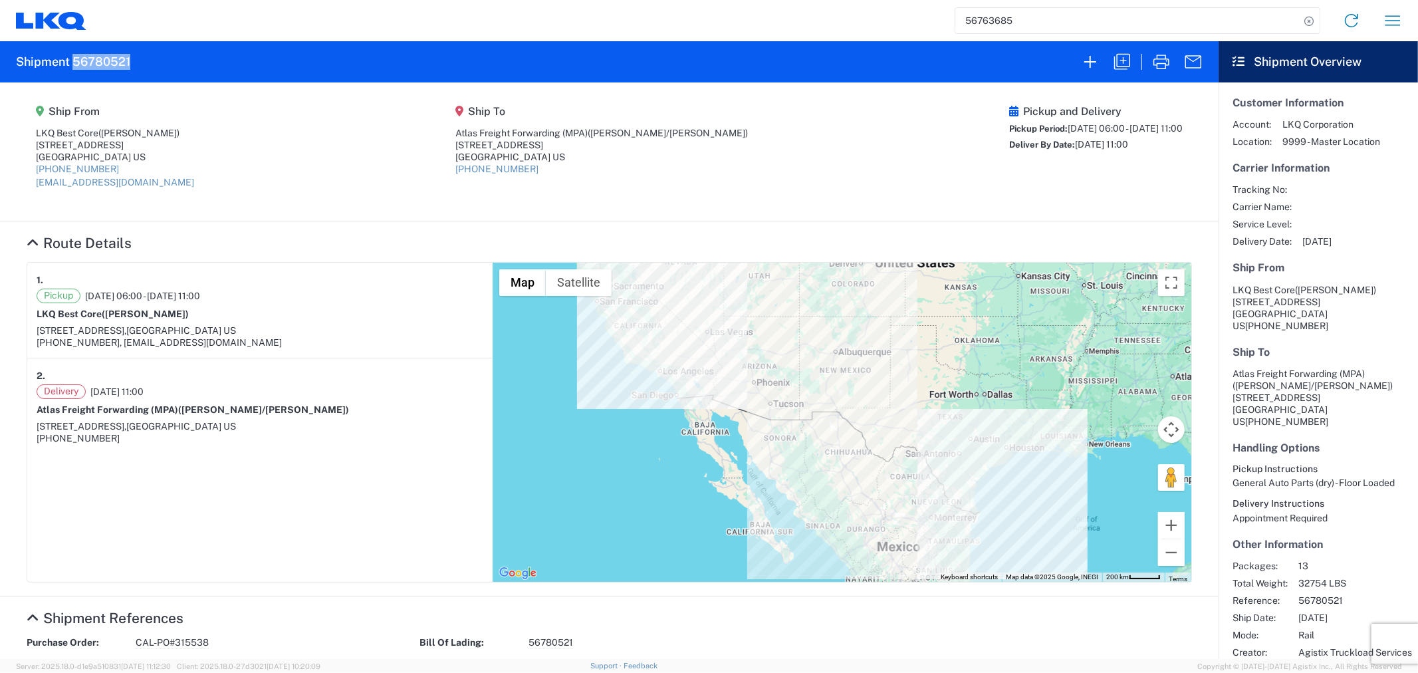
drag, startPoint x: 132, startPoint y: 60, endPoint x: 73, endPoint y: 62, distance: 58.5
click at [73, 62] on agx-form-header "Shipment 56780521" at bounding box center [609, 61] width 1218 height 41
copy h2 "56780521"
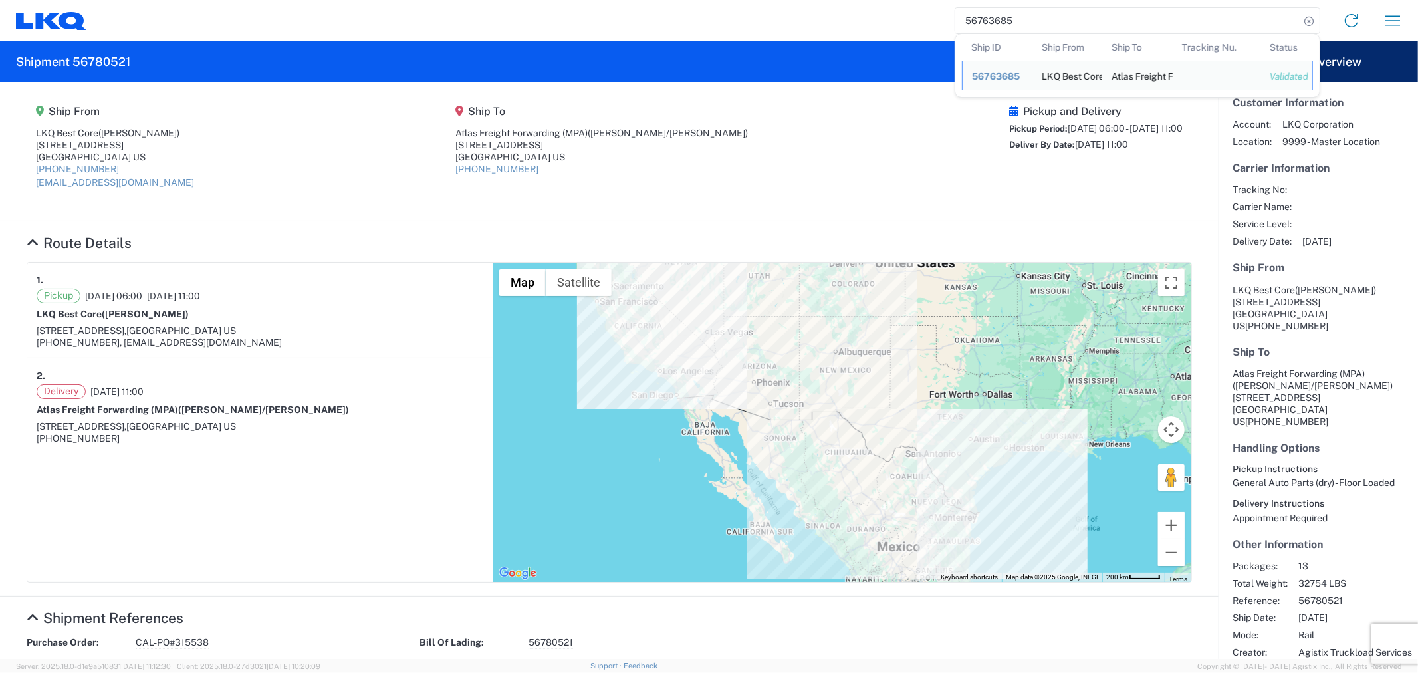
drag, startPoint x: 1018, startPoint y: 18, endPoint x: 902, endPoint y: 18, distance: 115.6
click at [902, 18] on div "56763685 Ship ID Ship From Ship To Tracking Nu. Status Ship ID 56763685 Ship Fr…" at bounding box center [749, 21] width 1326 height 32
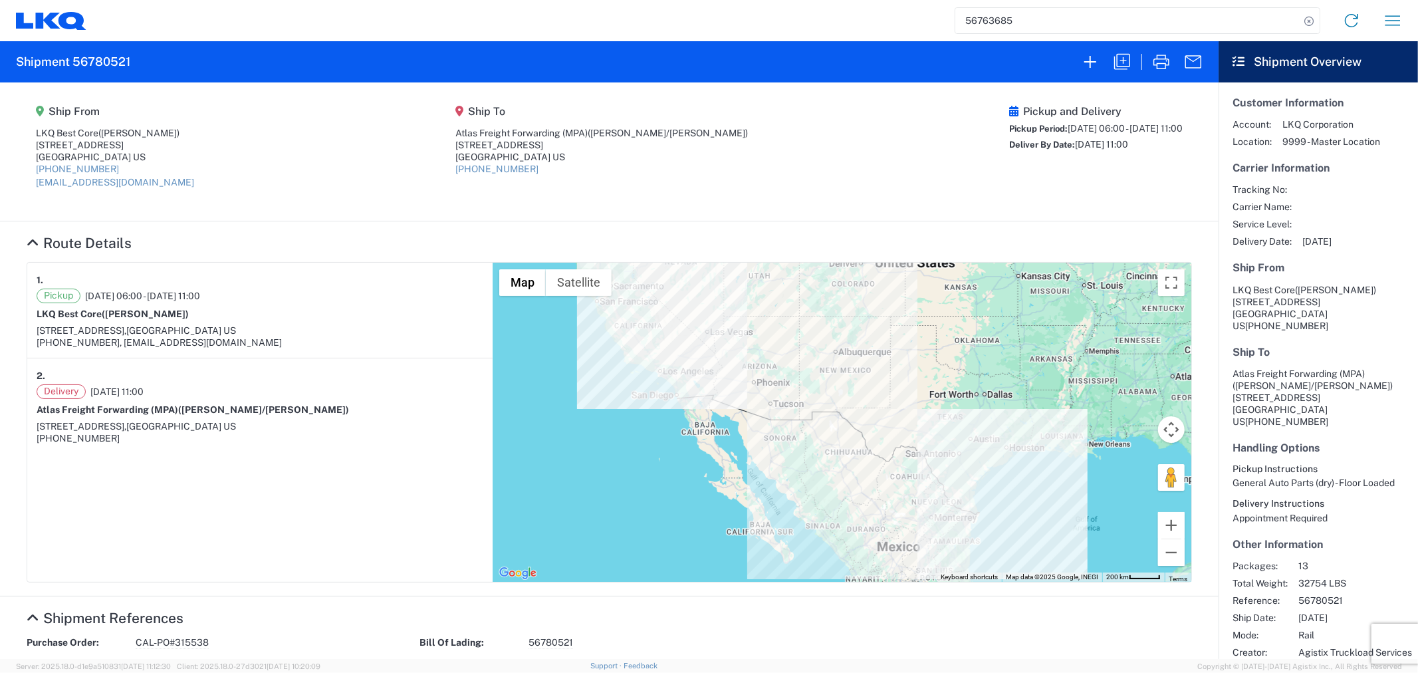
paste input "03434"
type input "56703434"
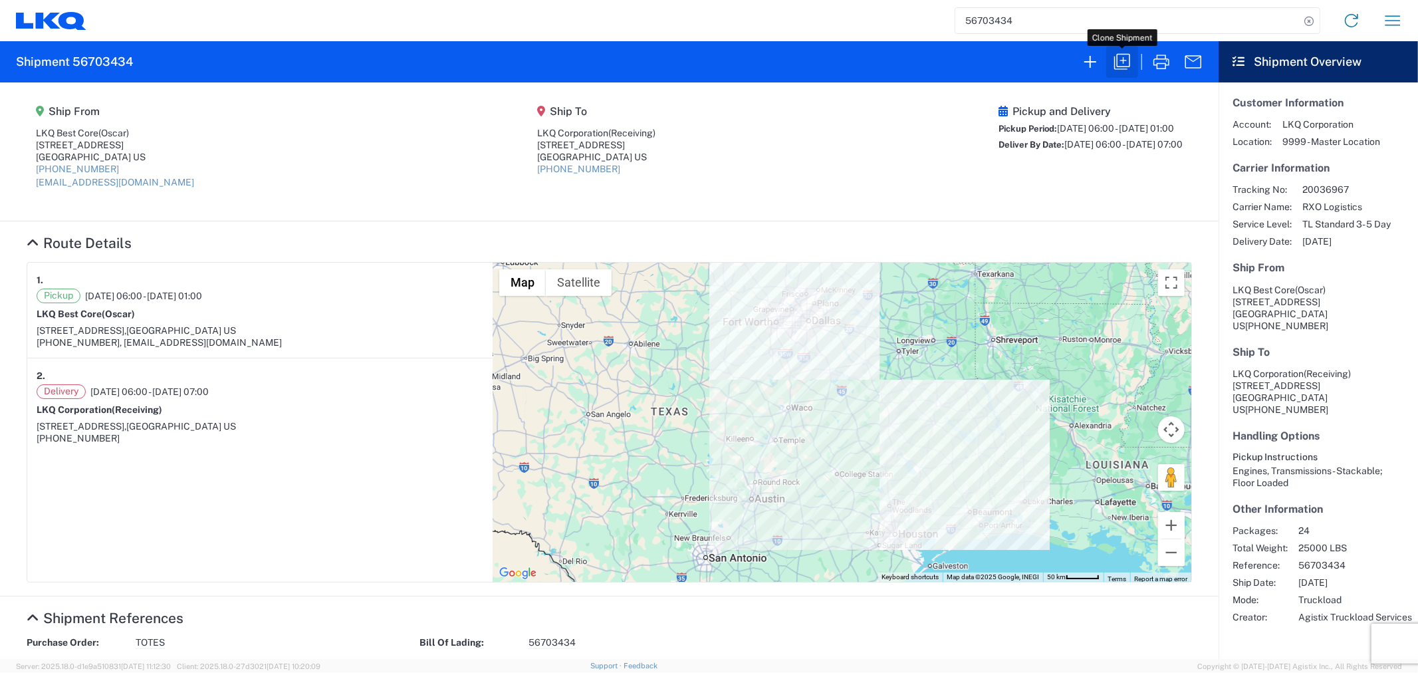
click at [1121, 63] on icon "button" at bounding box center [1121, 61] width 21 height 21
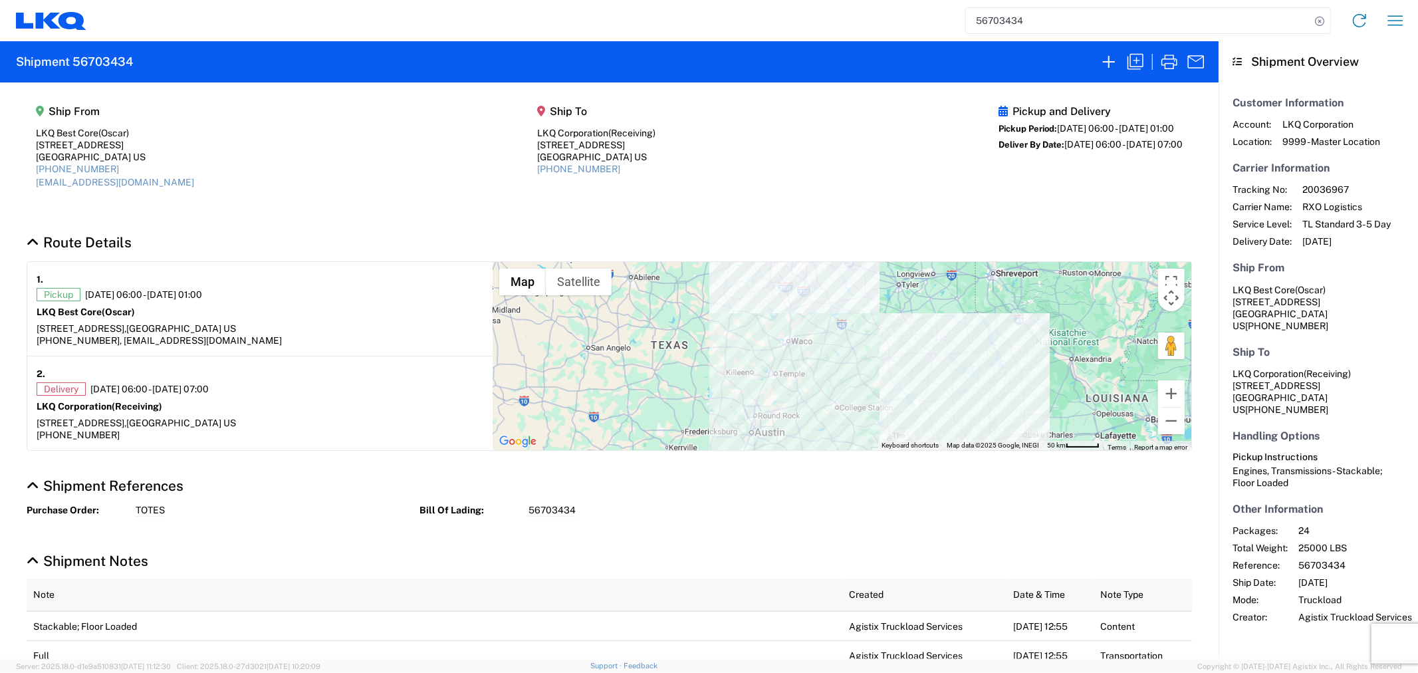
select select "FULL"
select select "LBS"
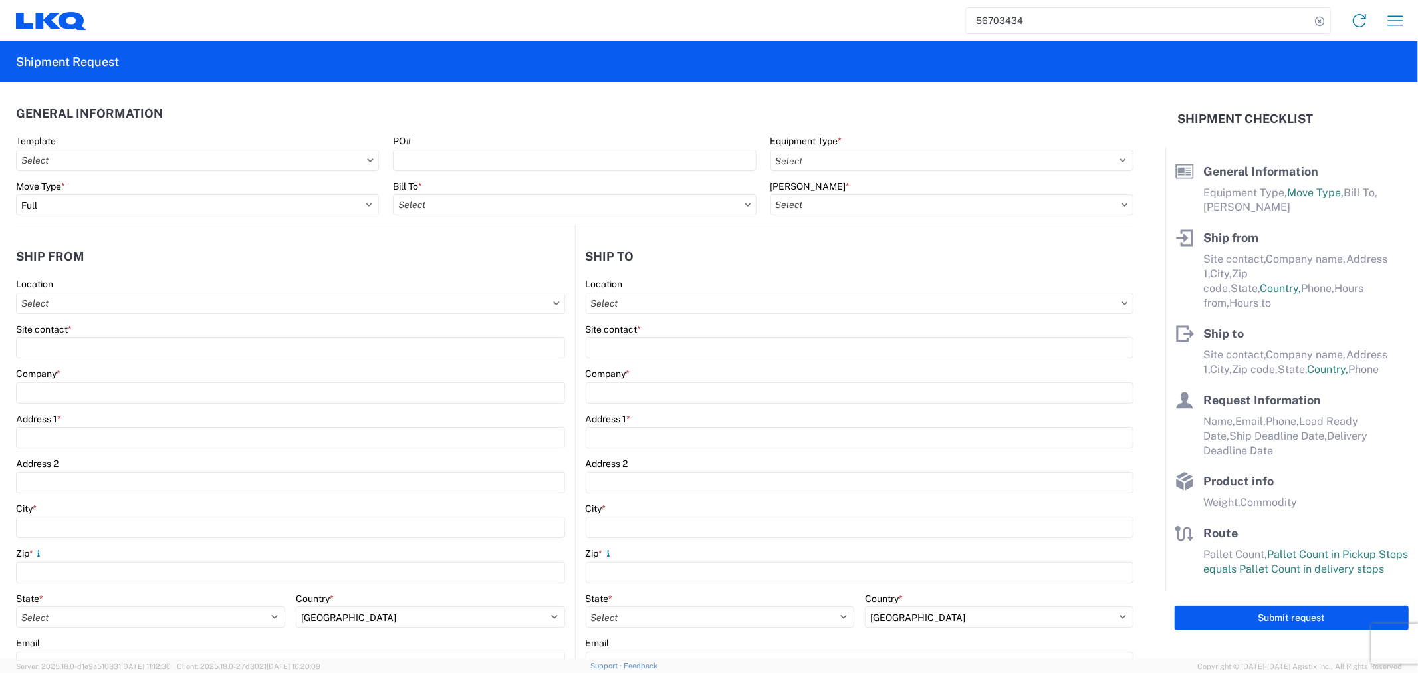
select select "US"
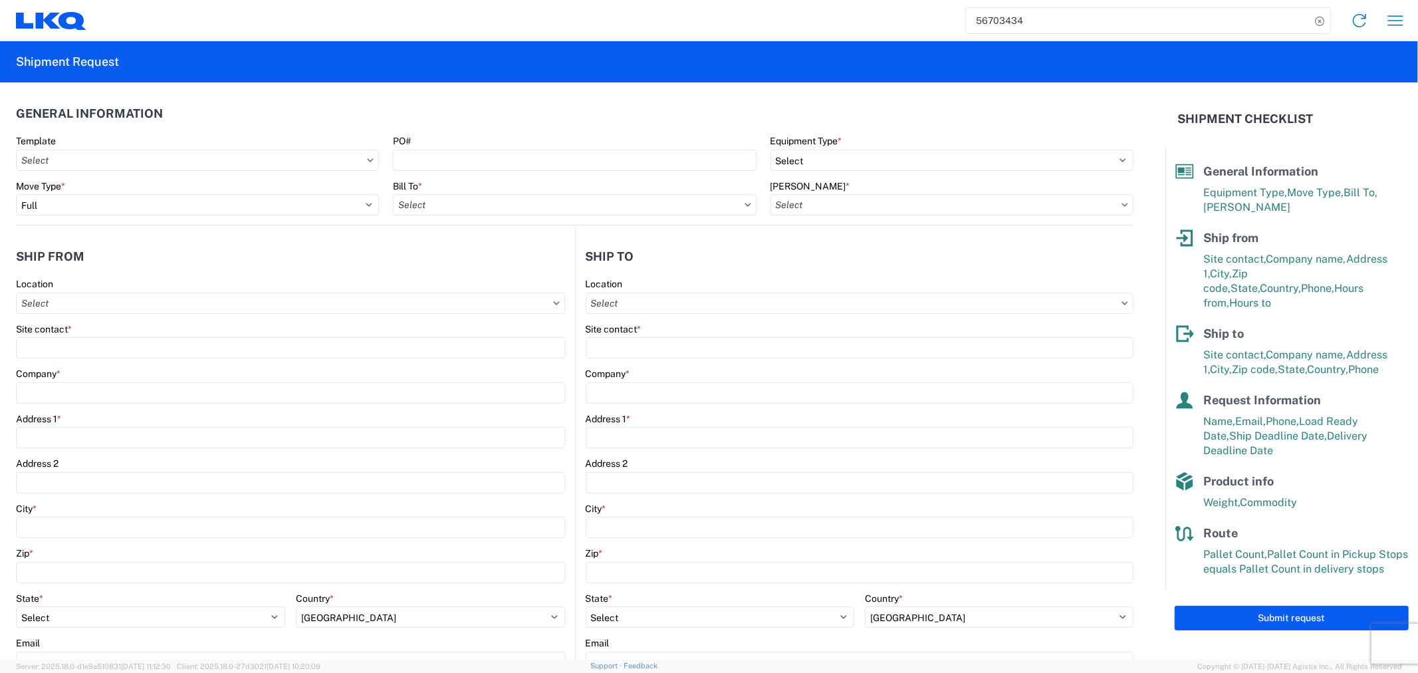
select select "STDV"
type input "Oscar"
type input "LKQ Best Core"
type input "[STREET_ADDRESS]"
type input "[GEOGRAPHIC_DATA]"
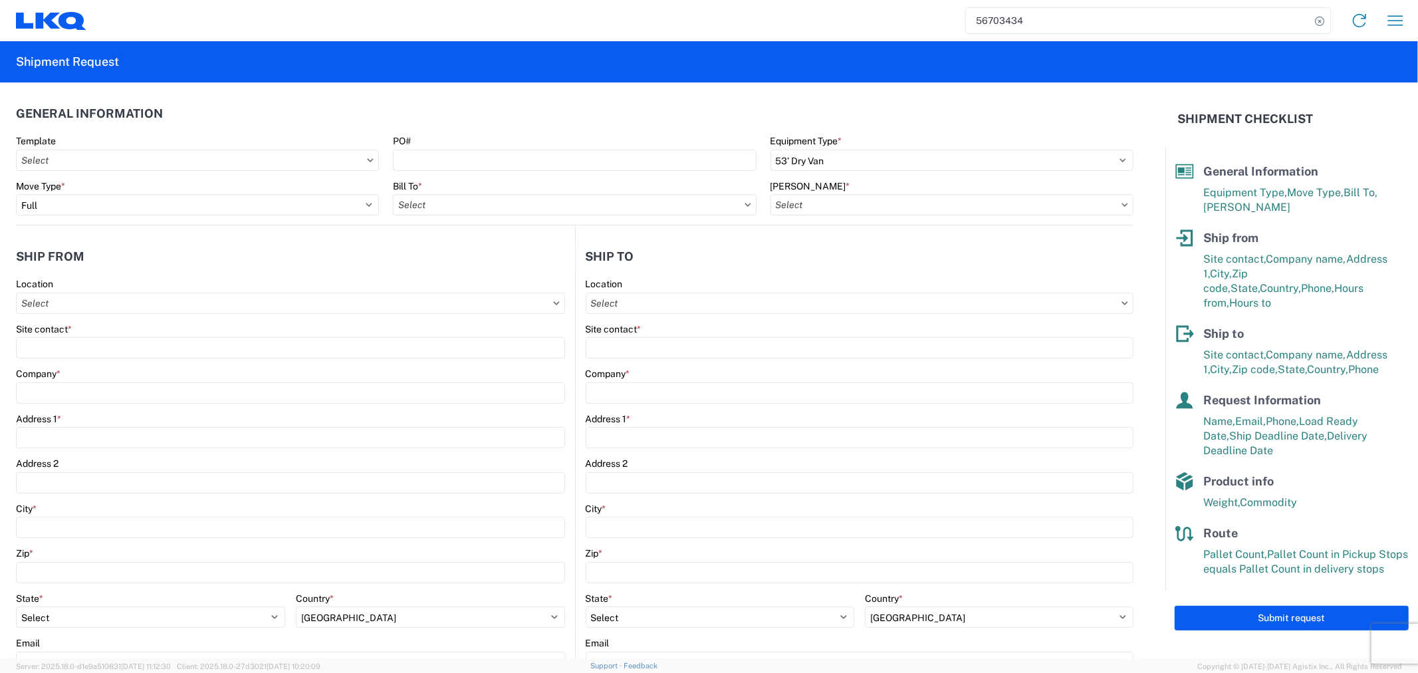
type input "77038"
type input "[EMAIL_ADDRESS][DOMAIN_NAME]"
type input "Receiving"
type input "LKQ Corporation"
type input "[STREET_ADDRESS]"
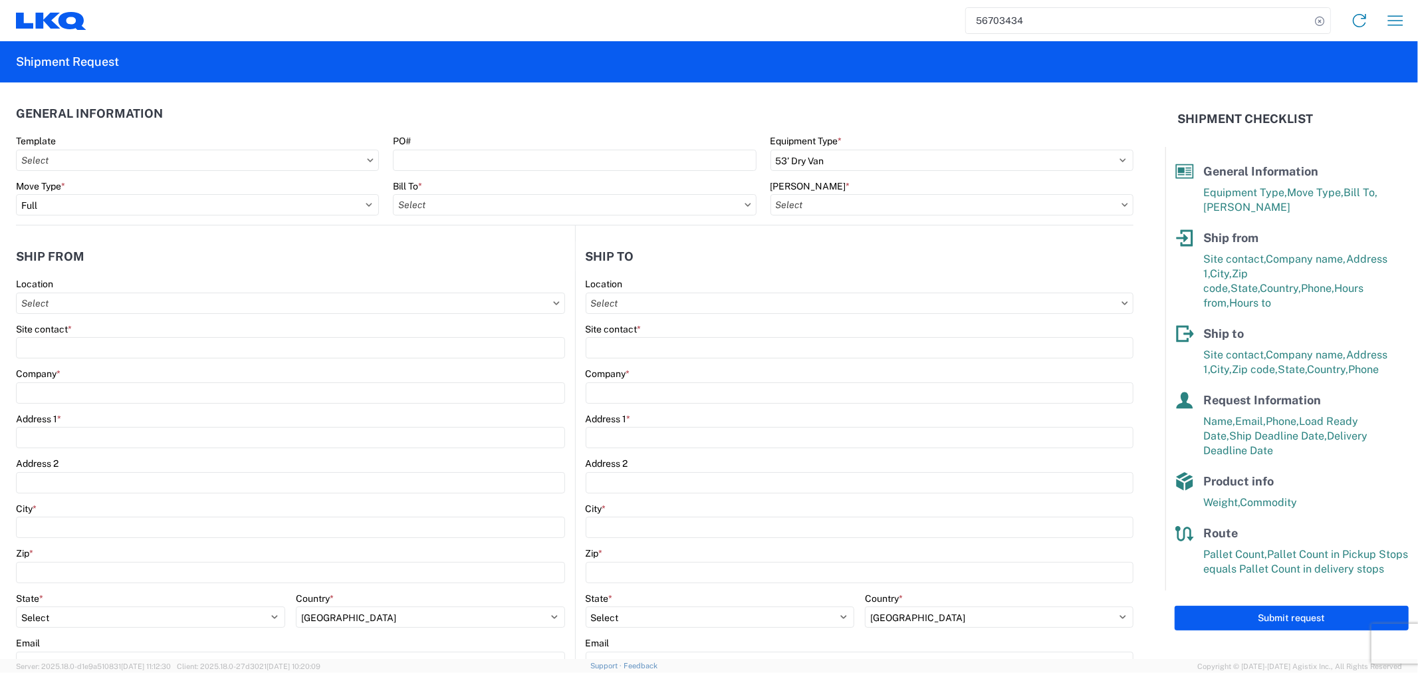
type input "[GEOGRAPHIC_DATA]"
type input "75050"
type input "Oscar"
type input "[EMAIL_ADDRESS][DOMAIN_NAME]"
type input "2818861028"
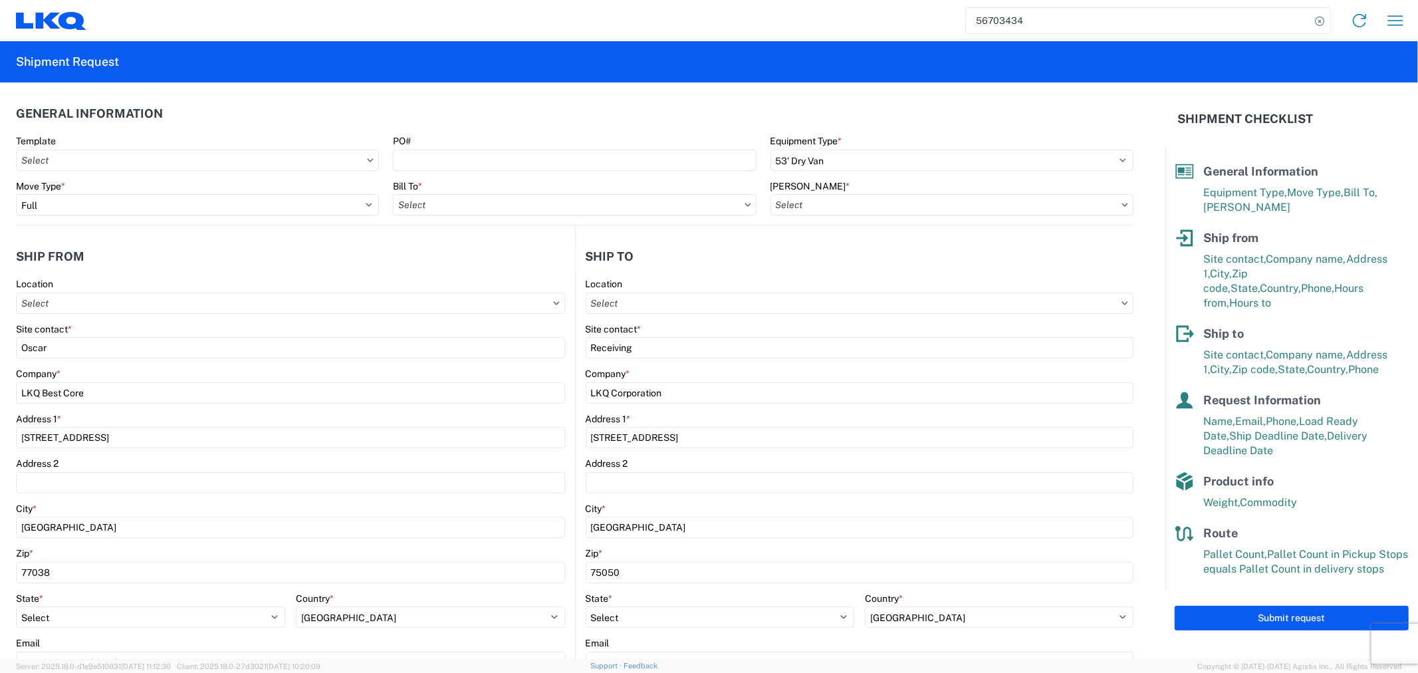
type input "[DATE]"
type input "25000"
type input "Engines, Transmissions"
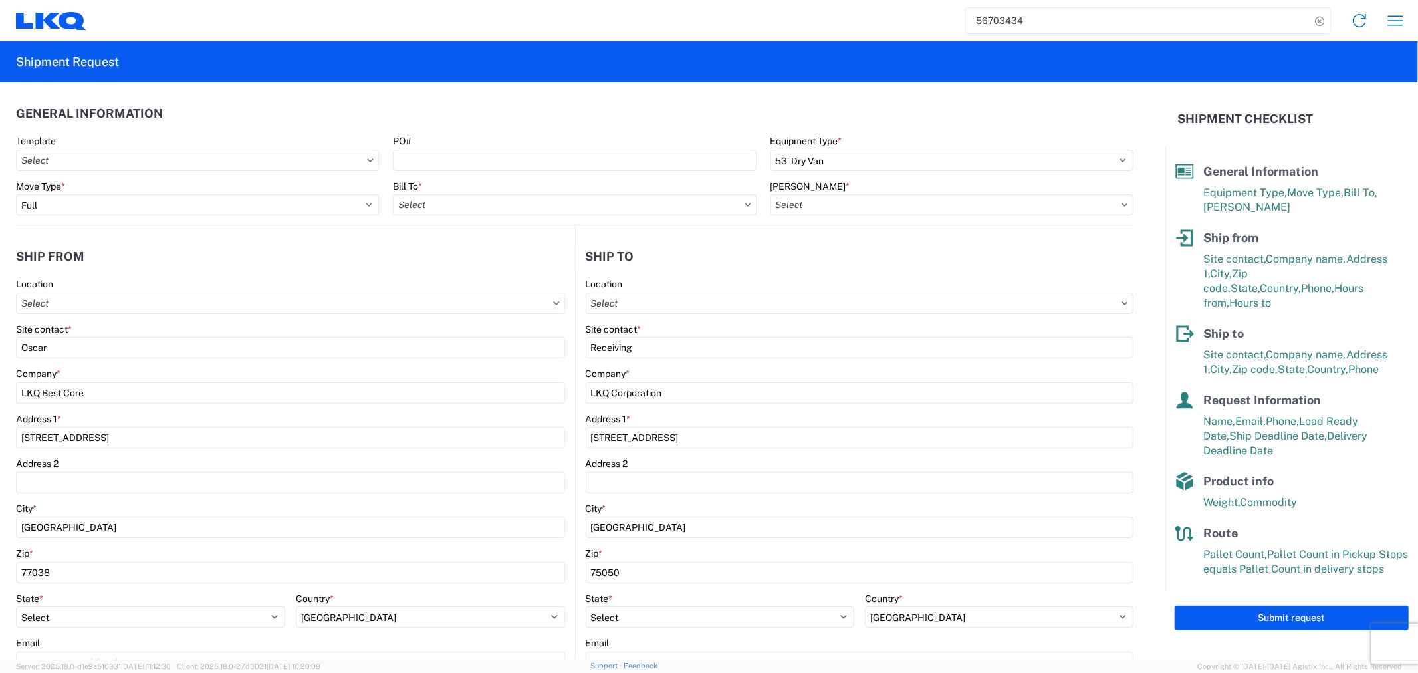
type input "24"
type input "0"
type input "40"
type input "36"
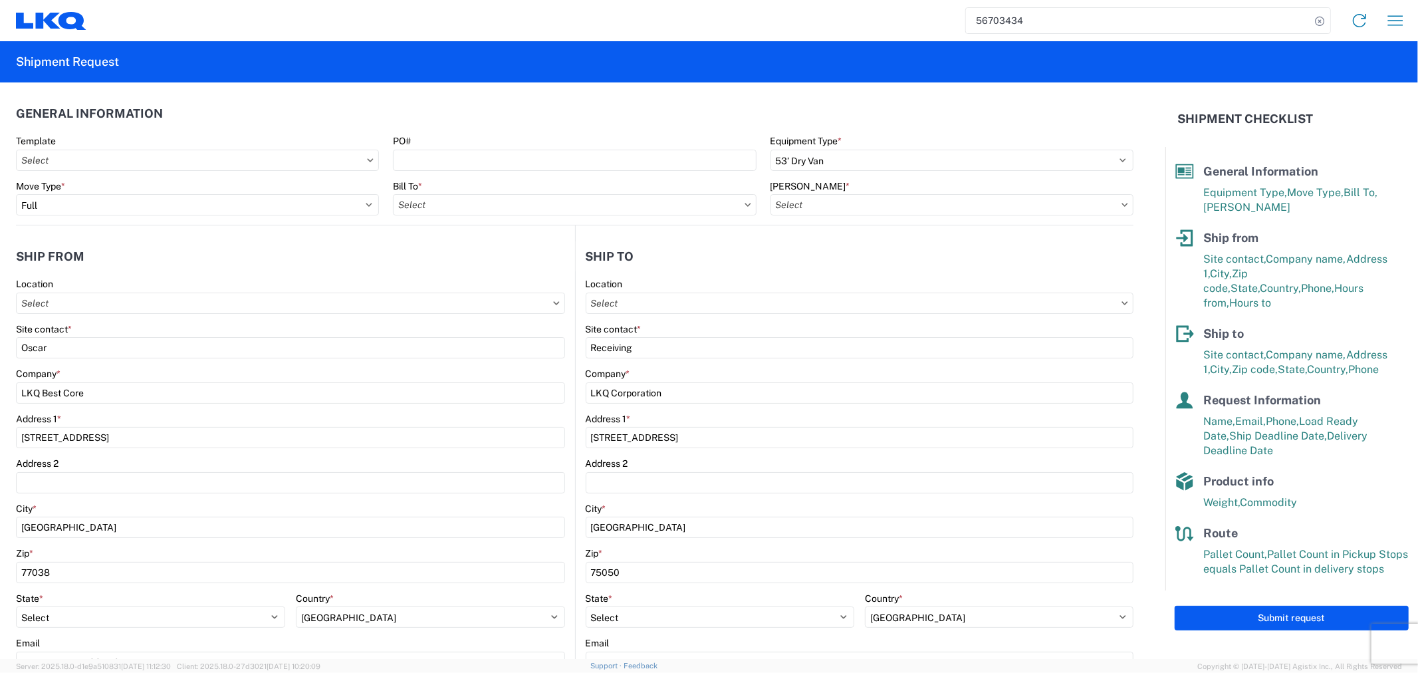
type input "1882 - North American ATK Corporation"
type input "1760 - LKQ Best Core"
type input "1760-1300-50180-0000 - 1760 Freight In - Cores"
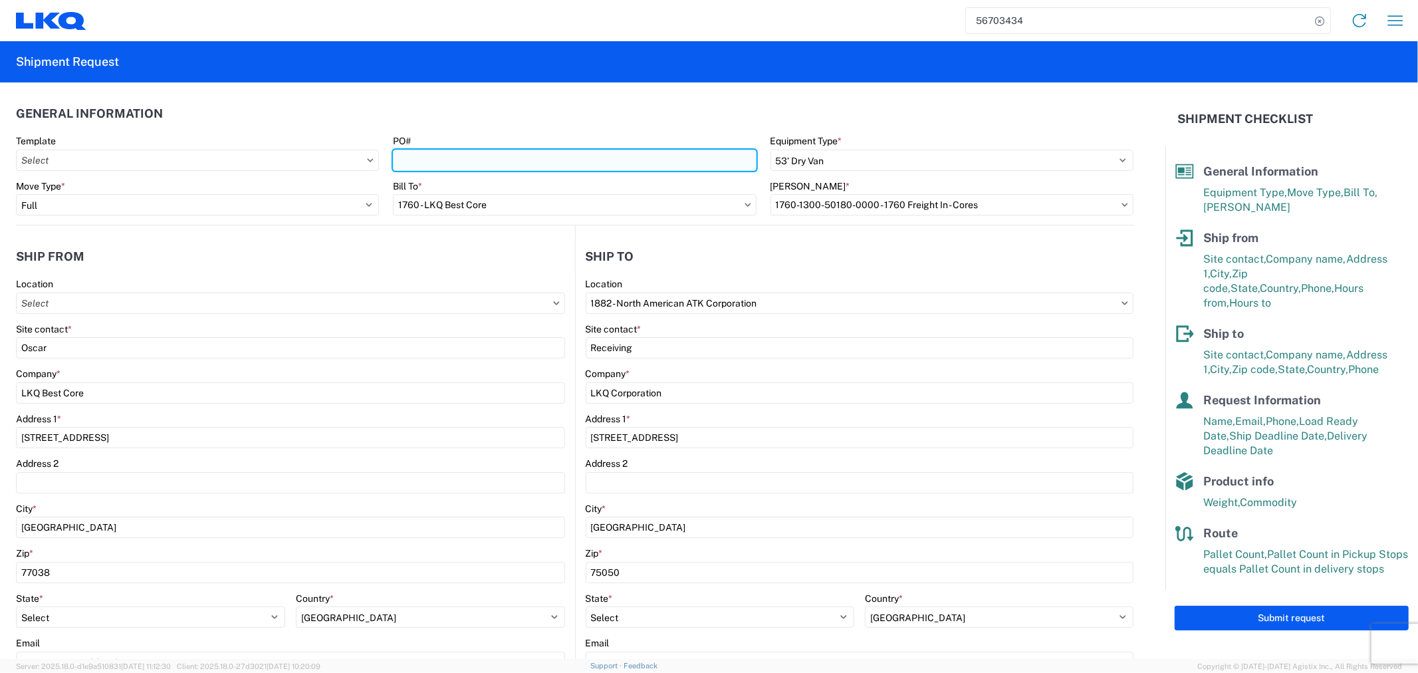
click at [446, 158] on input "PO#" at bounding box center [574, 160] width 363 height 21
type input "E"
type input "ATK-09112025"
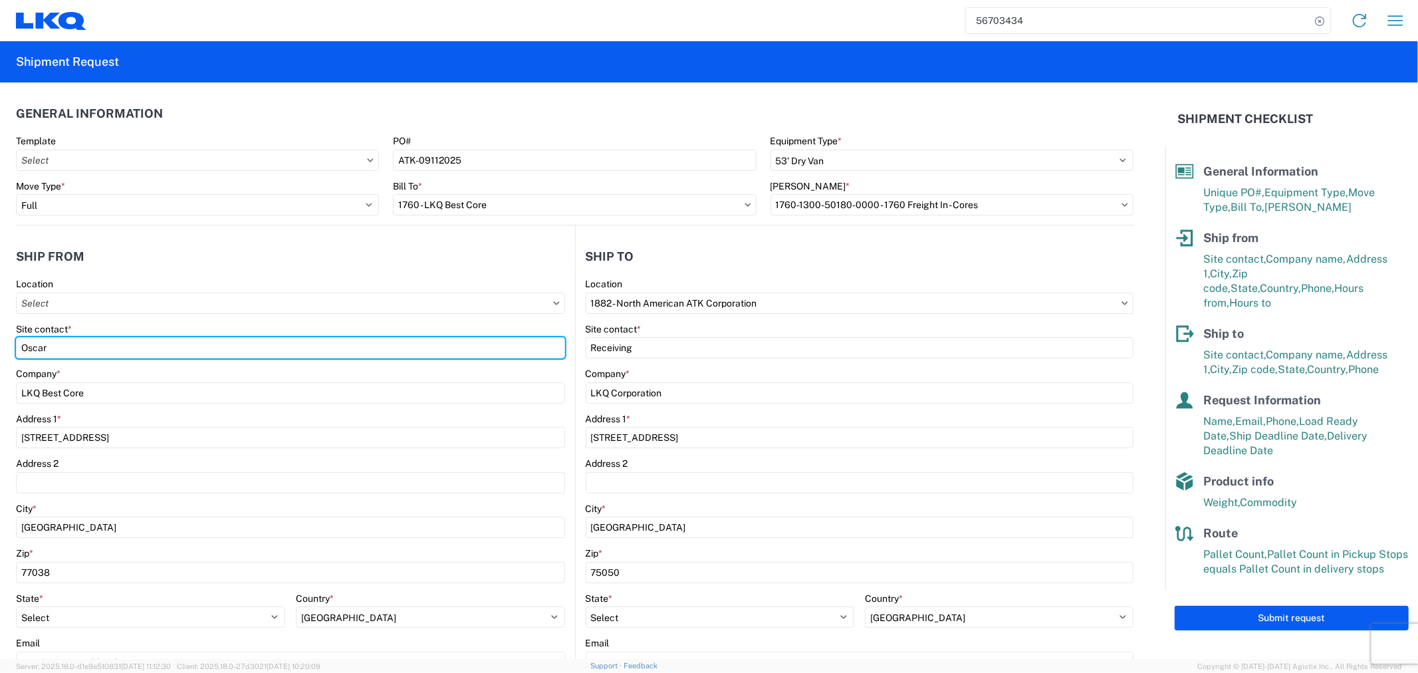
drag, startPoint x: 154, startPoint y: 348, endPoint x: -32, endPoint y: 346, distance: 186.1
click at [0, 346] on html "56703434 Home Shipment request Shipment tracking Shipment Request General Infor…" at bounding box center [709, 336] width 1418 height 673
type input "l"
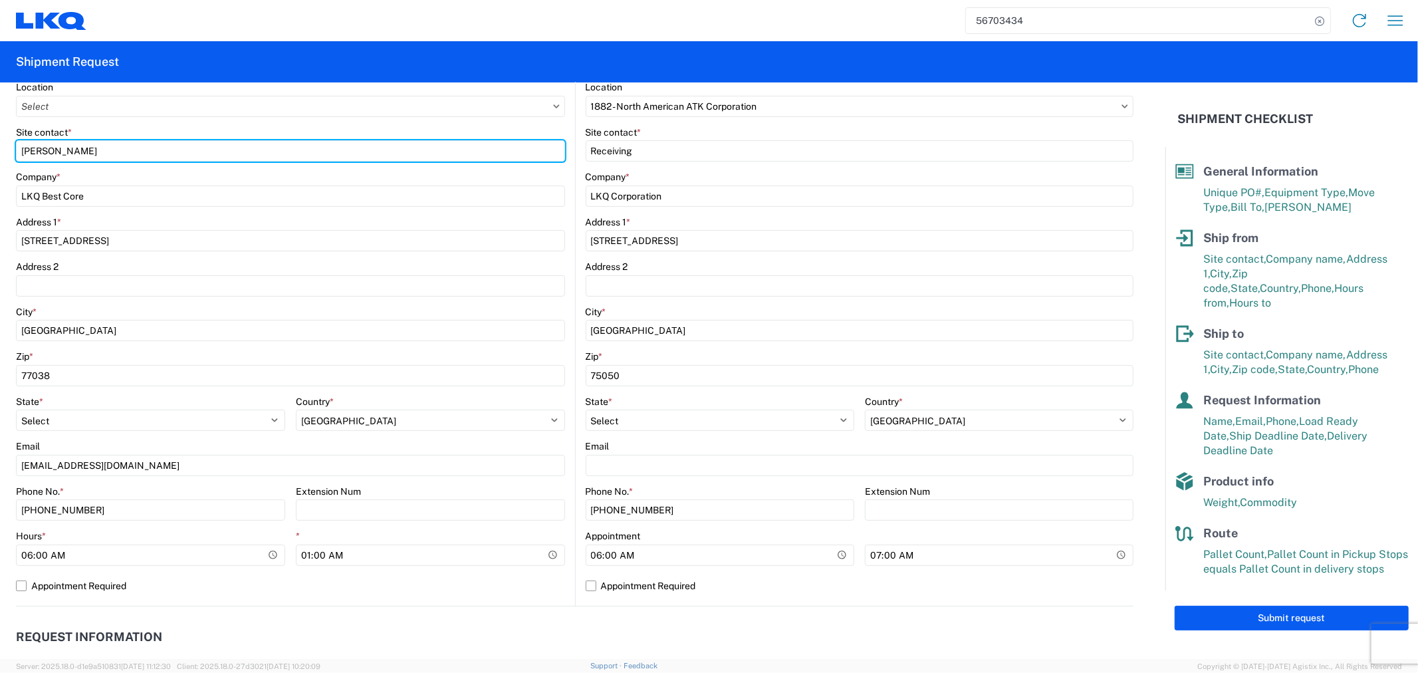
scroll to position [295, 0]
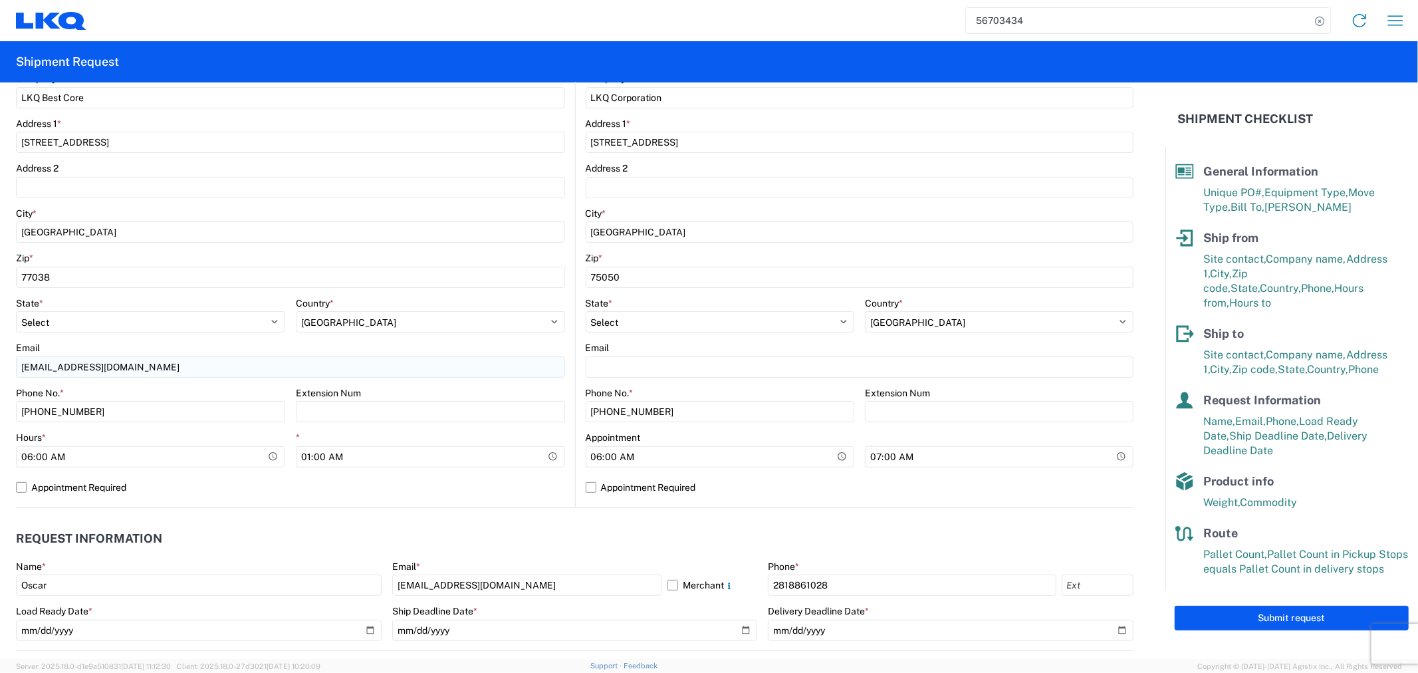
type input "[PERSON_NAME]"
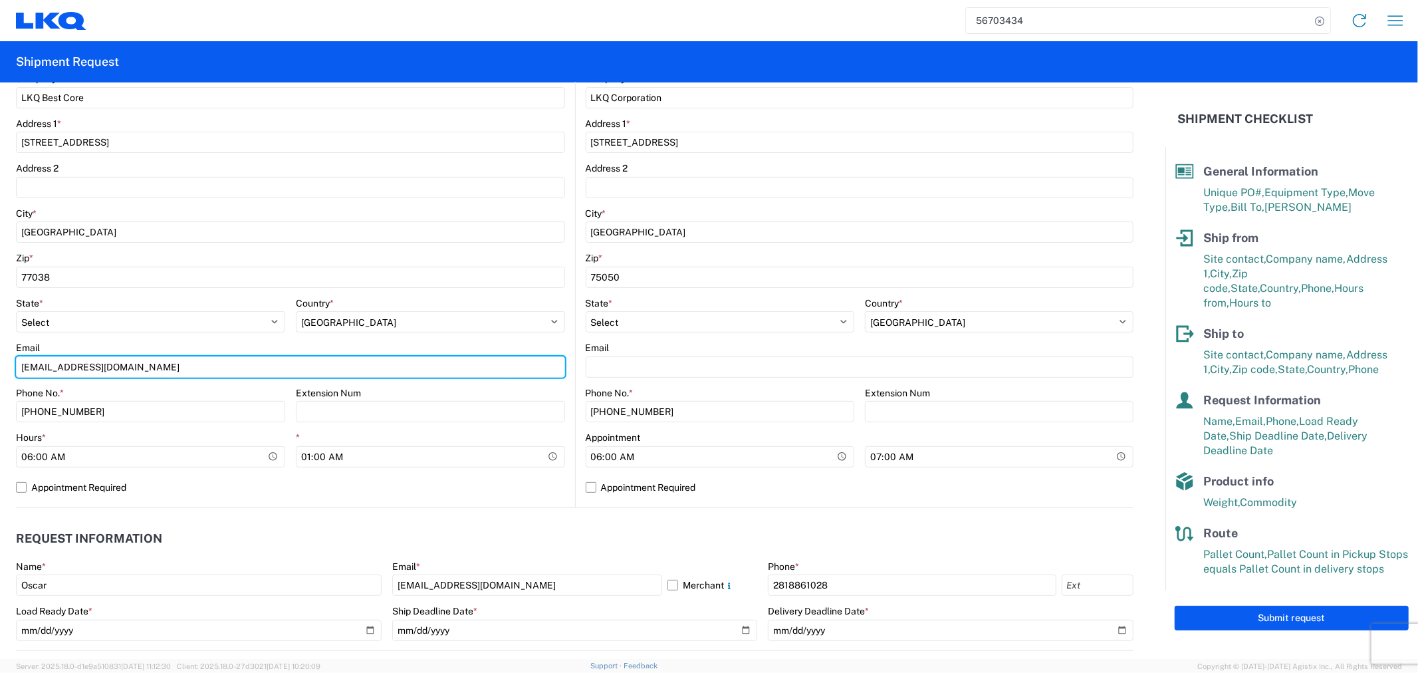
drag, startPoint x: 128, startPoint y: 373, endPoint x: -33, endPoint y: 370, distance: 160.9
click at [0, 370] on html "56703434 Home Shipment request Shipment tracking Shipment Request General Infor…" at bounding box center [709, 336] width 1418 height 673
type input "[EMAIL_ADDRESS][DOMAIN_NAME]; [EMAIL_ADDRESS][DOMAIN_NAME]"
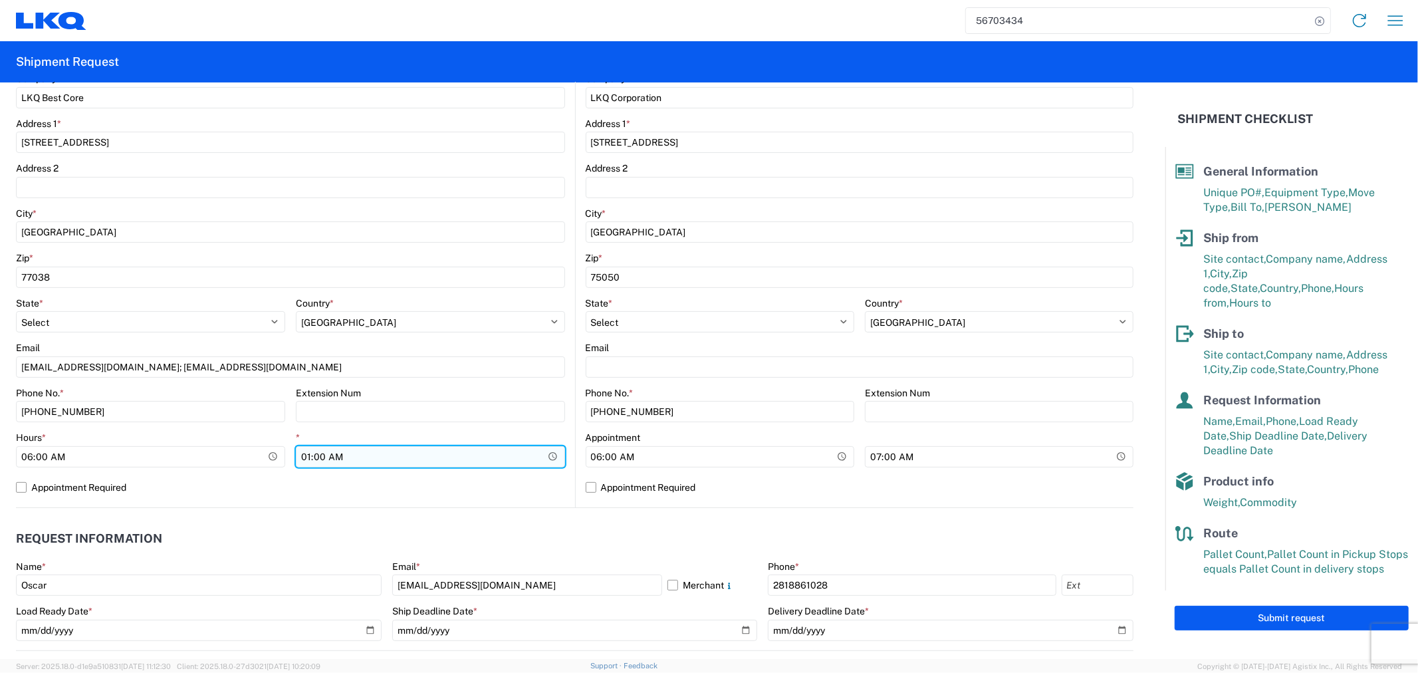
click at [303, 457] on input "01:00:00" at bounding box center [430, 456] width 269 height 21
type input "12:00"
click at [329, 479] on label "Appointment Required" at bounding box center [290, 487] width 549 height 21
click at [0, 0] on input "Appointment Required" at bounding box center [0, 0] width 0 height 0
select select "US"
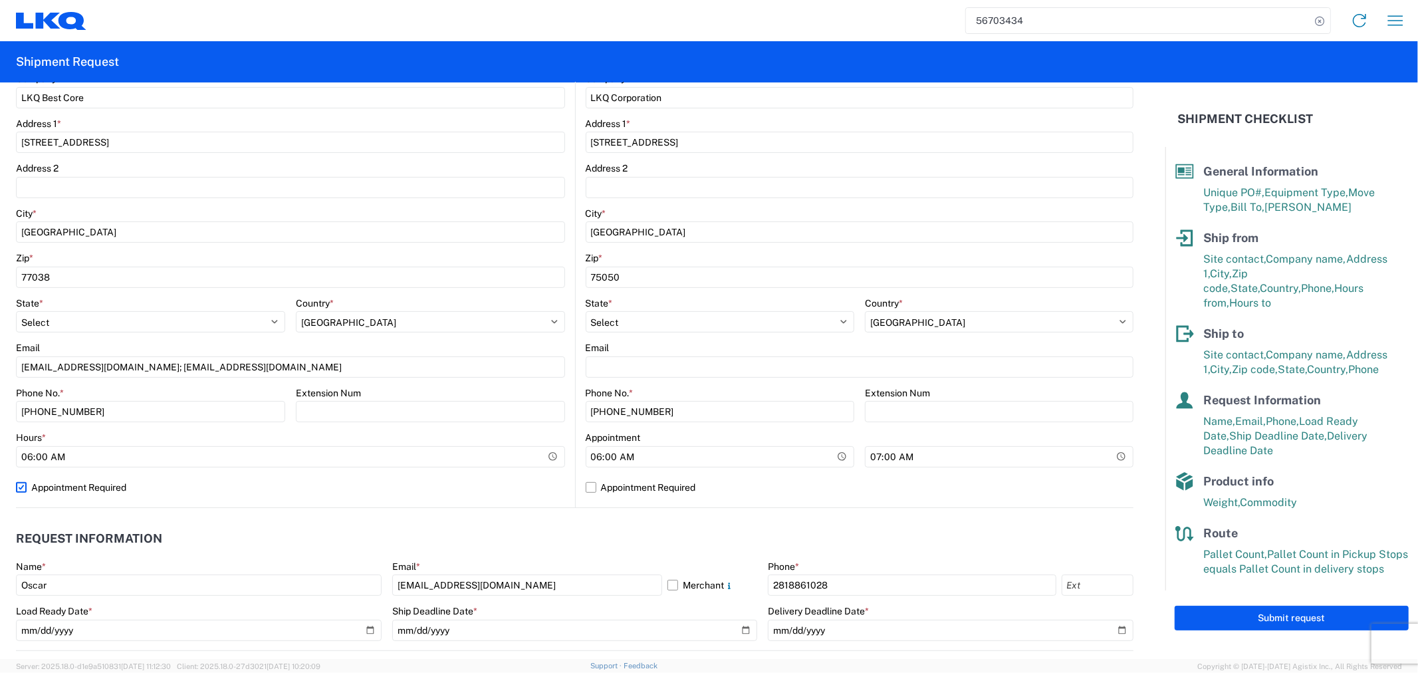
click at [47, 492] on label "Appointment Required" at bounding box center [290, 487] width 549 height 21
click at [0, 0] on input "Appointment Required" at bounding box center [0, 0] width 0 height 0
select select "[GEOGRAPHIC_DATA]"
select select "US"
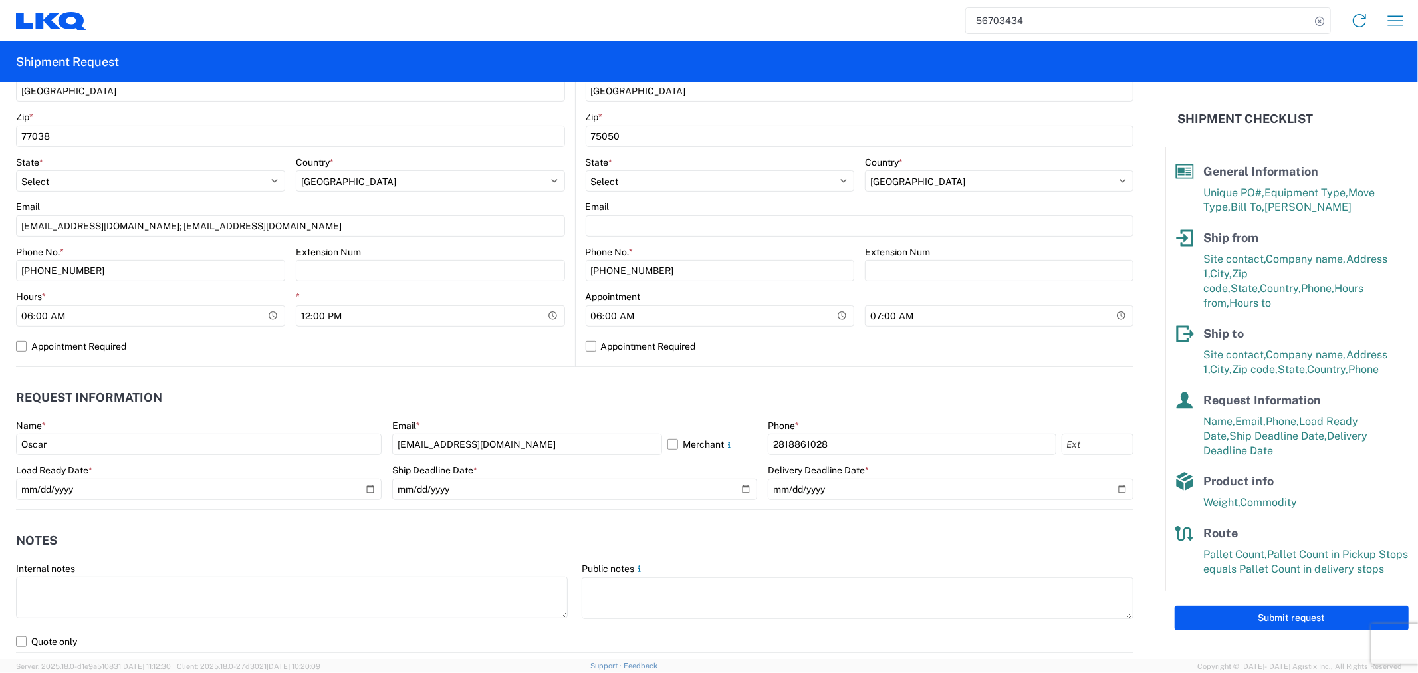
scroll to position [443, 0]
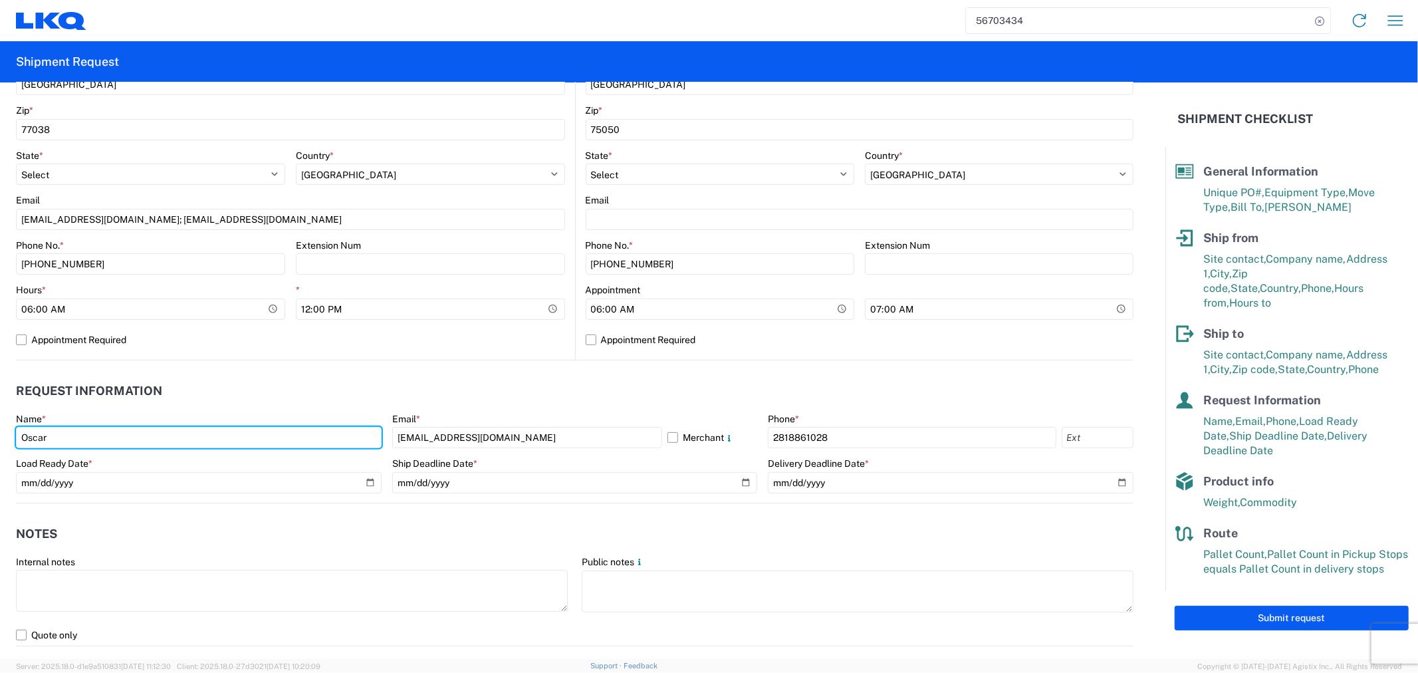
drag, startPoint x: 110, startPoint y: 437, endPoint x: -30, endPoint y: 441, distance: 139.6
click at [0, 441] on html "56703434 Home Shipment request Shipment tracking Shipment Request General Infor…" at bounding box center [709, 336] width 1418 height 673
type input "[PERSON_NAME]"
click at [363, 525] on header "Notes" at bounding box center [574, 534] width 1117 height 30
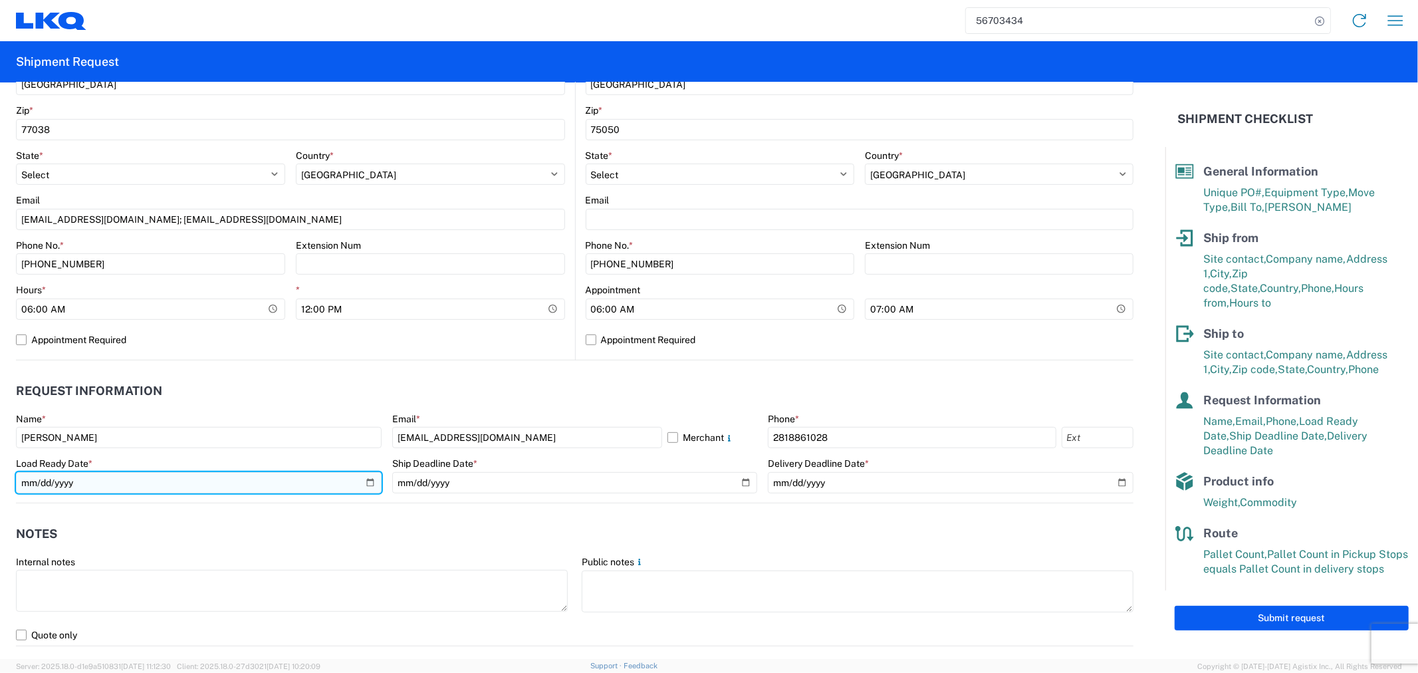
click at [362, 480] on input "[DATE]" at bounding box center [199, 482] width 366 height 21
click at [875, 542] on header "Notes" at bounding box center [574, 534] width 1117 height 30
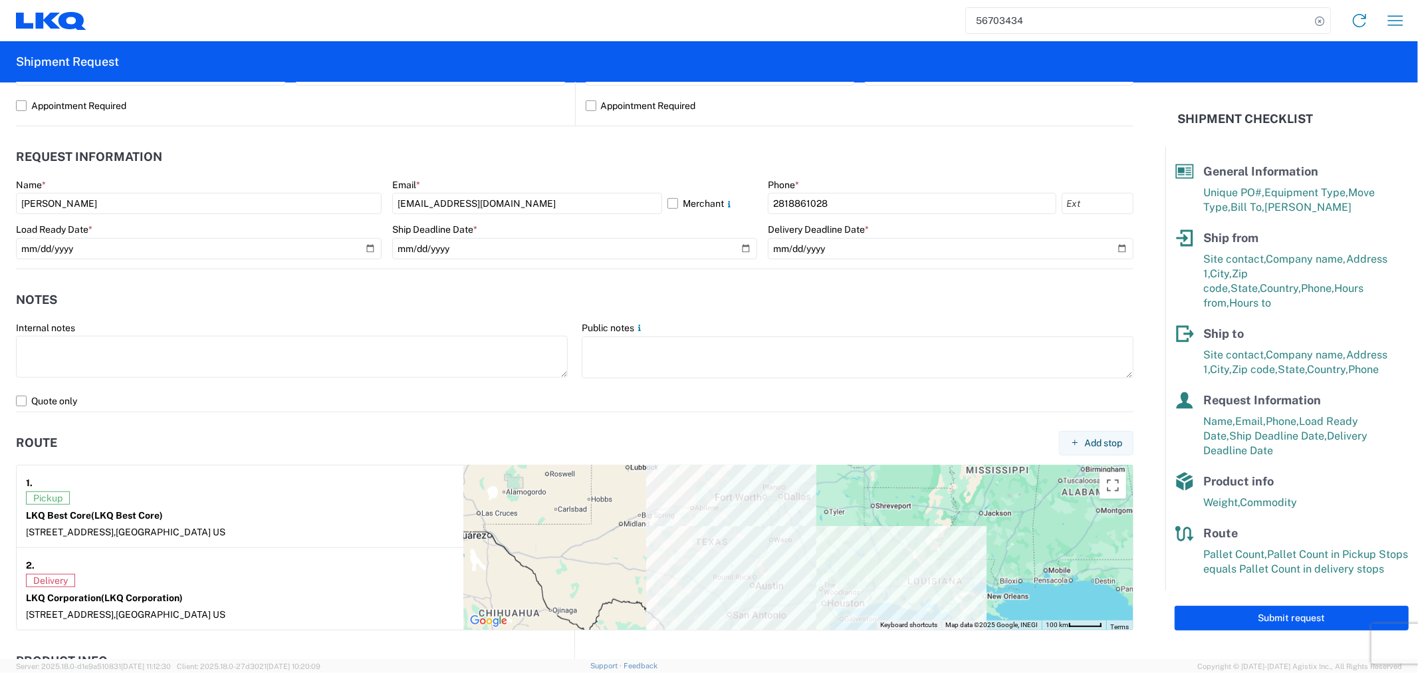
scroll to position [960, 0]
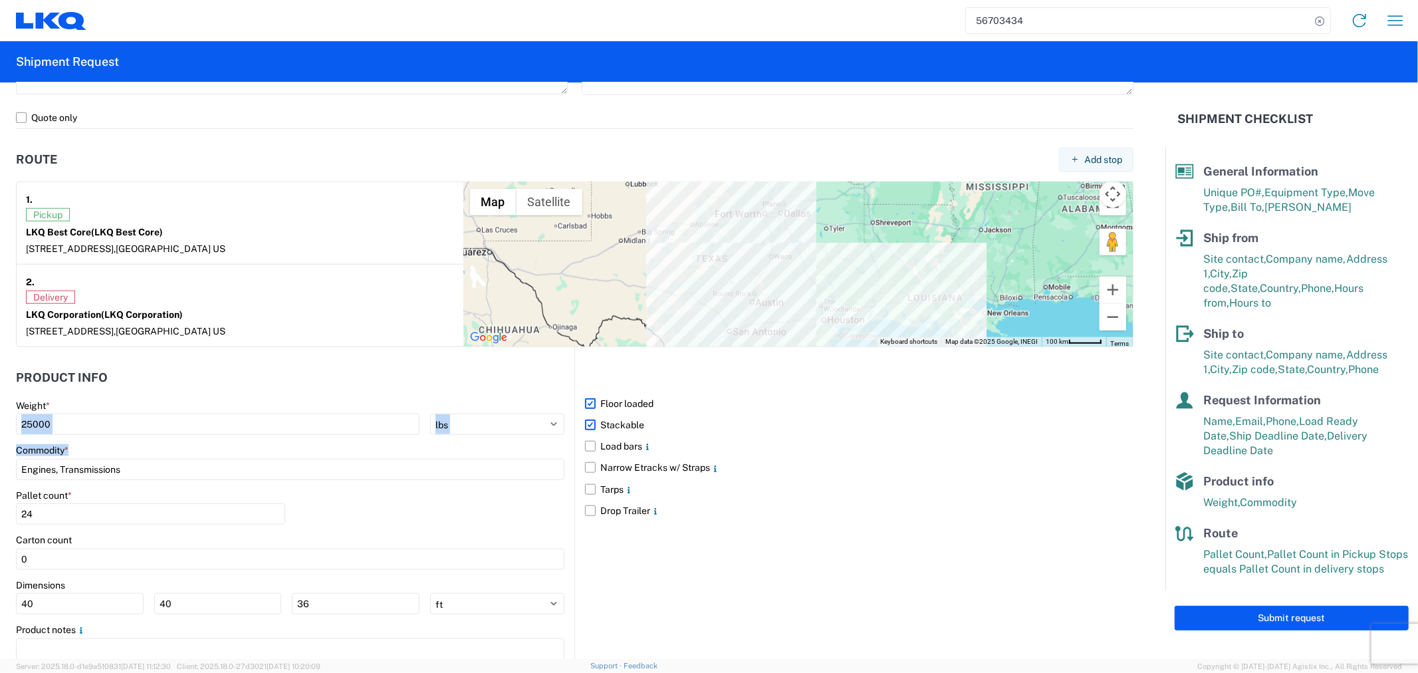
drag, startPoint x: 155, startPoint y: 435, endPoint x: -76, endPoint y: 427, distance: 231.4
click at [0, 427] on html "56703434 Home Shipment request Shipment tracking Shipment Request General Infor…" at bounding box center [709, 336] width 1418 height 673
click at [181, 426] on input "25000" at bounding box center [217, 423] width 403 height 21
drag, startPoint x: 162, startPoint y: 427, endPoint x: -72, endPoint y: 429, distance: 233.9
click at [0, 429] on html "56703434 Home Shipment request Shipment tracking Shipment Request General Infor…" at bounding box center [709, 336] width 1418 height 673
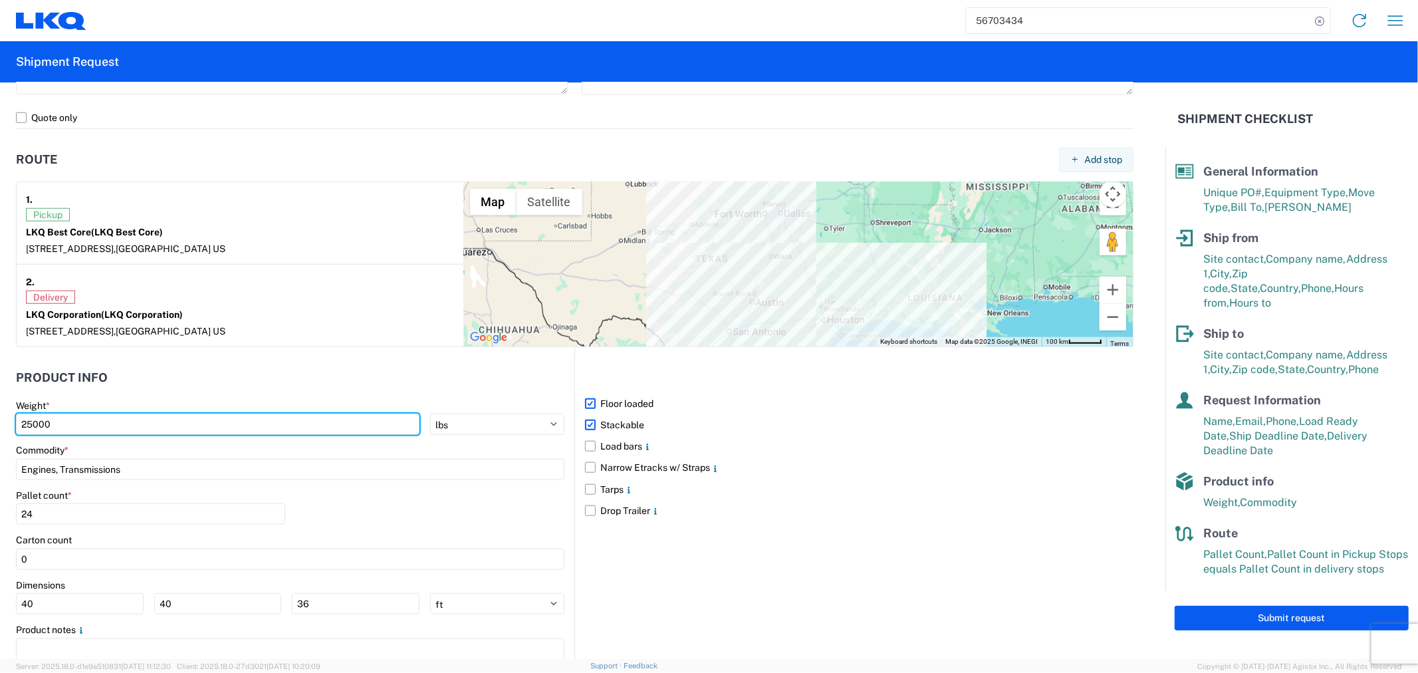
type input "5"
type input "40000"
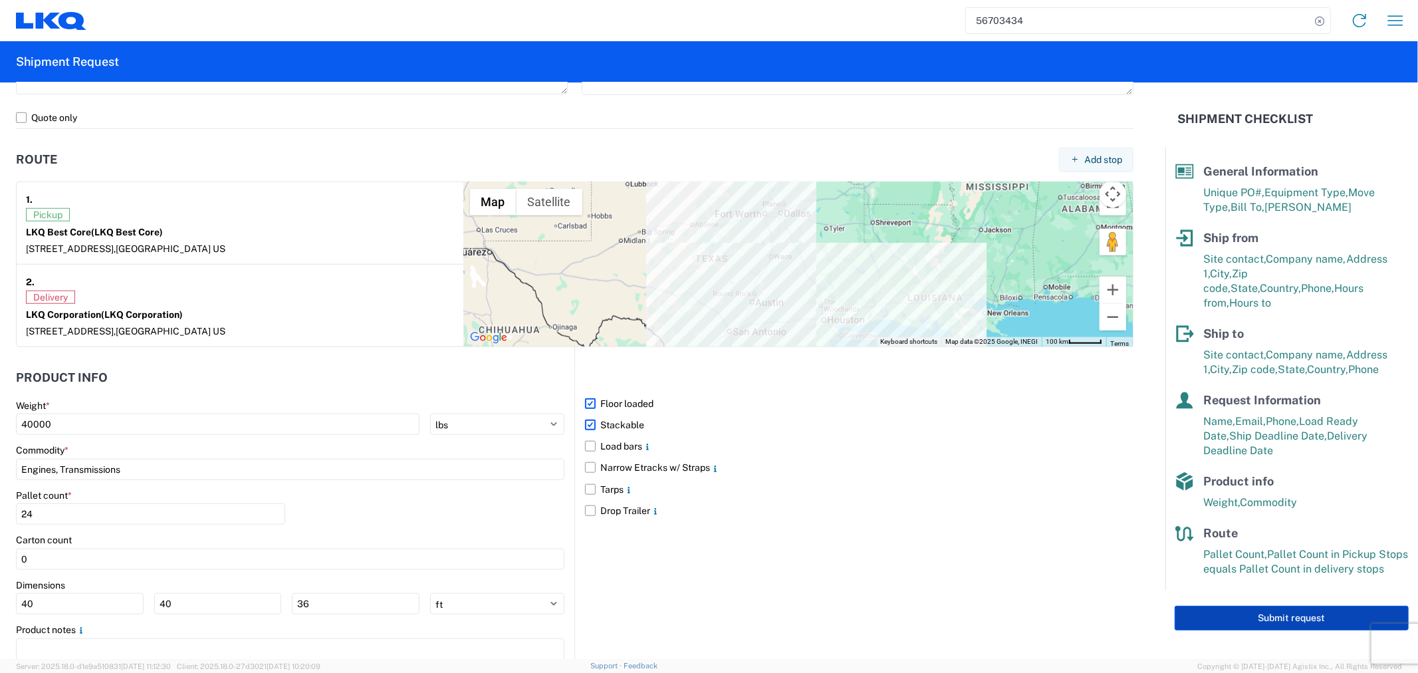
click at [1311, 605] on button "Submit request" at bounding box center [1291, 617] width 234 height 25
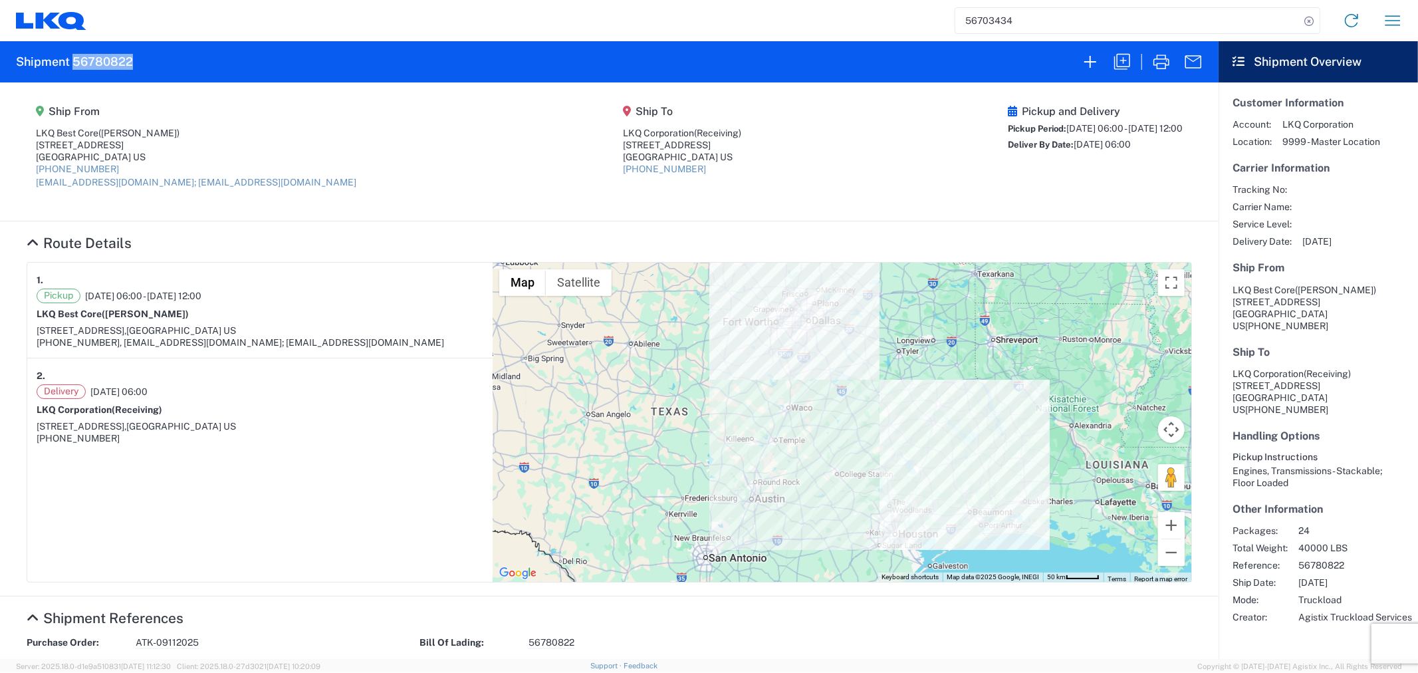
drag, startPoint x: 138, startPoint y: 63, endPoint x: 71, endPoint y: 63, distance: 67.1
click at [71, 63] on agx-form-header "Shipment 56780822" at bounding box center [609, 61] width 1218 height 41
copy h2 "56780822"
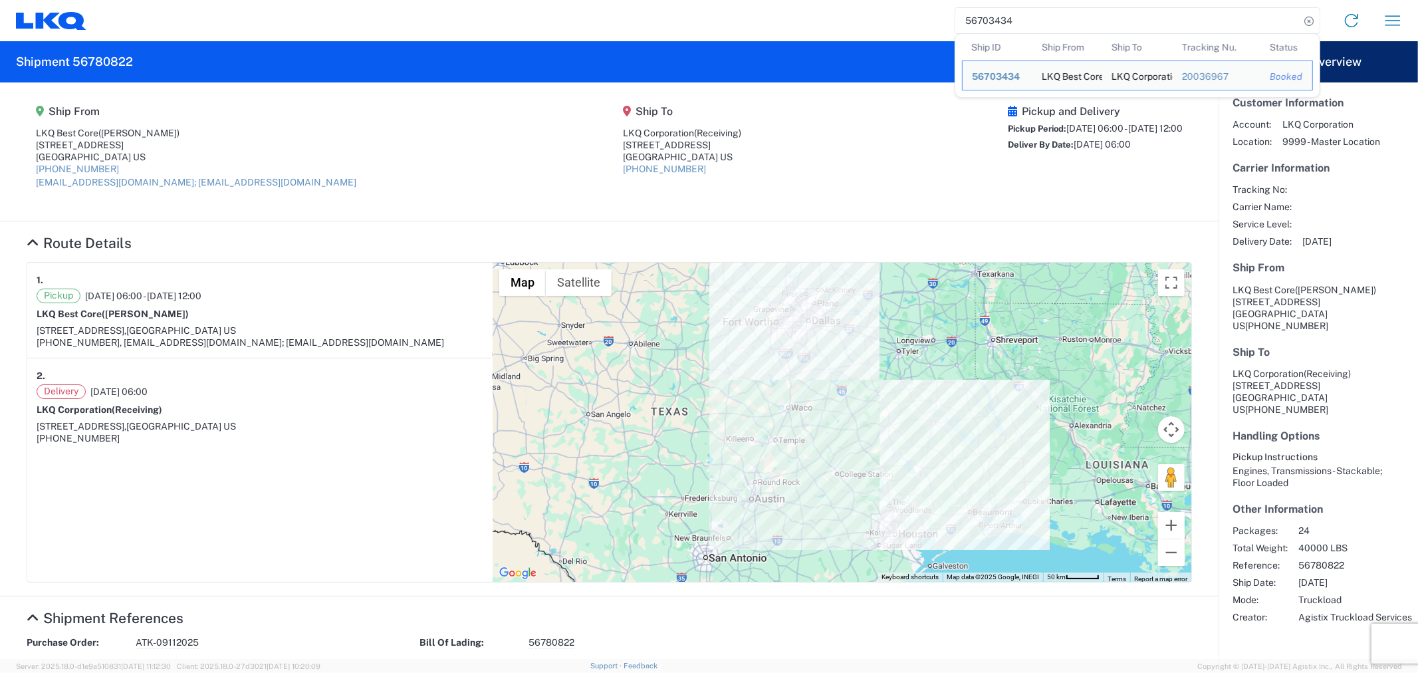
drag, startPoint x: 1042, startPoint y: 15, endPoint x: 931, endPoint y: 17, distance: 111.0
click at [931, 17] on div "56703434 Ship ID Ship From Ship To Tracking Nu. Status Ship ID 56703434 Ship Fr…" at bounding box center [749, 21] width 1326 height 32
